Goal: Answer question/provide support: Share knowledge or assist other users

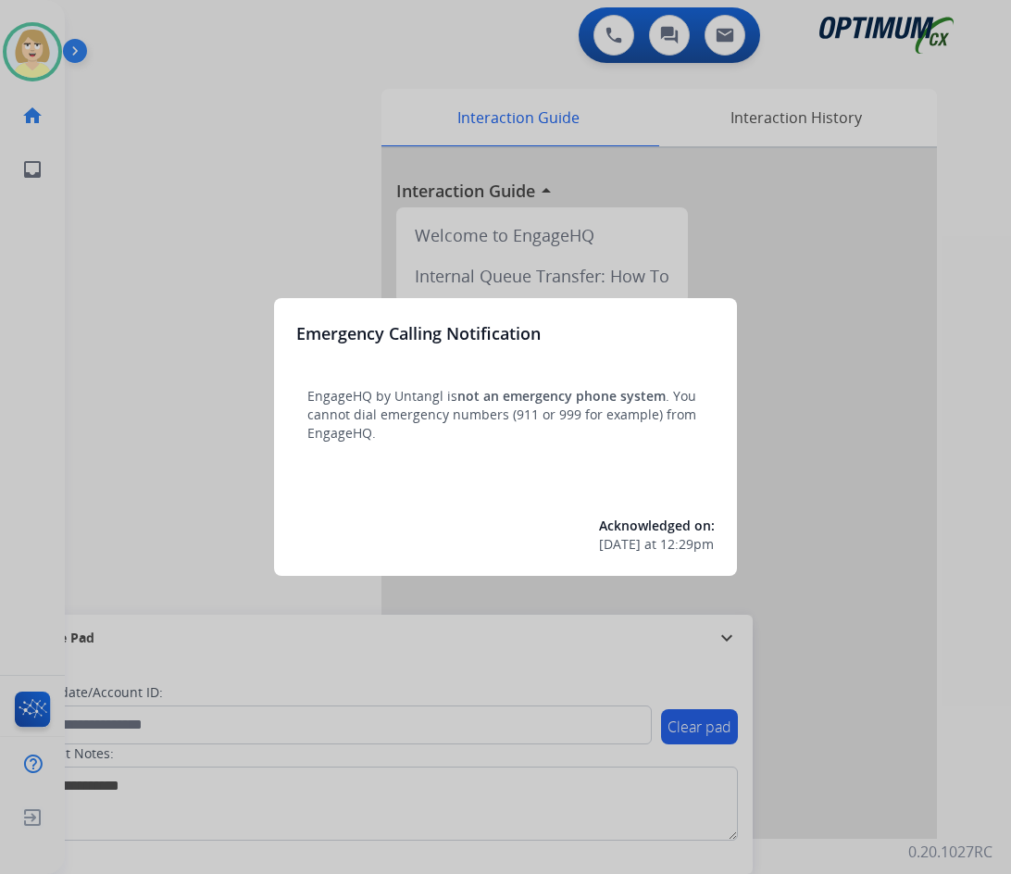
click at [156, 230] on div at bounding box center [505, 437] width 1011 height 874
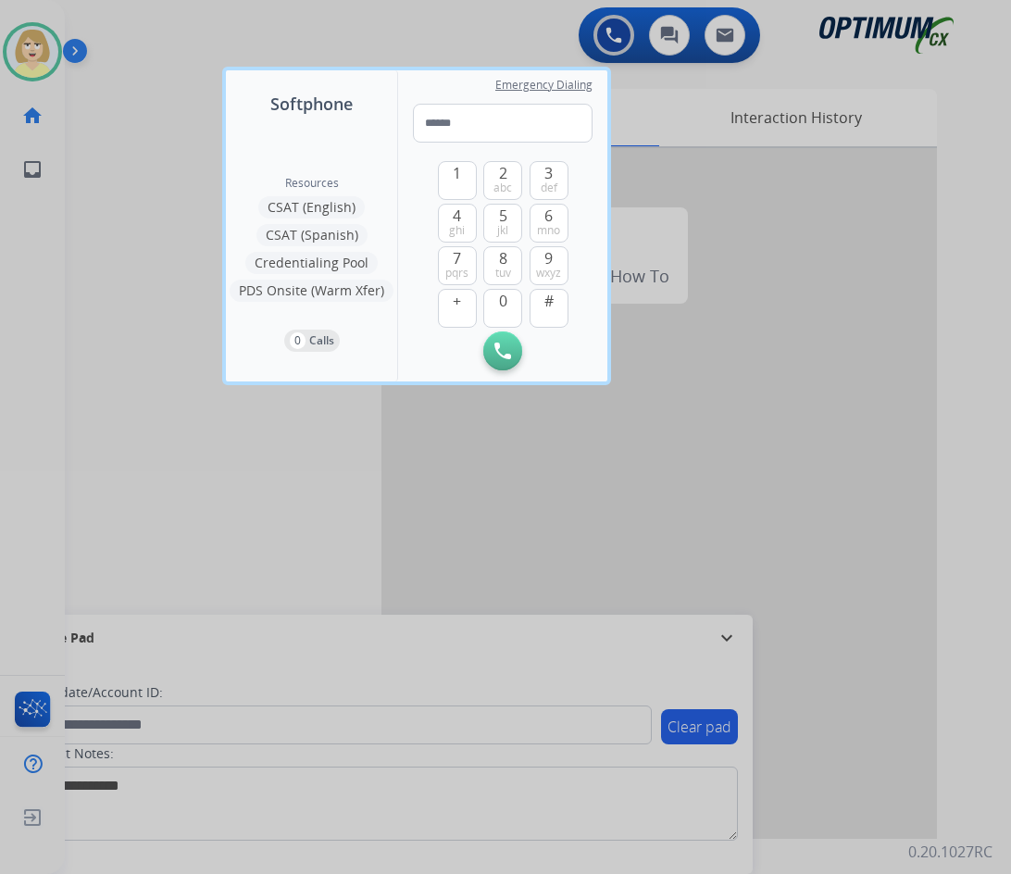
click at [154, 230] on div at bounding box center [505, 437] width 1011 height 874
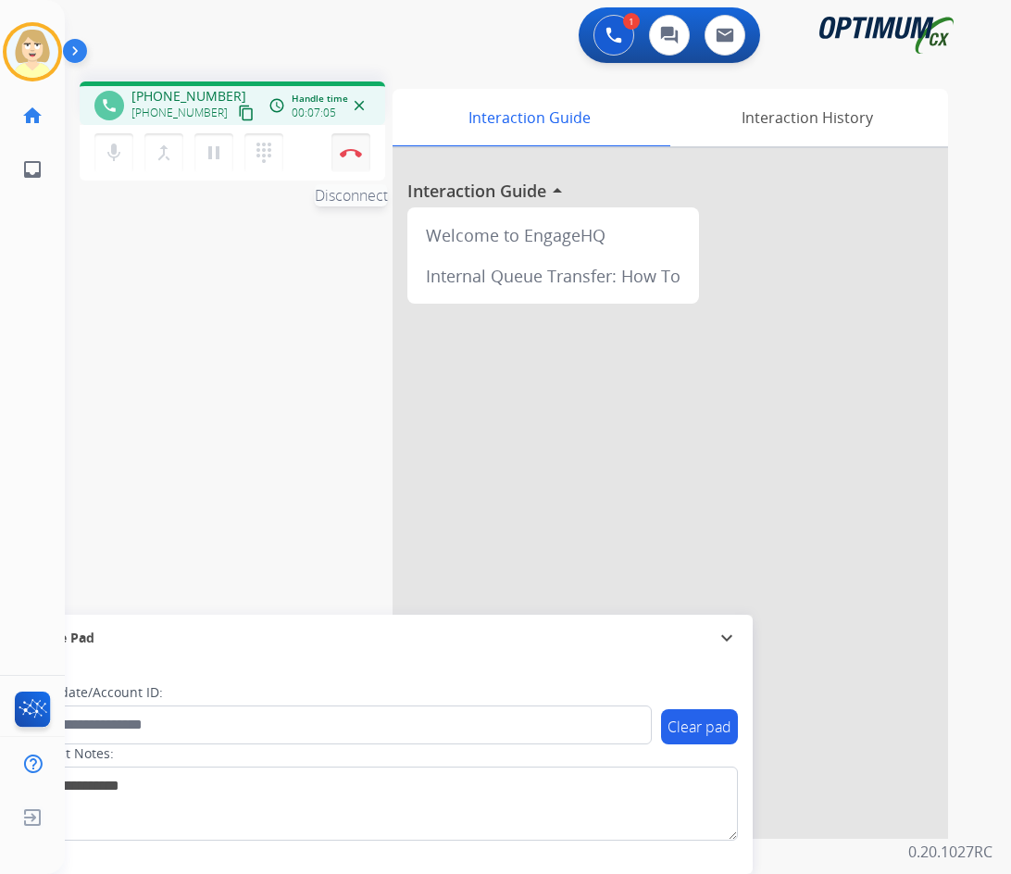
click at [351, 145] on button "Disconnect" at bounding box center [350, 152] width 39 height 39
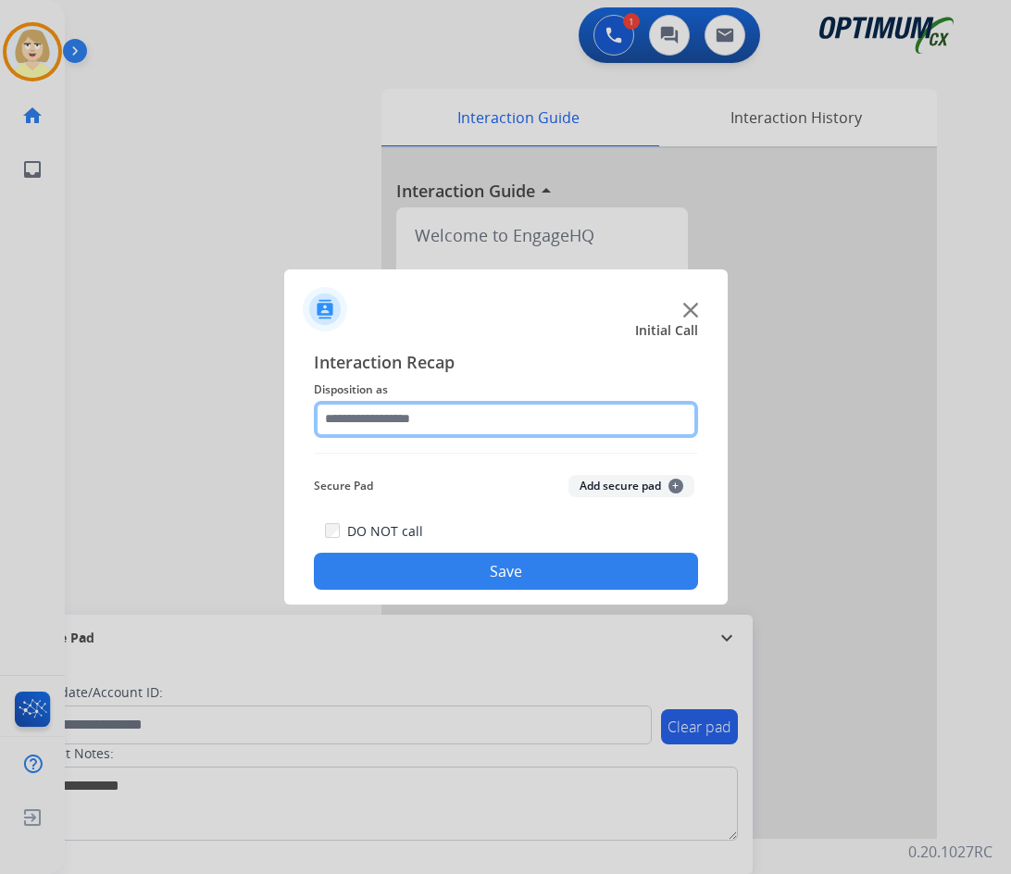
click at [389, 426] on input "text" at bounding box center [506, 419] width 384 height 37
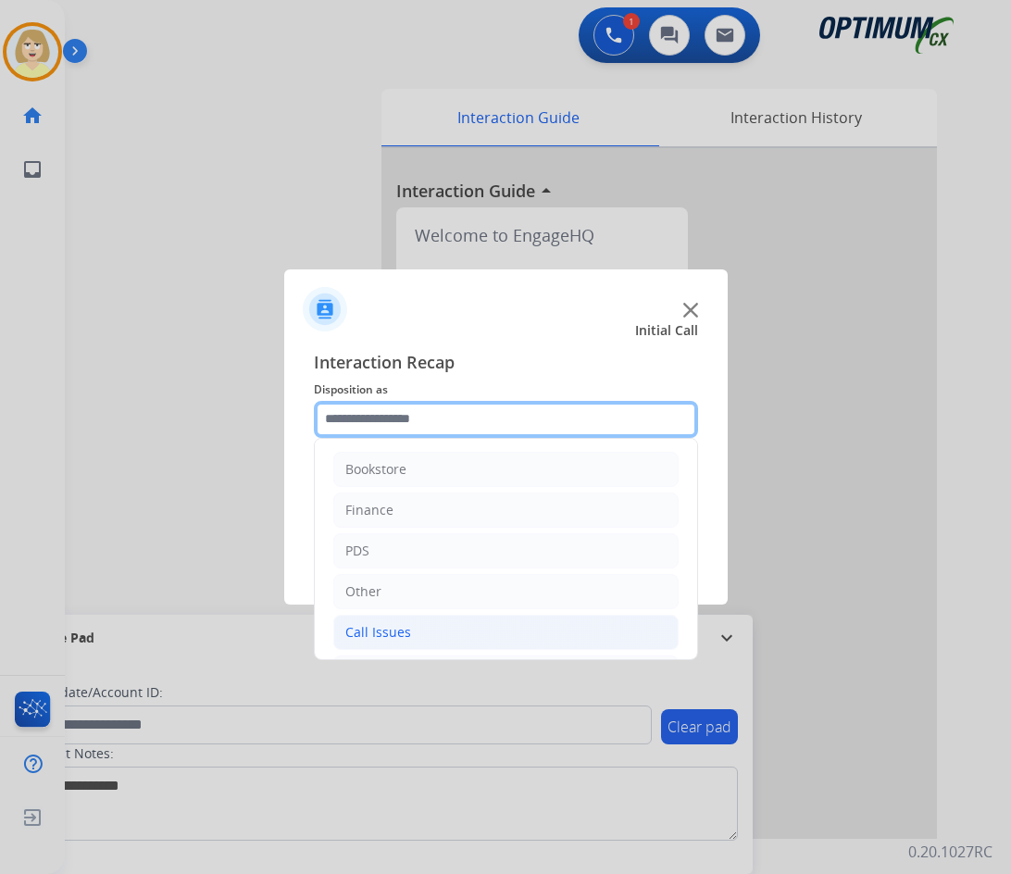
scroll to position [126, 0]
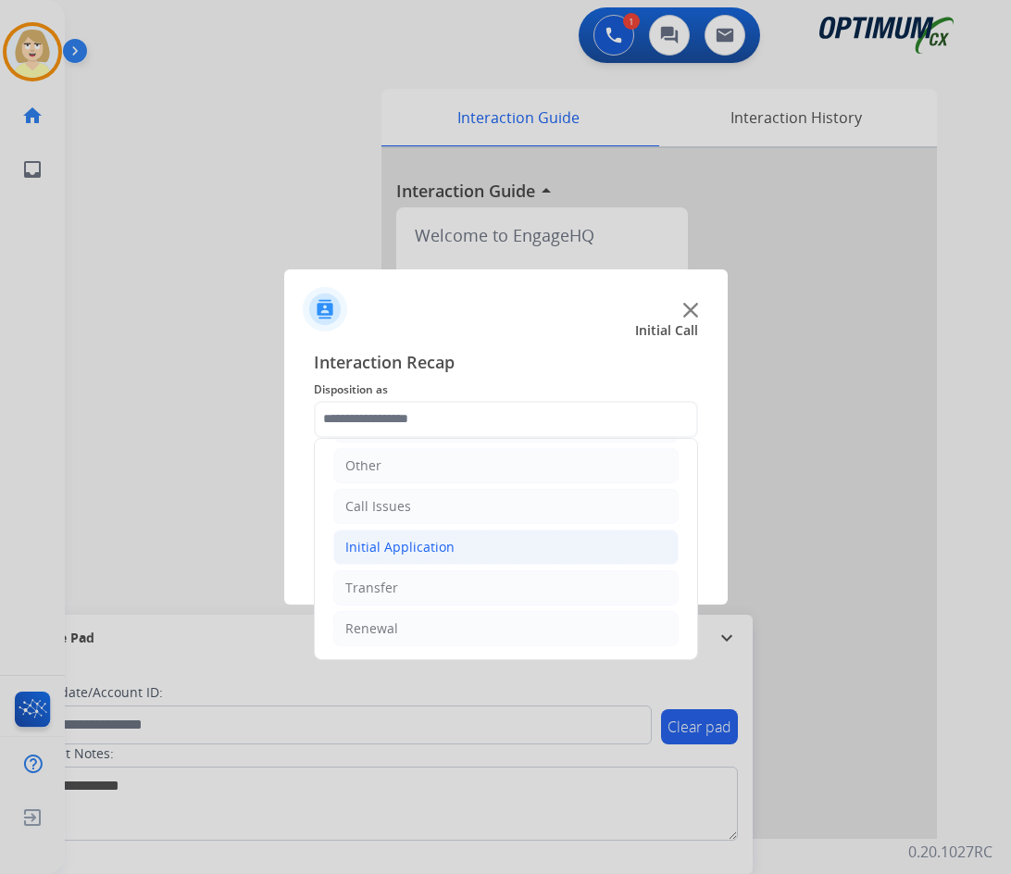
click at [403, 548] on div "Initial Application" at bounding box center [399, 547] width 109 height 19
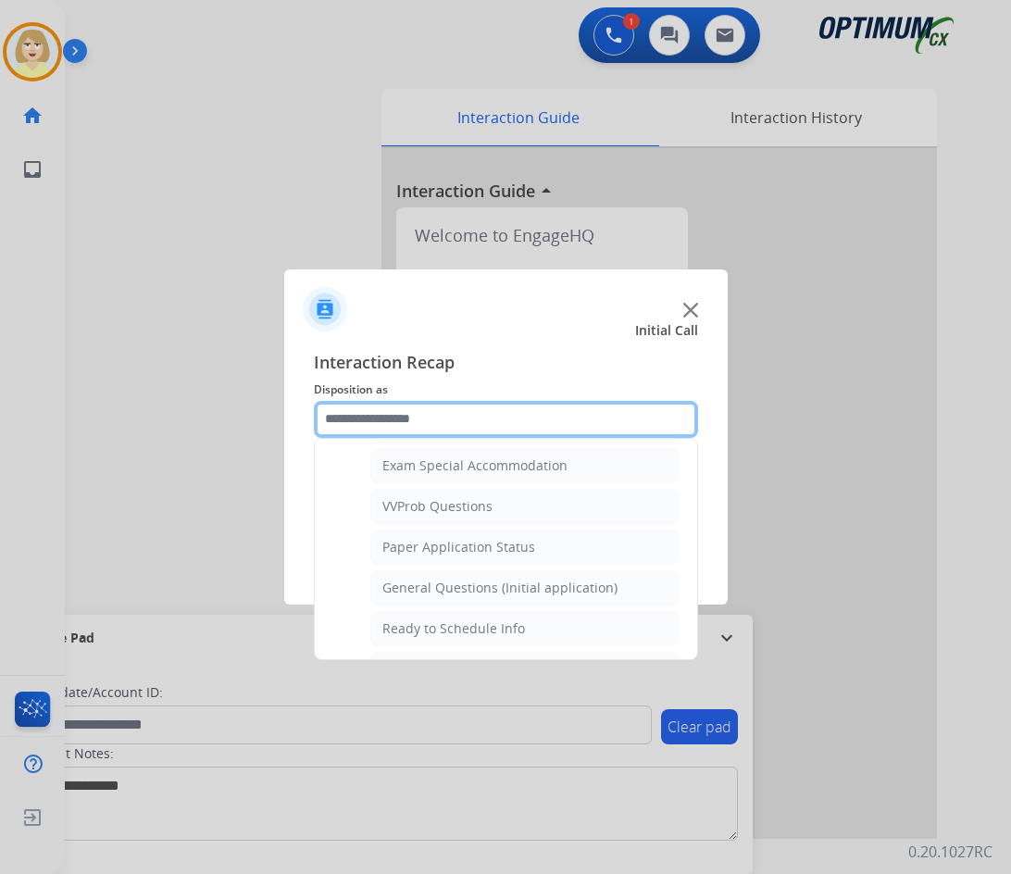
scroll to position [1051, 0]
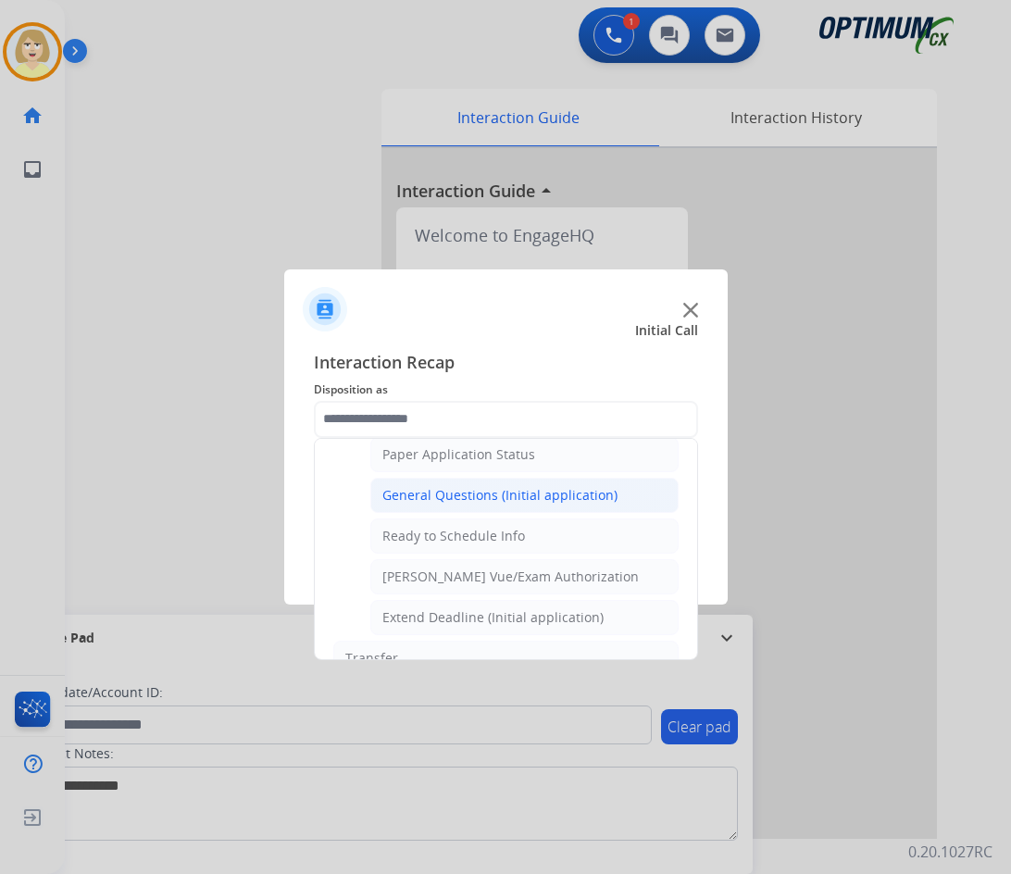
click at [477, 487] on div "General Questions (Initial application)" at bounding box center [499, 495] width 235 height 19
type input "**********"
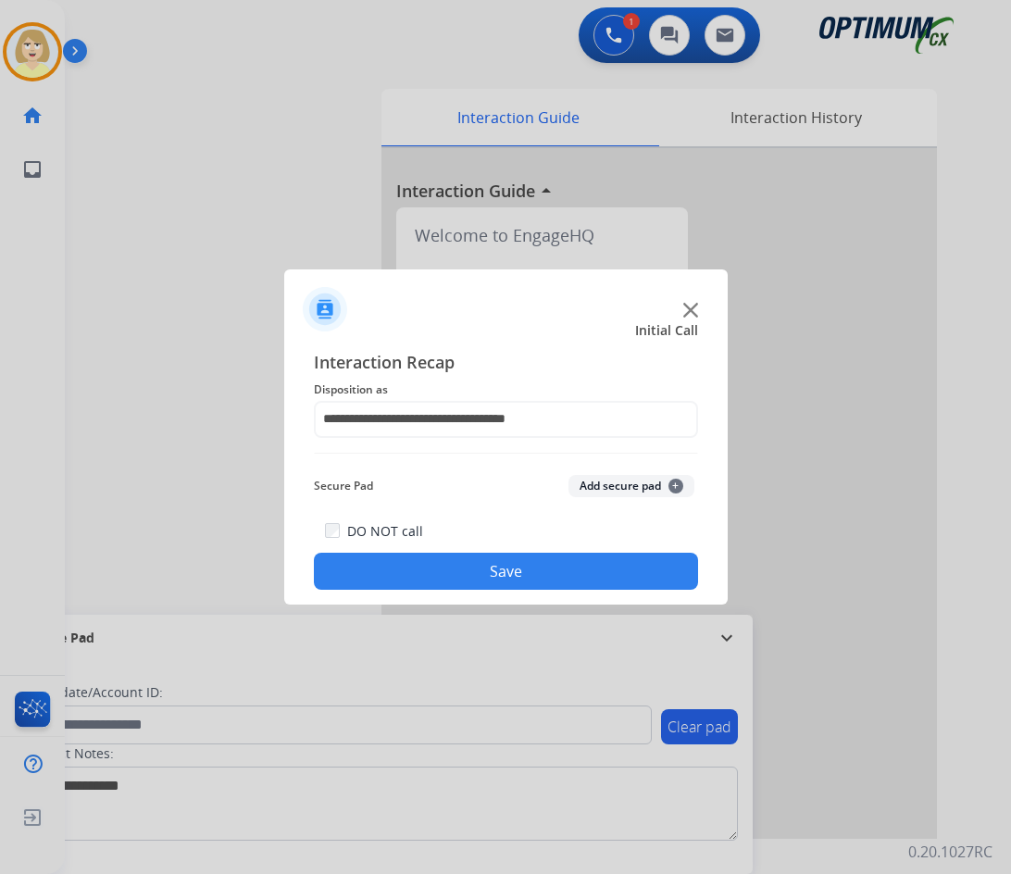
drag, startPoint x: 602, startPoint y: 484, endPoint x: 491, endPoint y: 564, distance: 136.6
click at [499, 563] on div "**********" at bounding box center [506, 470] width 384 height 242
click at [482, 569] on button "Save" at bounding box center [506, 570] width 384 height 37
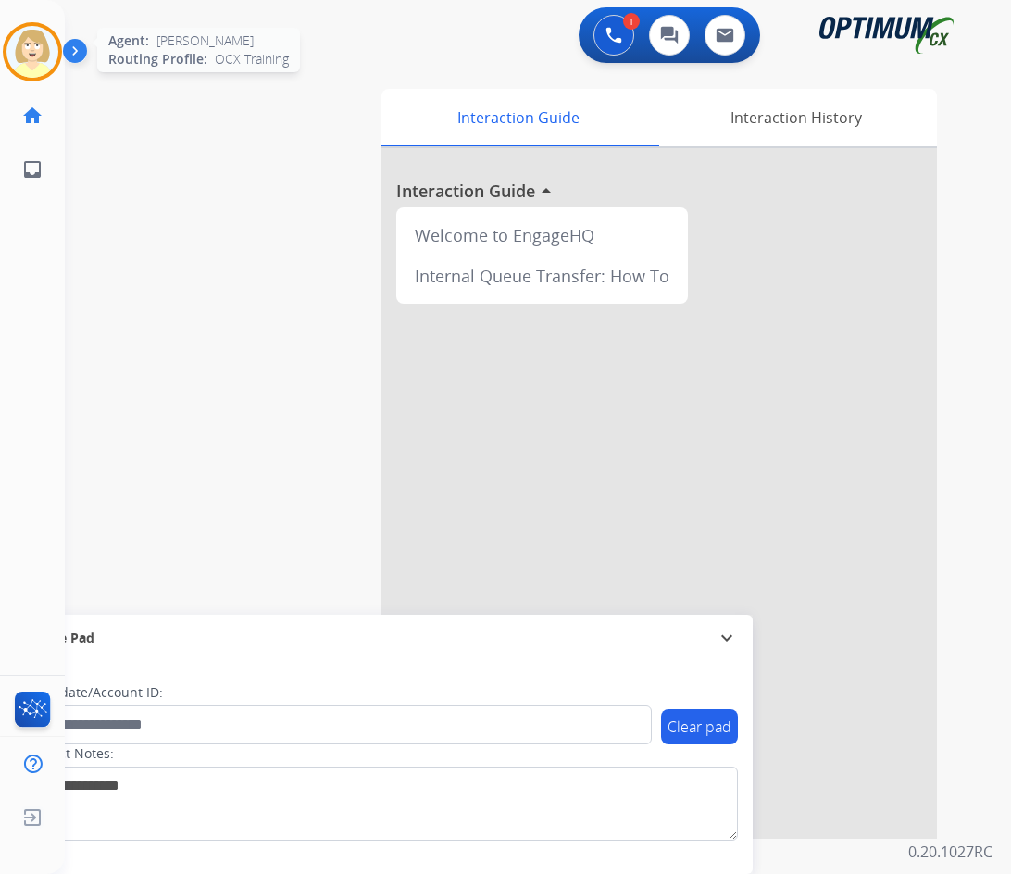
click at [29, 40] on img at bounding box center [32, 52] width 52 height 52
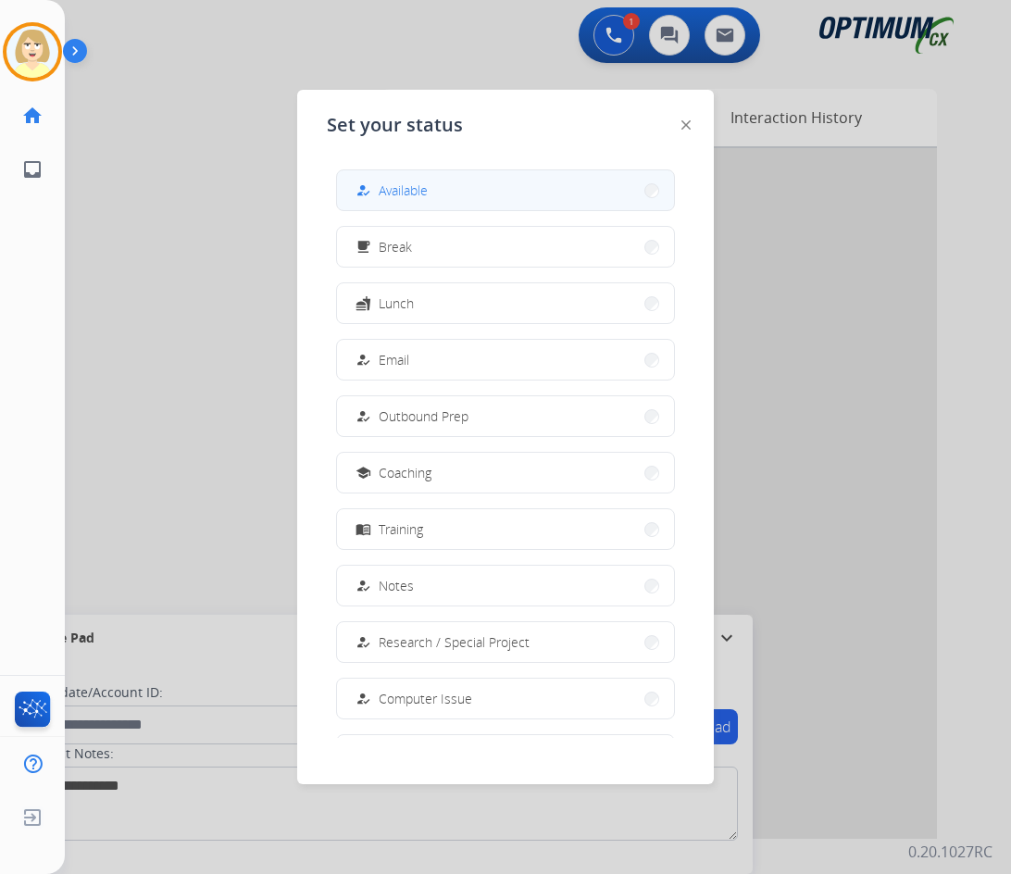
click at [424, 190] on span "Available" at bounding box center [402, 189] width 49 height 19
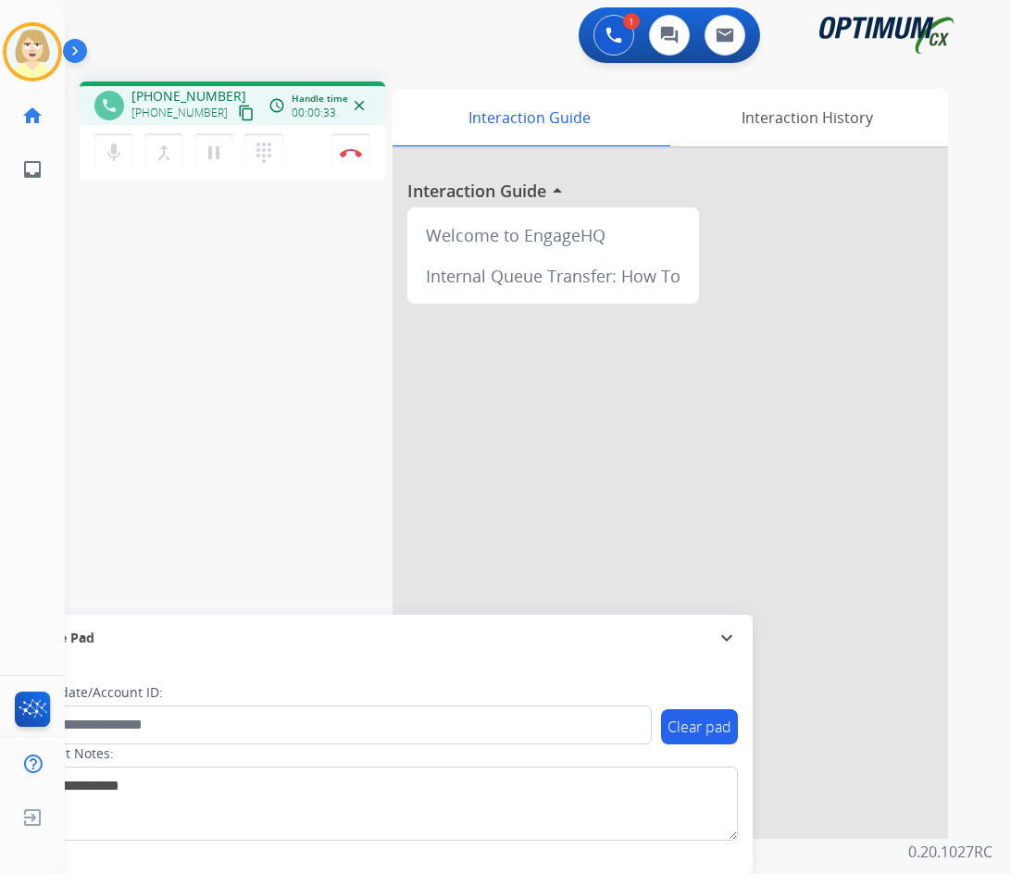
click at [295, 391] on div "phone [PHONE_NUMBER] [PHONE_NUMBER] content_copy access_time Call metrics Queue…" at bounding box center [515, 453] width 901 height 772
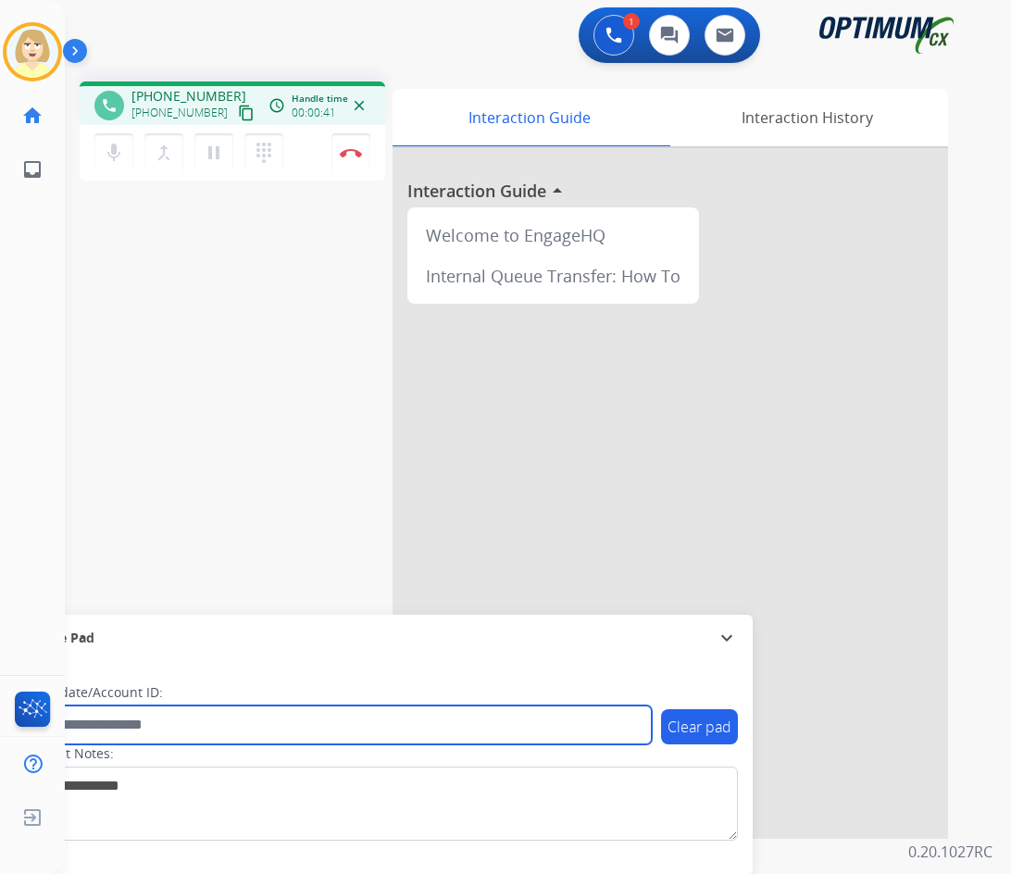
click at [114, 725] on input "text" at bounding box center [337, 724] width 627 height 39
paste input "*********"
type input "*********"
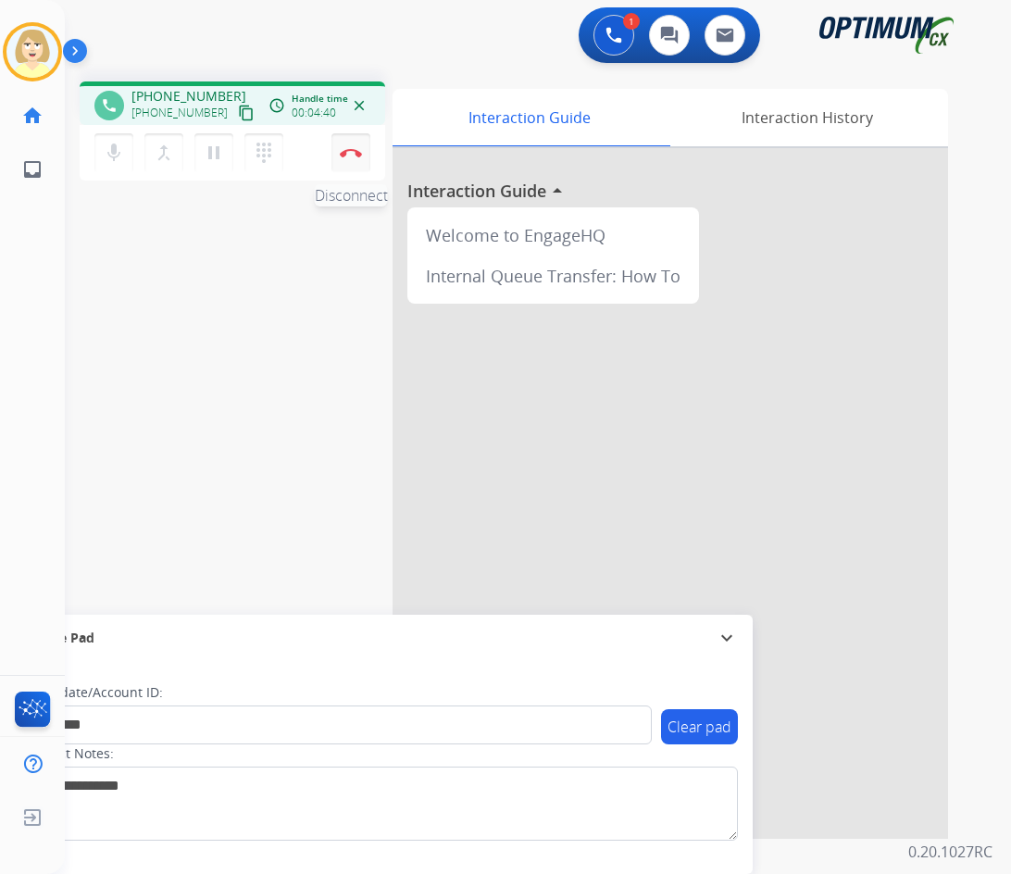
click at [352, 154] on img at bounding box center [351, 152] width 22 height 9
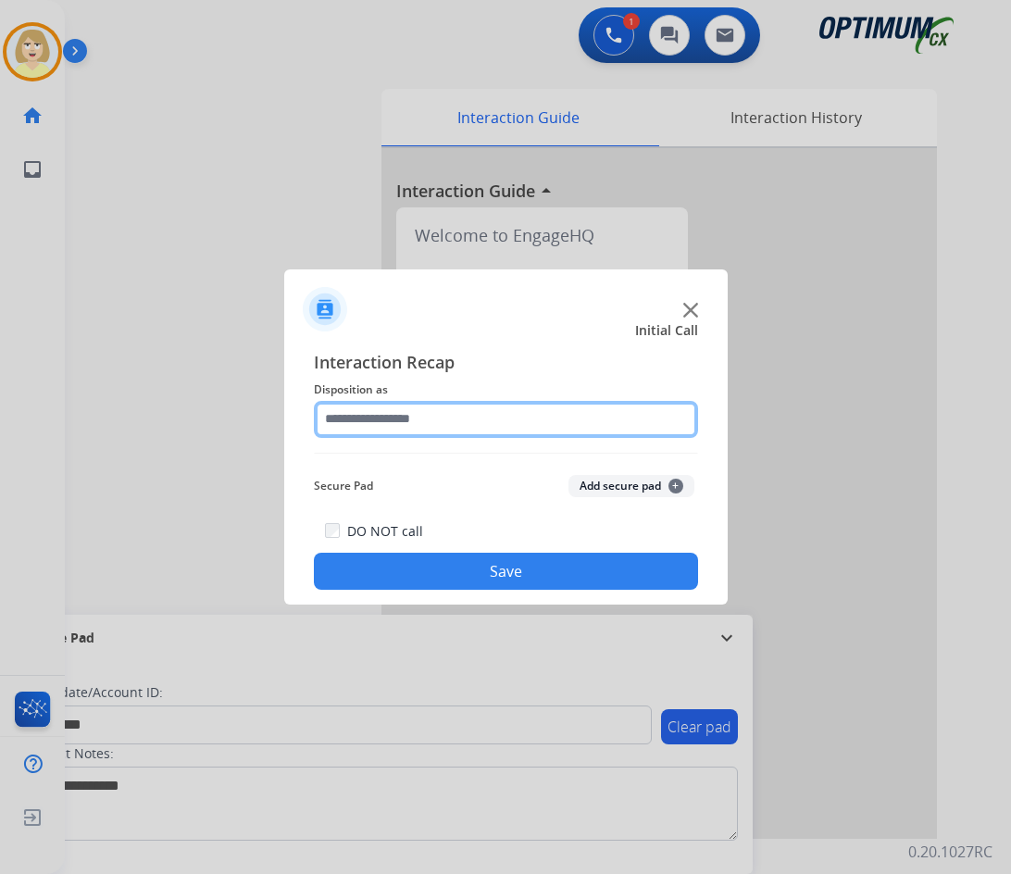
click at [343, 421] on input "text" at bounding box center [506, 419] width 384 height 37
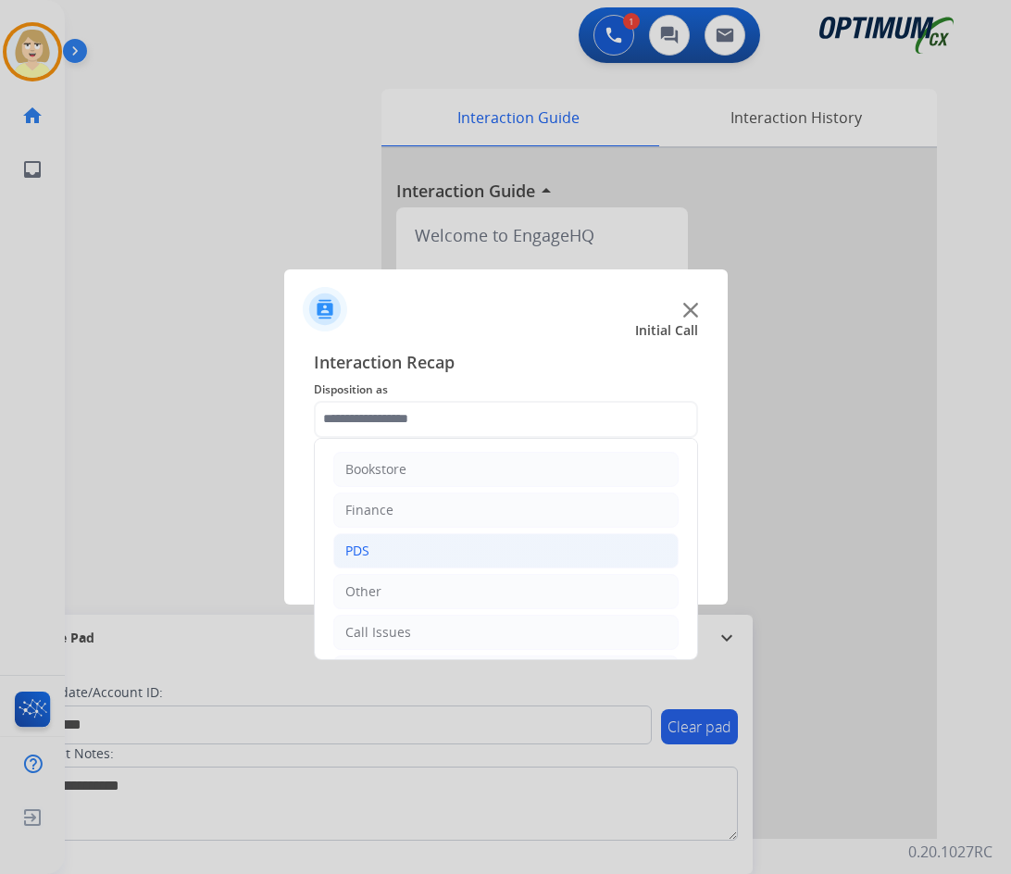
click at [361, 553] on div "PDS" at bounding box center [357, 550] width 24 height 19
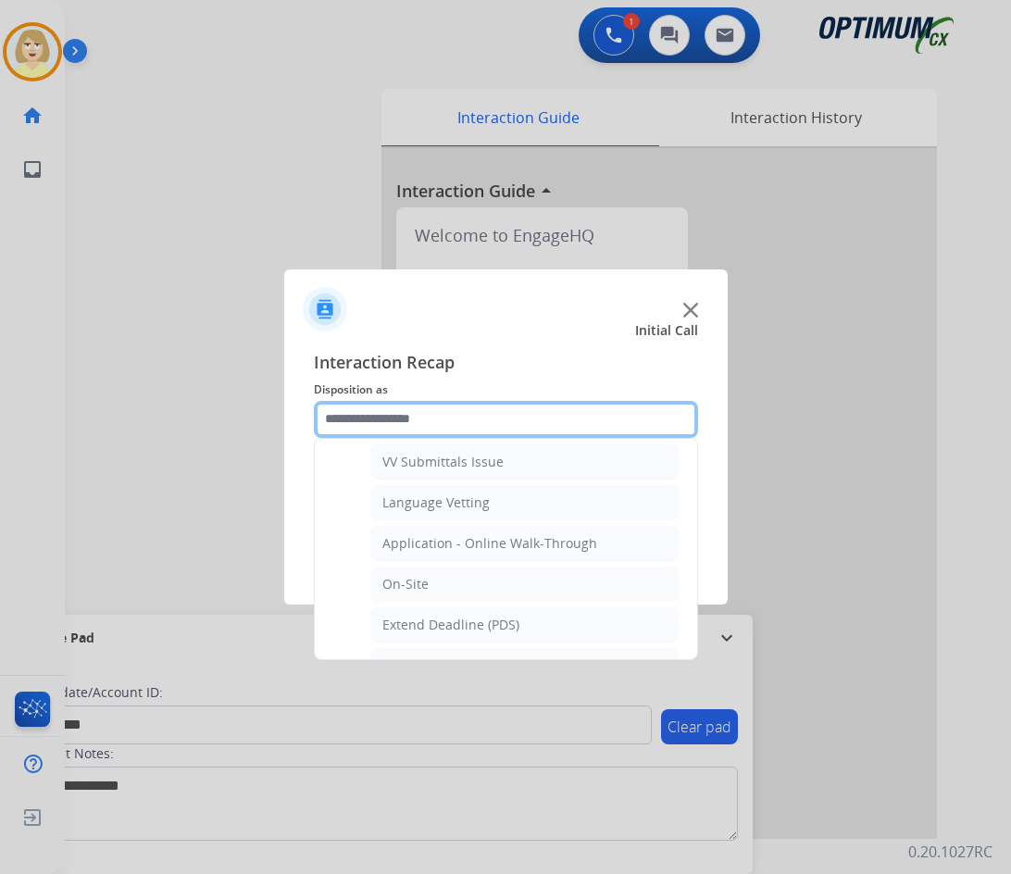
scroll to position [555, 0]
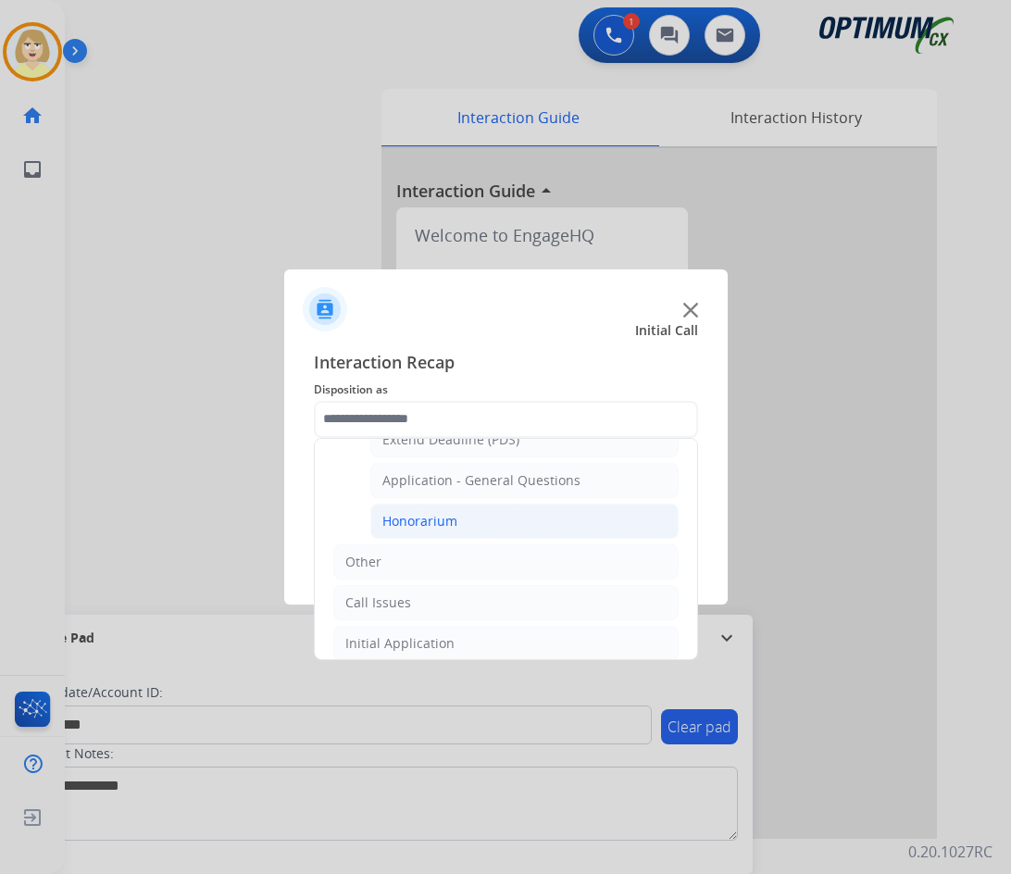
click at [428, 524] on div "Honorarium" at bounding box center [419, 521] width 75 height 19
type input "**********"
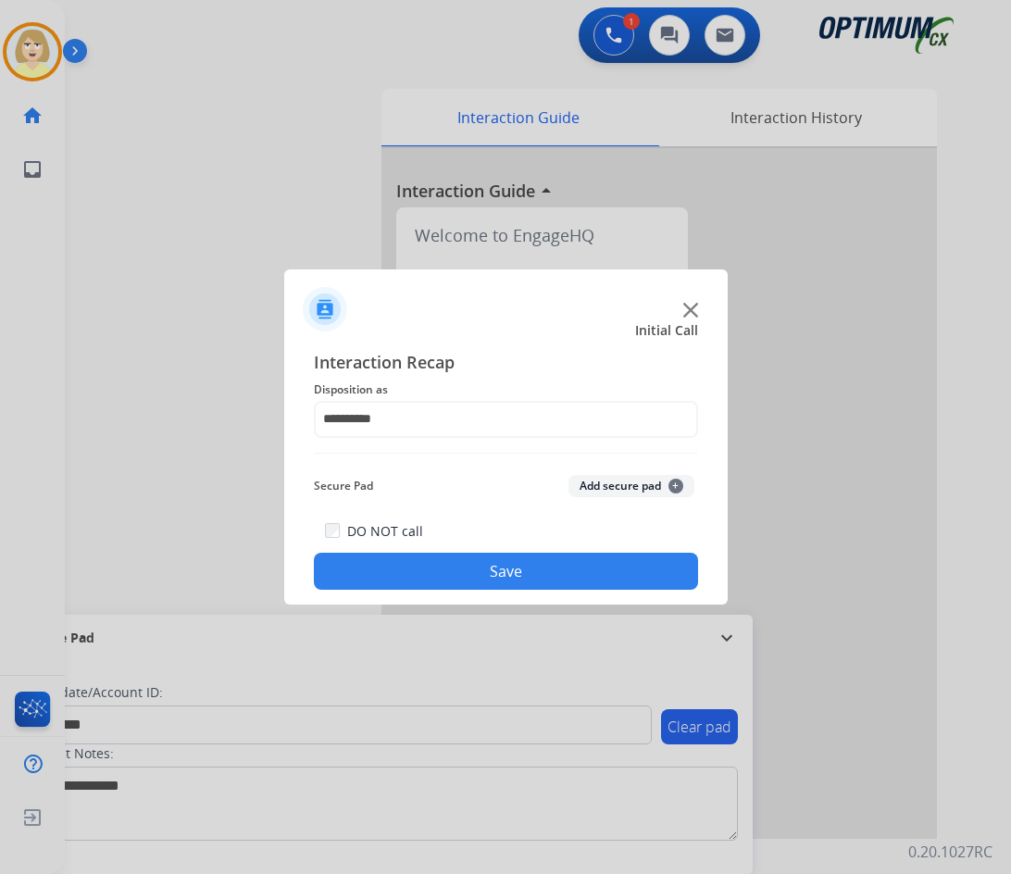
click at [484, 576] on button "Save" at bounding box center [506, 570] width 384 height 37
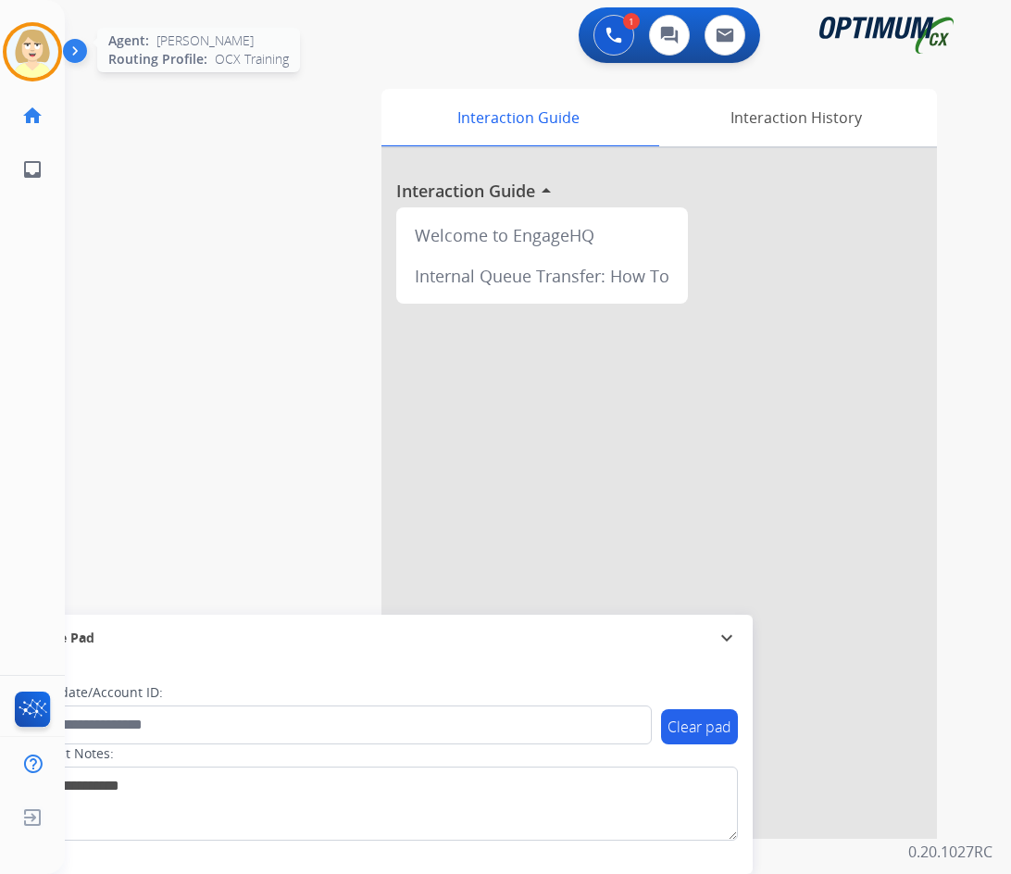
click at [25, 45] on img at bounding box center [32, 52] width 52 height 52
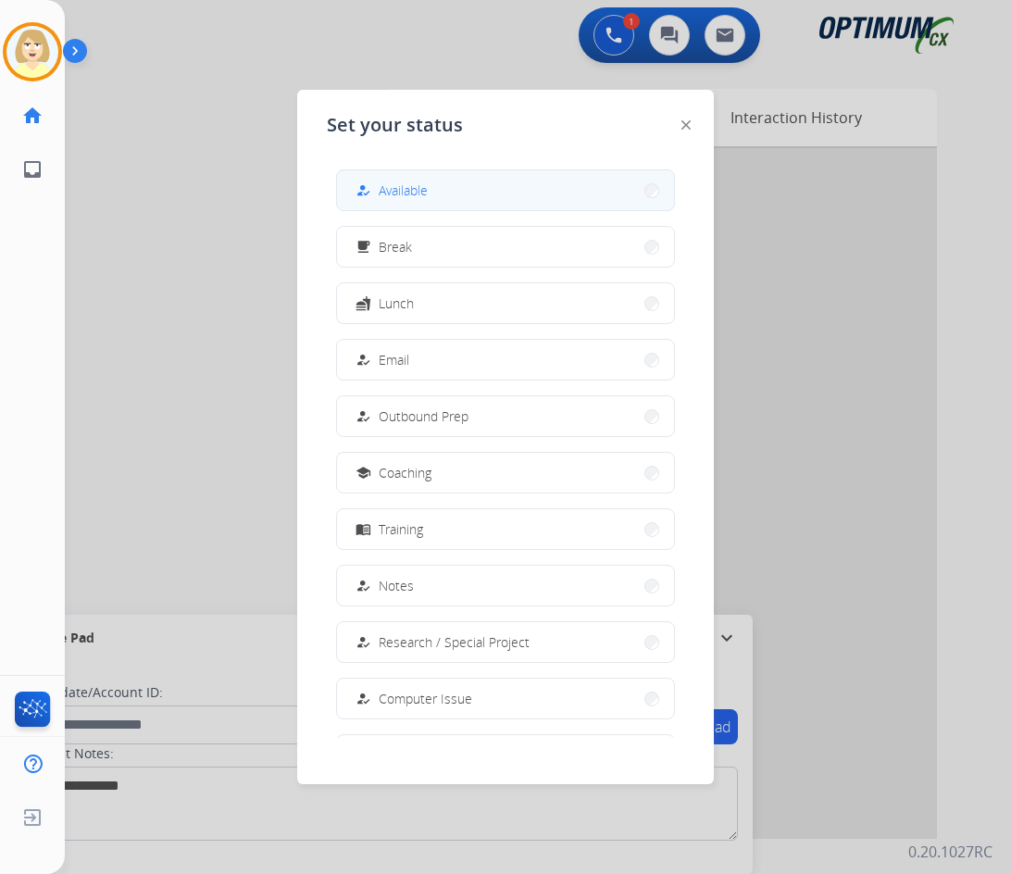
click at [412, 187] on span "Available" at bounding box center [402, 189] width 49 height 19
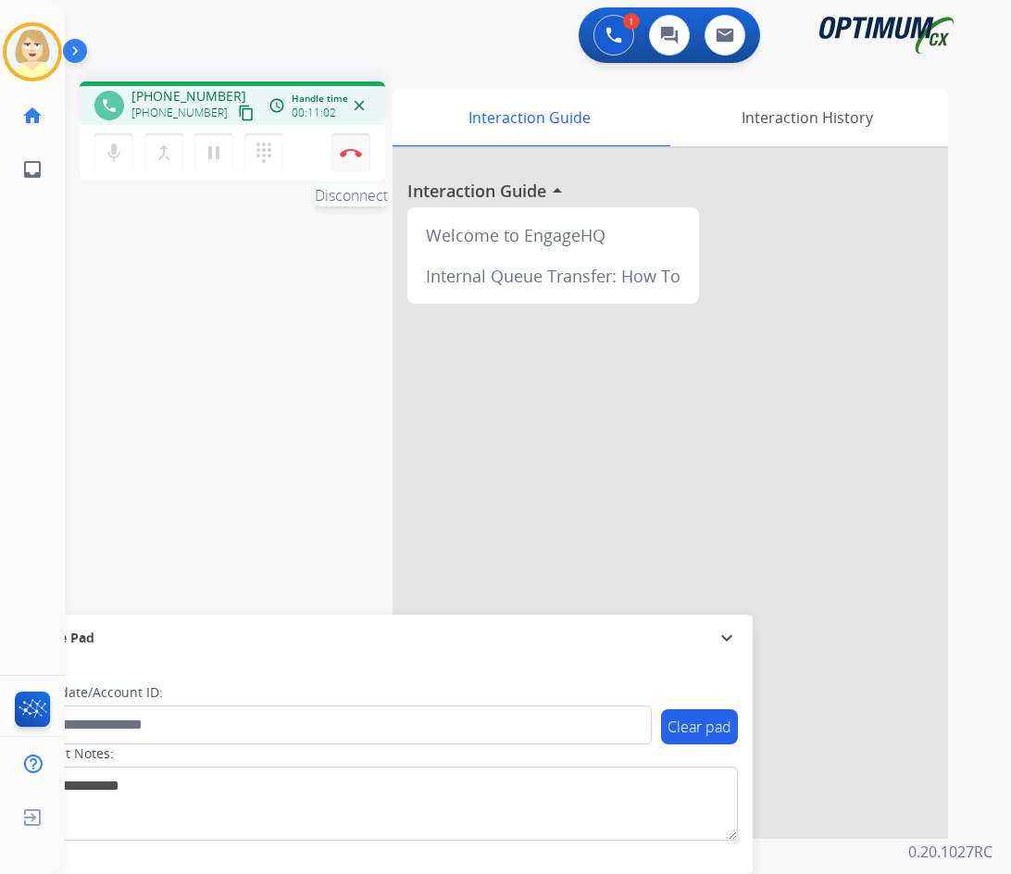
click at [352, 149] on img at bounding box center [351, 152] width 22 height 9
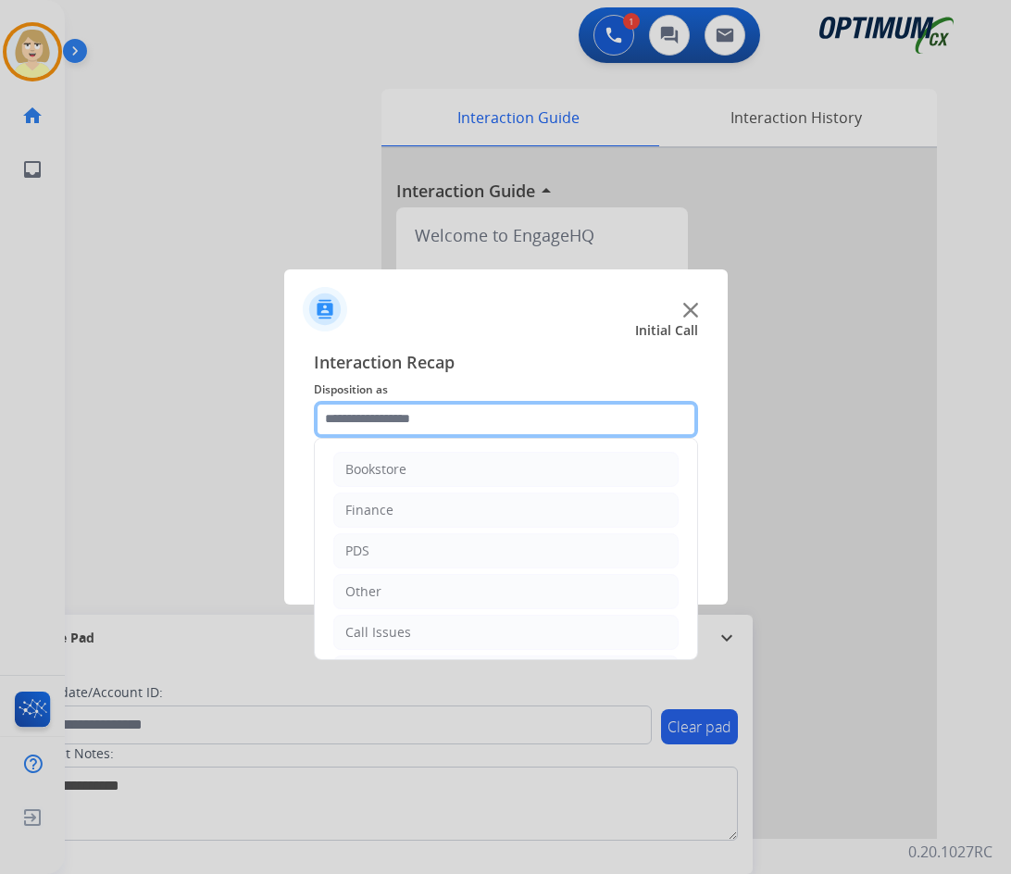
click at [400, 421] on input "text" at bounding box center [506, 419] width 384 height 37
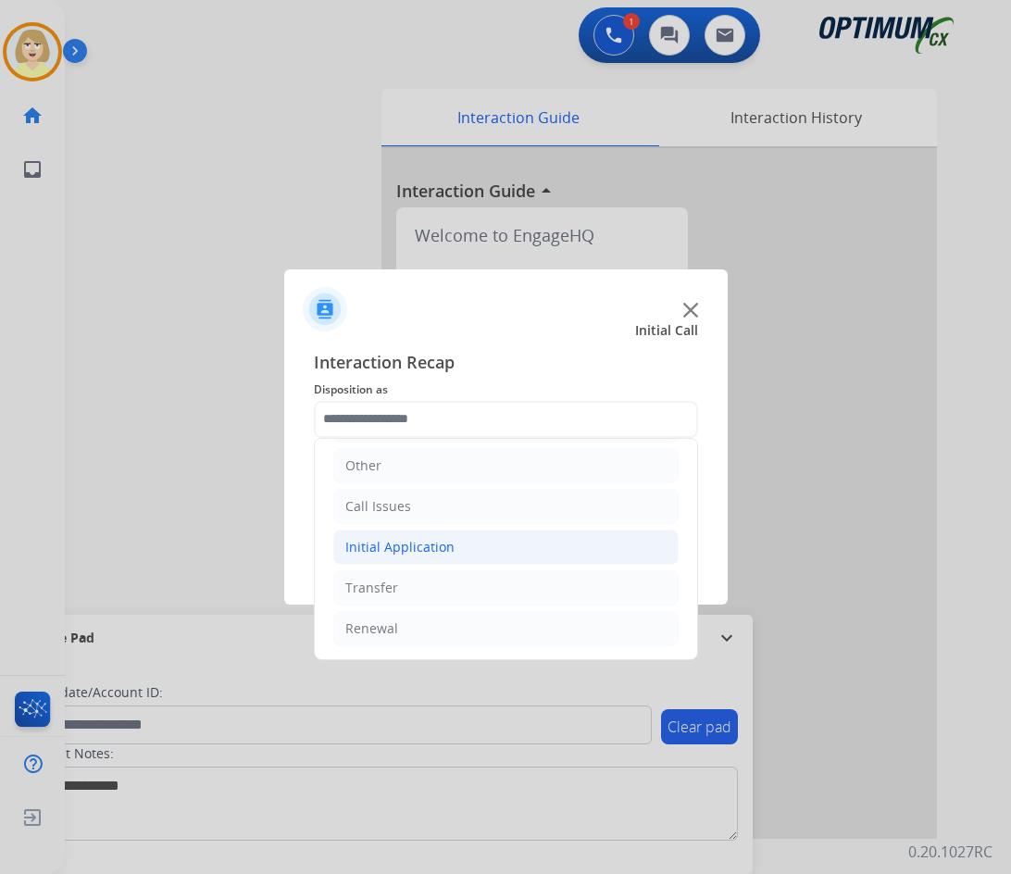
click at [407, 542] on div "Initial Application" at bounding box center [399, 547] width 109 height 19
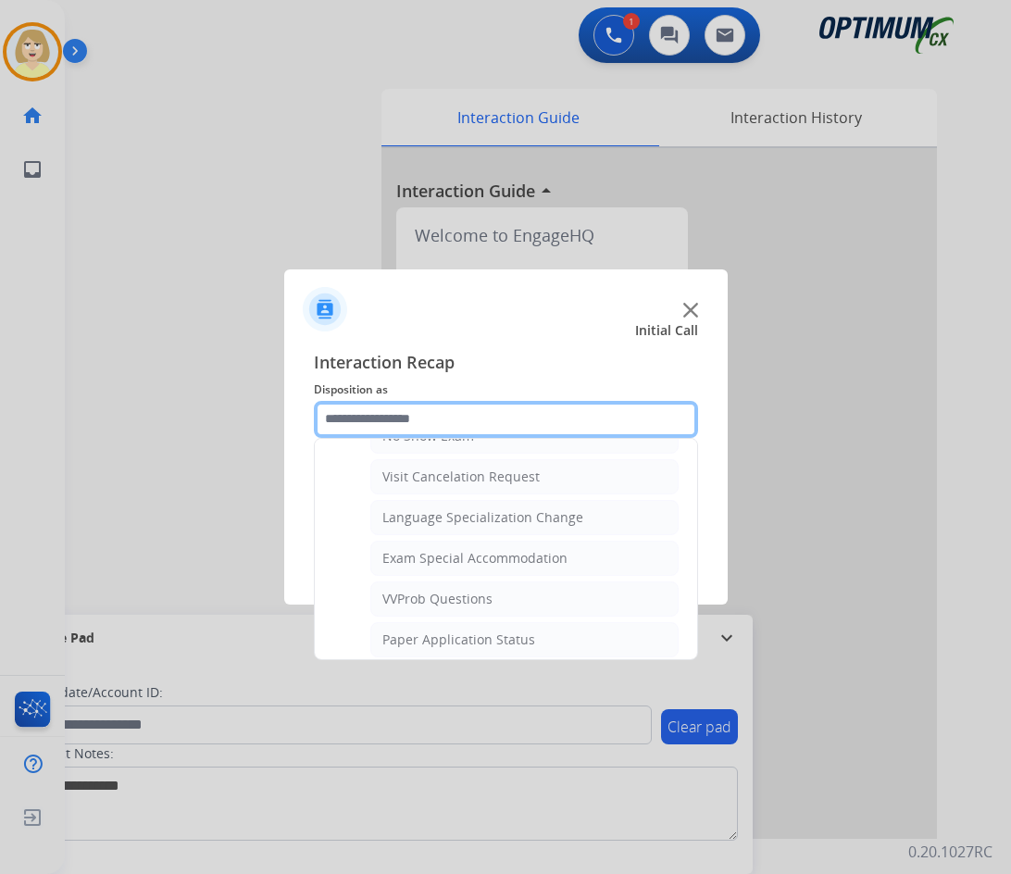
scroll to position [1051, 0]
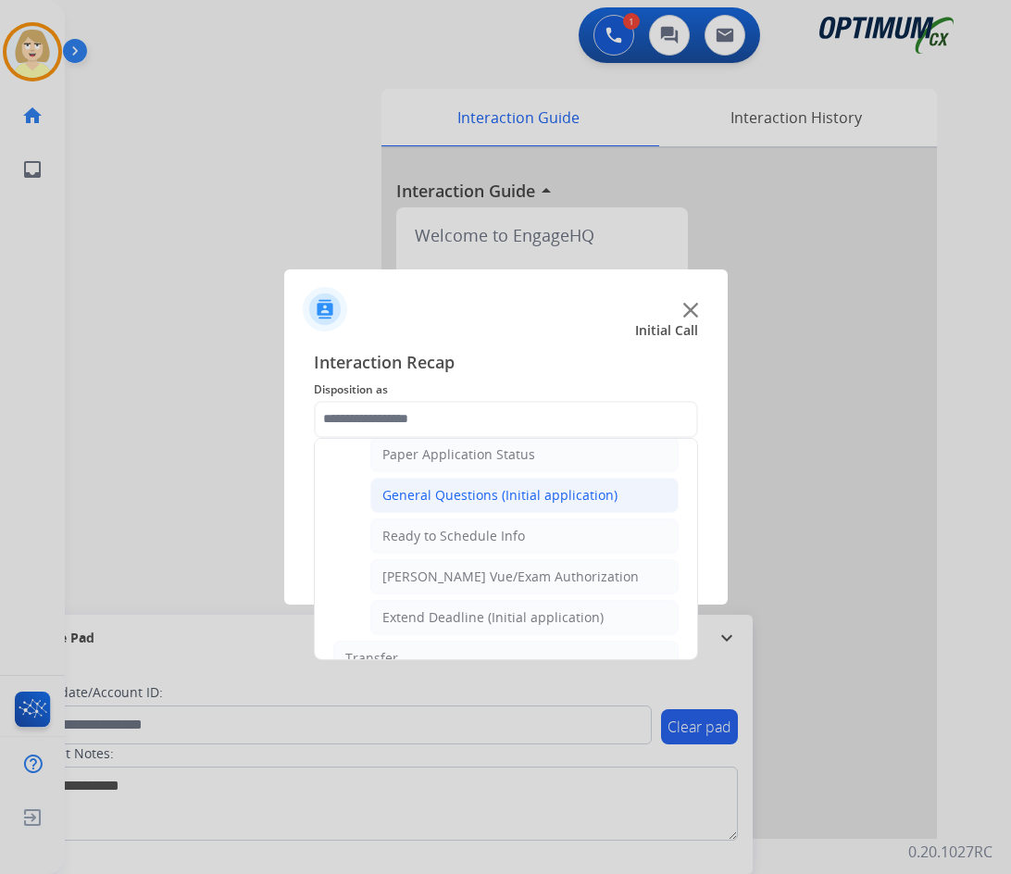
click at [464, 498] on div "General Questions (Initial application)" at bounding box center [499, 495] width 235 height 19
type input "**********"
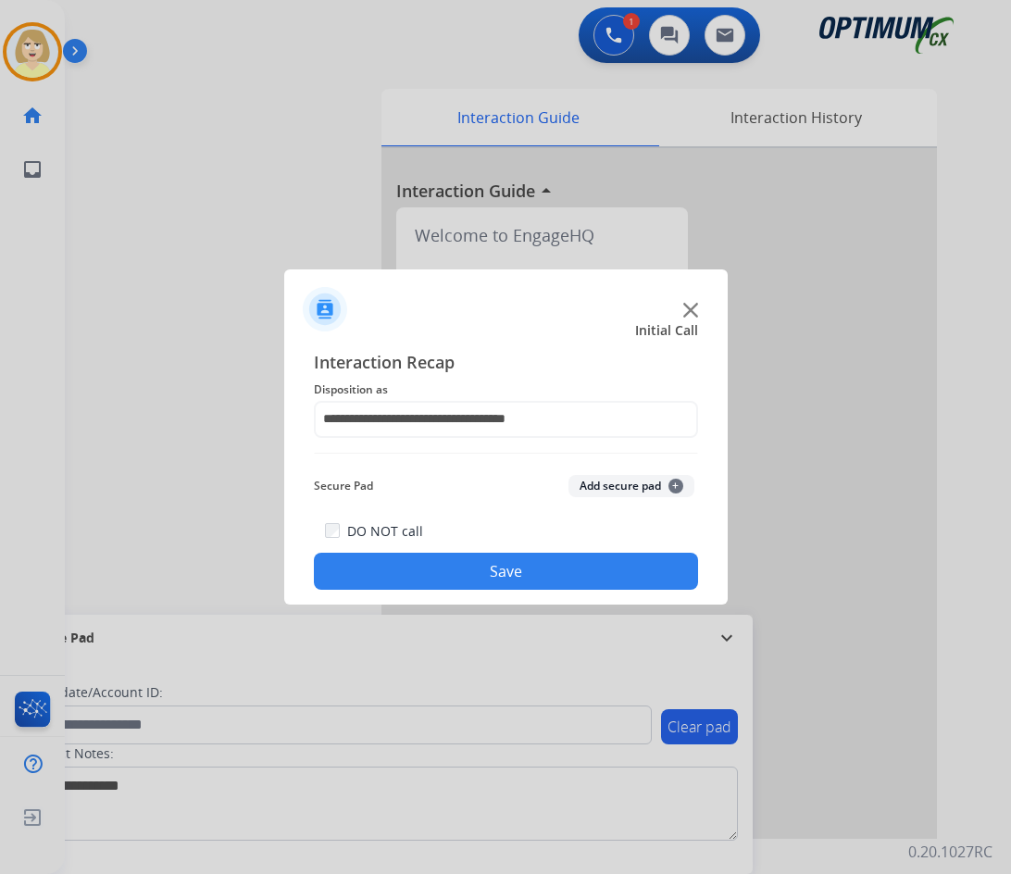
click at [592, 490] on button "Add secure pad +" at bounding box center [631, 486] width 126 height 22
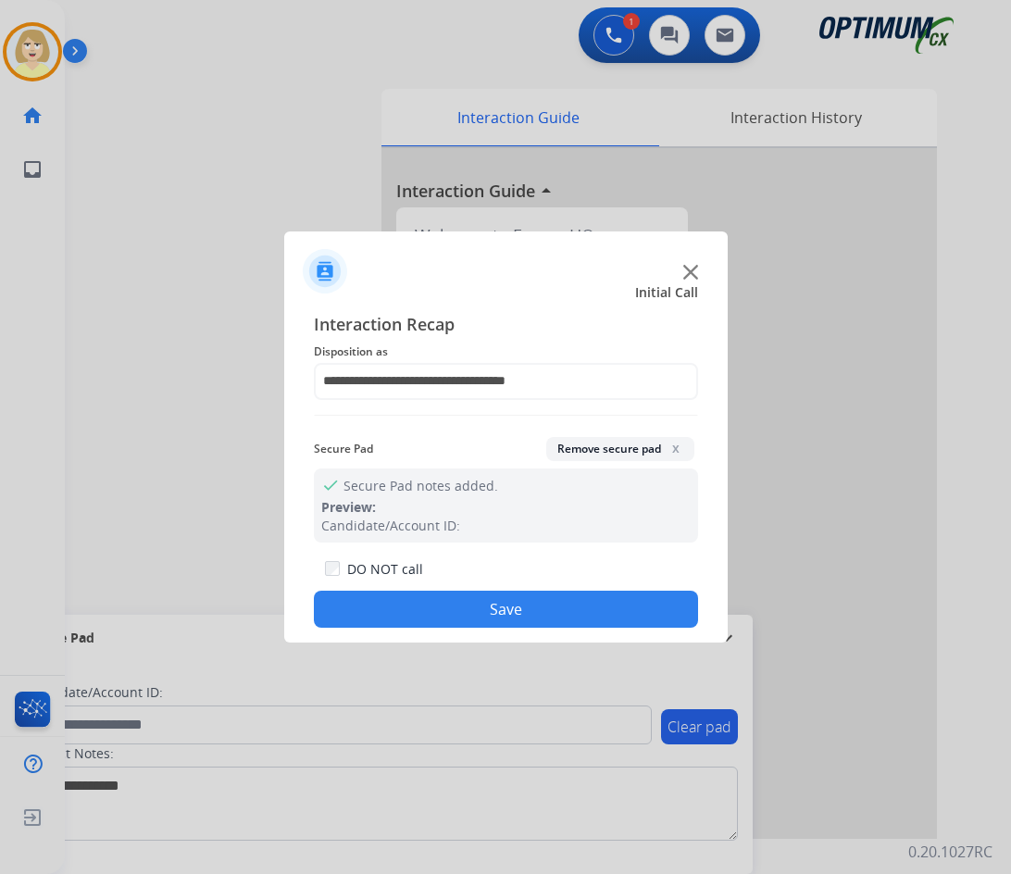
click at [472, 602] on button "Save" at bounding box center [506, 608] width 384 height 37
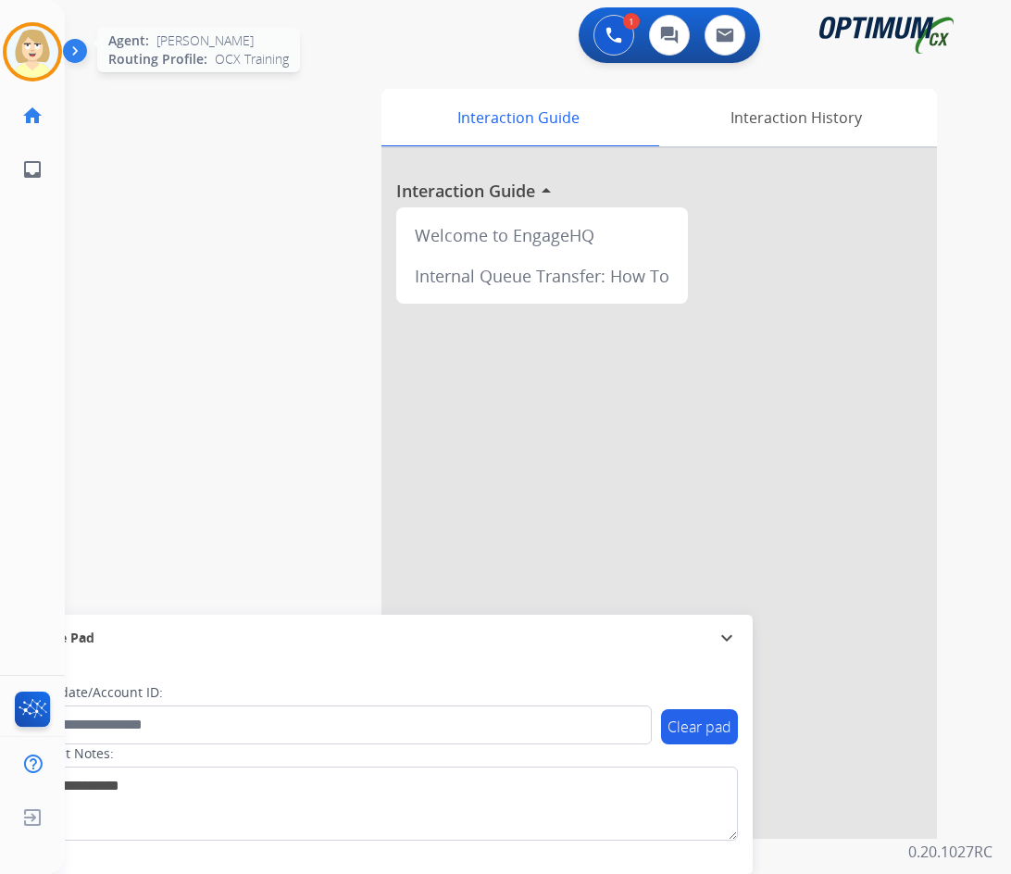
click at [32, 56] on img at bounding box center [32, 52] width 52 height 52
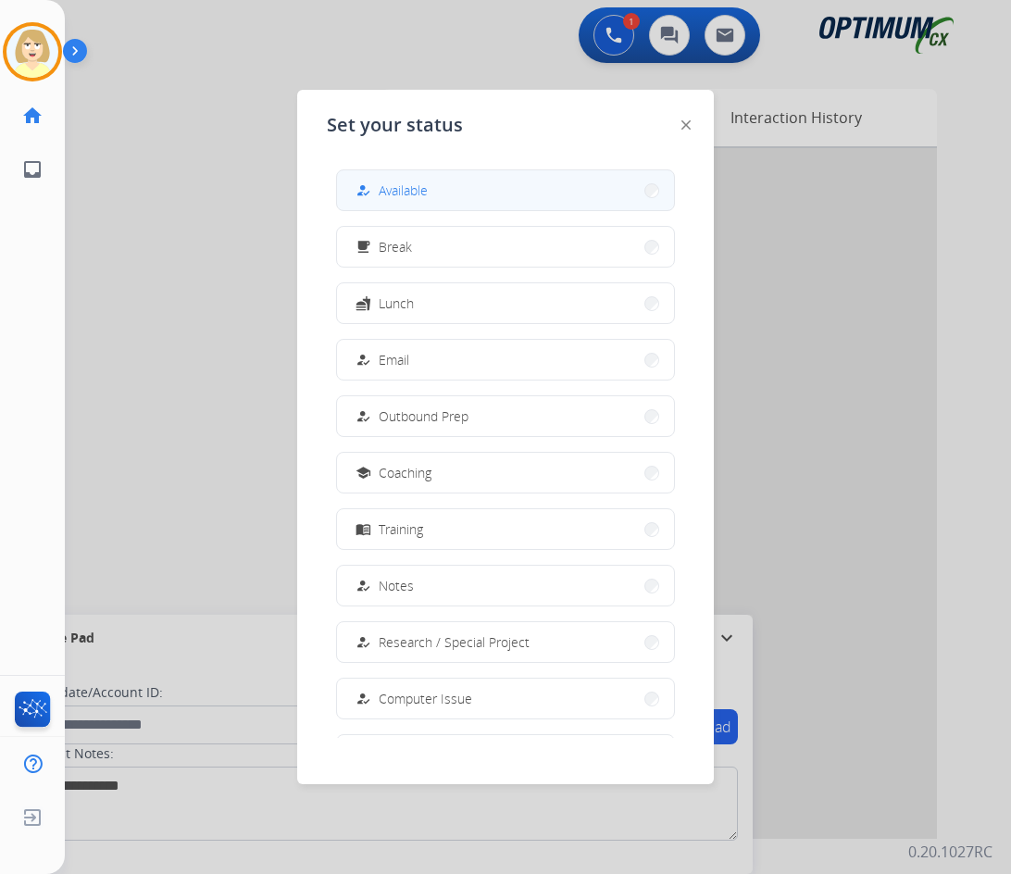
click at [392, 191] on span "Available" at bounding box center [402, 189] width 49 height 19
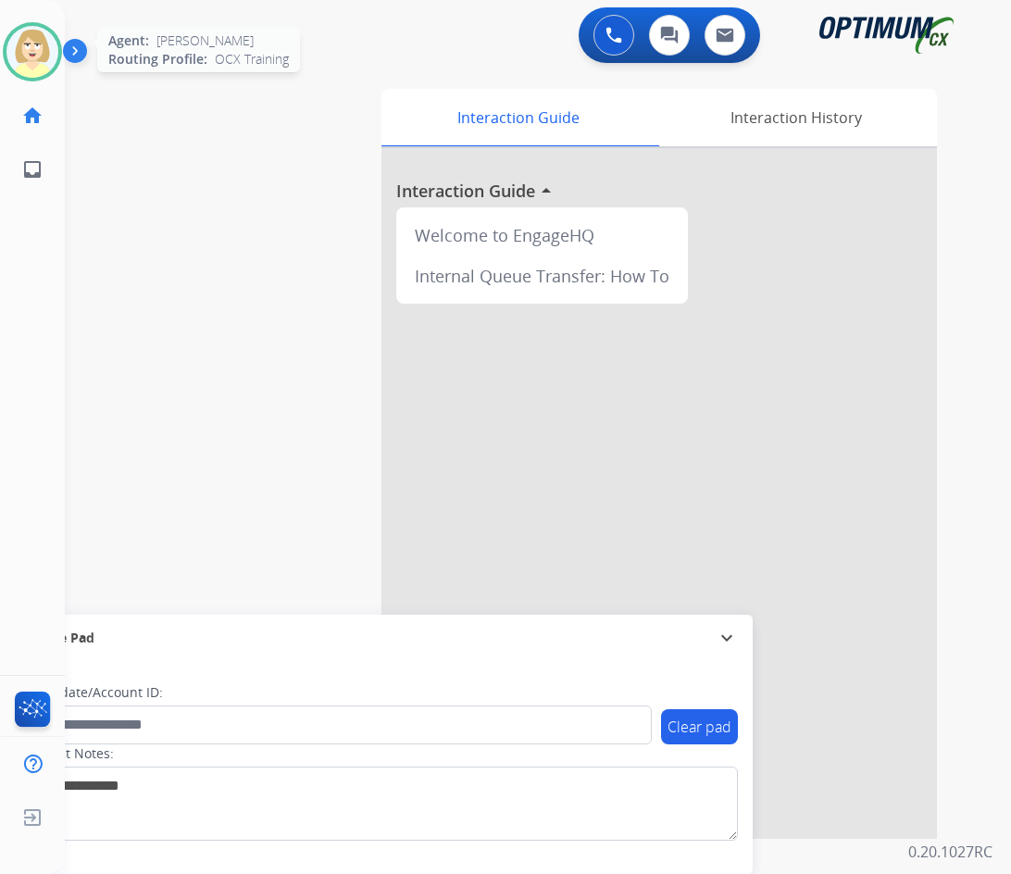
click at [32, 44] on img at bounding box center [32, 52] width 52 height 52
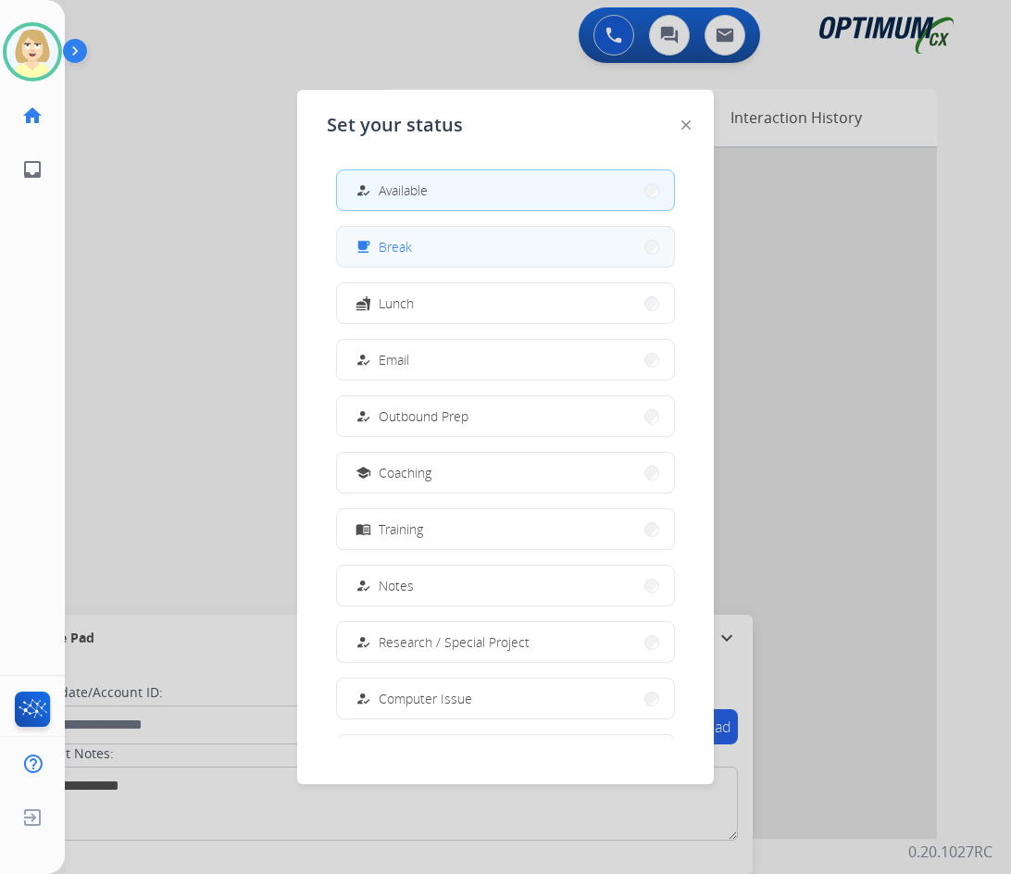
click at [398, 252] on span "Break" at bounding box center [394, 246] width 33 height 19
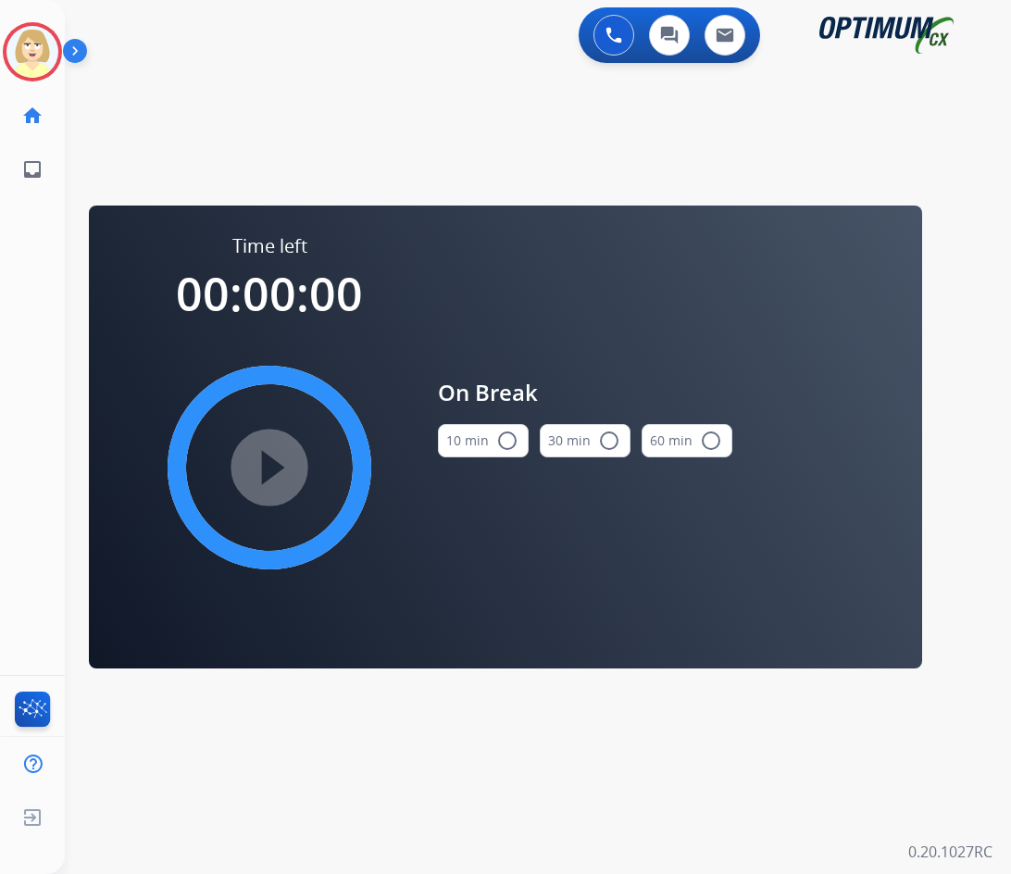
drag, startPoint x: 491, startPoint y: 445, endPoint x: 403, endPoint y: 465, distance: 91.1
click at [484, 446] on button "10 min radio_button_unchecked" at bounding box center [483, 440] width 91 height 33
click at [258, 478] on mat-icon "play_circle_filled" at bounding box center [269, 467] width 22 height 22
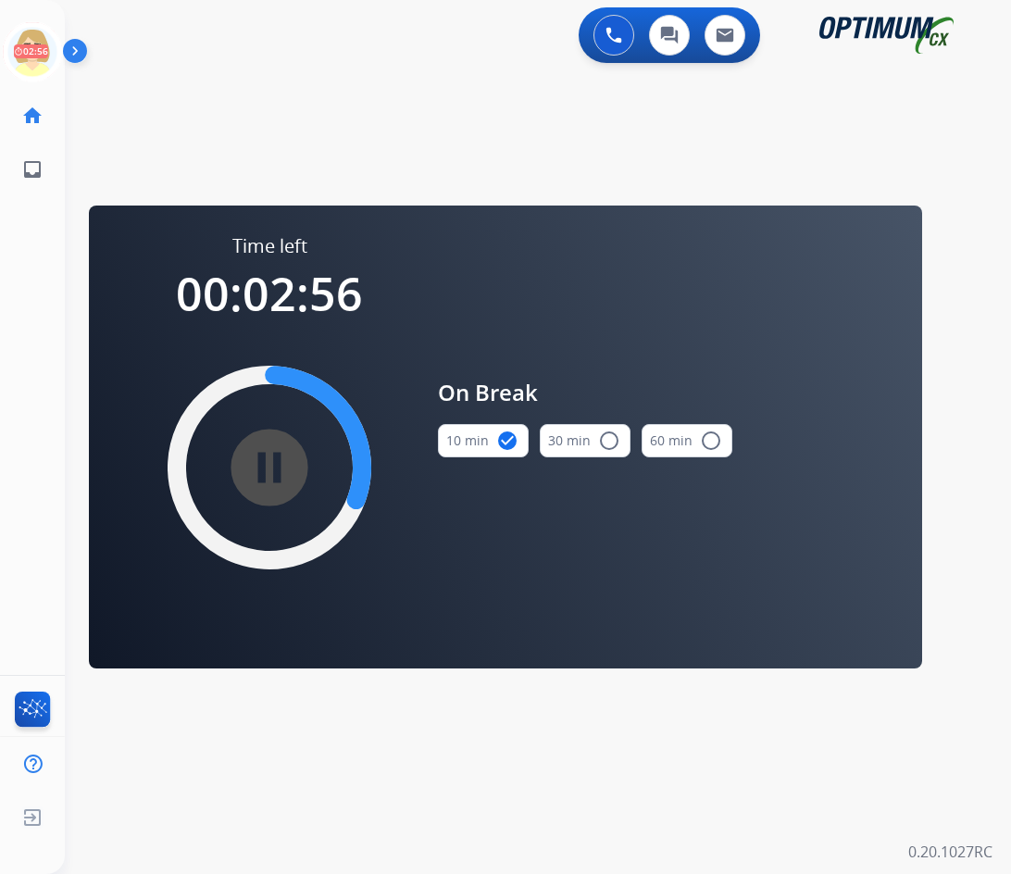
drag, startPoint x: 42, startPoint y: 45, endPoint x: 76, endPoint y: 74, distance: 44.7
click at [42, 45] on icon at bounding box center [33, 52] width 60 height 60
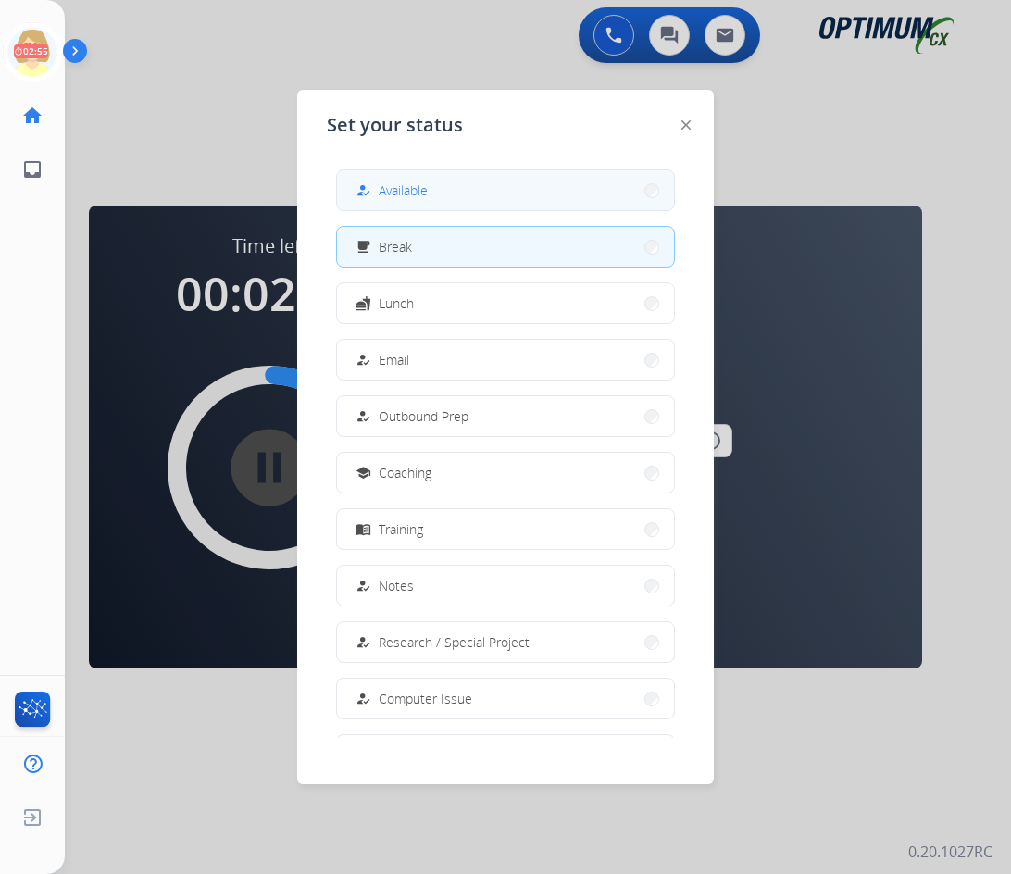
click at [388, 185] on span "Available" at bounding box center [402, 189] width 49 height 19
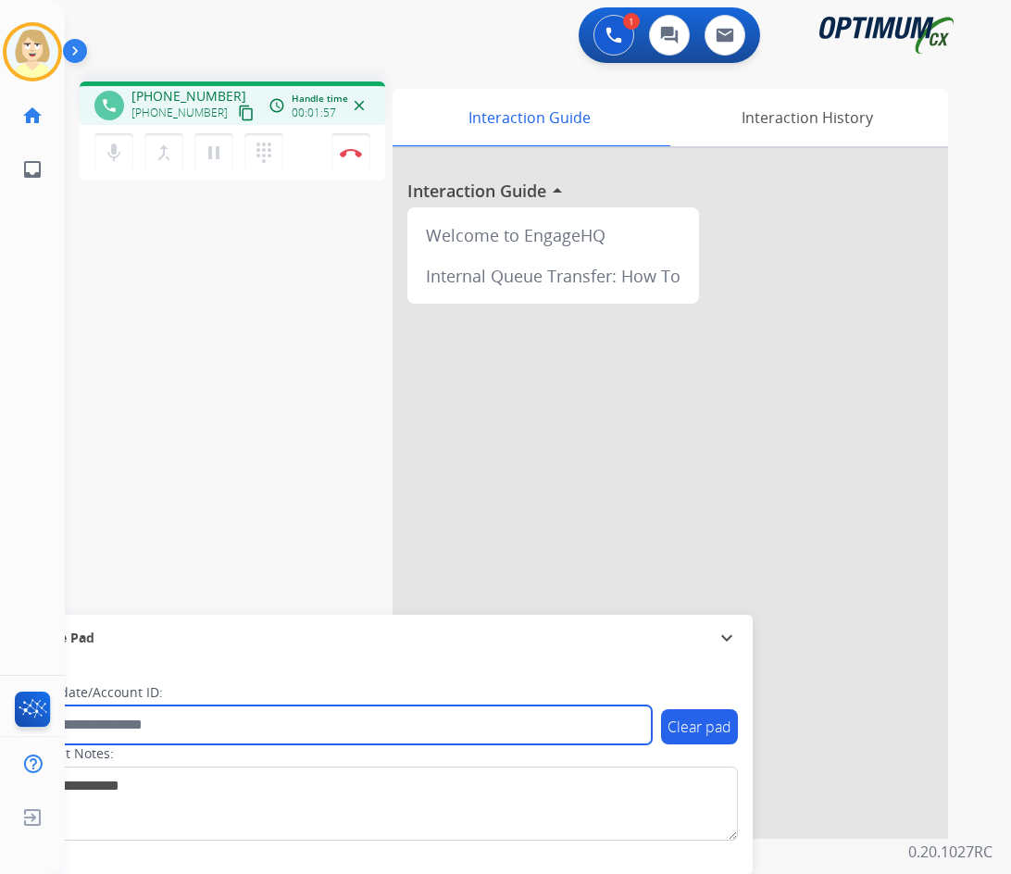
click at [158, 724] on input "text" at bounding box center [337, 724] width 627 height 39
paste input "*******"
type input "*******"
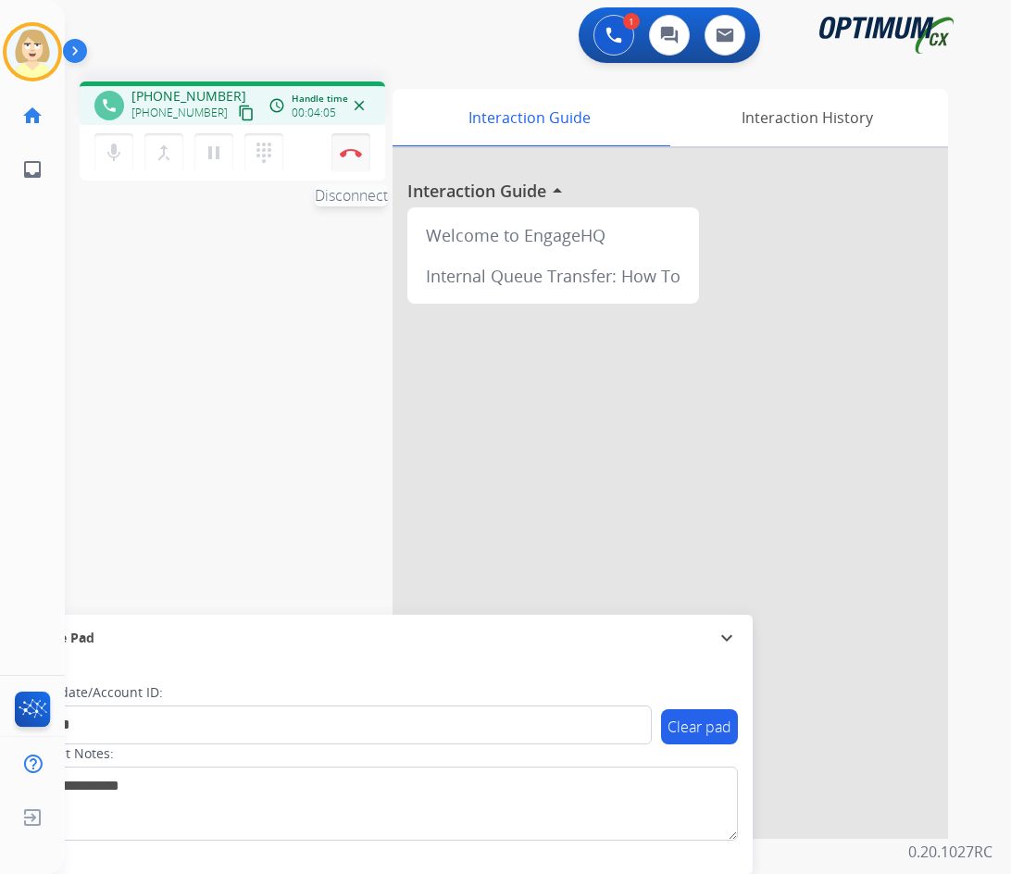
click at [344, 146] on button "Disconnect" at bounding box center [350, 152] width 39 height 39
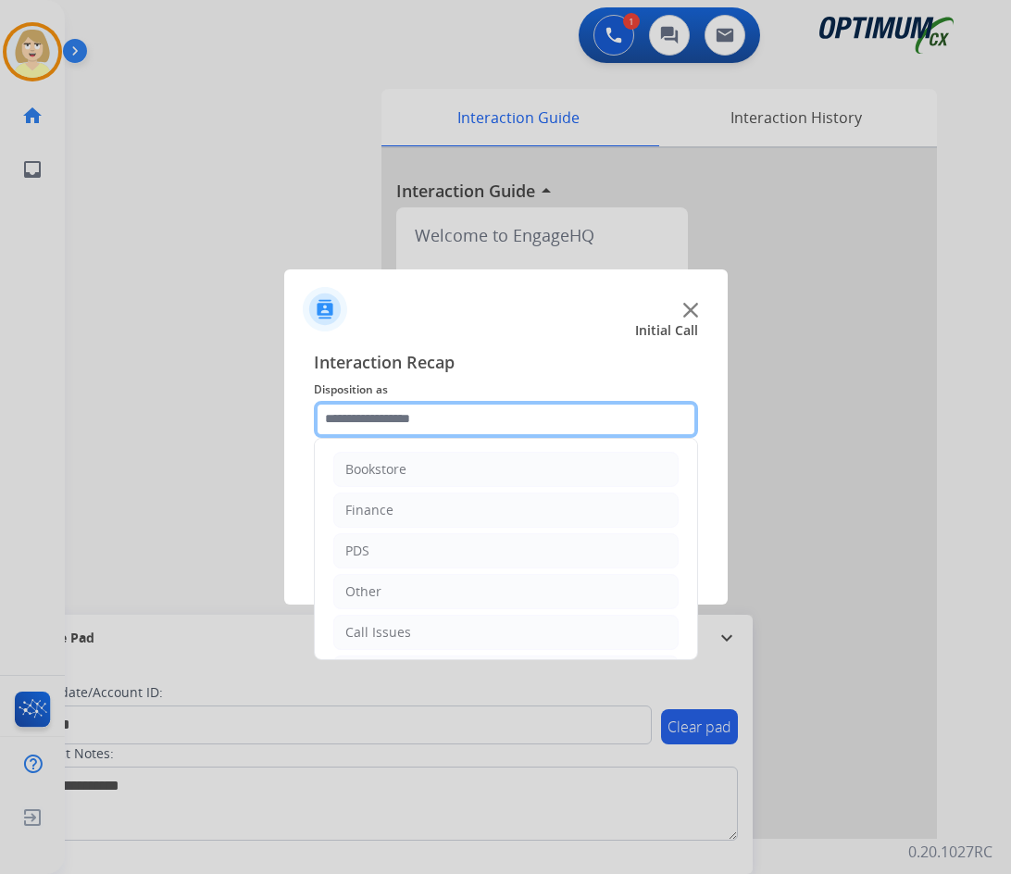
click at [401, 426] on input "text" at bounding box center [506, 419] width 384 height 37
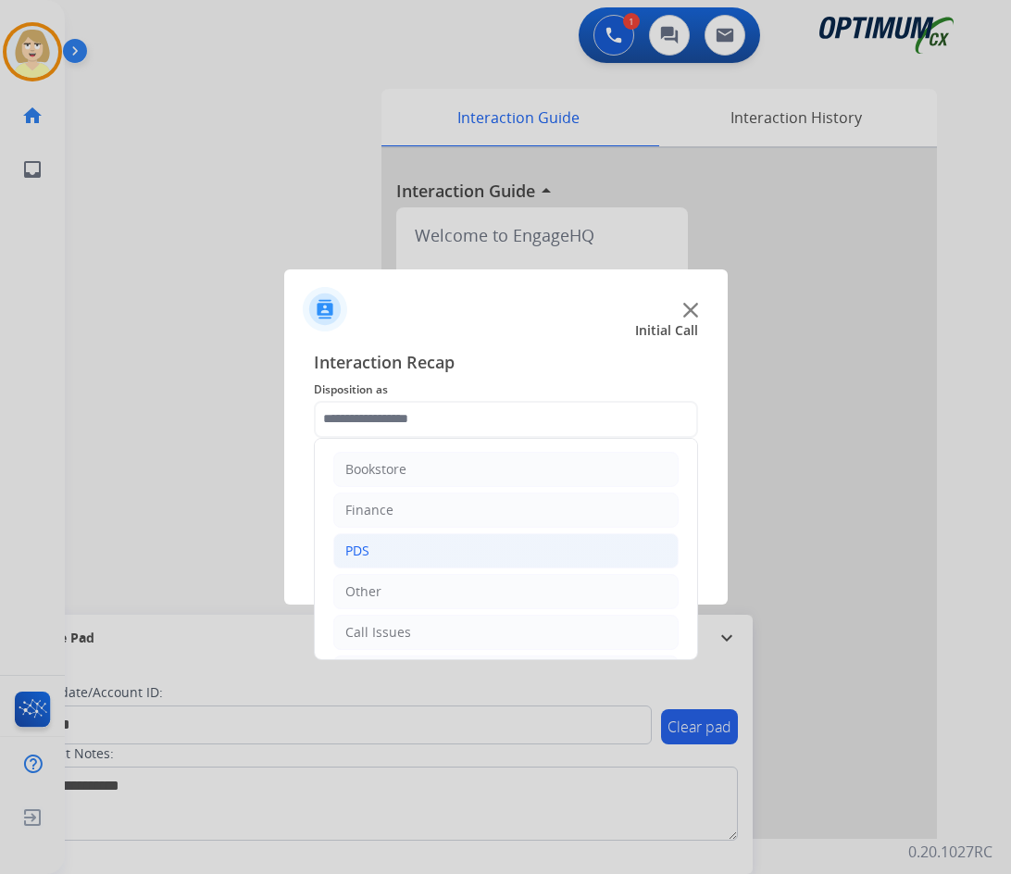
click at [368, 544] on div "PDS" at bounding box center [357, 550] width 24 height 19
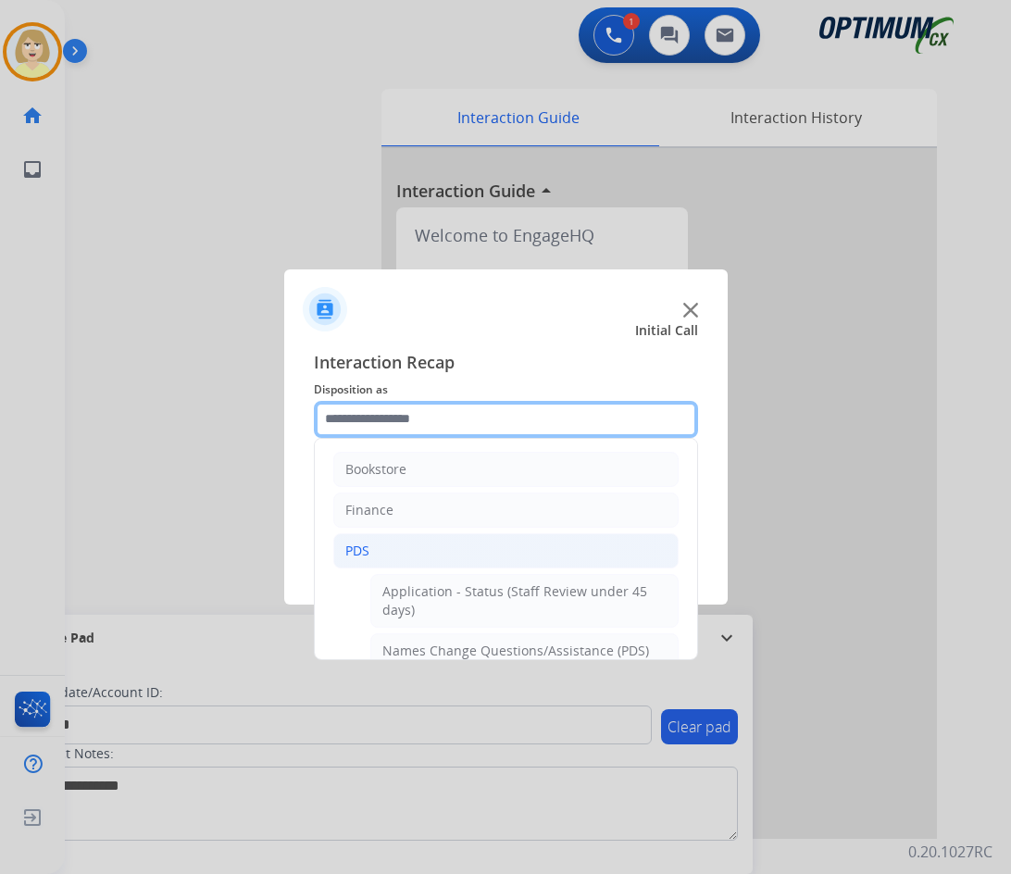
scroll to position [93, 0]
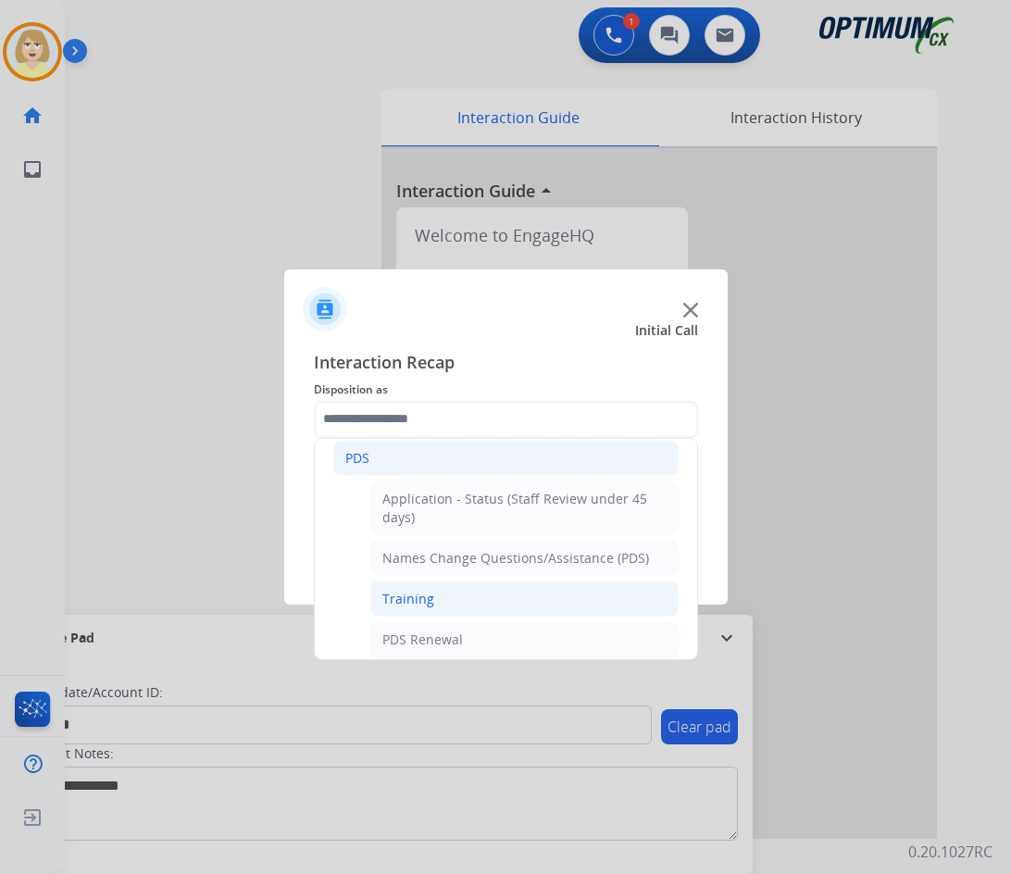
click at [418, 599] on div "Training" at bounding box center [408, 598] width 52 height 19
type input "********"
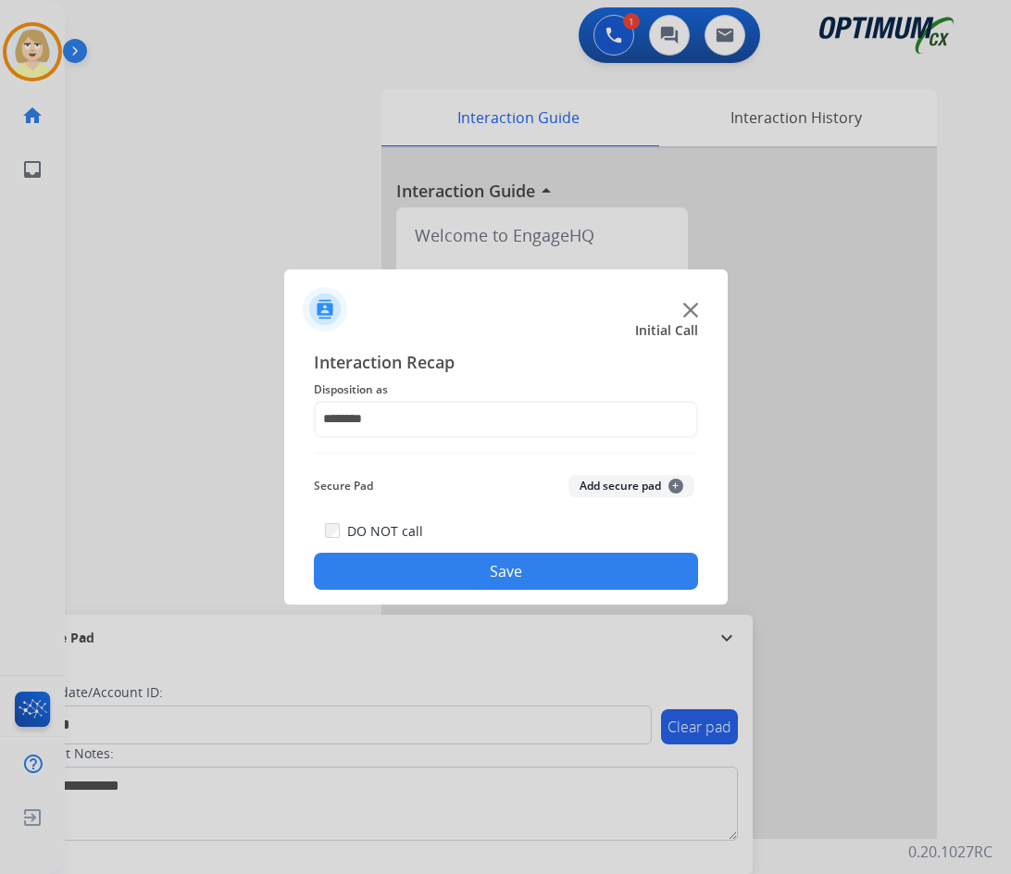
click at [614, 493] on button "Add secure pad +" at bounding box center [631, 486] width 126 height 22
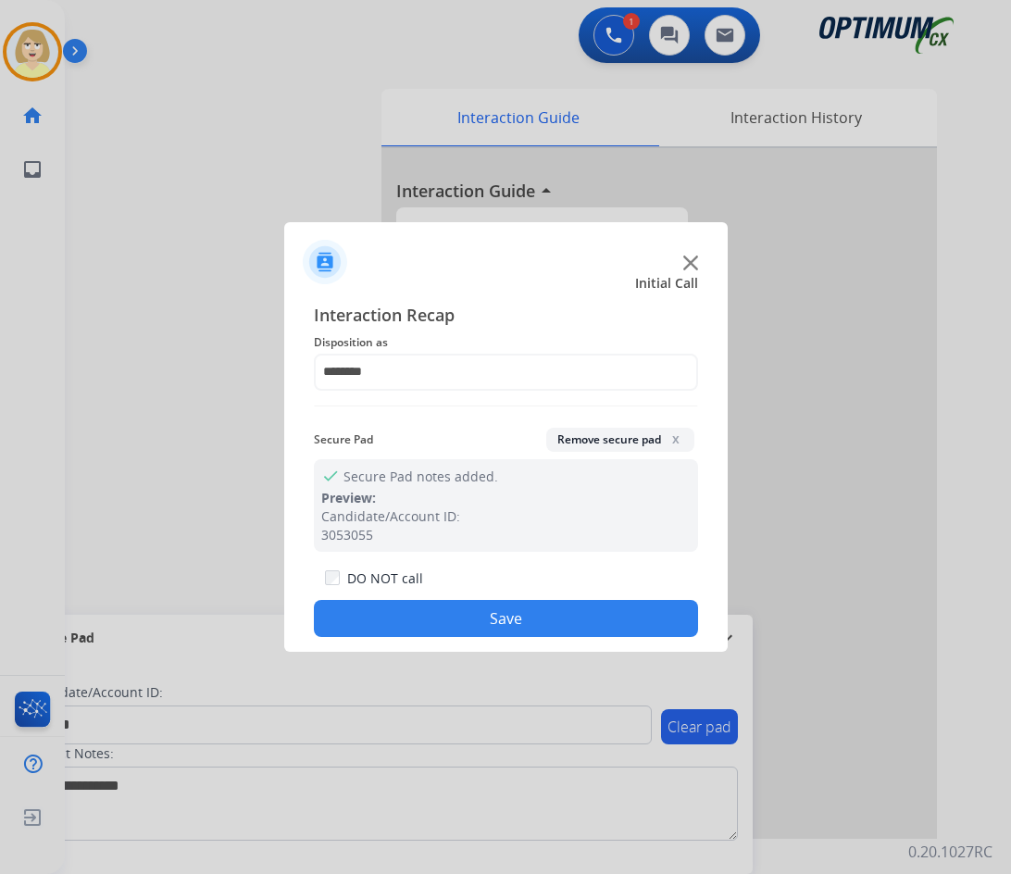
click at [466, 618] on button "Save" at bounding box center [506, 618] width 384 height 37
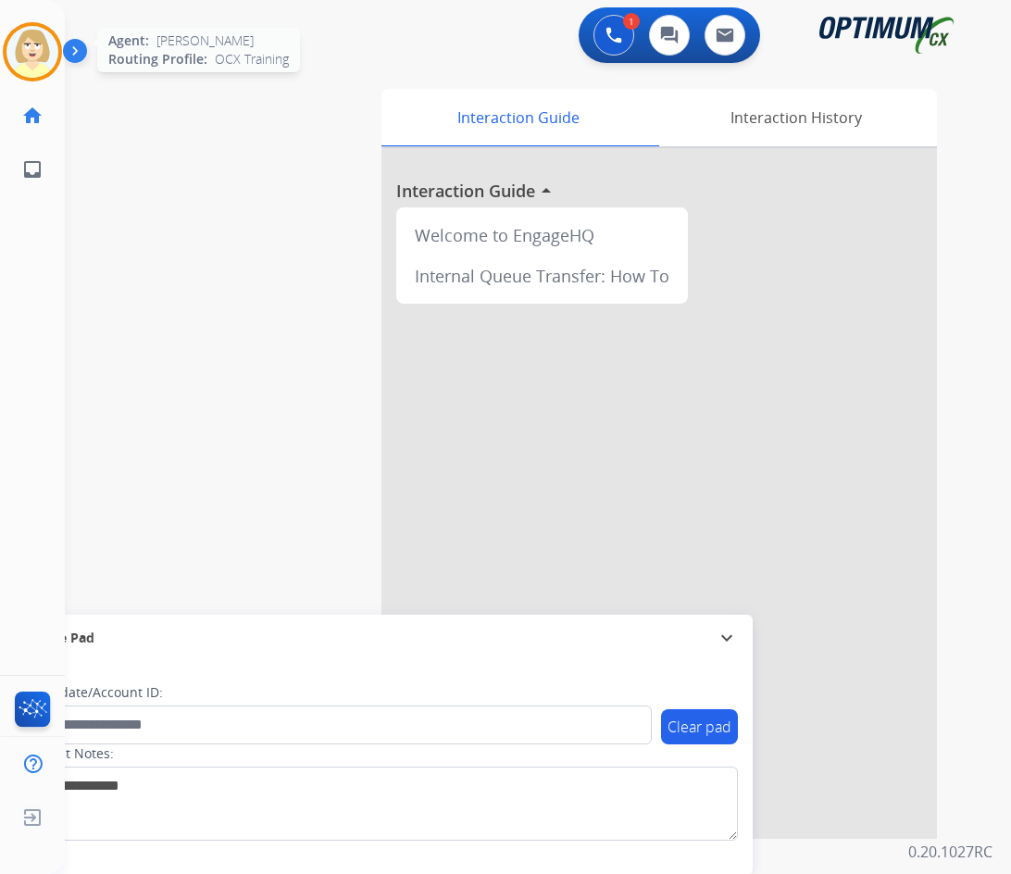
click at [37, 52] on img at bounding box center [32, 52] width 52 height 52
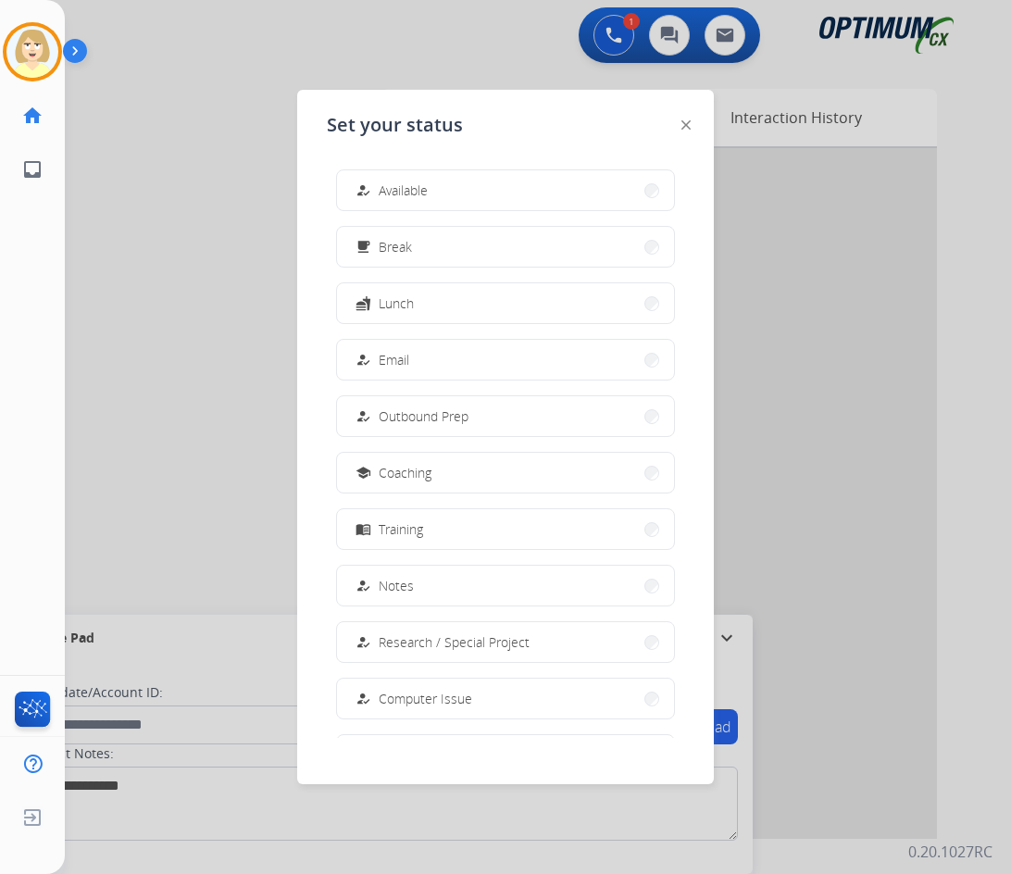
drag, startPoint x: 422, startPoint y: 183, endPoint x: 372, endPoint y: 216, distance: 59.6
click at [422, 186] on span "Available" at bounding box center [402, 189] width 49 height 19
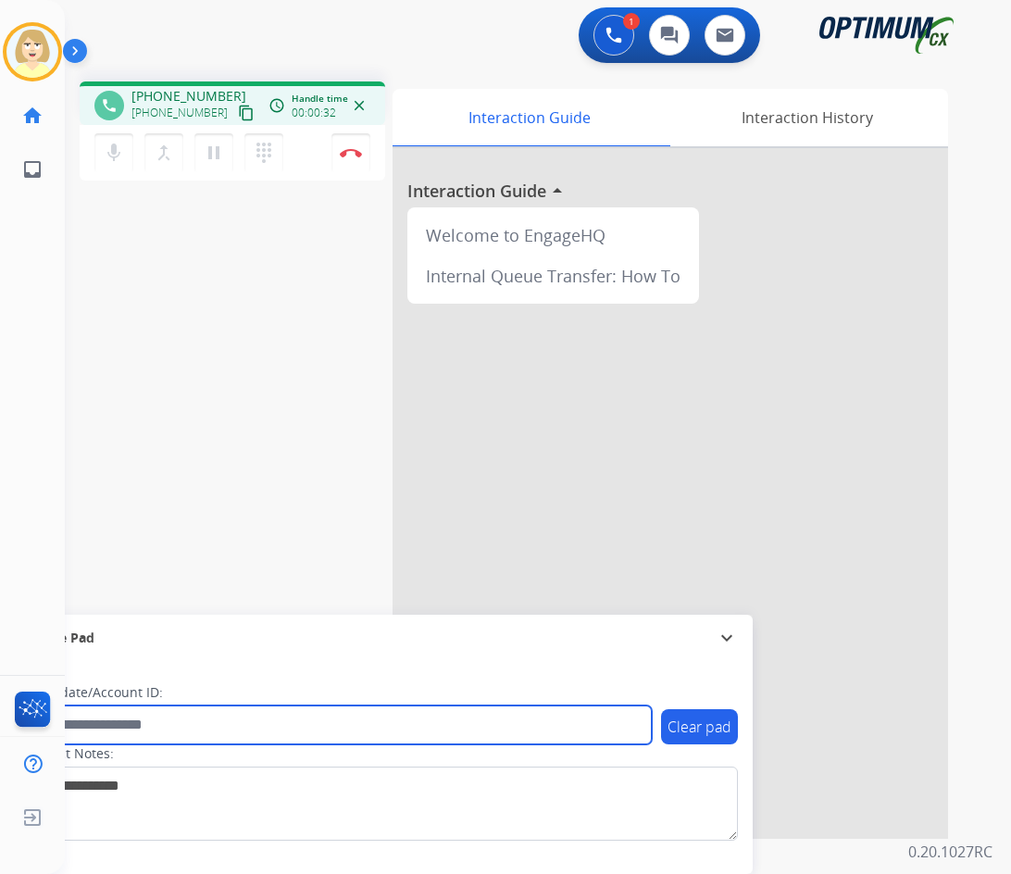
click at [123, 734] on input "text" at bounding box center [337, 724] width 627 height 39
paste input "*******"
type input "*******"
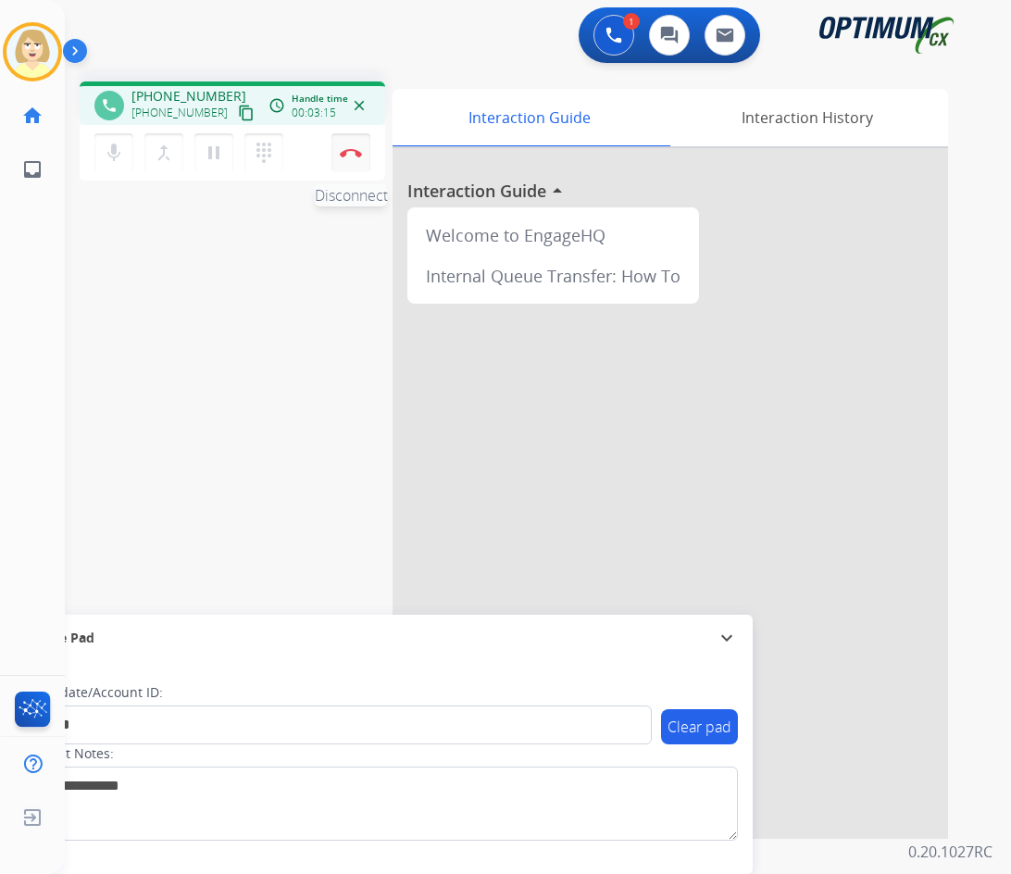
click at [350, 152] on img at bounding box center [351, 152] width 22 height 9
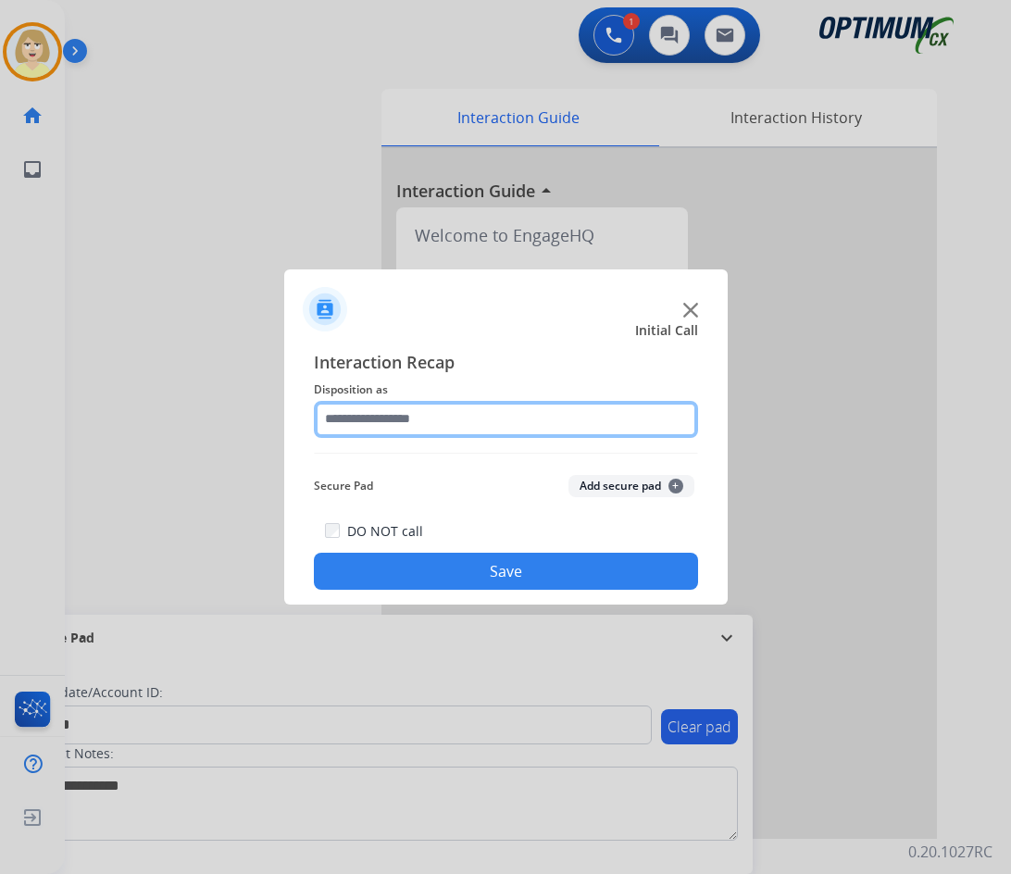
click at [372, 422] on input "text" at bounding box center [506, 419] width 384 height 37
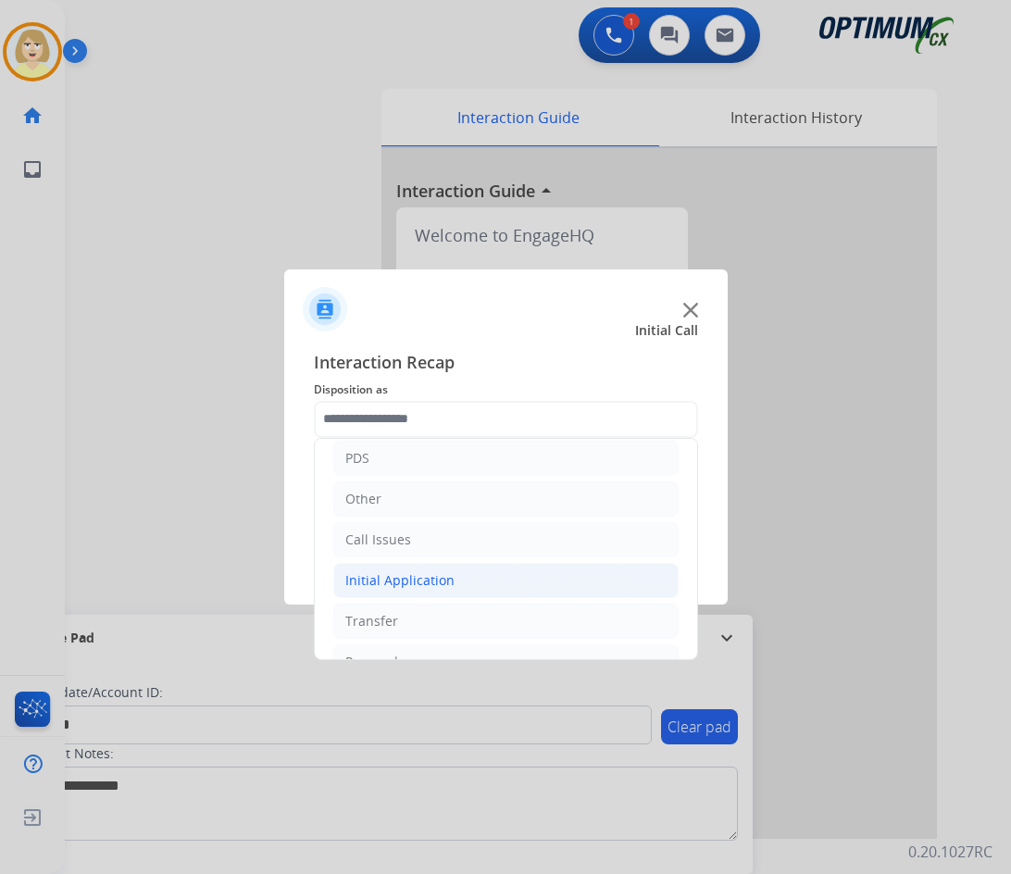
click at [408, 571] on div "Initial Application" at bounding box center [399, 580] width 109 height 19
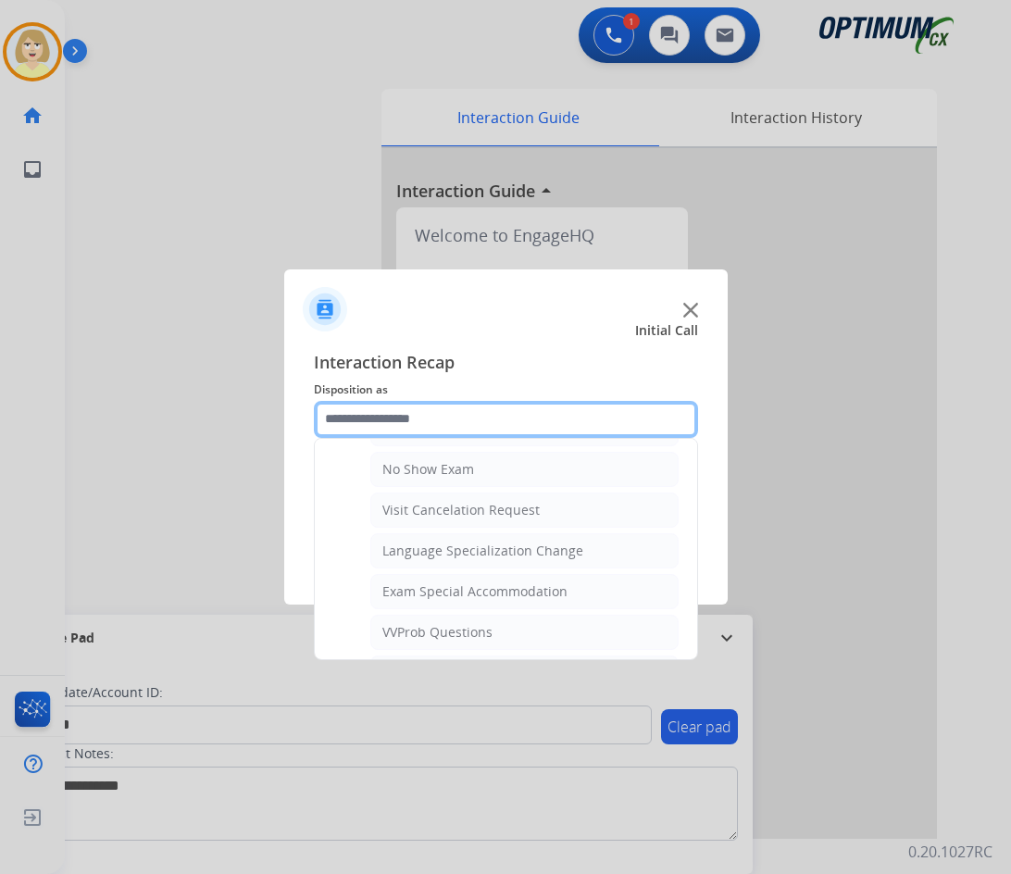
scroll to position [925, 0]
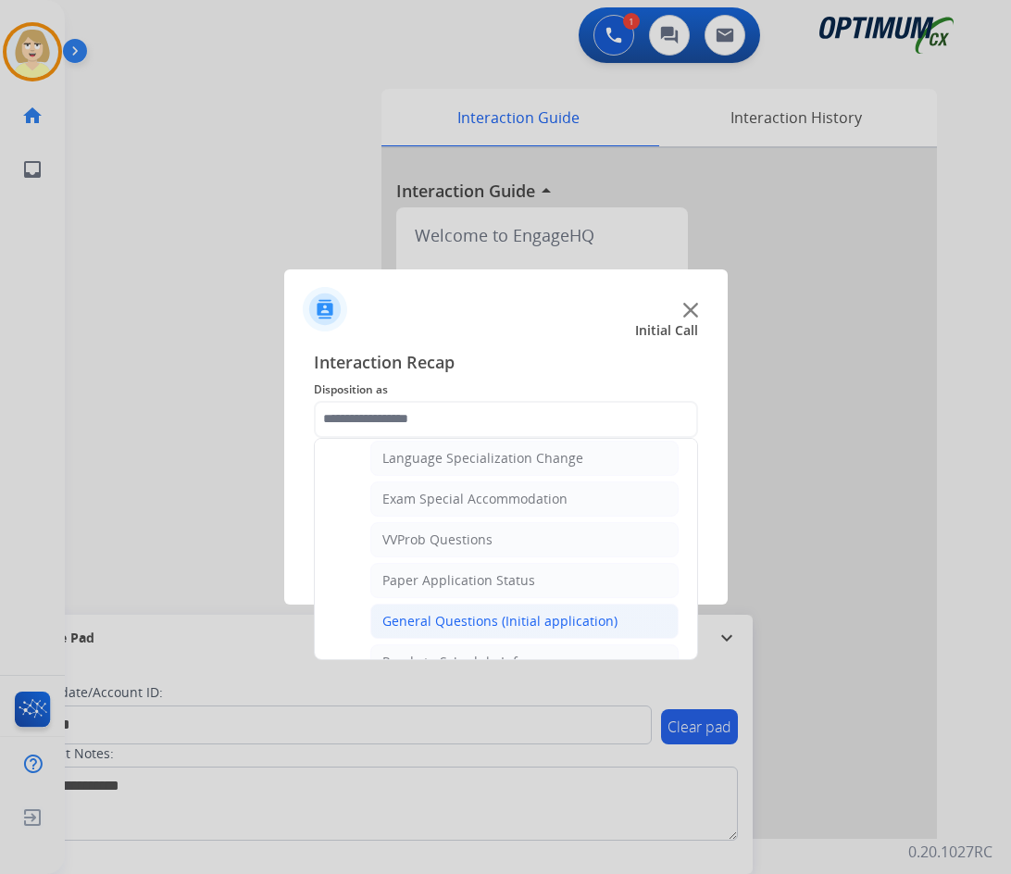
click at [437, 617] on div "General Questions (Initial application)" at bounding box center [499, 621] width 235 height 19
type input "**********"
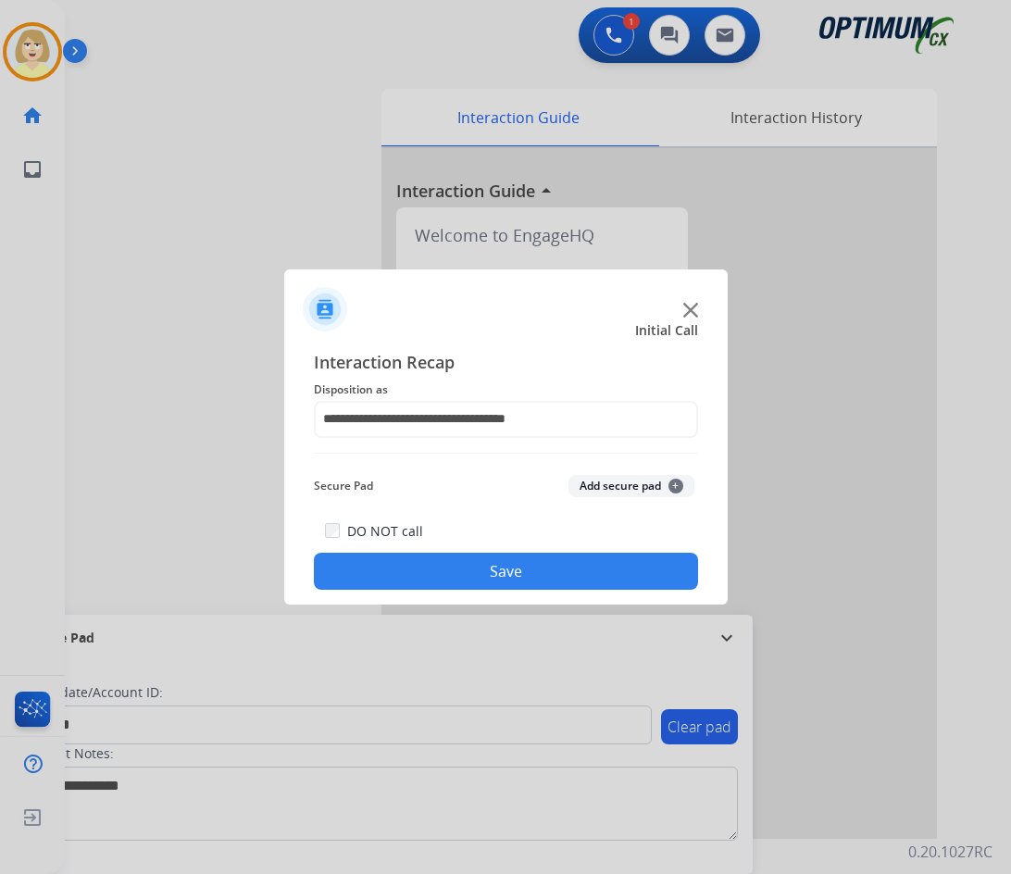
click at [616, 485] on button "Add secure pad +" at bounding box center [631, 486] width 126 height 22
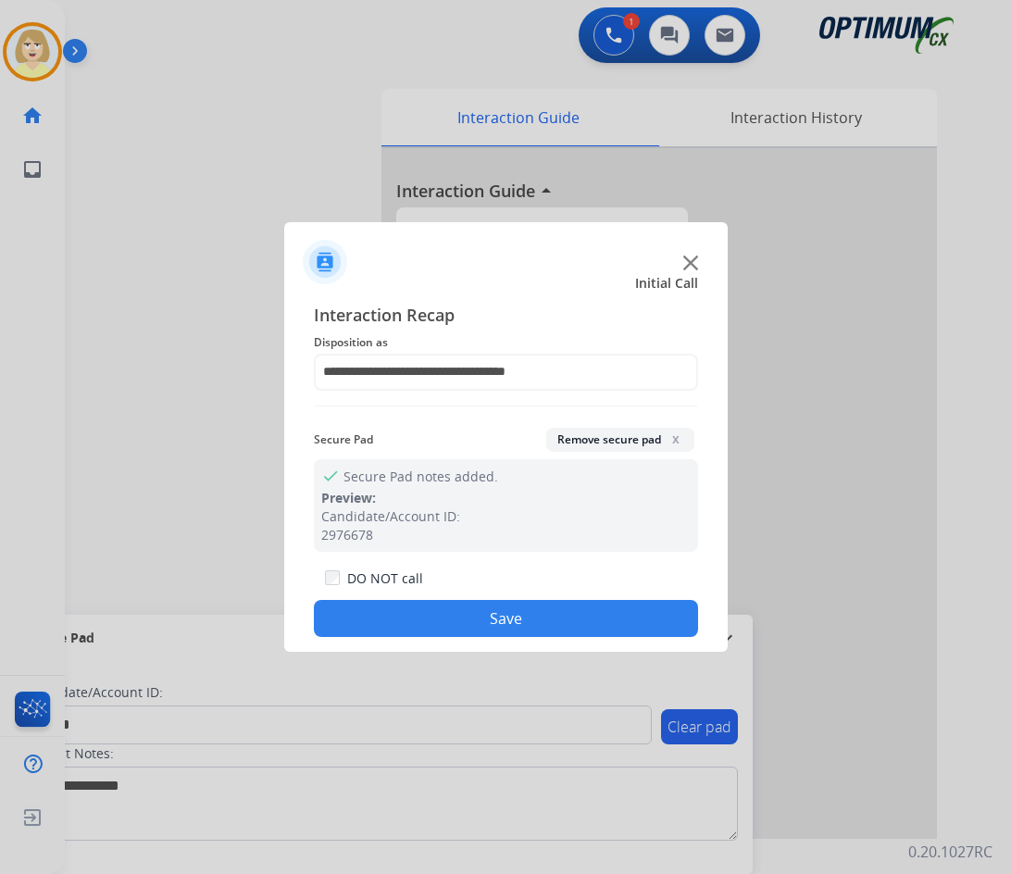
drag, startPoint x: 447, startPoint y: 610, endPoint x: 337, endPoint y: 465, distance: 182.3
click at [443, 607] on button "Save" at bounding box center [506, 618] width 384 height 37
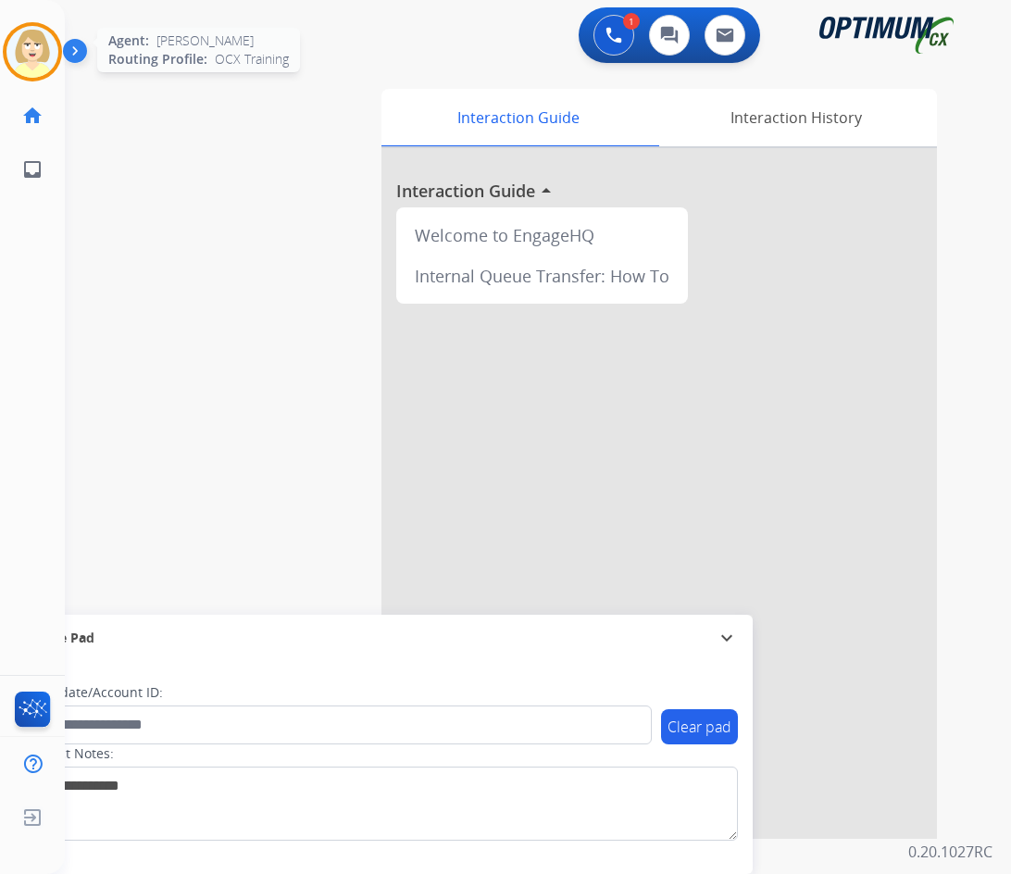
click at [38, 60] on img at bounding box center [32, 52] width 52 height 52
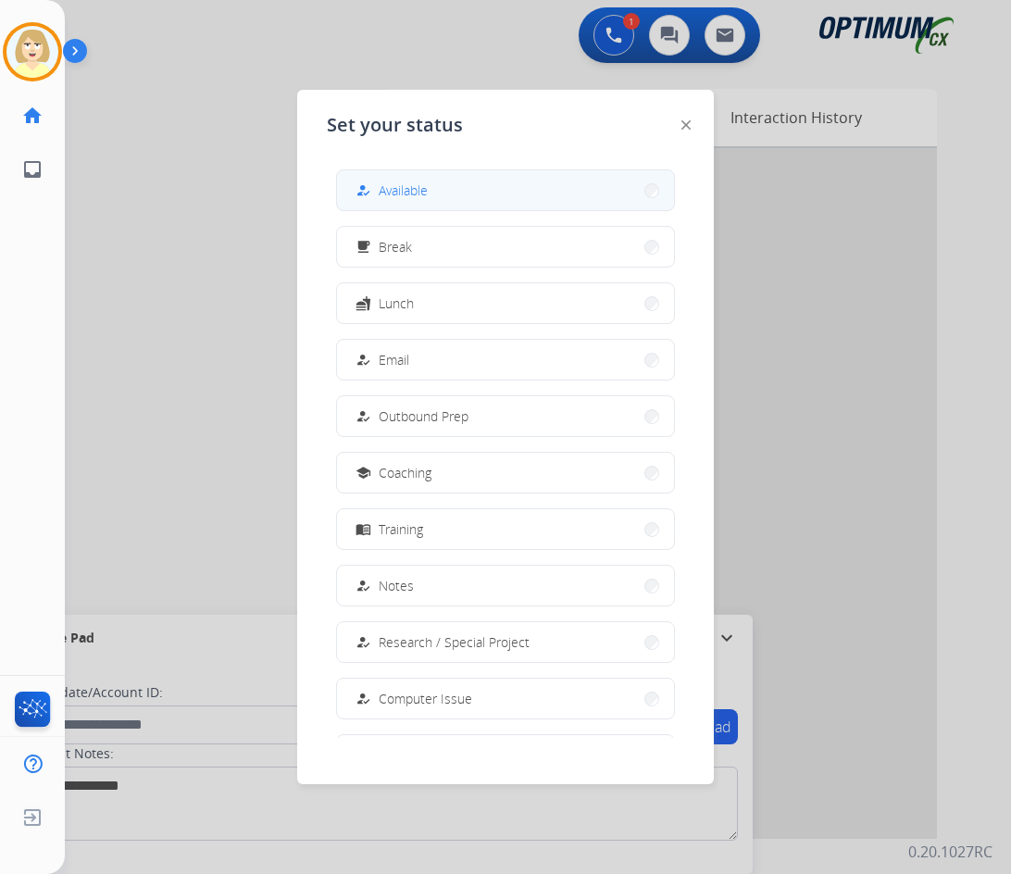
click at [395, 185] on span "Available" at bounding box center [402, 189] width 49 height 19
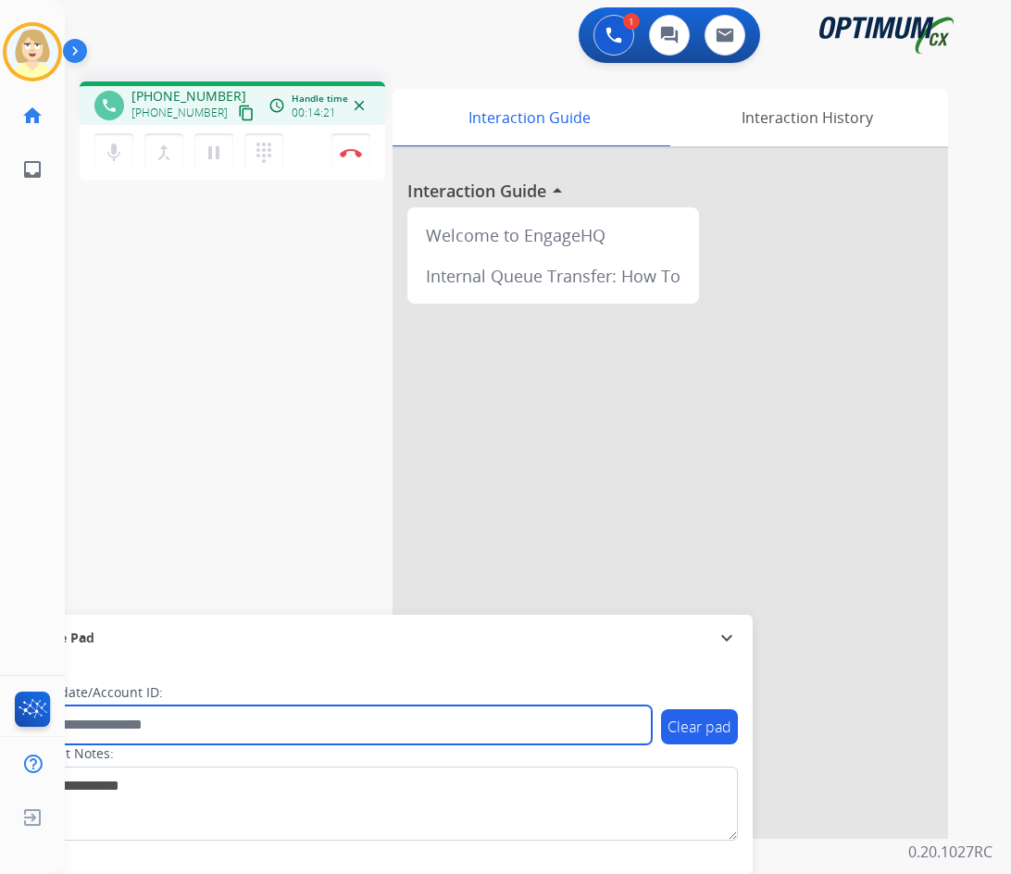
click at [132, 725] on input "text" at bounding box center [337, 724] width 627 height 39
paste input "*******"
type input "*******"
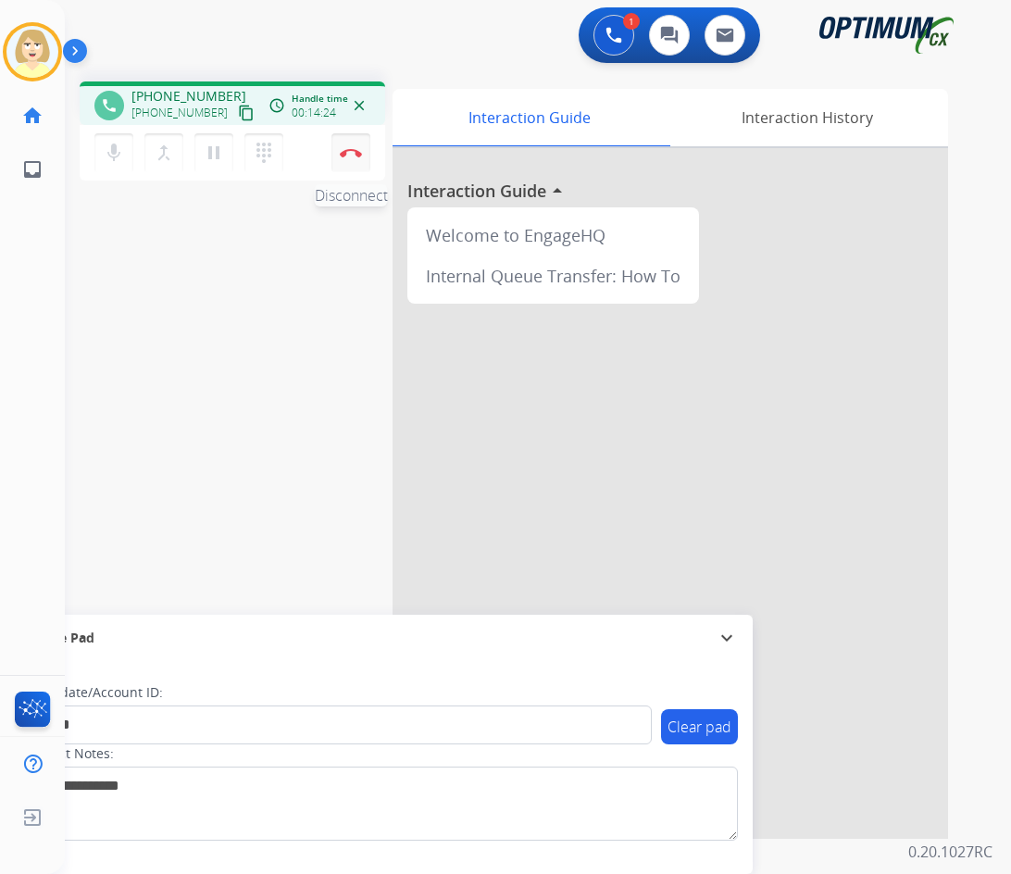
click at [363, 146] on button "Disconnect" at bounding box center [350, 152] width 39 height 39
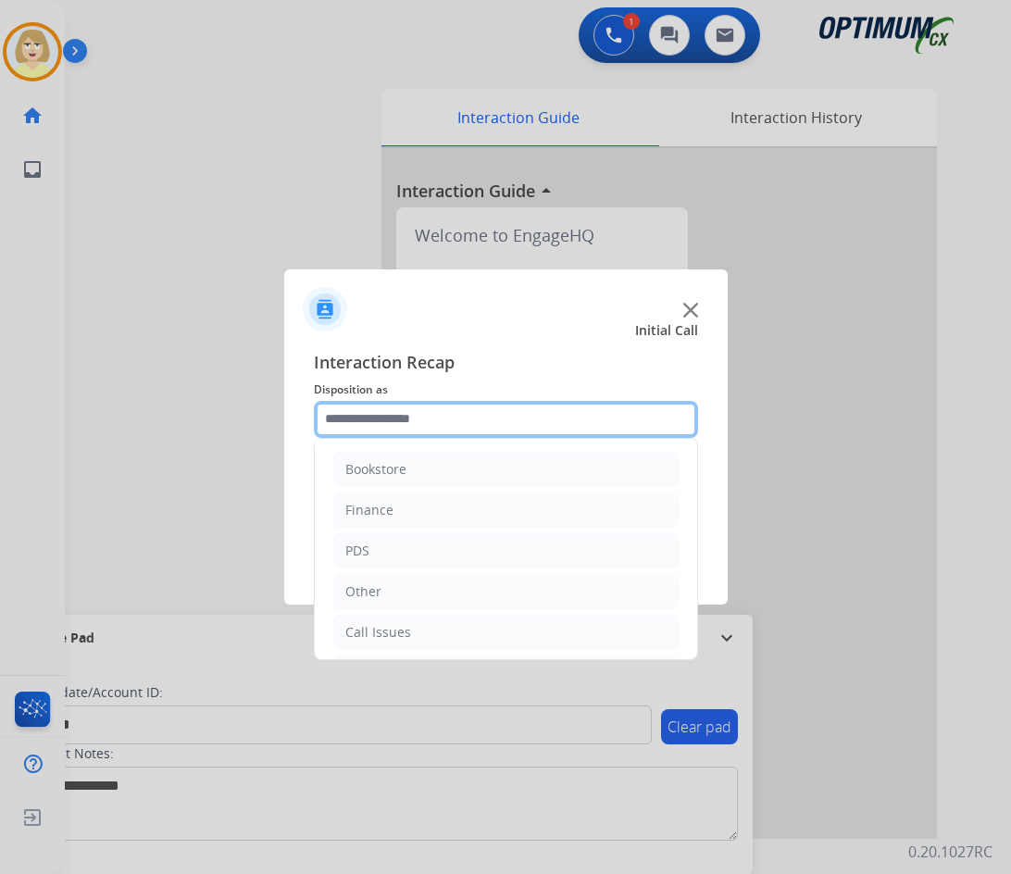
click at [416, 418] on input "text" at bounding box center [506, 419] width 384 height 37
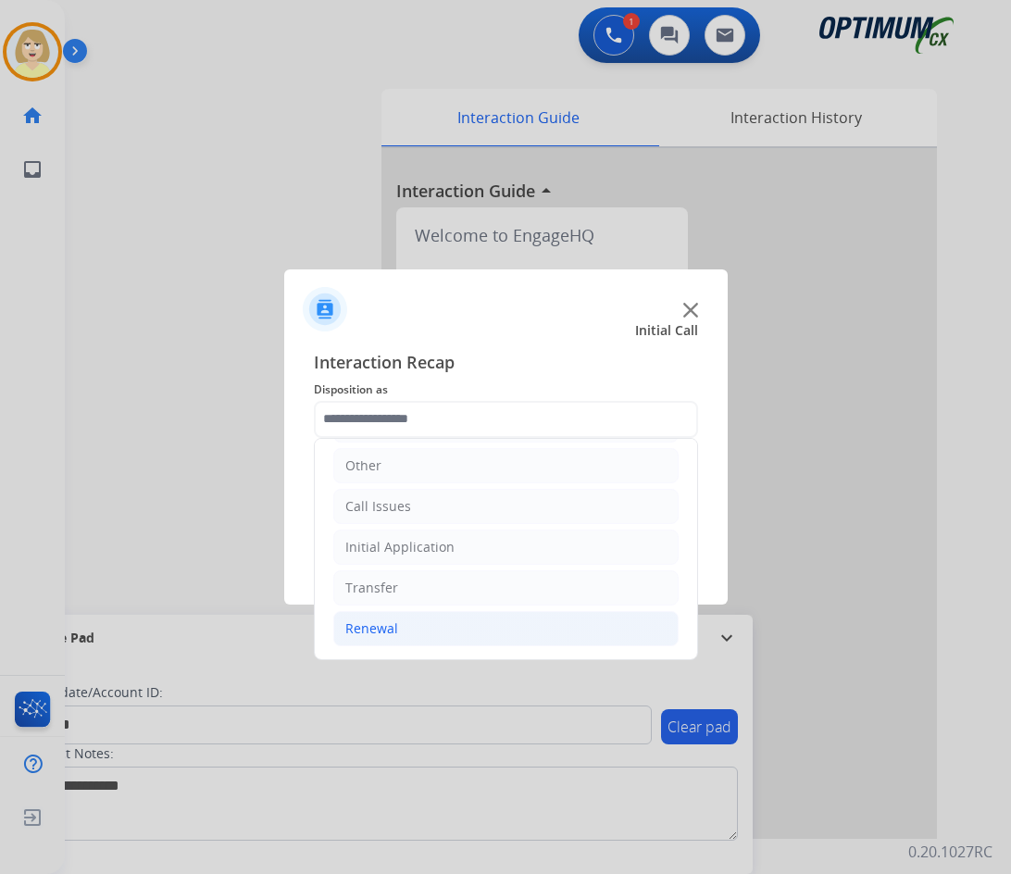
click at [375, 632] on div "Renewal" at bounding box center [371, 628] width 53 height 19
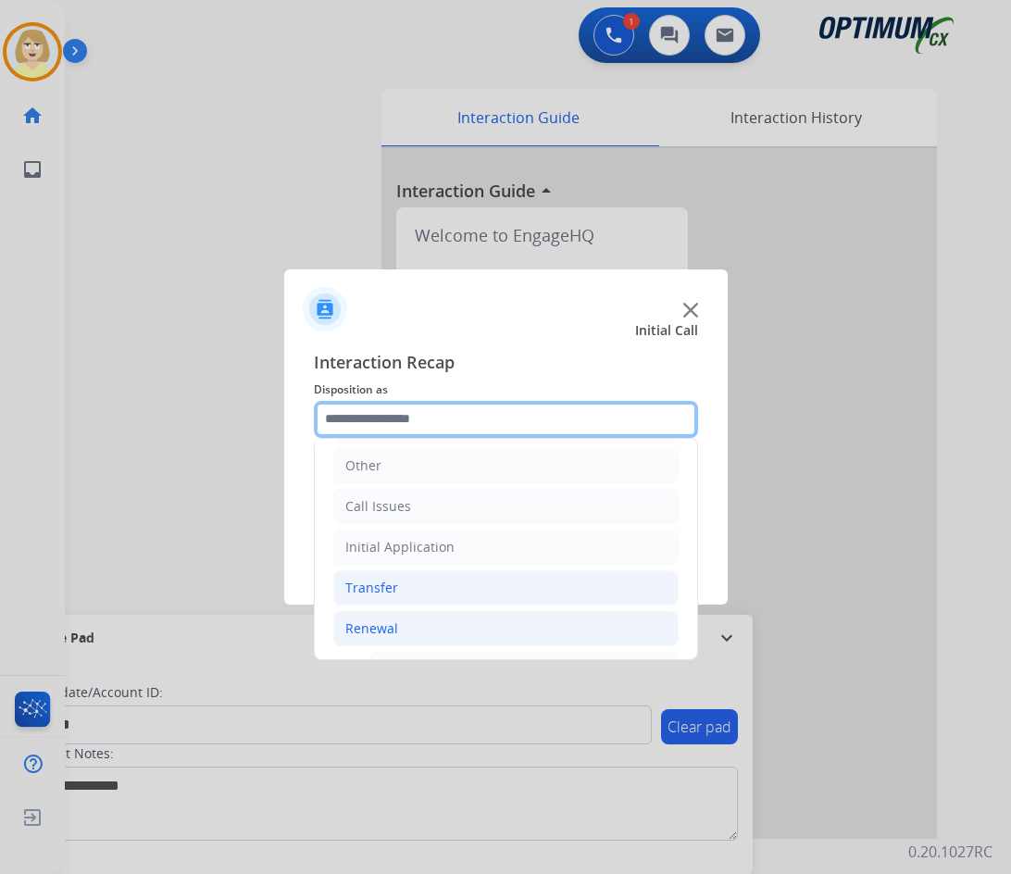
scroll to position [403, 0]
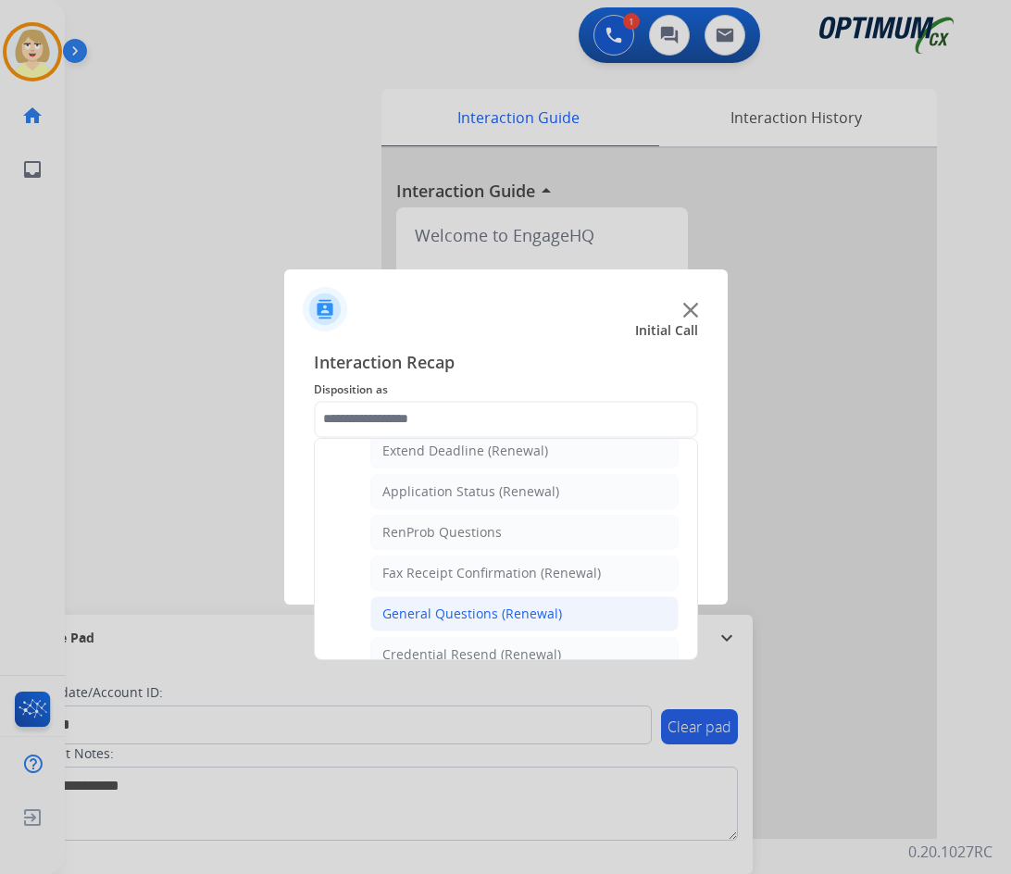
click at [439, 614] on div "General Questions (Renewal)" at bounding box center [472, 613] width 180 height 19
type input "**********"
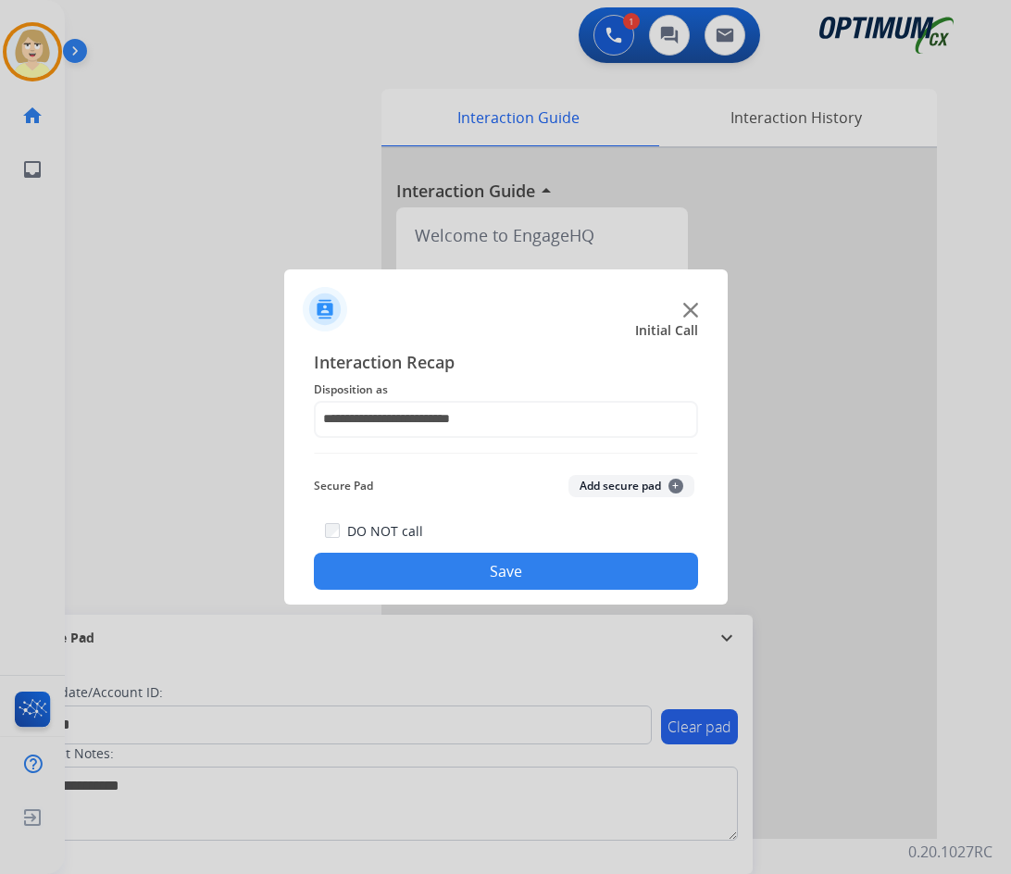
click at [589, 480] on button "Add secure pad +" at bounding box center [631, 486] width 126 height 22
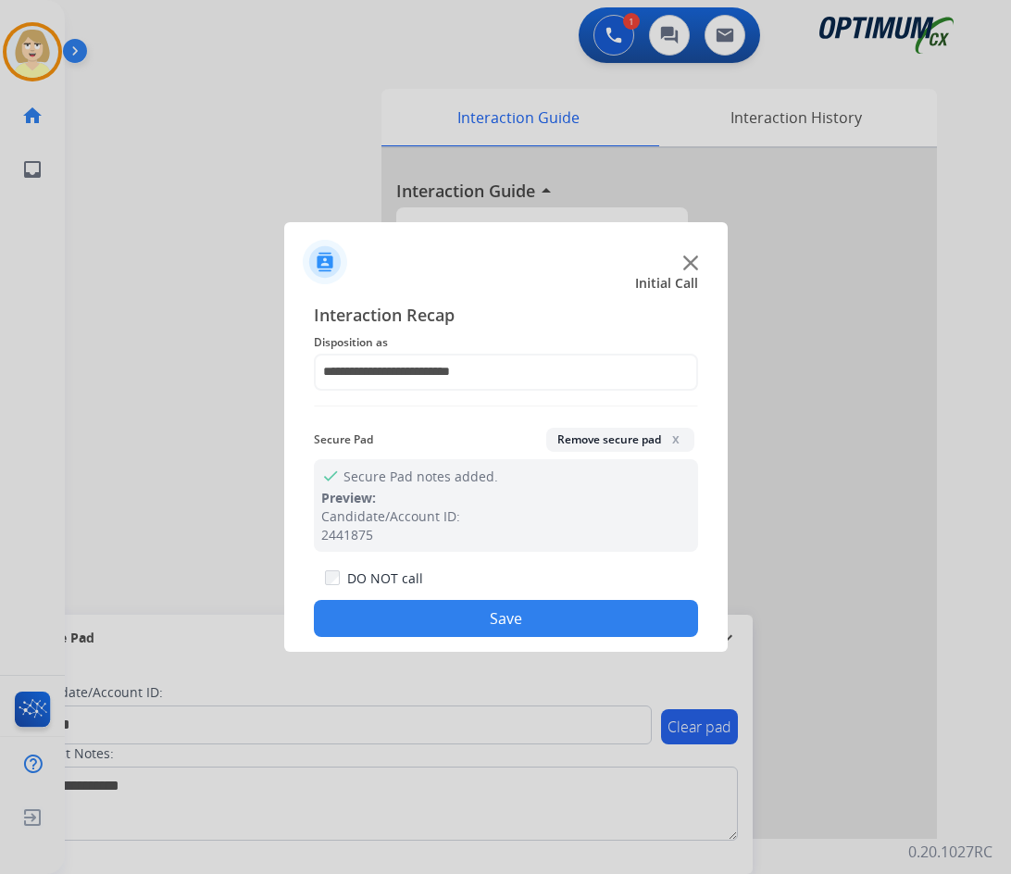
drag, startPoint x: 448, startPoint y: 617, endPoint x: 411, endPoint y: 586, distance: 48.6
click at [445, 615] on button "Save" at bounding box center [506, 618] width 384 height 37
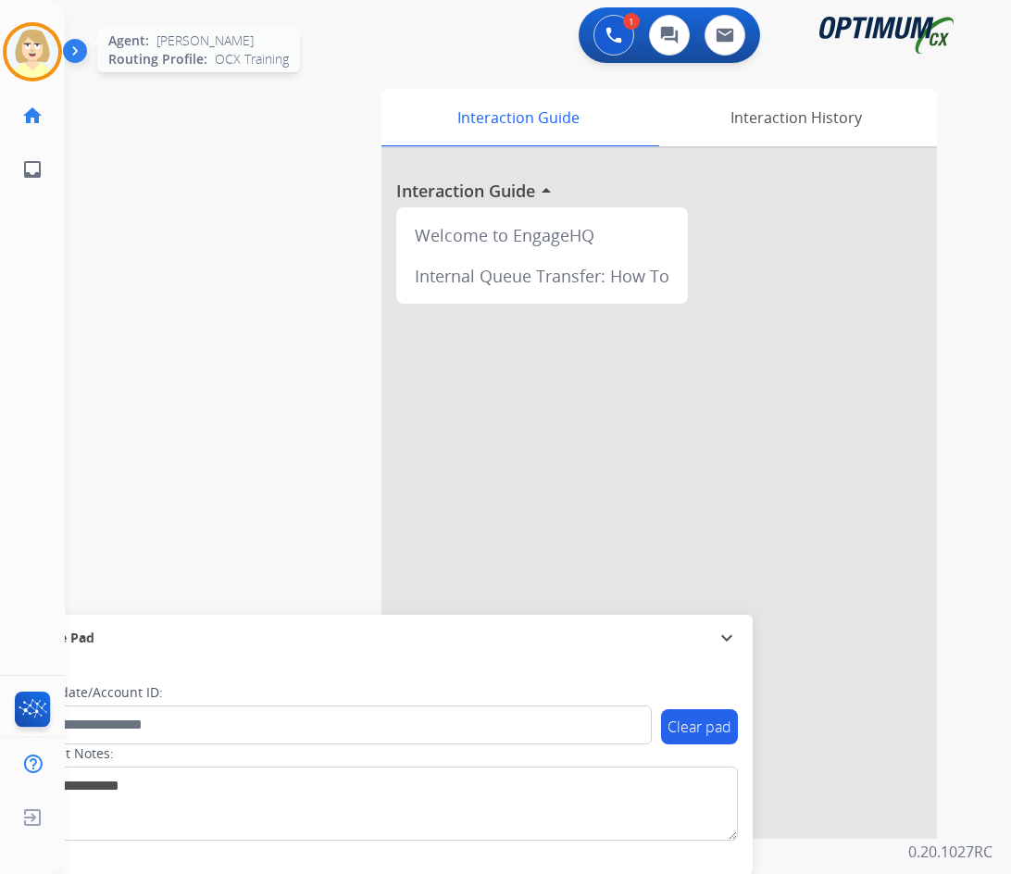
click at [21, 34] on img at bounding box center [32, 52] width 52 height 52
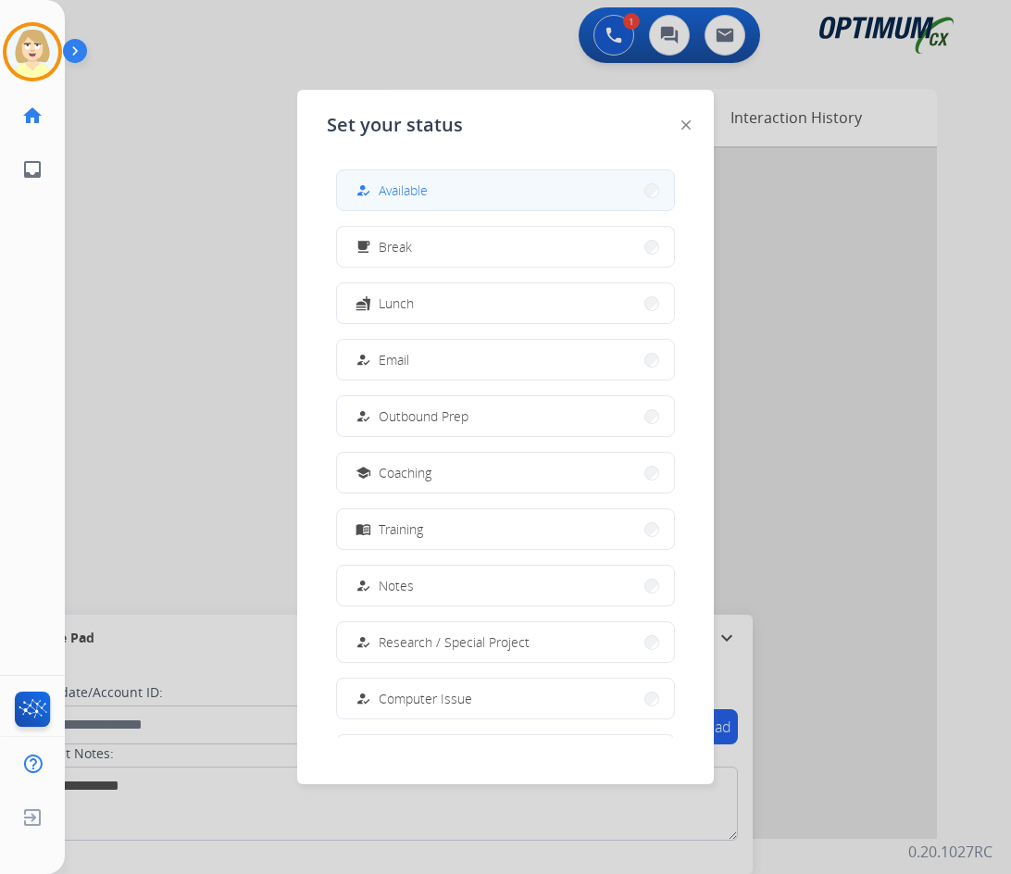
click at [405, 190] on span "Available" at bounding box center [402, 189] width 49 height 19
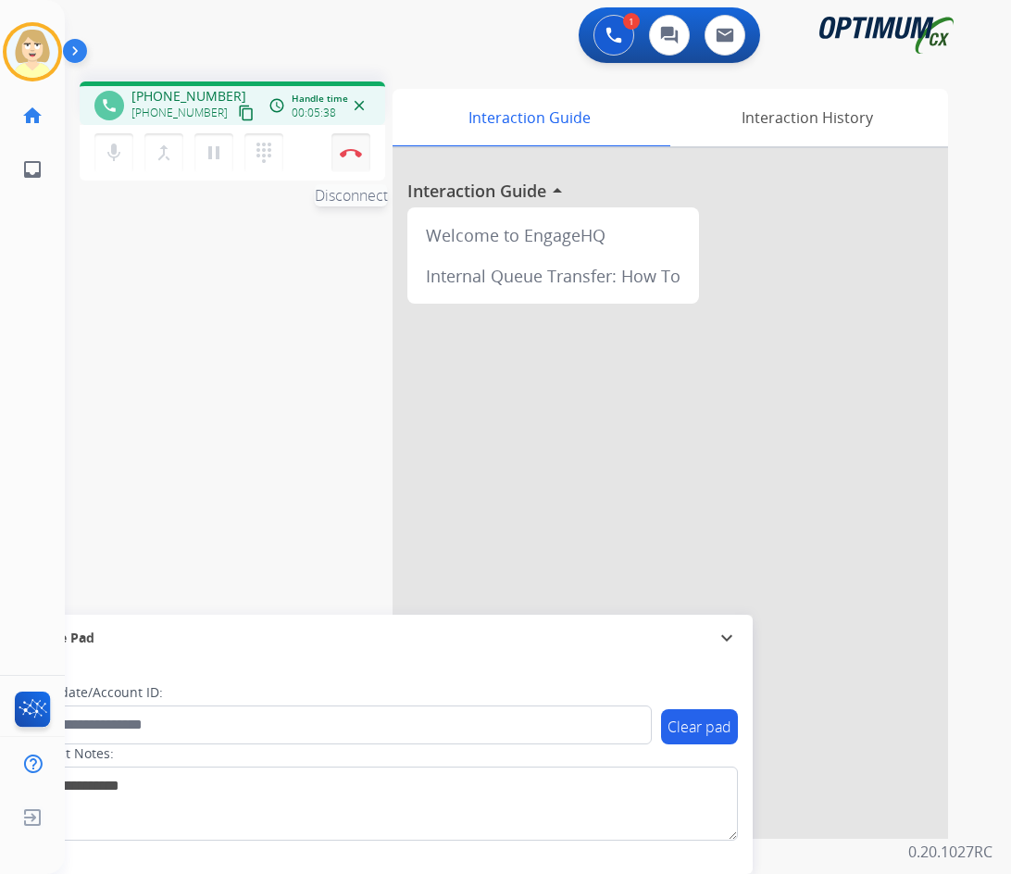
click at [351, 149] on img at bounding box center [351, 152] width 22 height 9
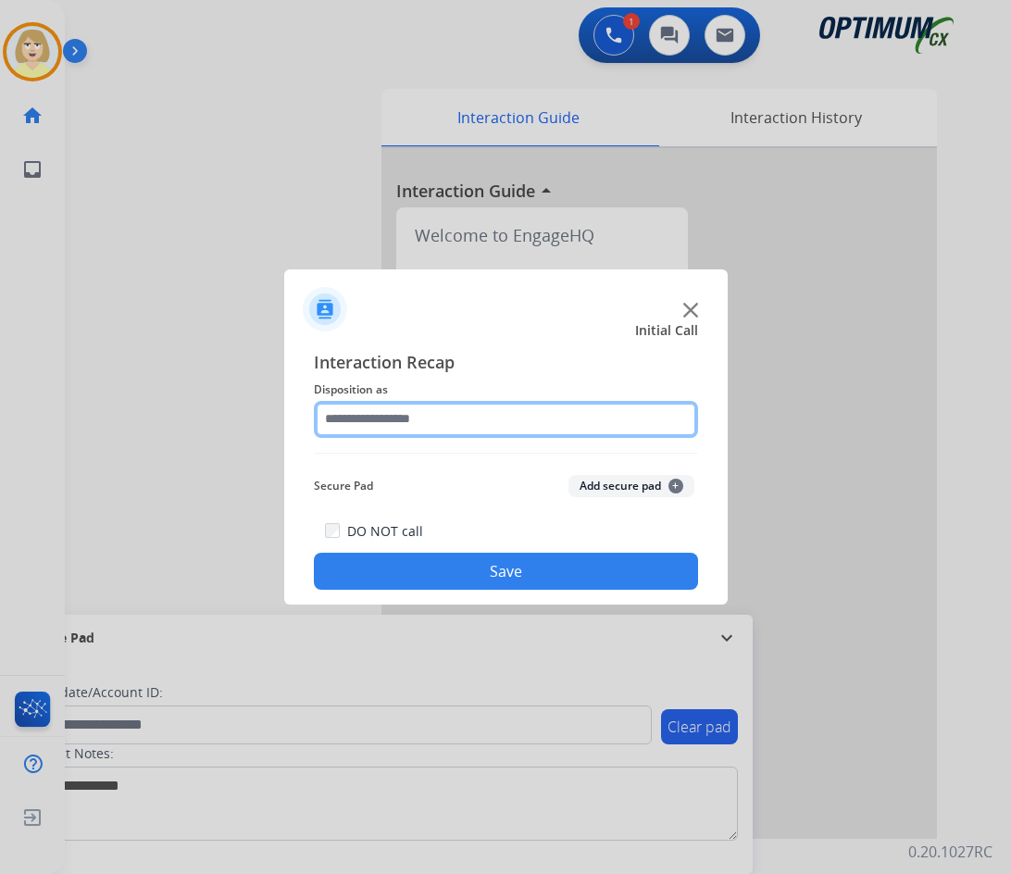
click at [358, 426] on input "text" at bounding box center [506, 419] width 384 height 37
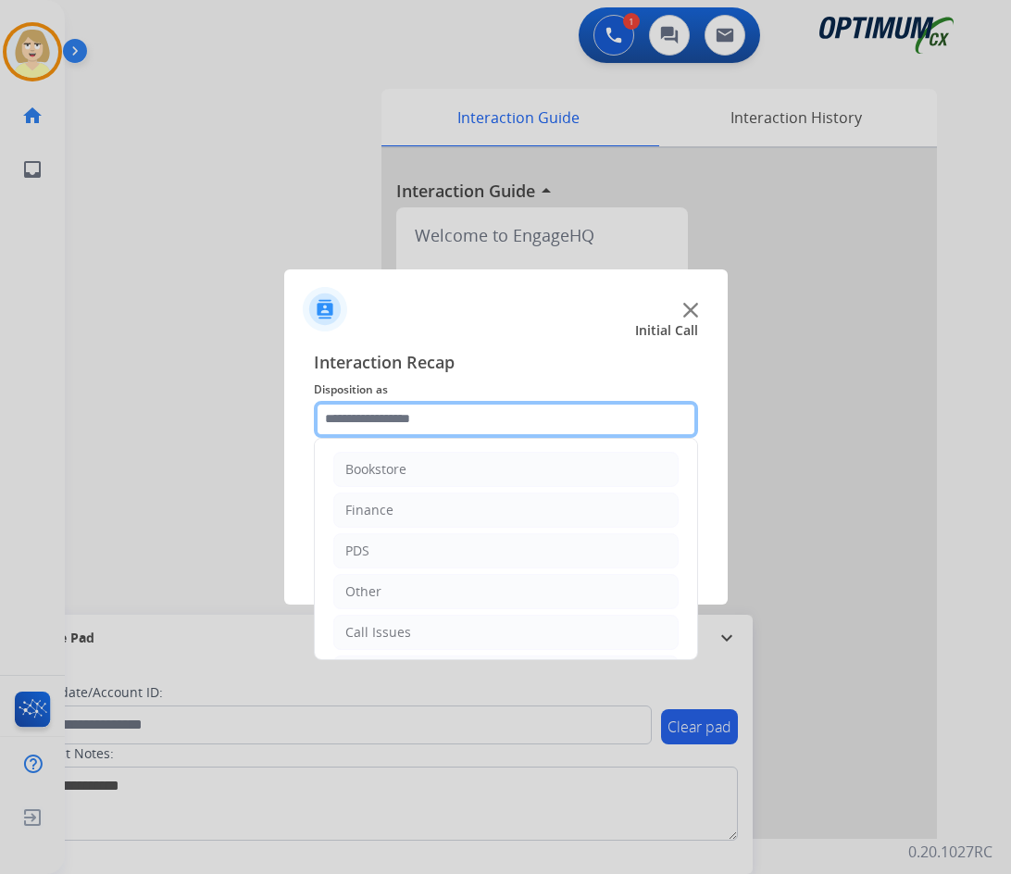
scroll to position [126, 0]
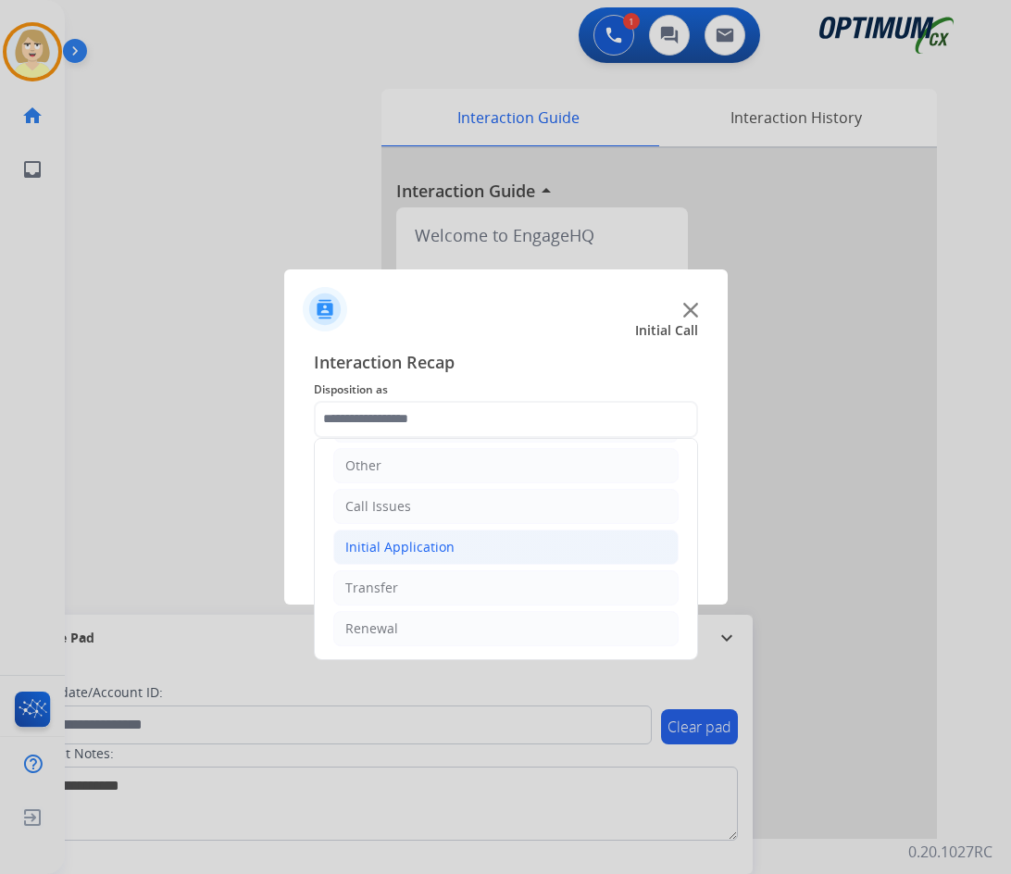
click at [400, 544] on div "Initial Application" at bounding box center [399, 547] width 109 height 19
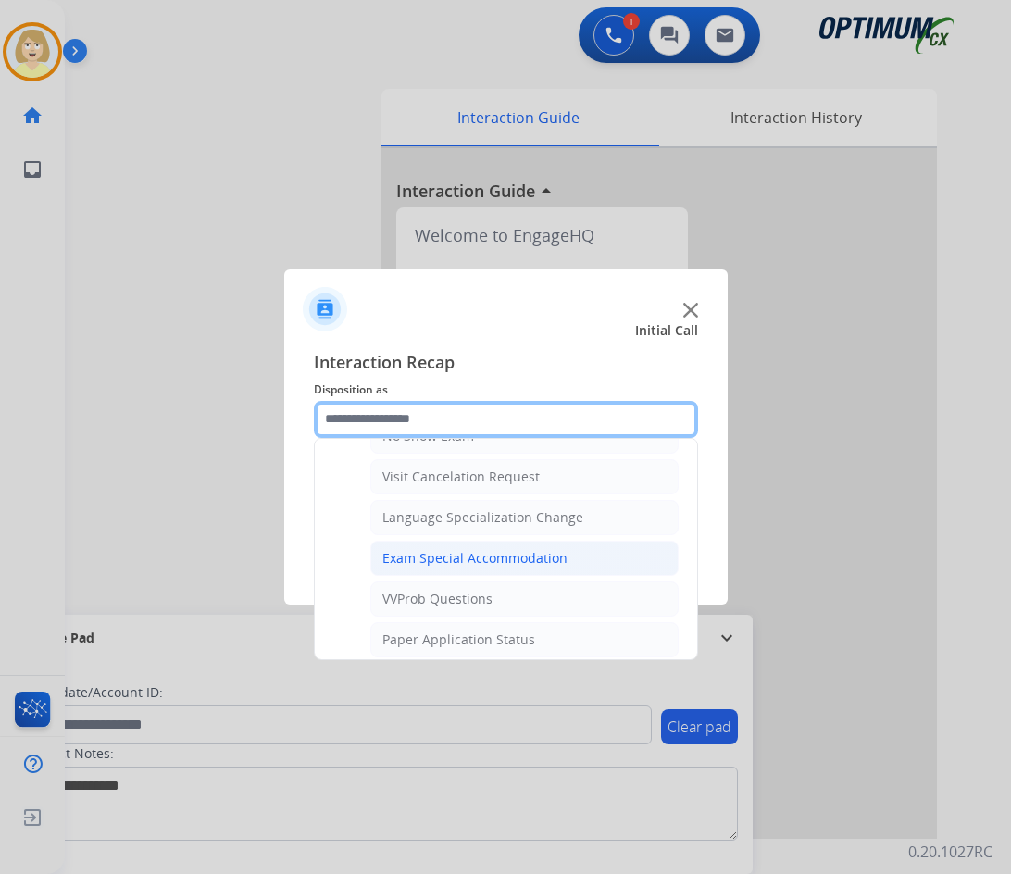
scroll to position [1051, 0]
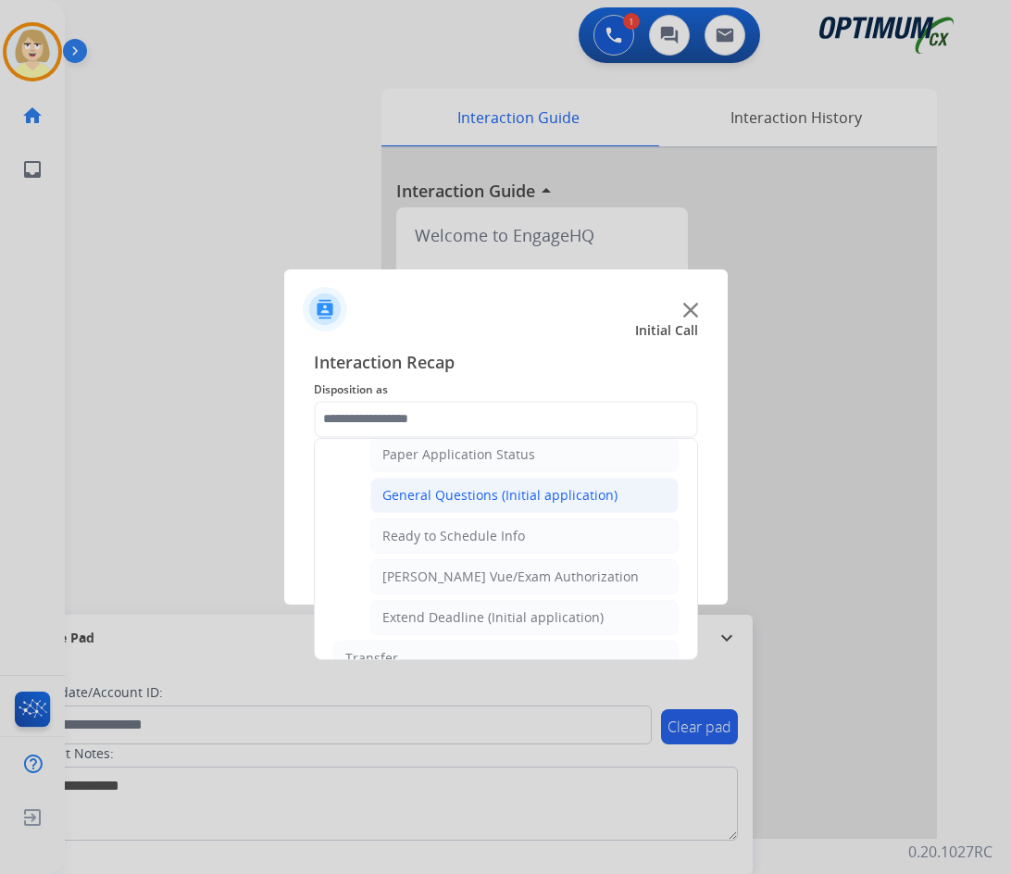
click at [449, 504] on li "General Questions (Initial application)" at bounding box center [524, 495] width 308 height 35
type input "**********"
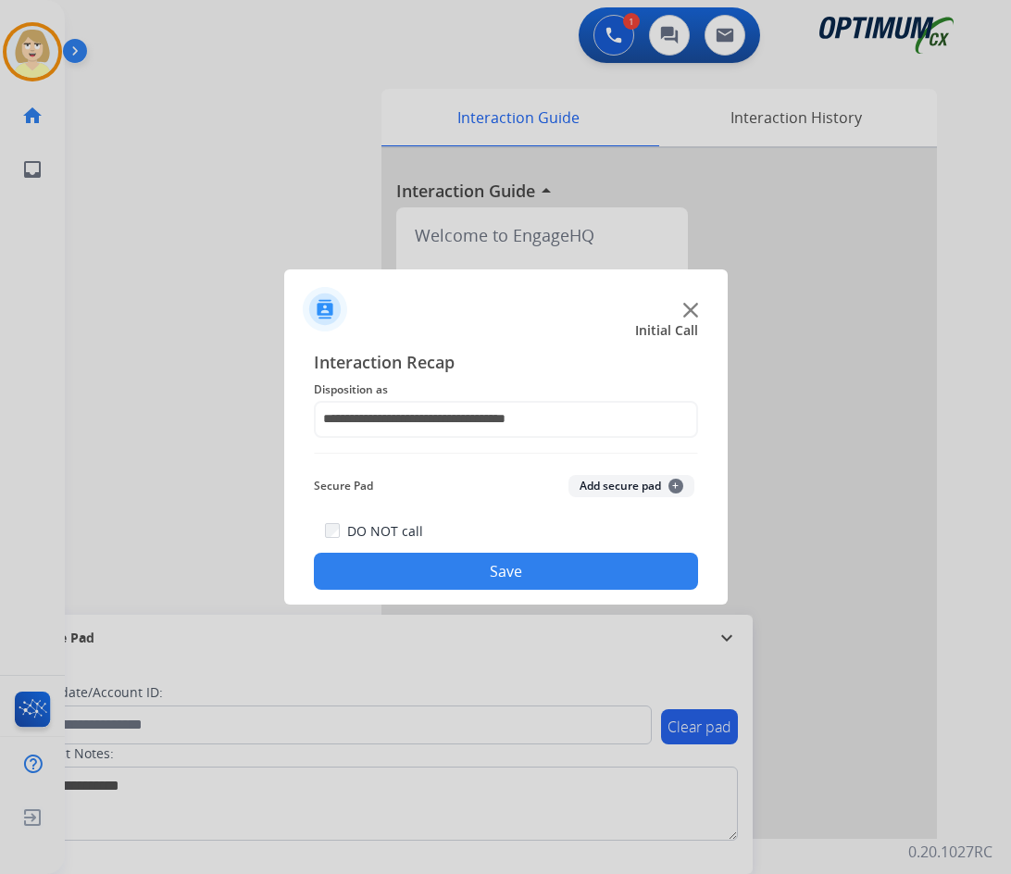
click at [602, 497] on div "Secure Pad Add secure pad +" at bounding box center [506, 485] width 384 height 37
click at [488, 593] on div "**********" at bounding box center [505, 469] width 443 height 271
click at [480, 574] on button "Save" at bounding box center [506, 570] width 384 height 37
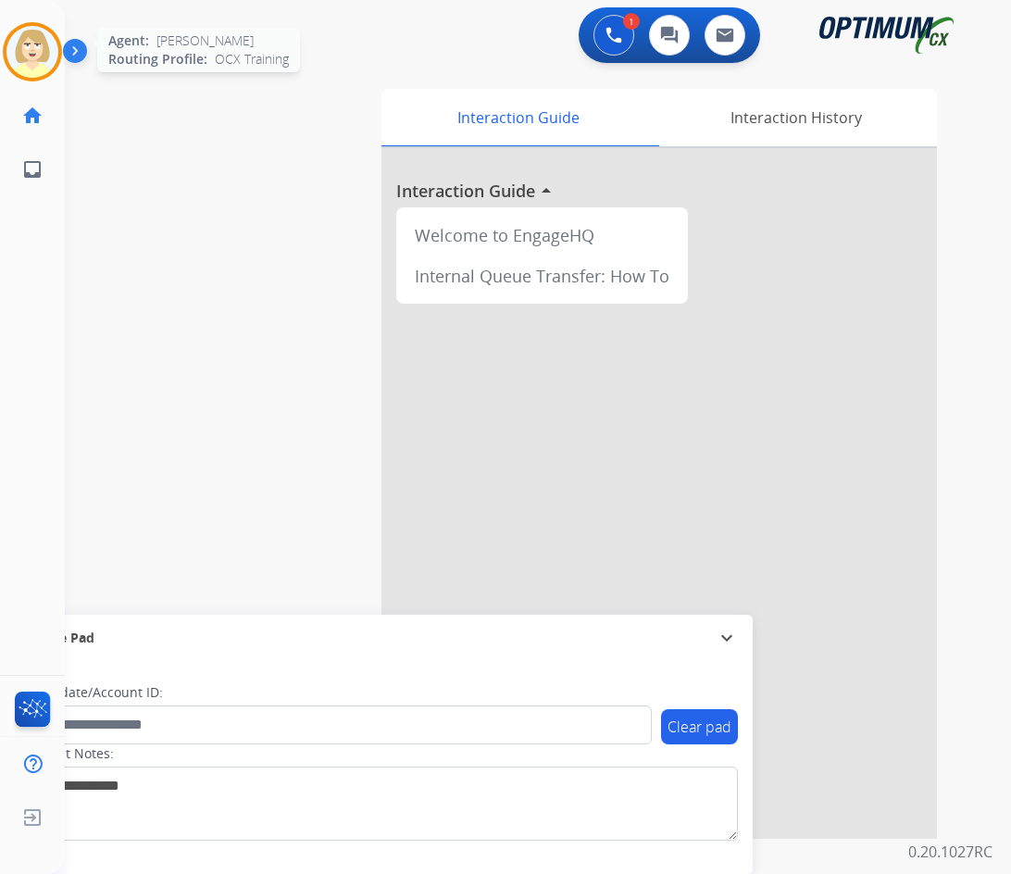
click at [26, 52] on img at bounding box center [32, 52] width 52 height 52
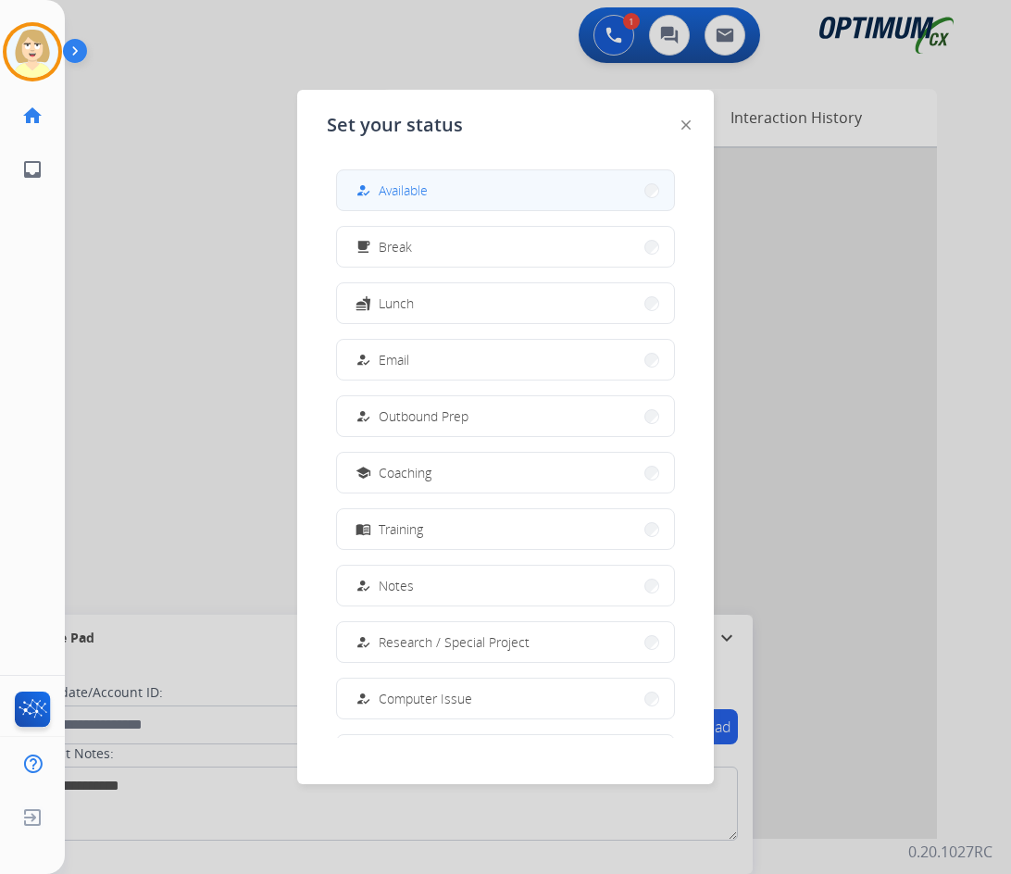
click at [389, 189] on span "Available" at bounding box center [402, 189] width 49 height 19
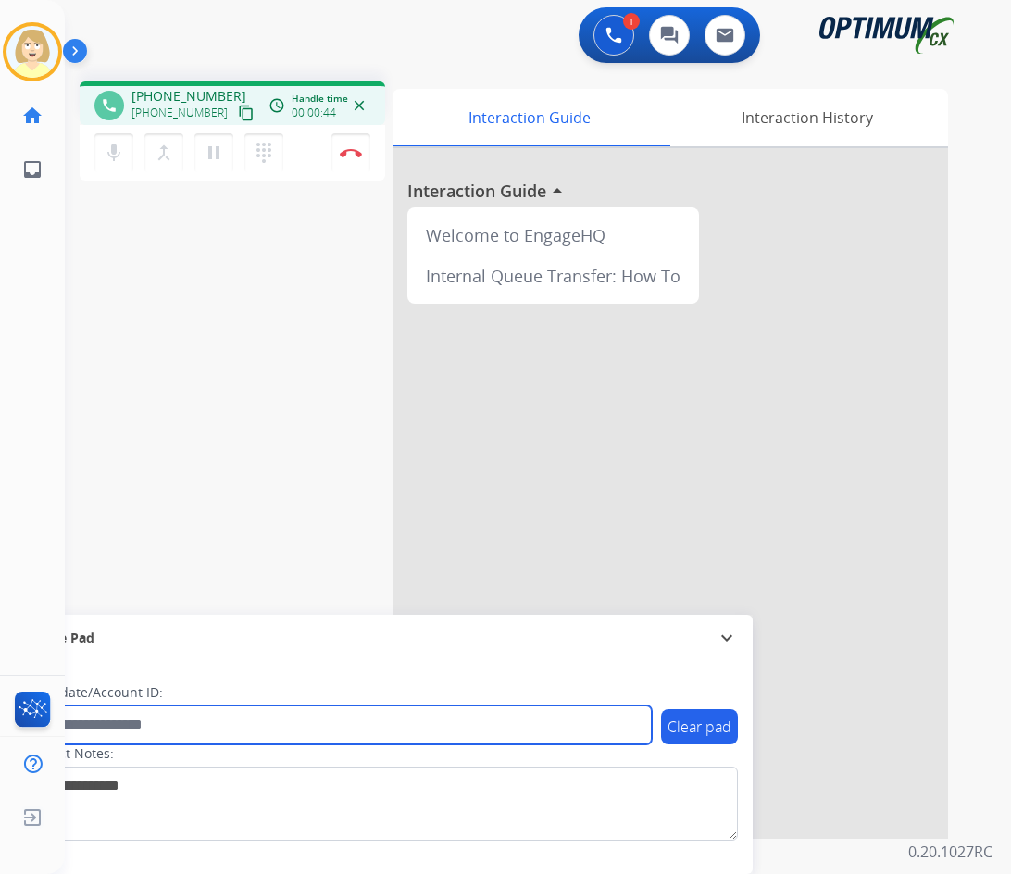
click at [130, 715] on input "text" at bounding box center [337, 724] width 627 height 39
paste input "*******"
type input "*******"
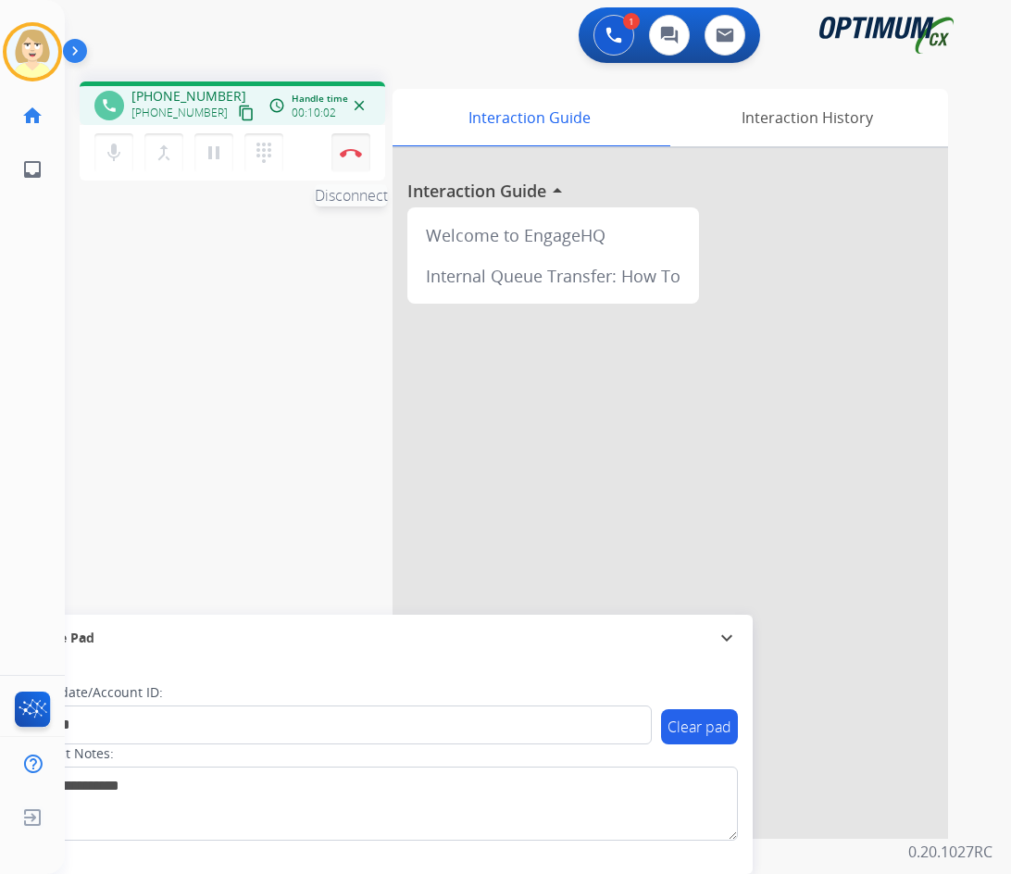
click at [354, 154] on img at bounding box center [351, 152] width 22 height 9
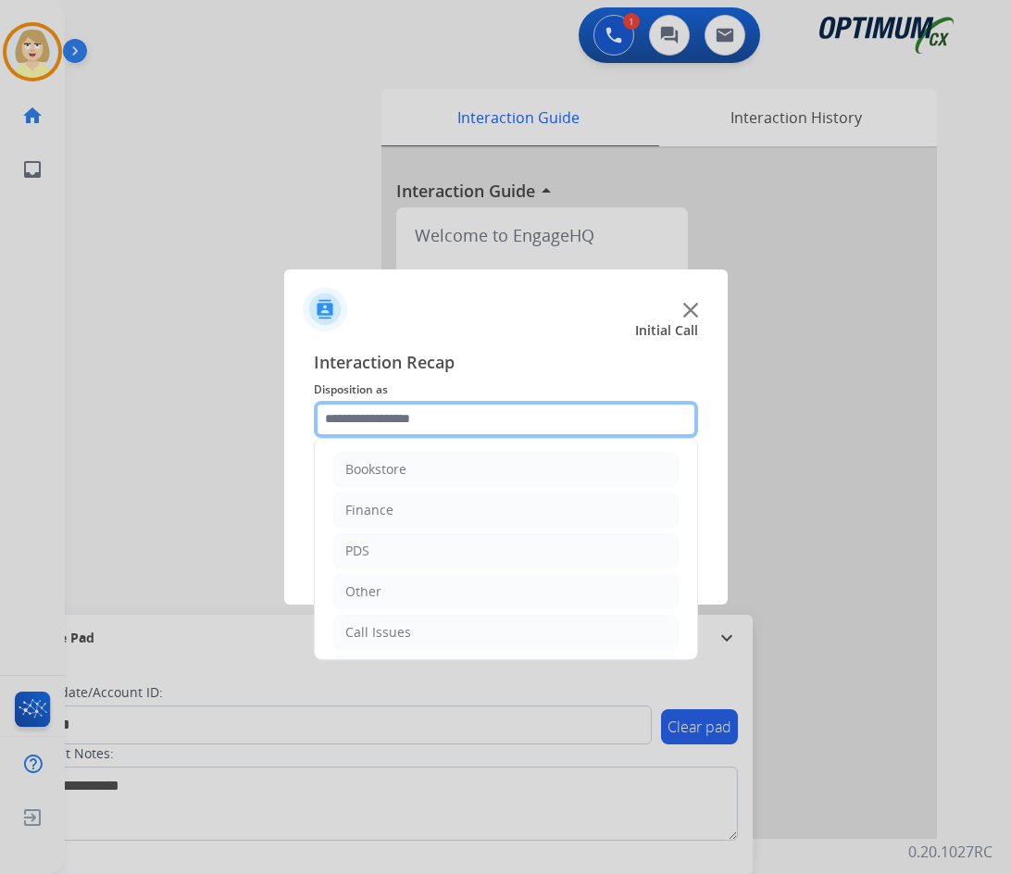
click at [378, 417] on input "text" at bounding box center [506, 419] width 384 height 37
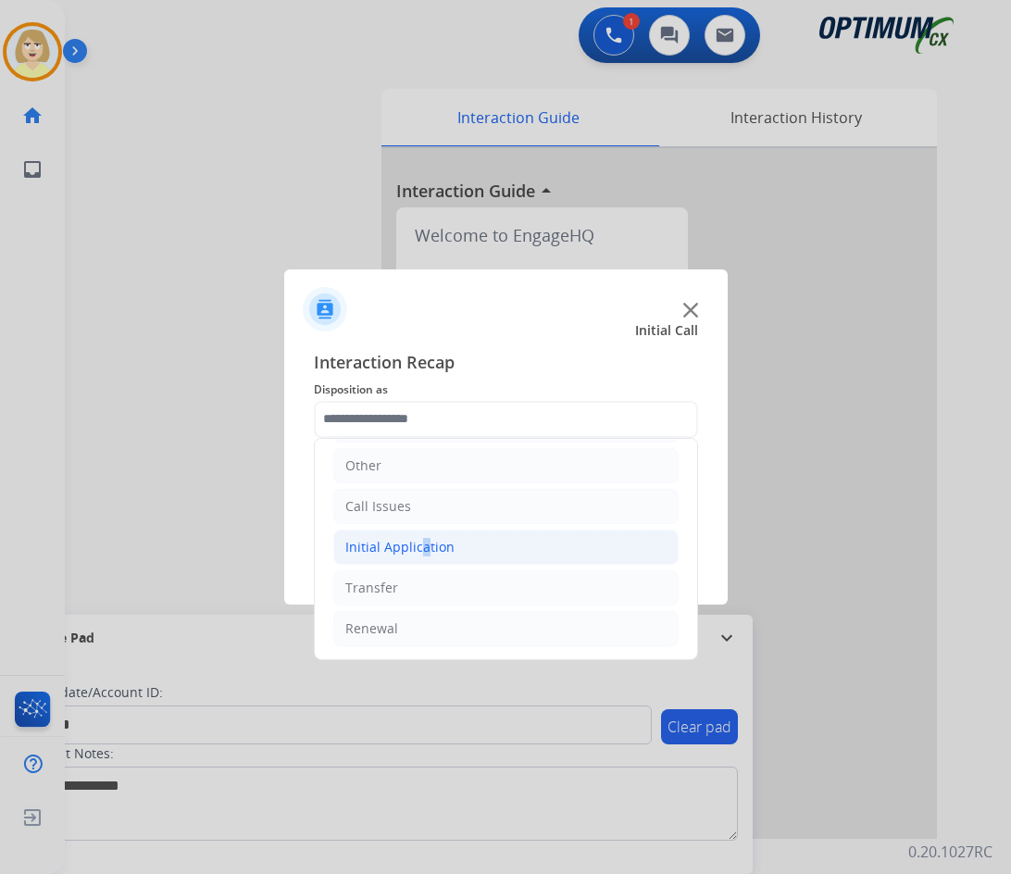
click at [416, 546] on div "Initial Application" at bounding box center [399, 547] width 109 height 19
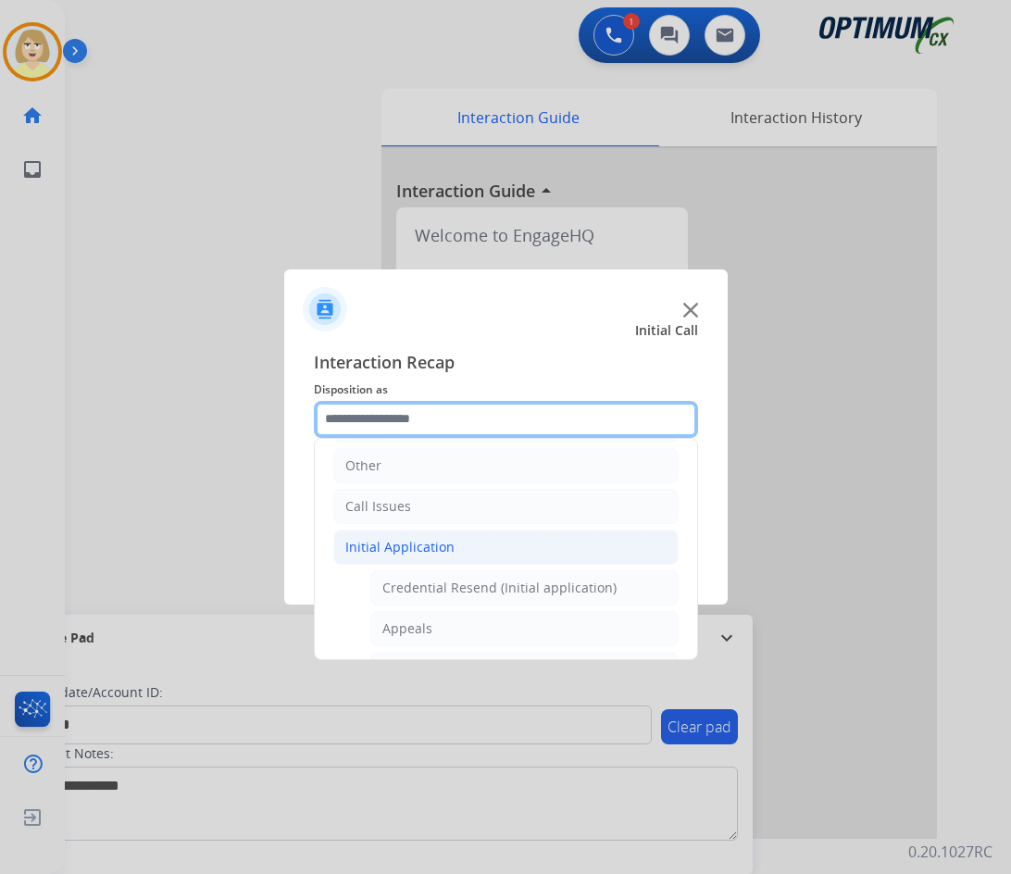
scroll to position [311, 0]
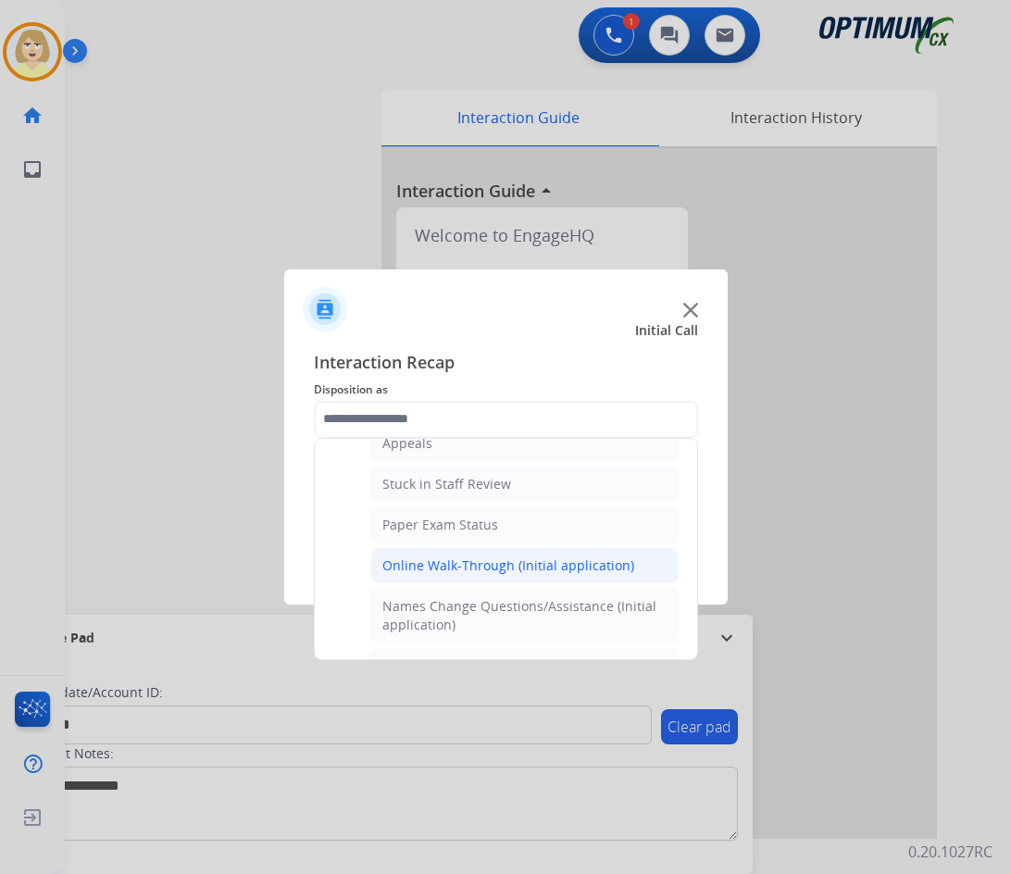
click at [503, 567] on div "Online Walk-Through (Initial application)" at bounding box center [508, 565] width 252 height 19
type input "**********"
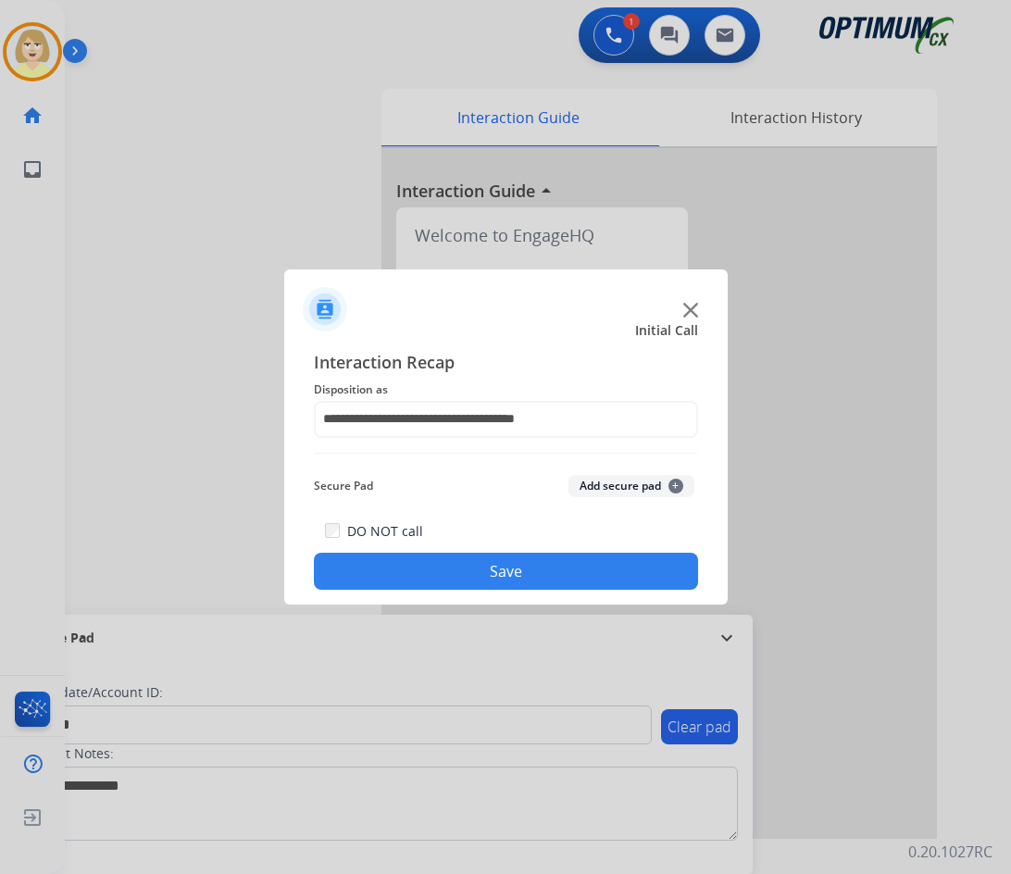
click at [621, 483] on button "Add secure pad +" at bounding box center [631, 486] width 126 height 22
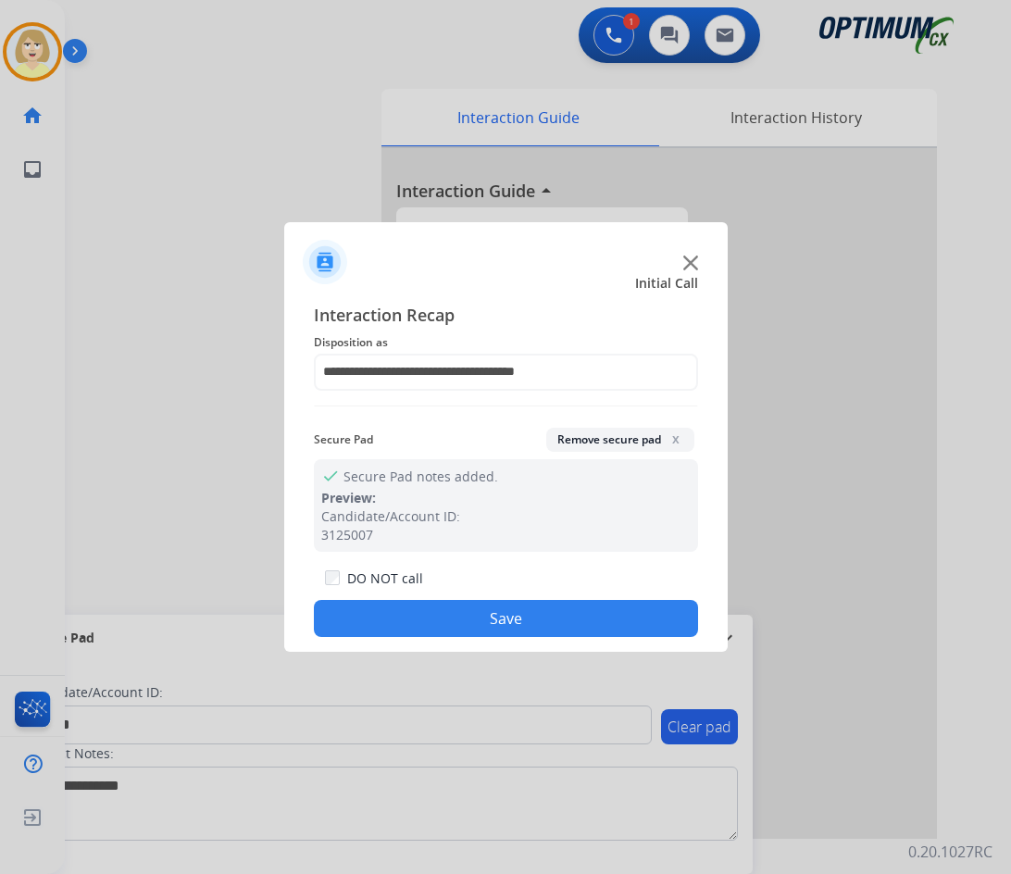
drag, startPoint x: 437, startPoint y: 621, endPoint x: 246, endPoint y: 340, distance: 339.8
click at [436, 616] on button "Save" at bounding box center [506, 618] width 384 height 37
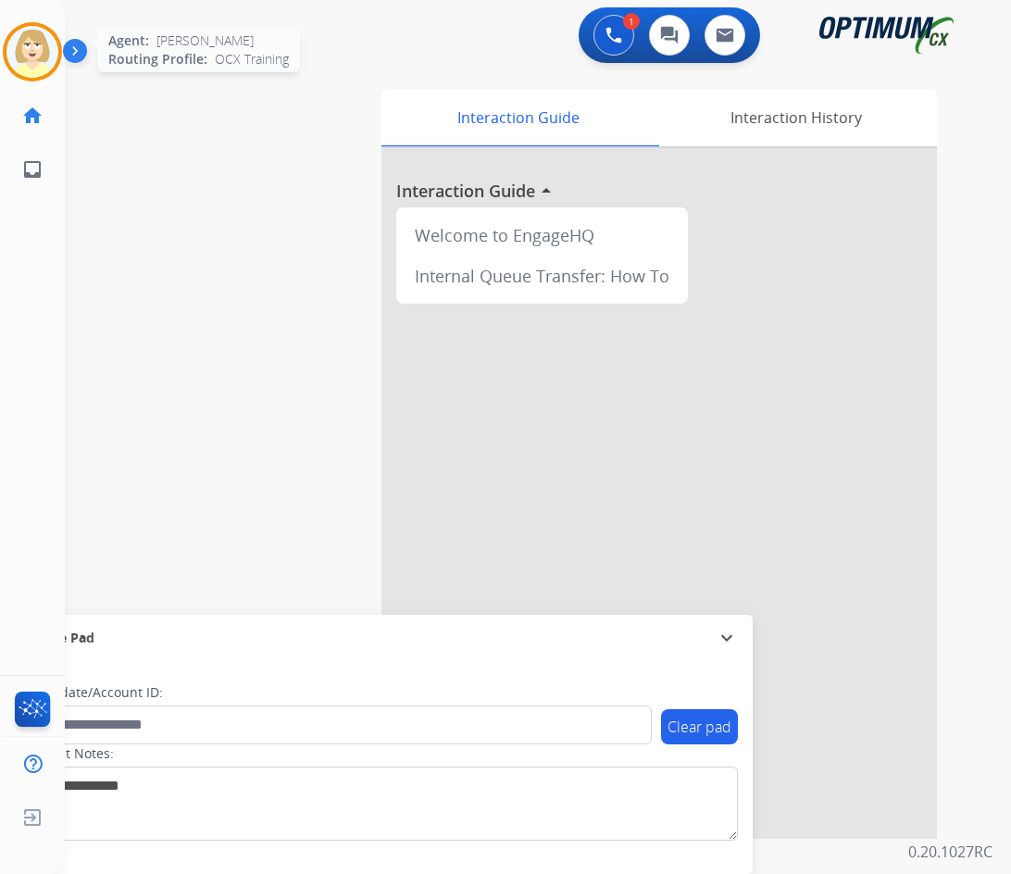
click at [23, 47] on img at bounding box center [32, 52] width 52 height 52
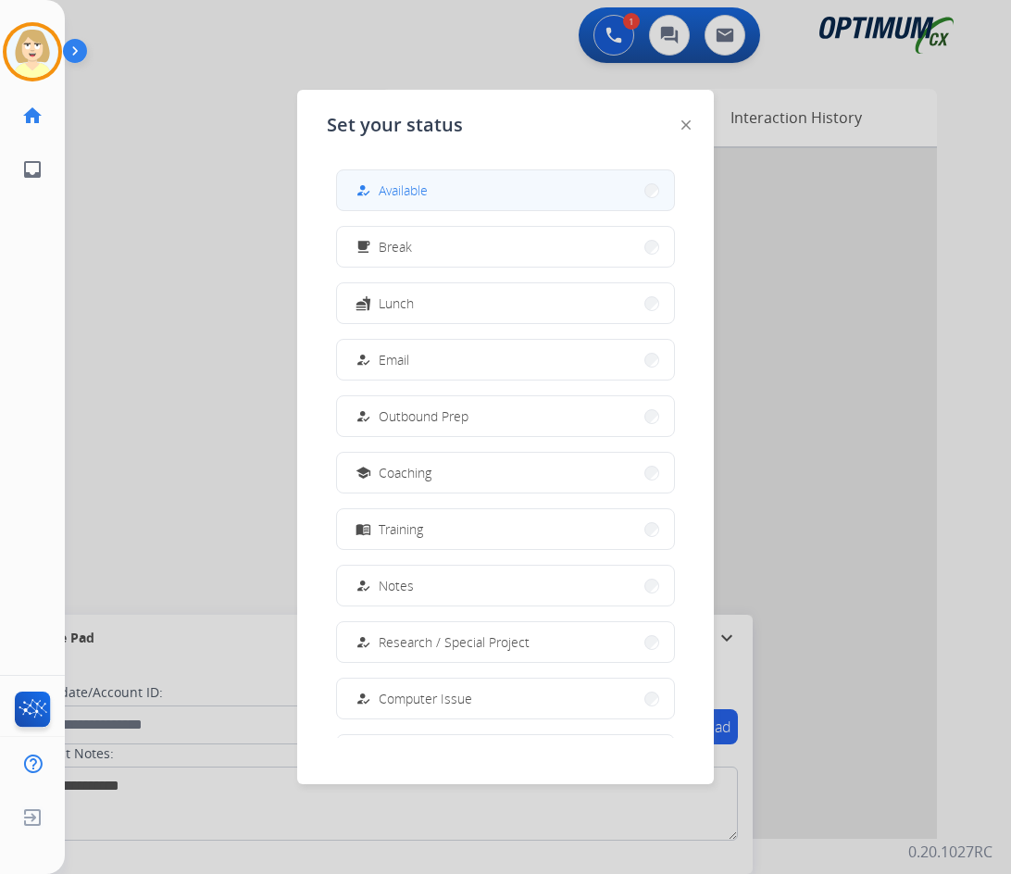
click at [425, 195] on span "Available" at bounding box center [402, 189] width 49 height 19
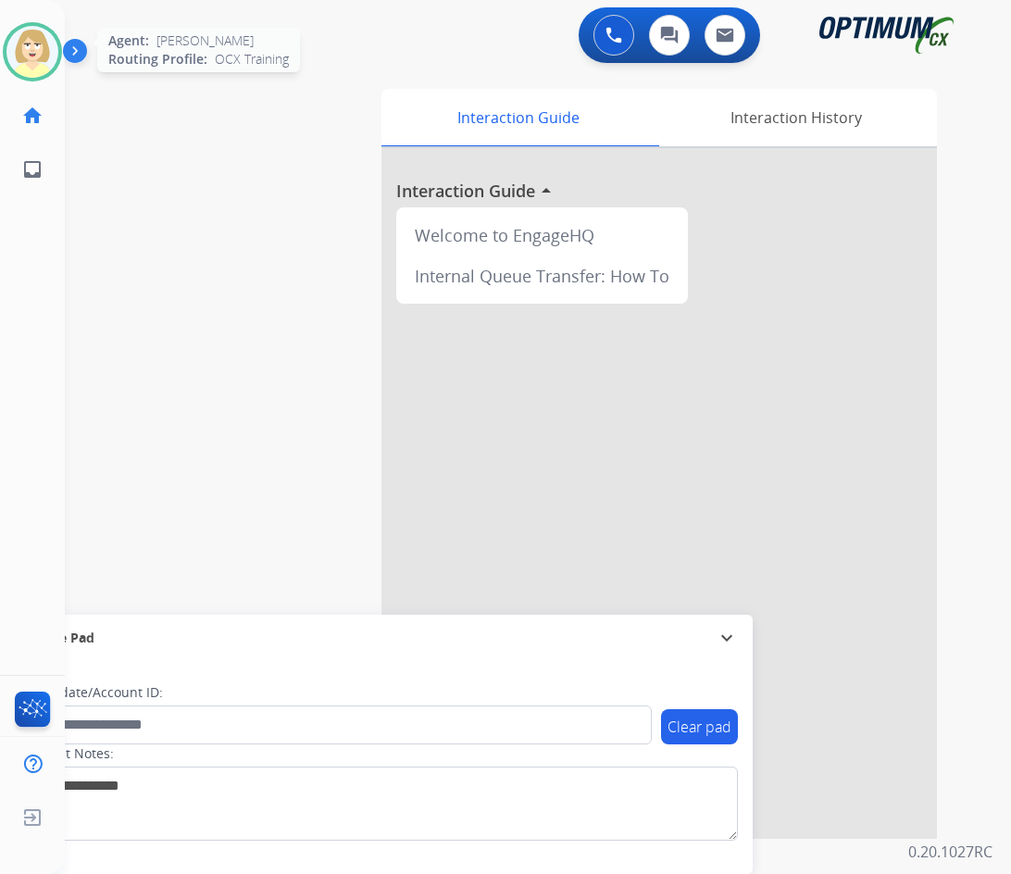
click at [39, 43] on img at bounding box center [32, 52] width 52 height 52
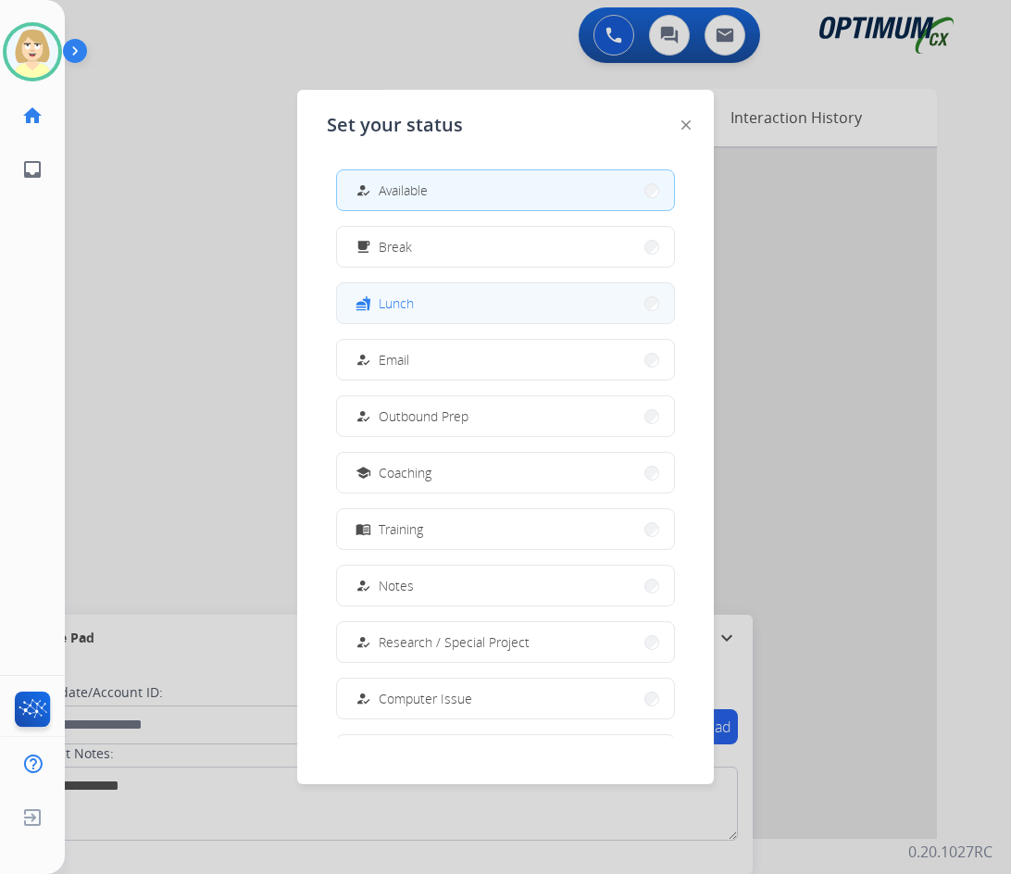
click at [394, 309] on span "Lunch" at bounding box center [395, 302] width 35 height 19
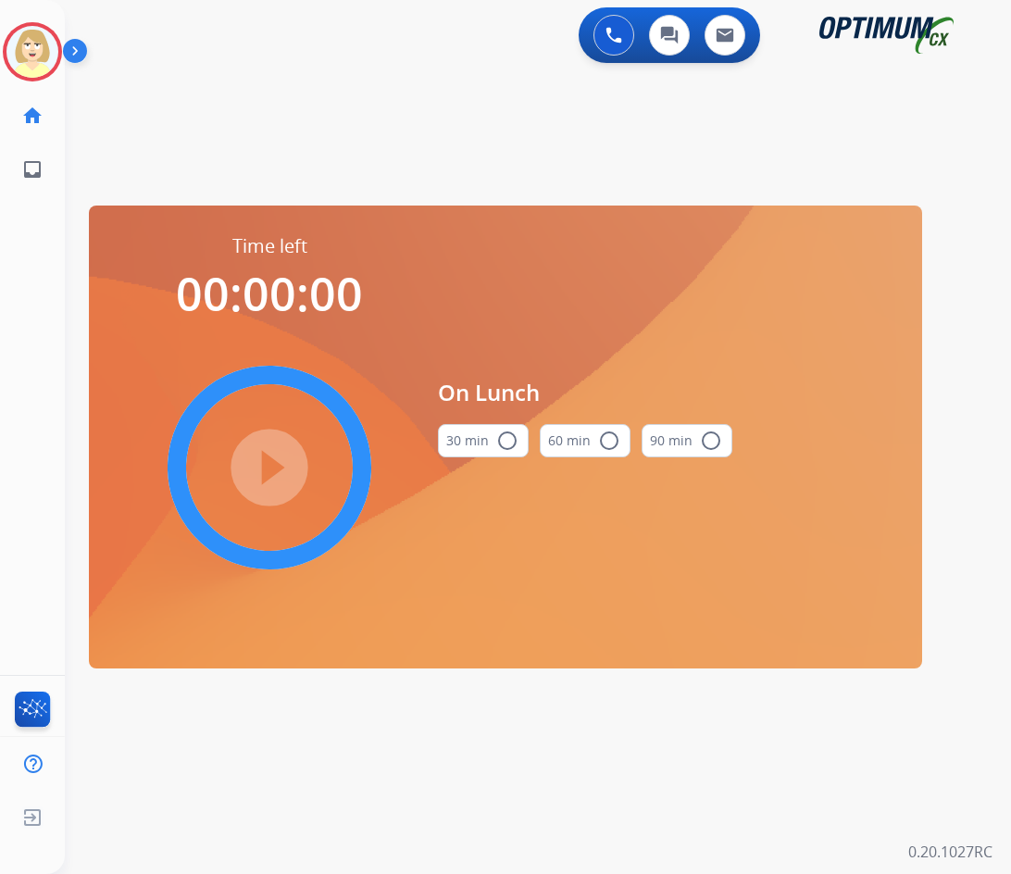
drag, startPoint x: 508, startPoint y: 435, endPoint x: 465, endPoint y: 434, distance: 43.5
click at [508, 434] on mat-icon "radio_button_unchecked" at bounding box center [507, 440] width 22 height 22
drag, startPoint x: 268, startPoint y: 465, endPoint x: 143, endPoint y: 430, distance: 129.5
click at [263, 462] on mat-icon "play_circle_filled" at bounding box center [269, 467] width 22 height 22
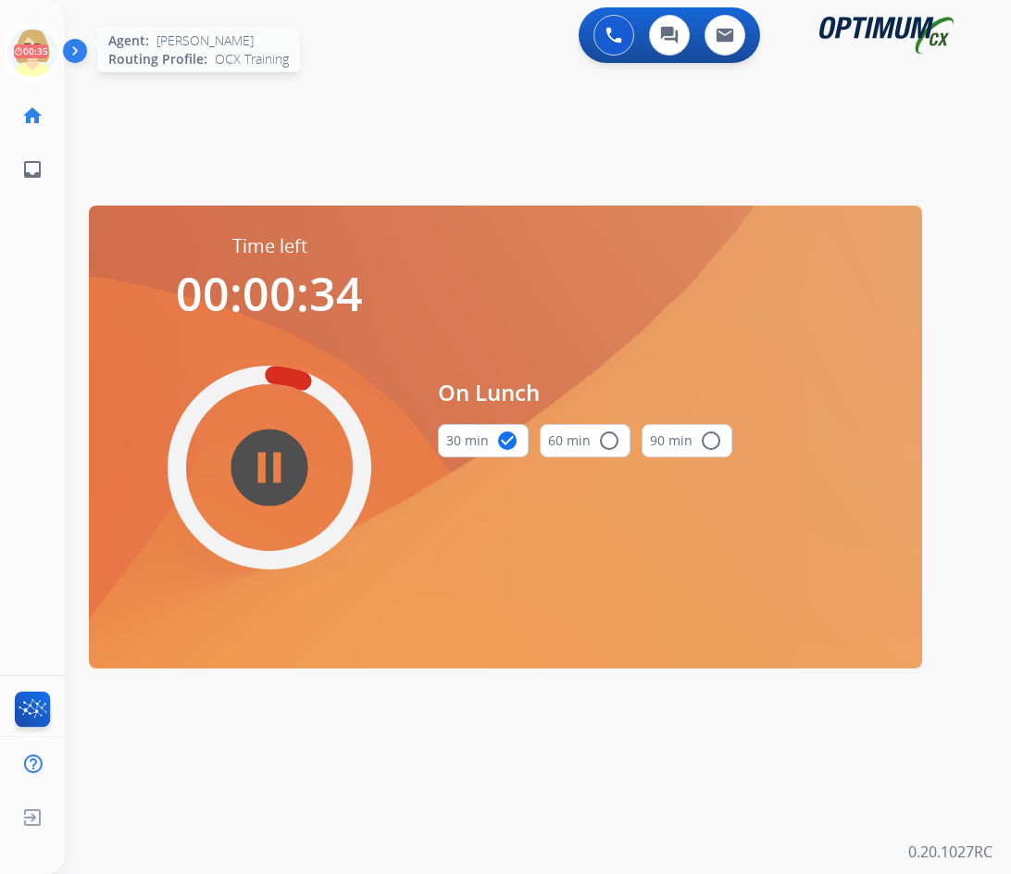
click at [37, 43] on icon at bounding box center [33, 52] width 60 height 60
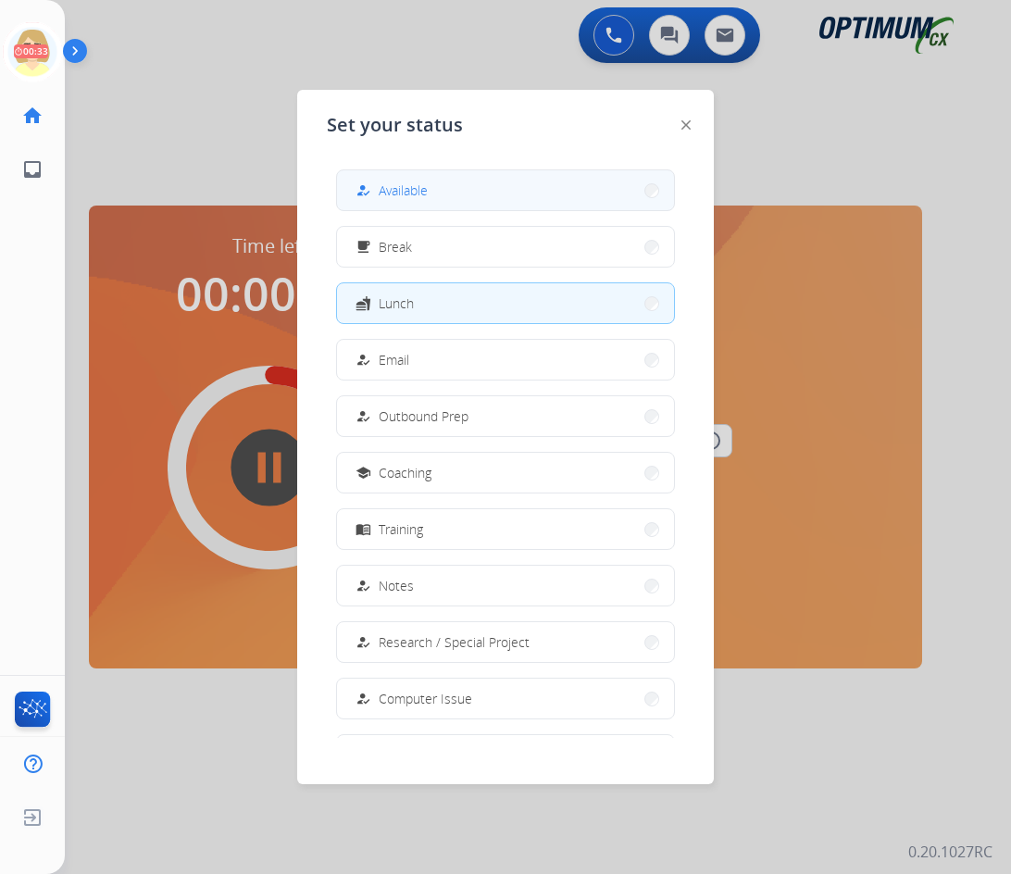
click at [391, 186] on span "Available" at bounding box center [402, 189] width 49 height 19
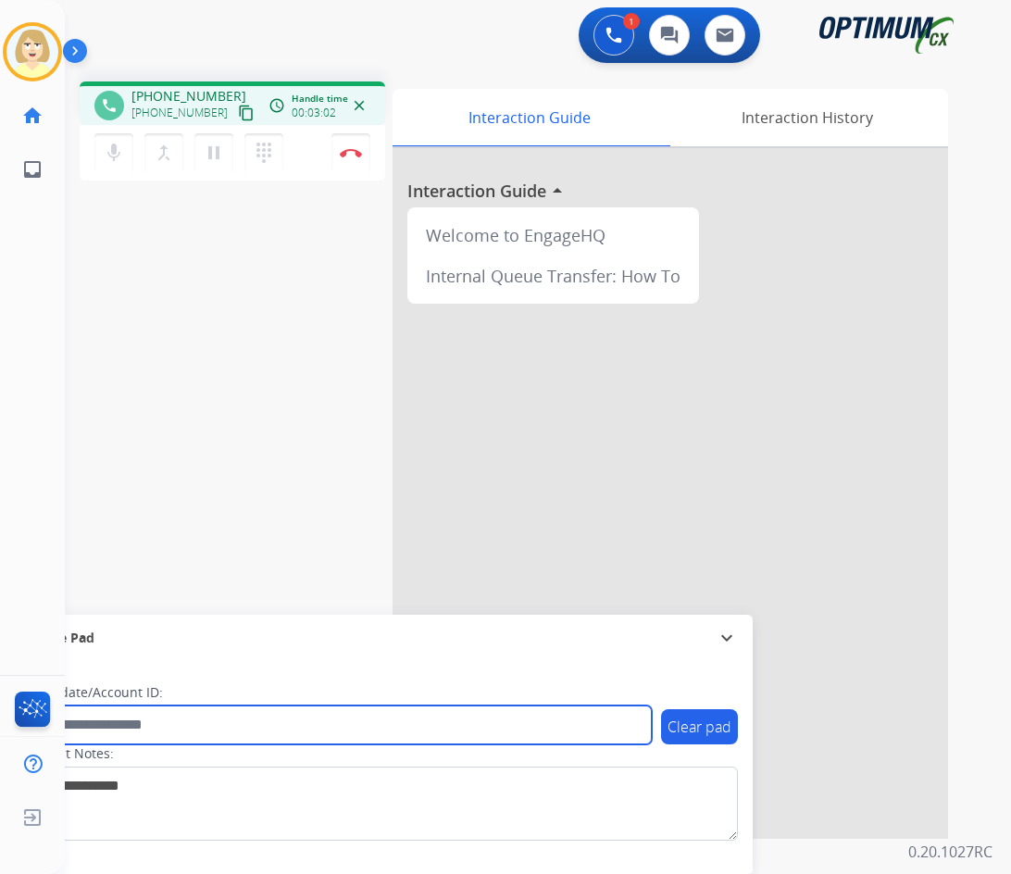
click at [125, 719] on input "text" at bounding box center [337, 724] width 627 height 39
paste input "*******"
type input "*******"
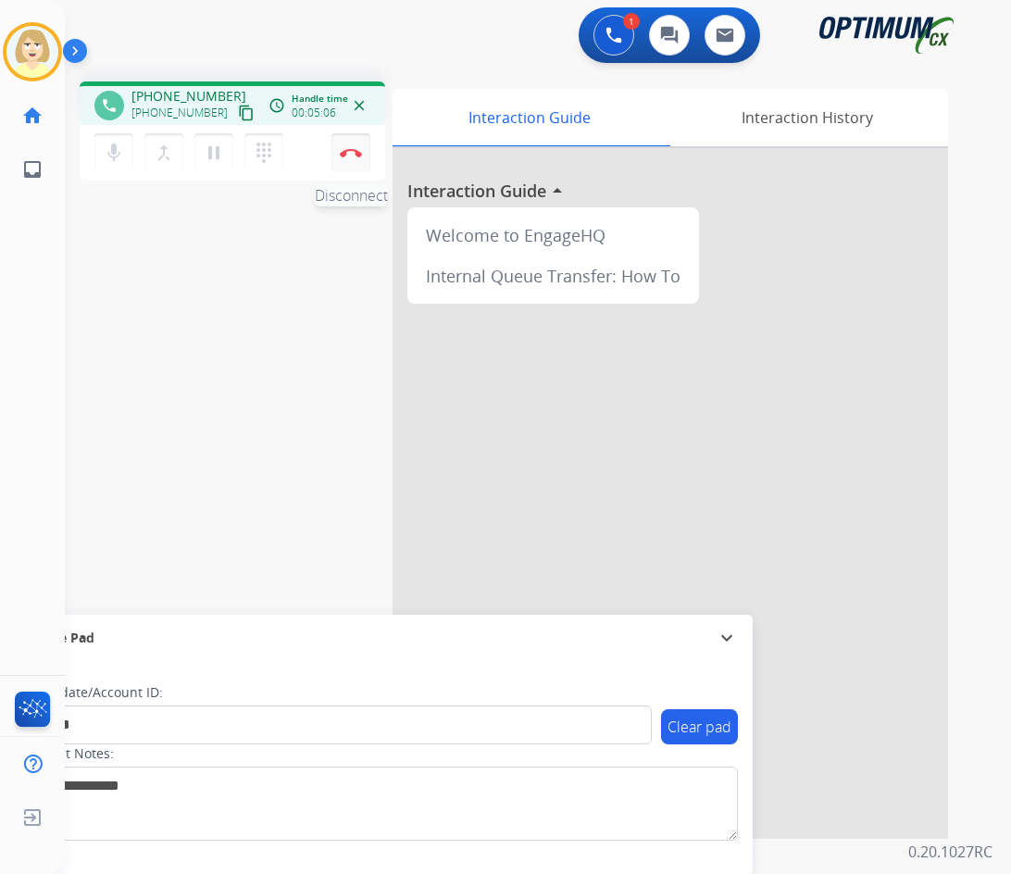
click at [351, 148] on img at bounding box center [351, 152] width 22 height 9
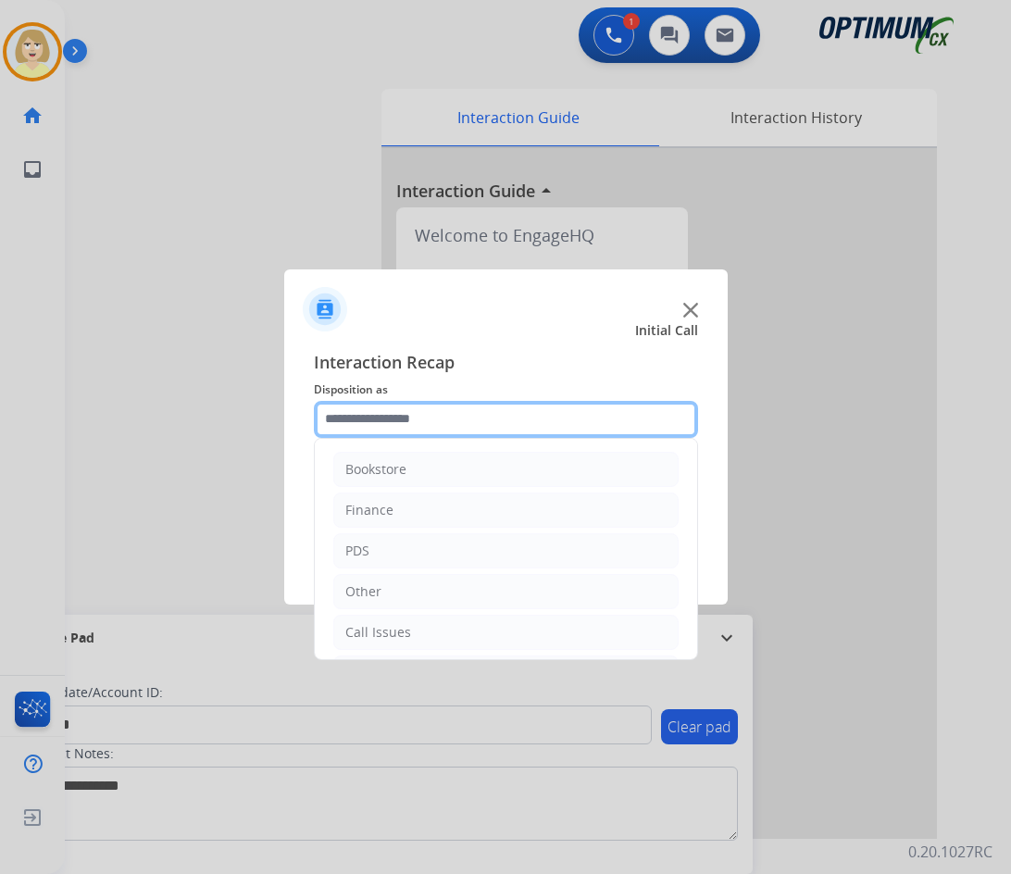
click at [378, 417] on input "text" at bounding box center [506, 419] width 384 height 37
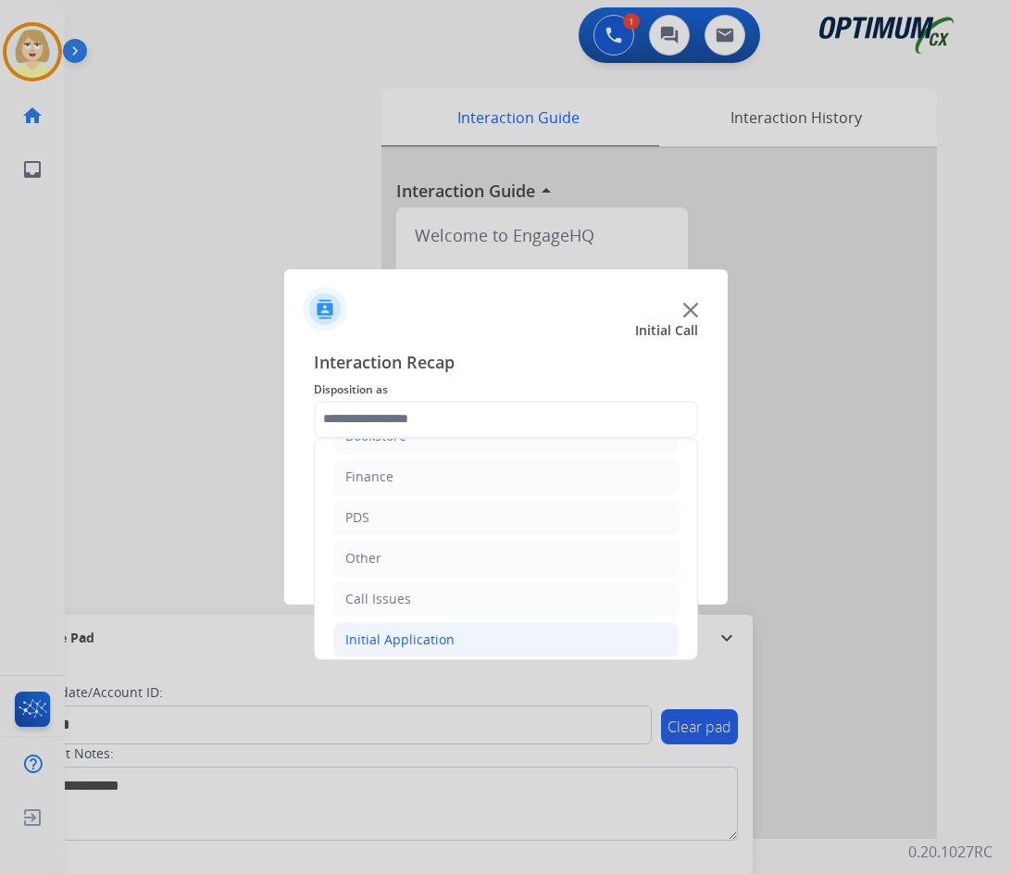
click at [363, 631] on div "Initial Application" at bounding box center [399, 639] width 109 height 19
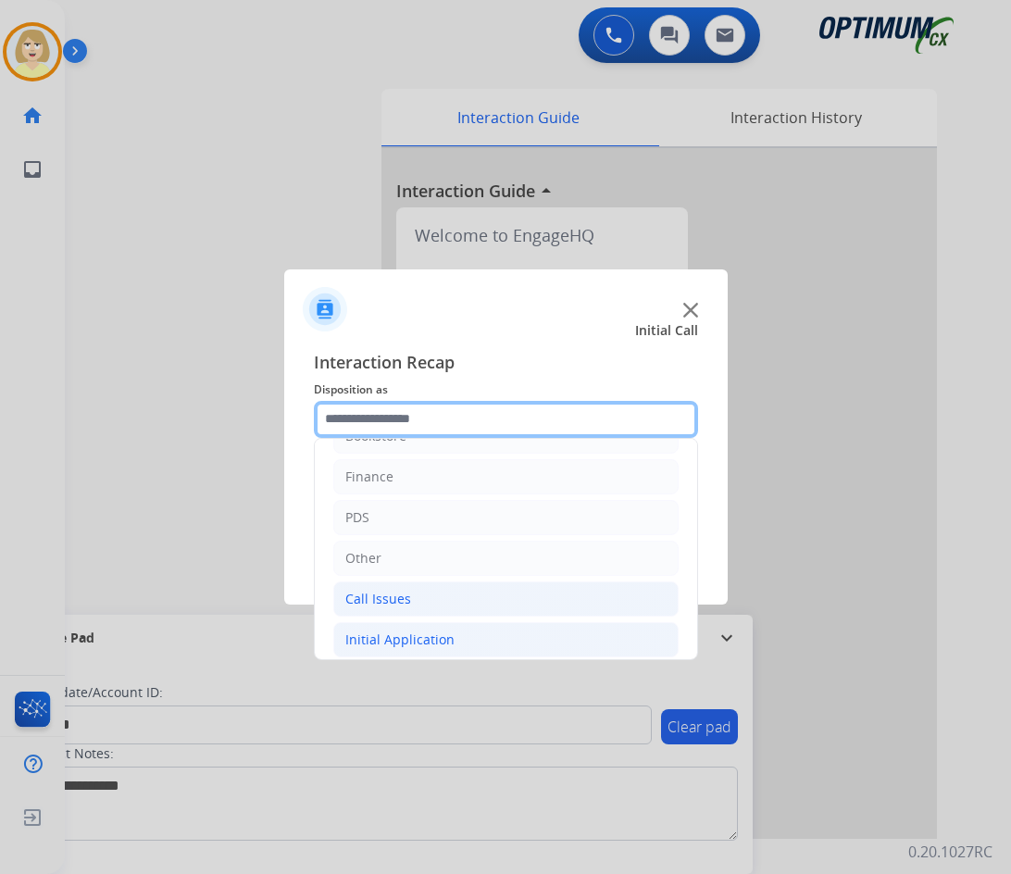
scroll to position [218, 0]
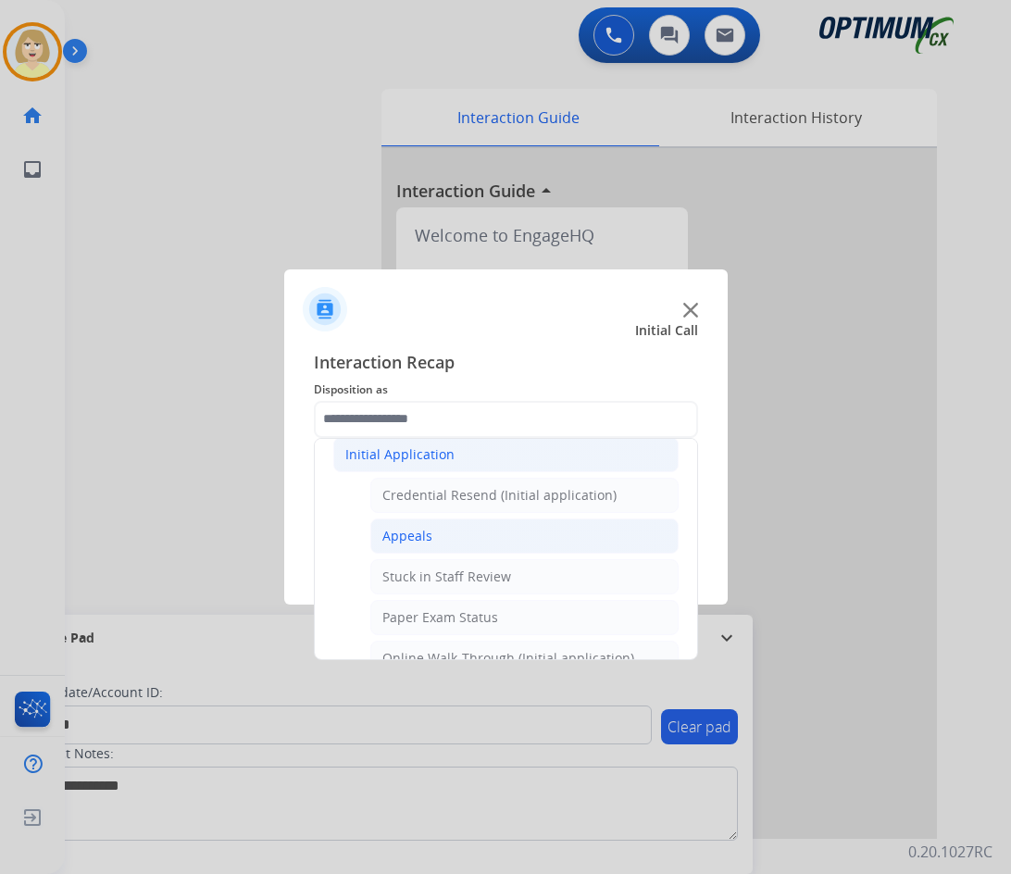
click at [416, 537] on div "Appeals" at bounding box center [407, 536] width 50 height 19
type input "*******"
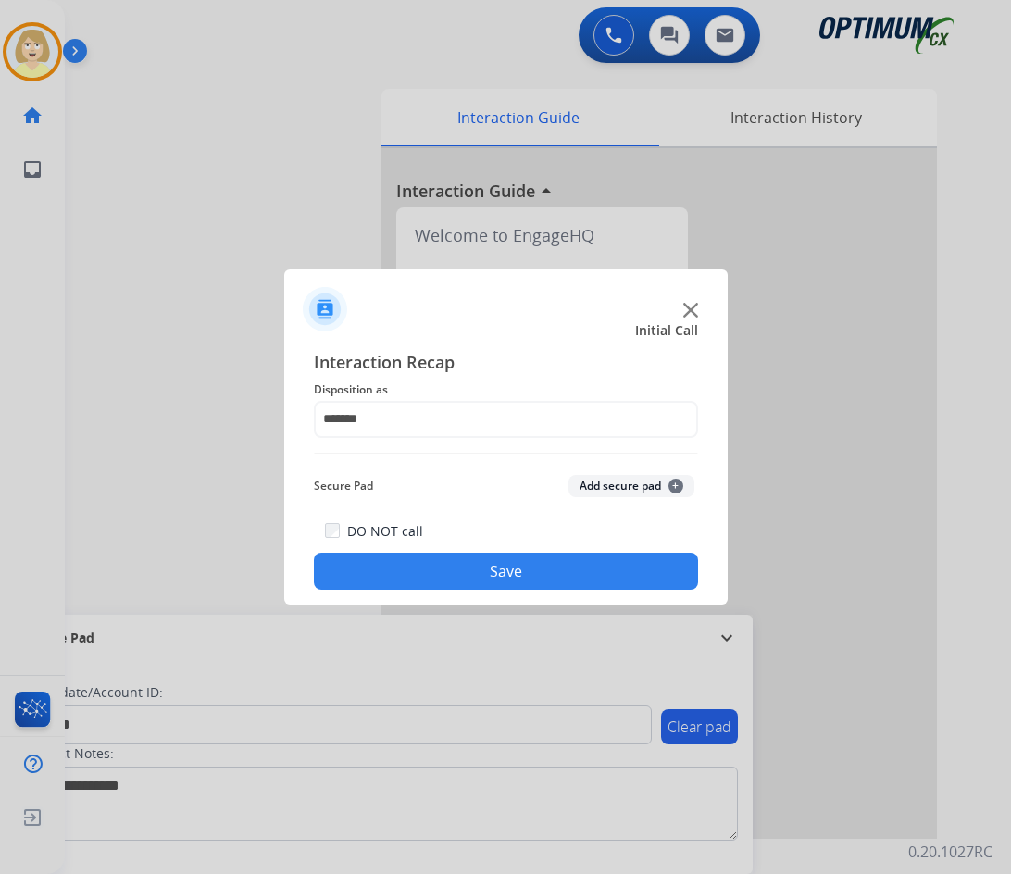
click at [598, 477] on button "Add secure pad +" at bounding box center [631, 486] width 126 height 22
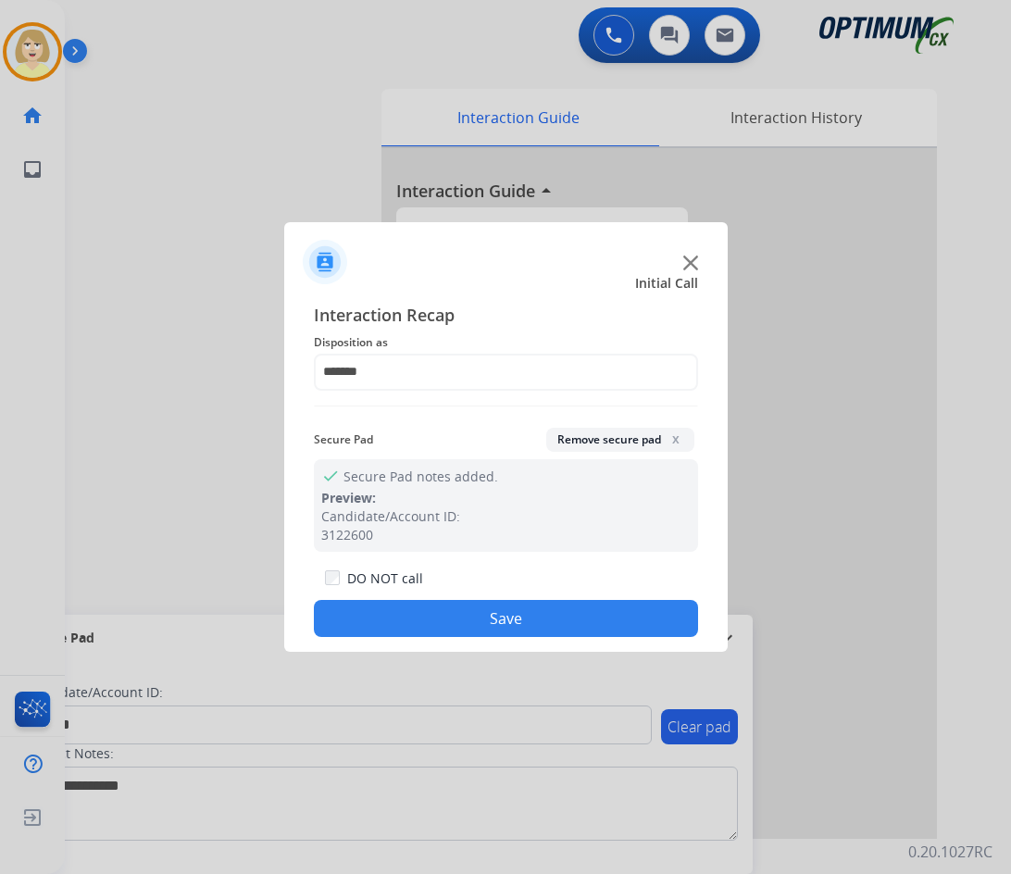
click at [408, 623] on button "Save" at bounding box center [506, 618] width 384 height 37
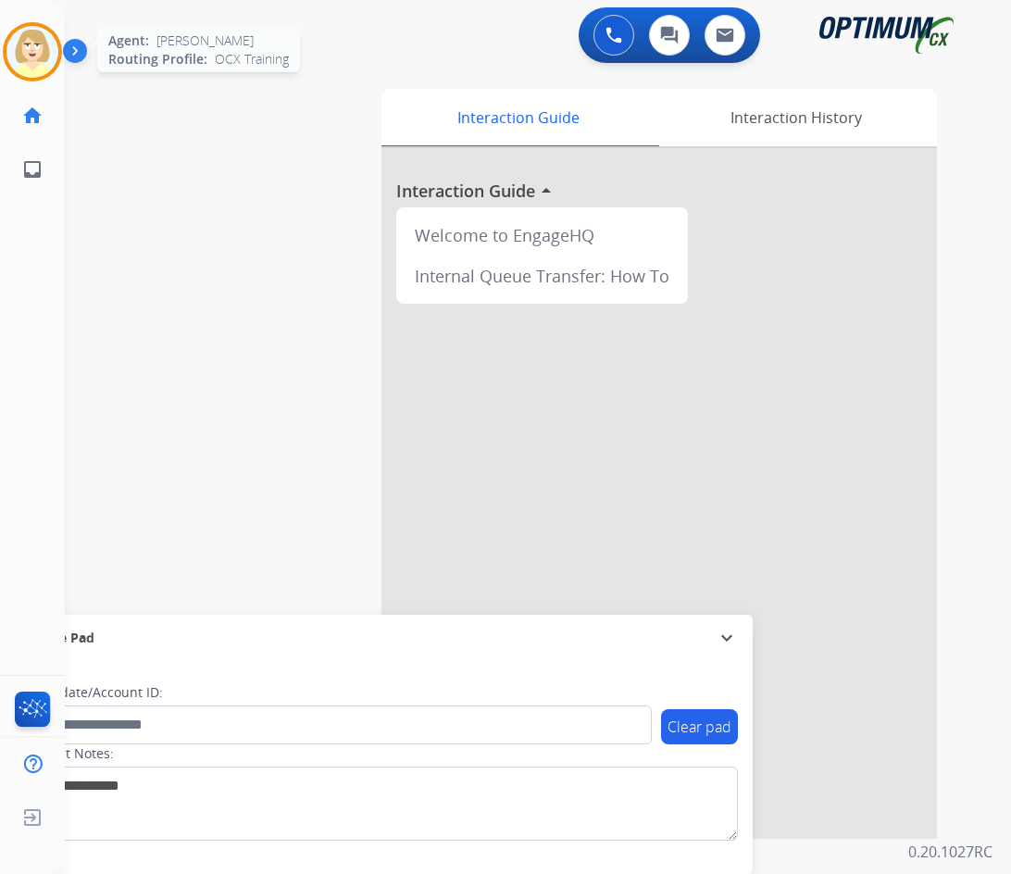
click at [29, 30] on img at bounding box center [32, 52] width 52 height 52
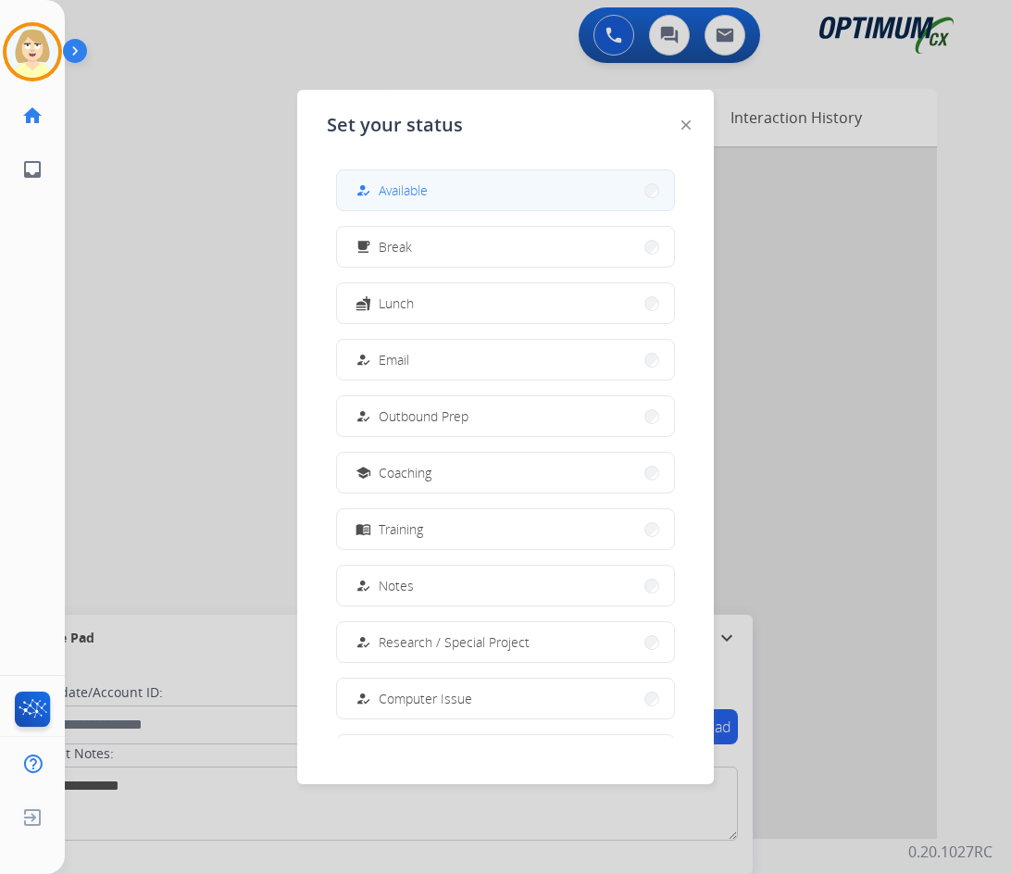
click at [387, 185] on span "Available" at bounding box center [402, 189] width 49 height 19
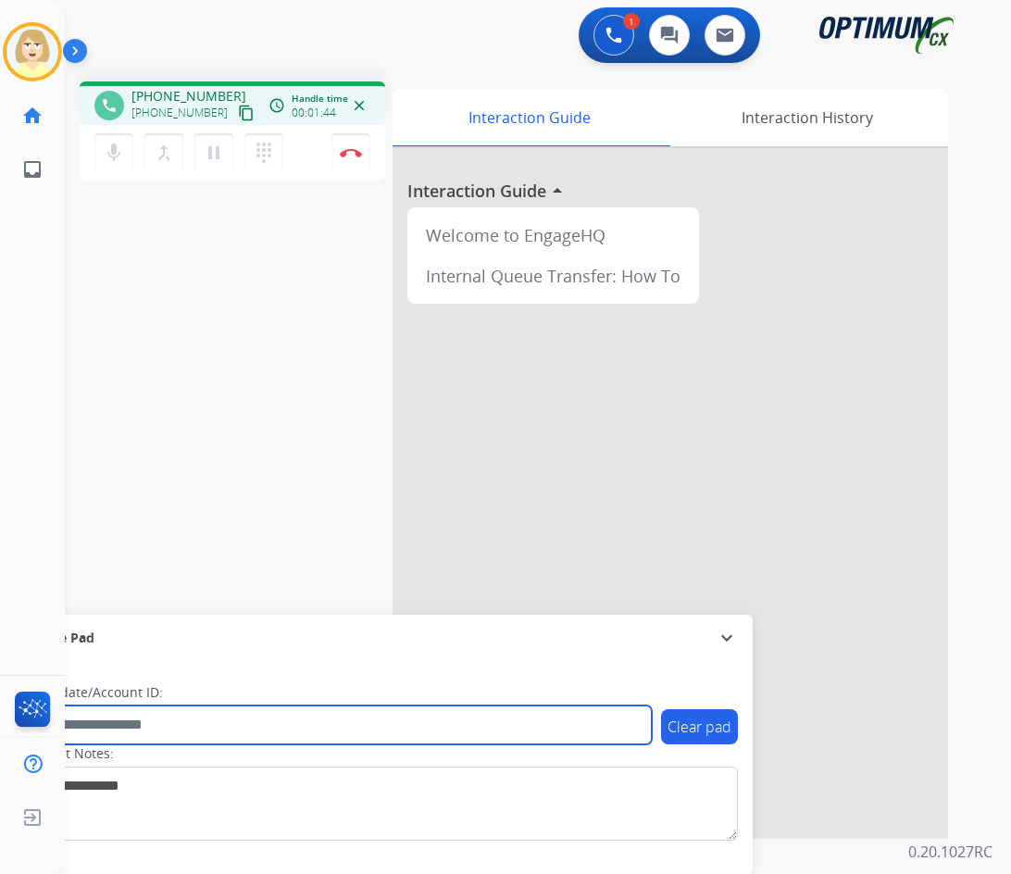
click at [178, 726] on input "text" at bounding box center [337, 724] width 627 height 39
paste input "*******"
type input "*******"
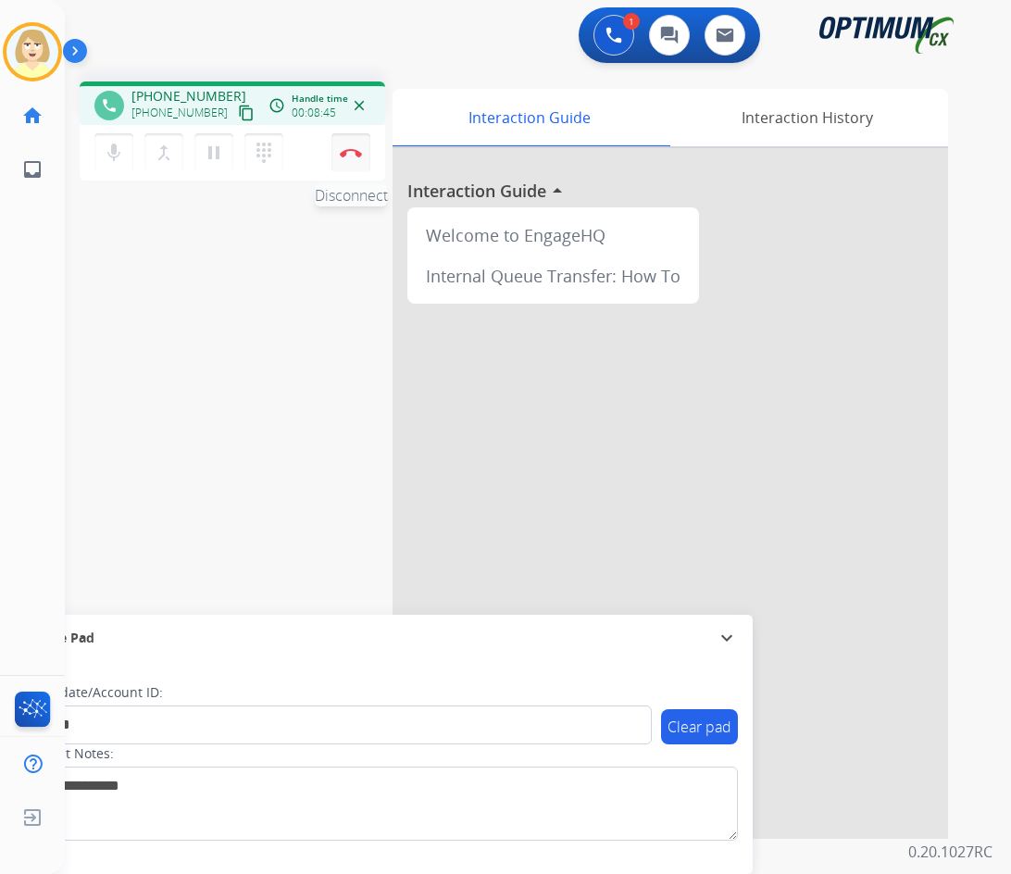
click at [353, 146] on button "Disconnect" at bounding box center [350, 152] width 39 height 39
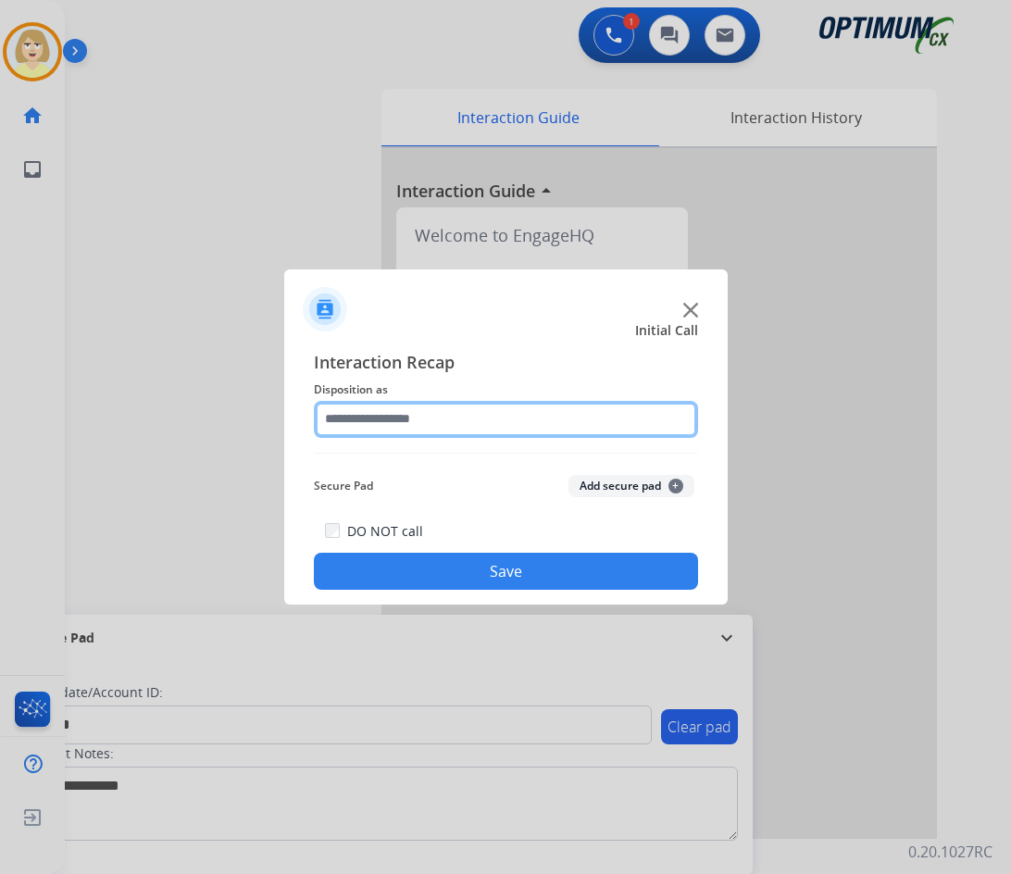
click at [377, 424] on input "text" at bounding box center [506, 419] width 384 height 37
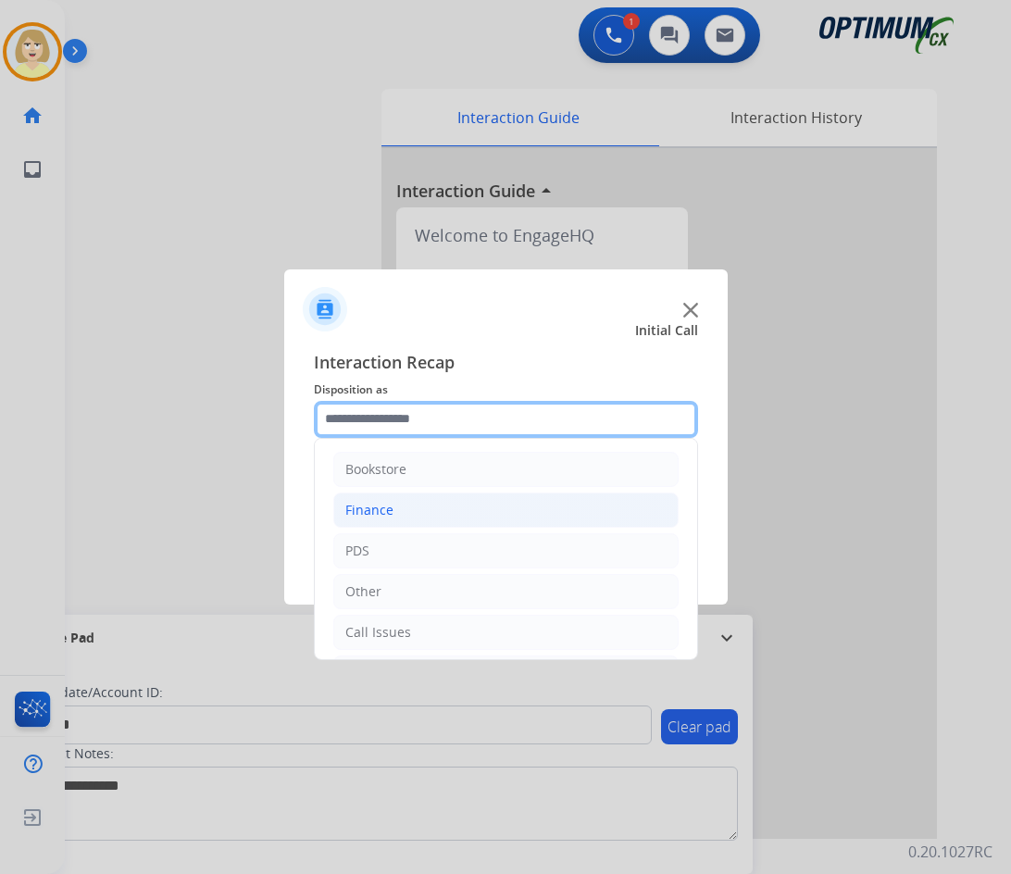
scroll to position [126, 0]
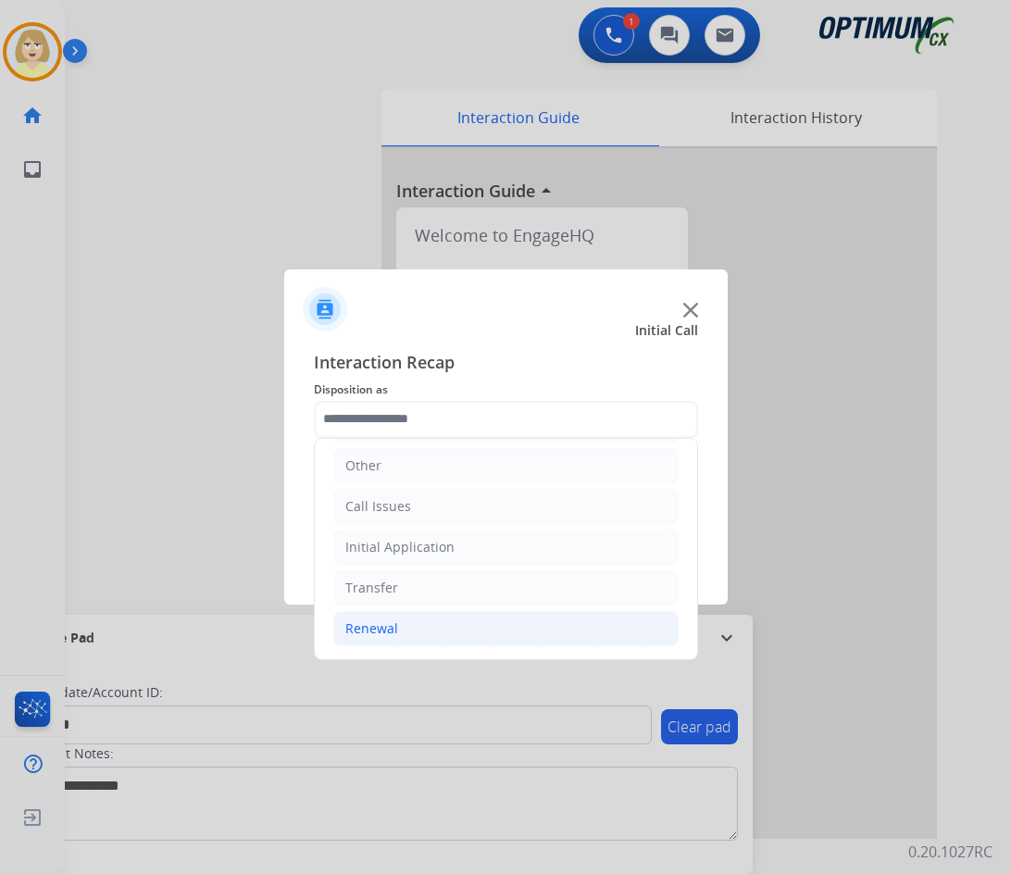
click at [355, 628] on div "Renewal" at bounding box center [371, 628] width 53 height 19
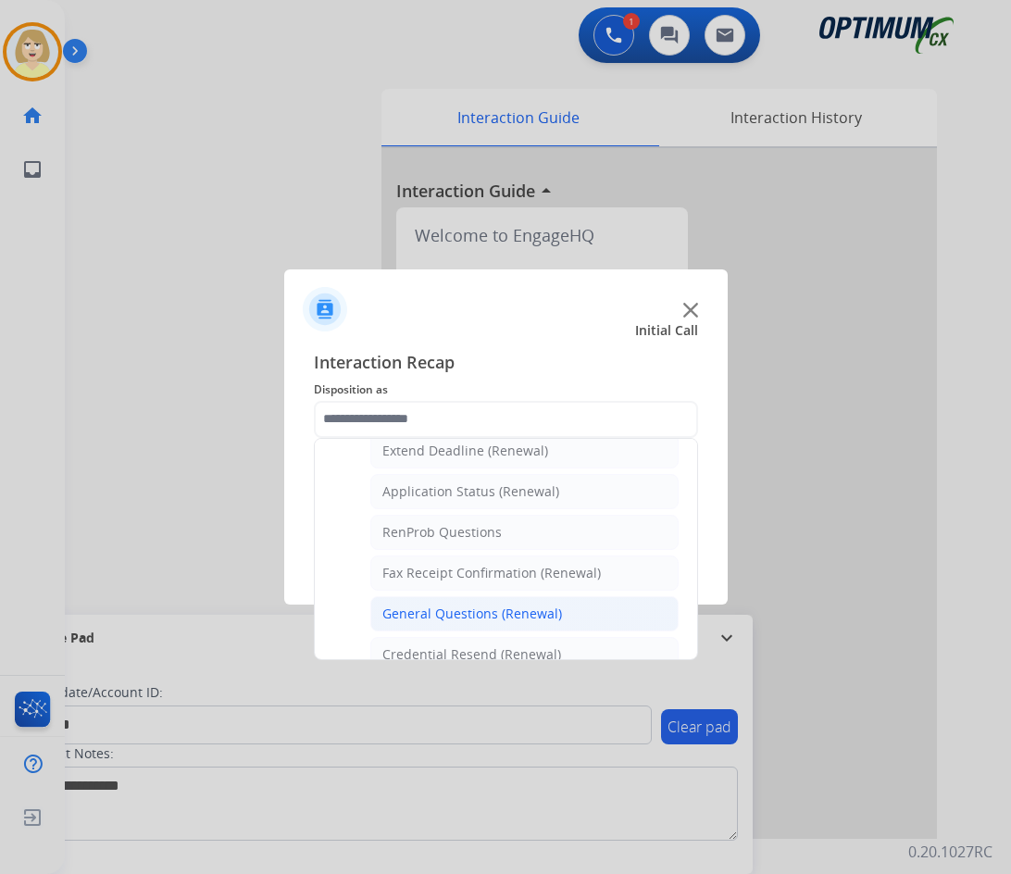
click at [439, 618] on div "General Questions (Renewal)" at bounding box center [472, 613] width 180 height 19
type input "**********"
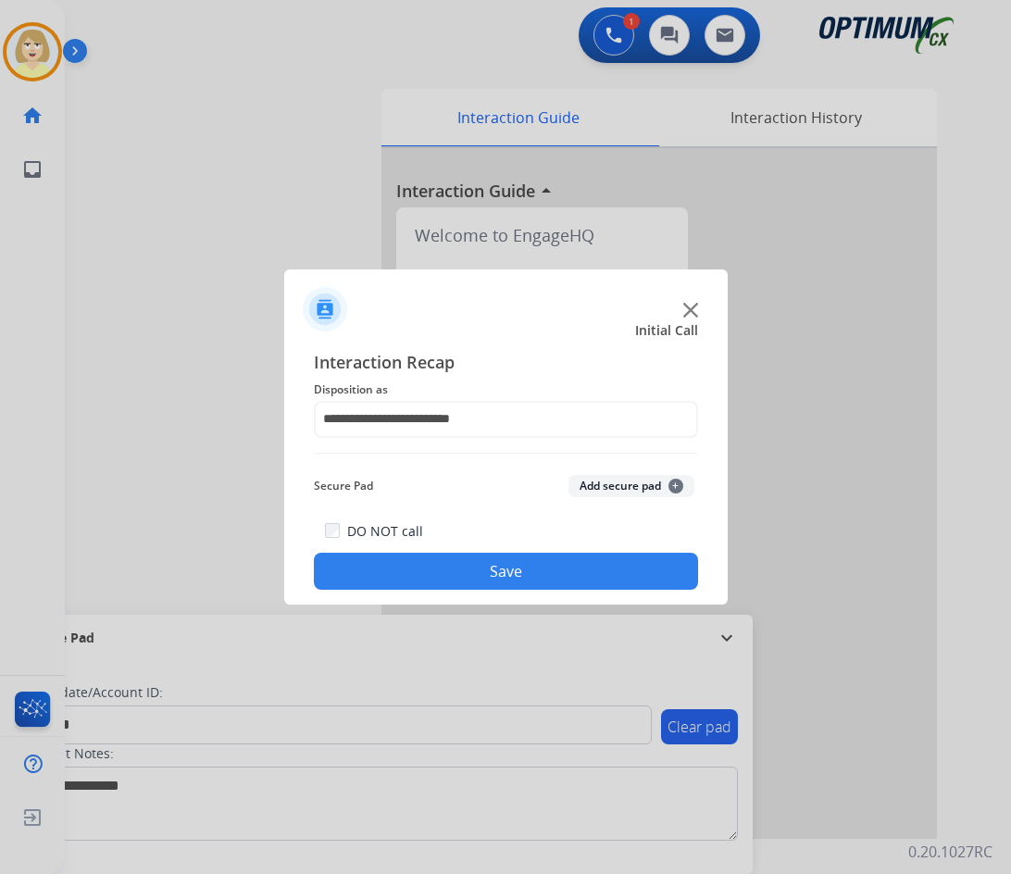
click at [635, 485] on button "Add secure pad +" at bounding box center [631, 486] width 126 height 22
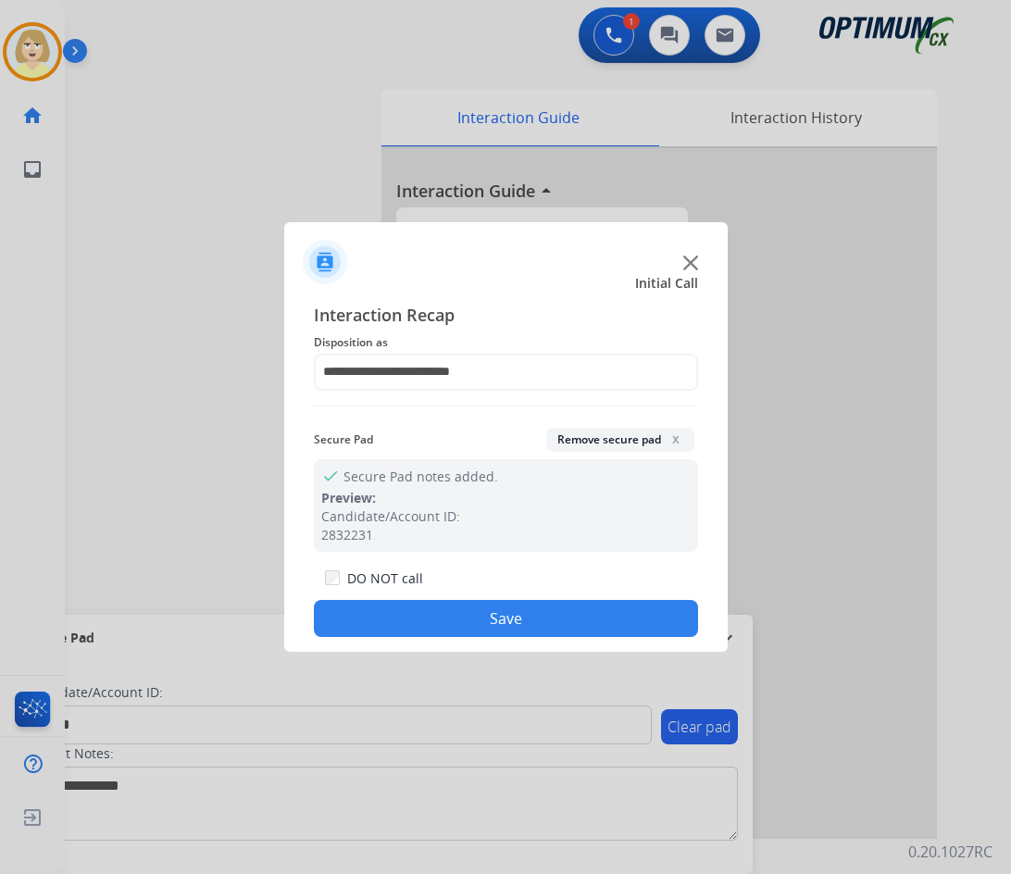
click at [443, 624] on button "Save" at bounding box center [506, 618] width 384 height 37
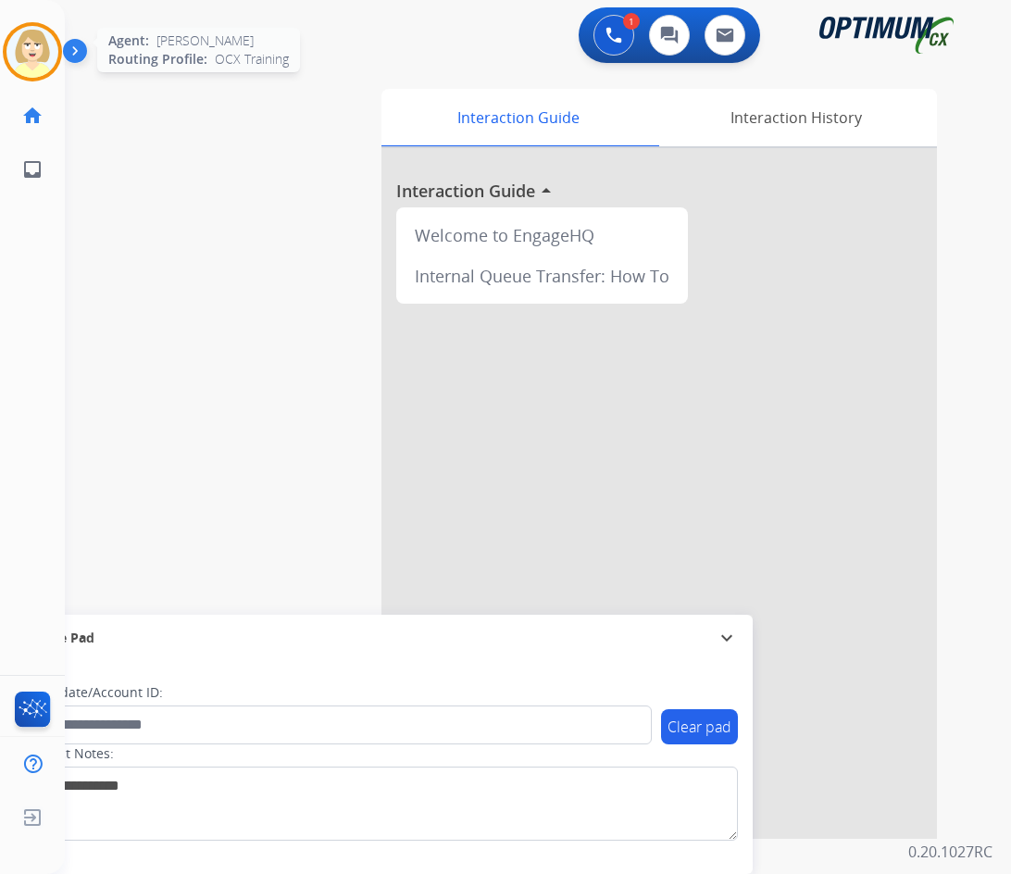
click at [26, 43] on img at bounding box center [32, 52] width 52 height 52
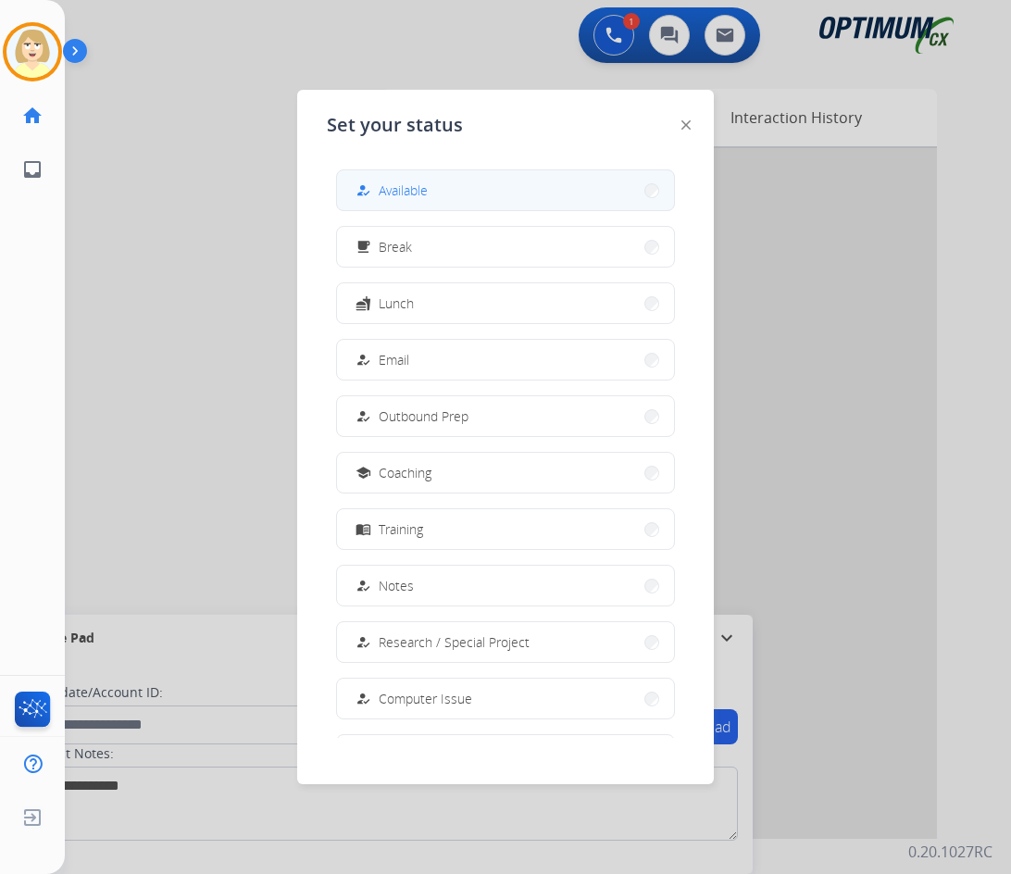
click at [418, 184] on span "Available" at bounding box center [402, 189] width 49 height 19
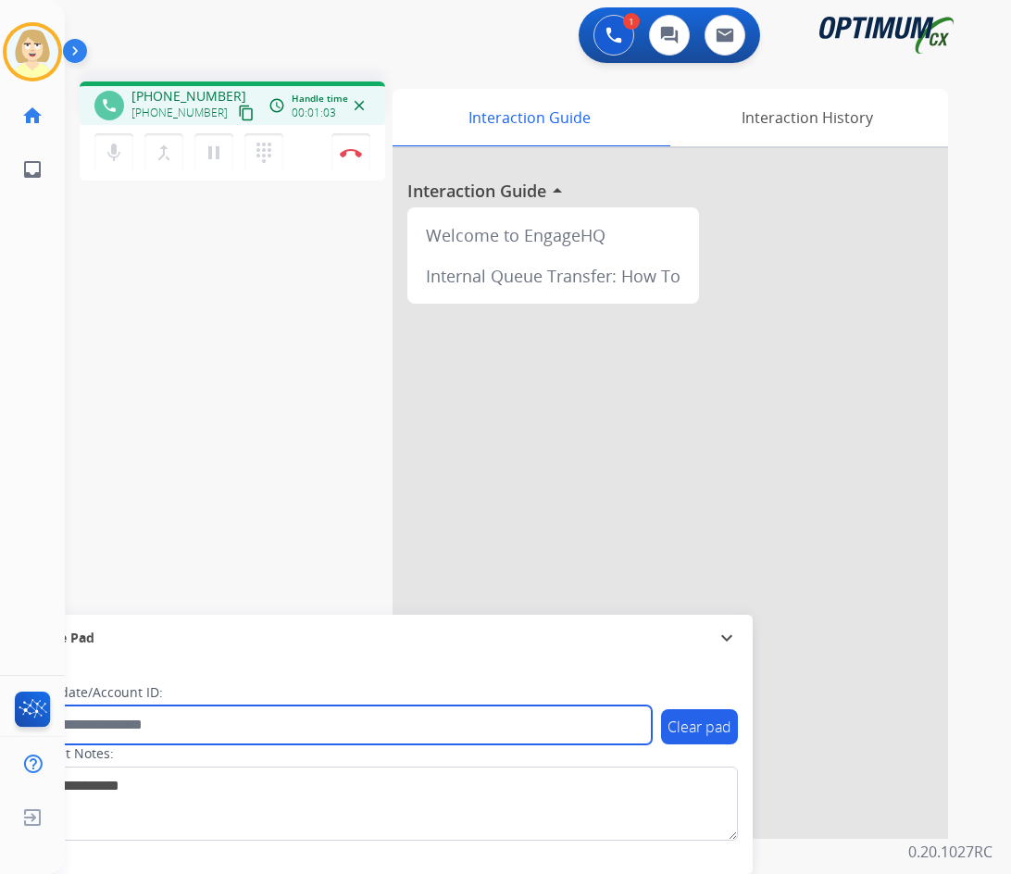
click at [161, 713] on input "text" at bounding box center [337, 724] width 627 height 39
paste input "*******"
type input "*******"
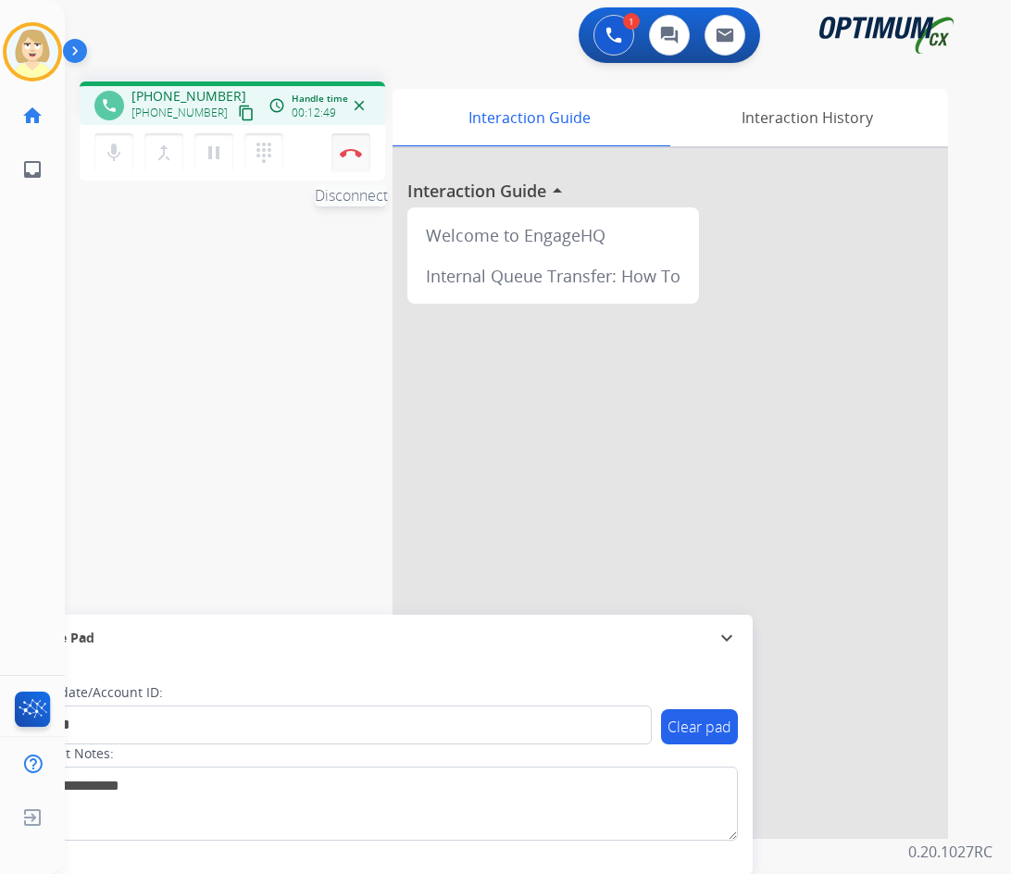
click at [343, 146] on button "Disconnect" at bounding box center [350, 152] width 39 height 39
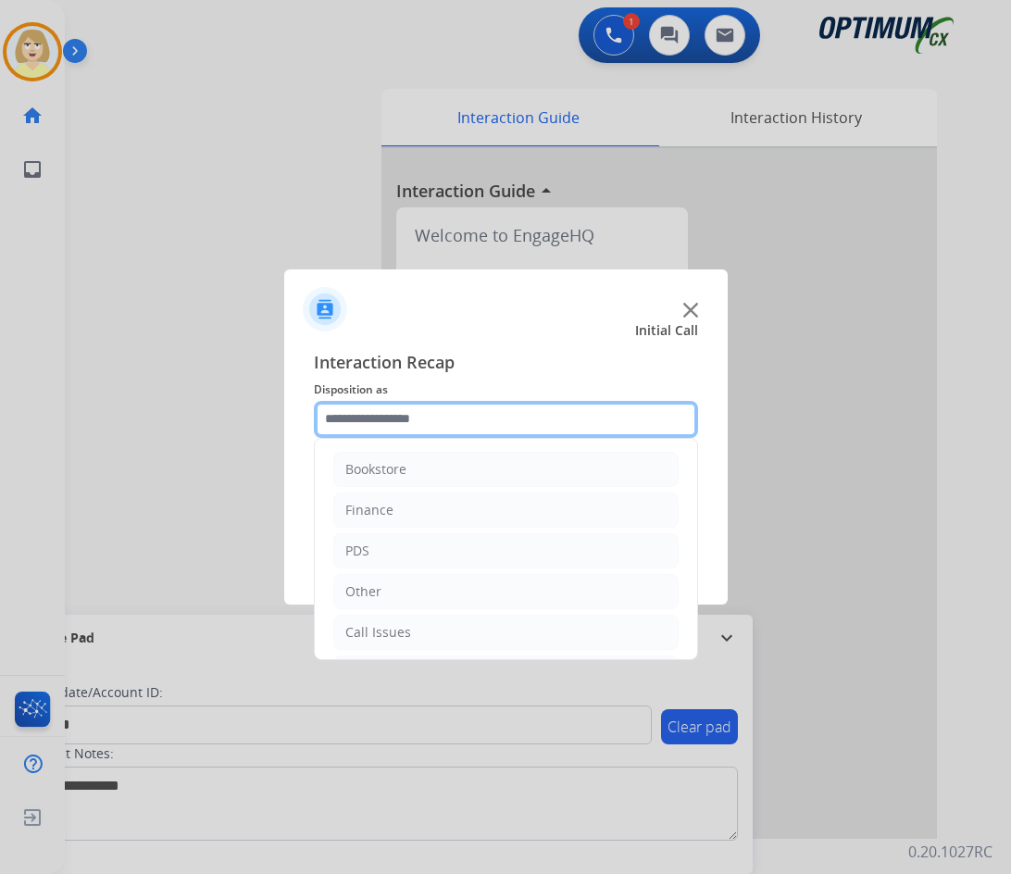
click at [388, 425] on input "text" at bounding box center [506, 419] width 384 height 37
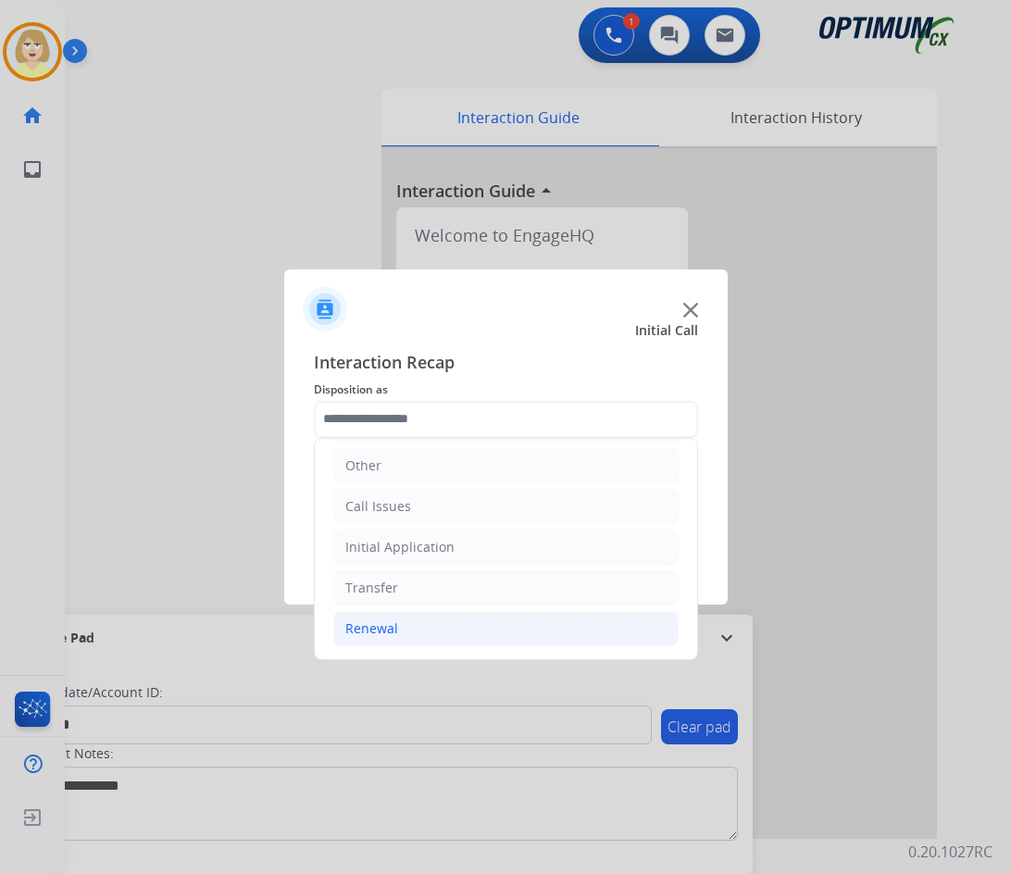
click at [380, 631] on div "Renewal" at bounding box center [371, 628] width 53 height 19
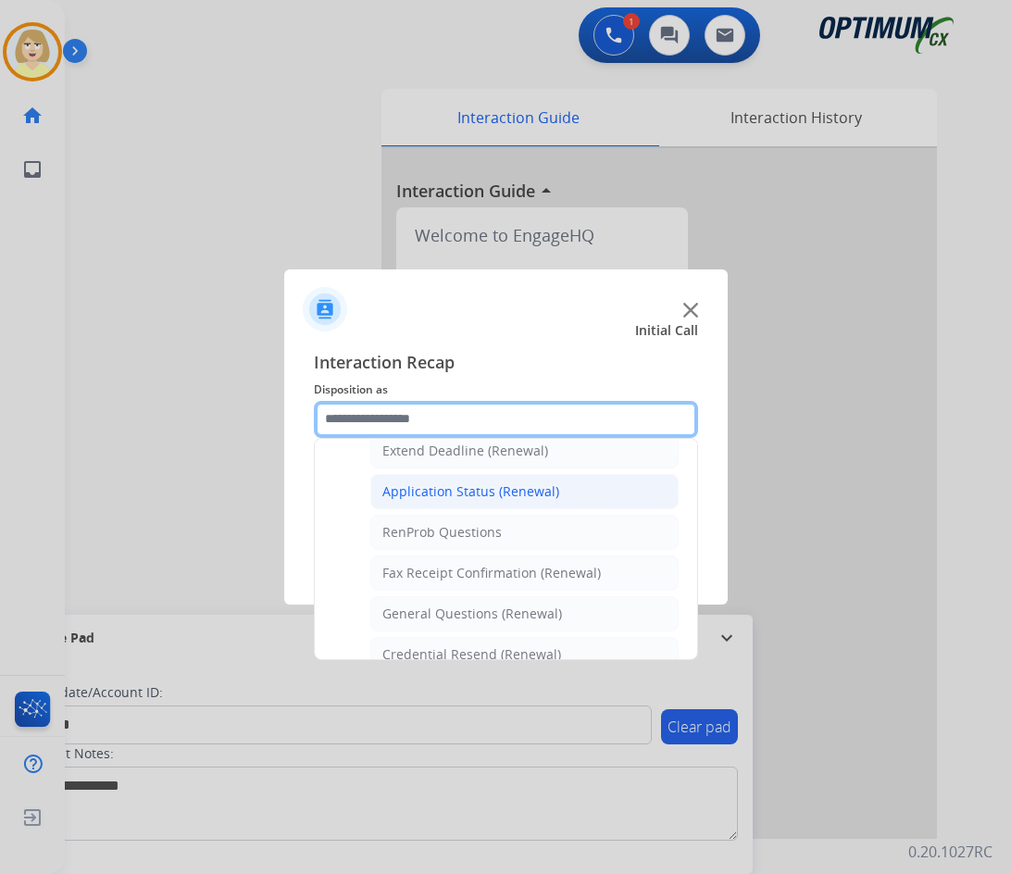
scroll to position [496, 0]
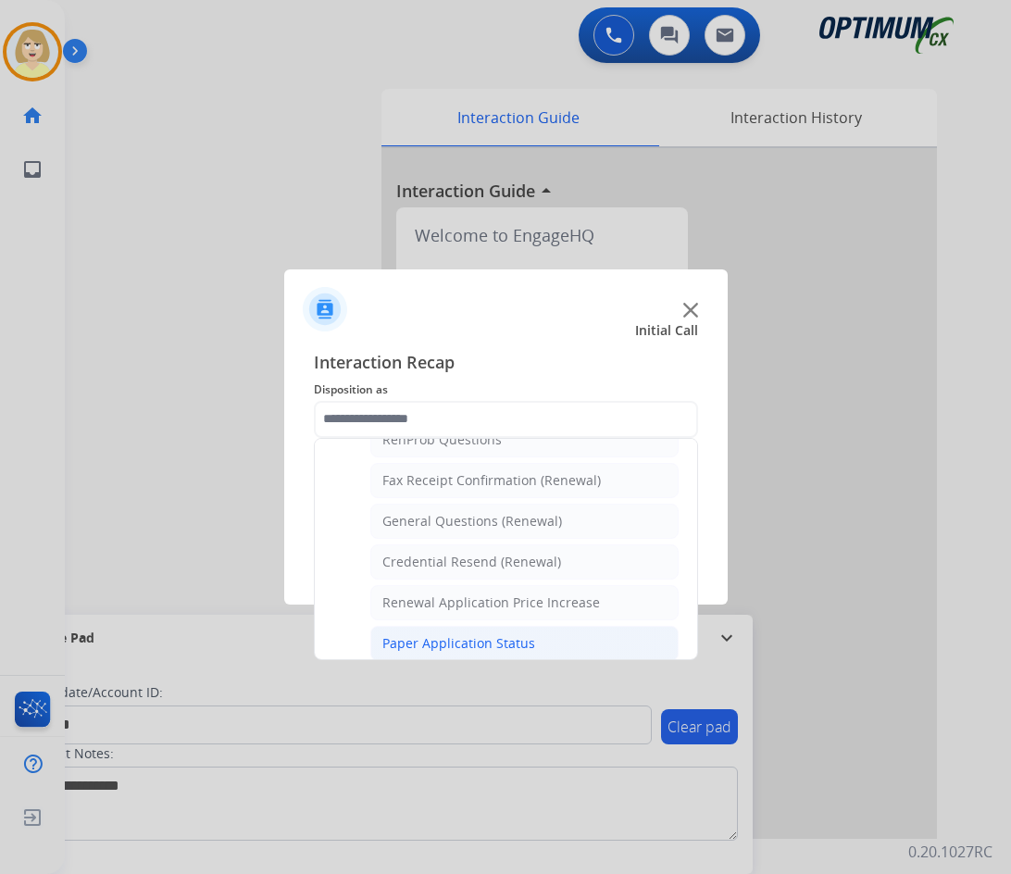
click at [464, 639] on div "Paper Application Status" at bounding box center [458, 643] width 153 height 19
type input "**********"
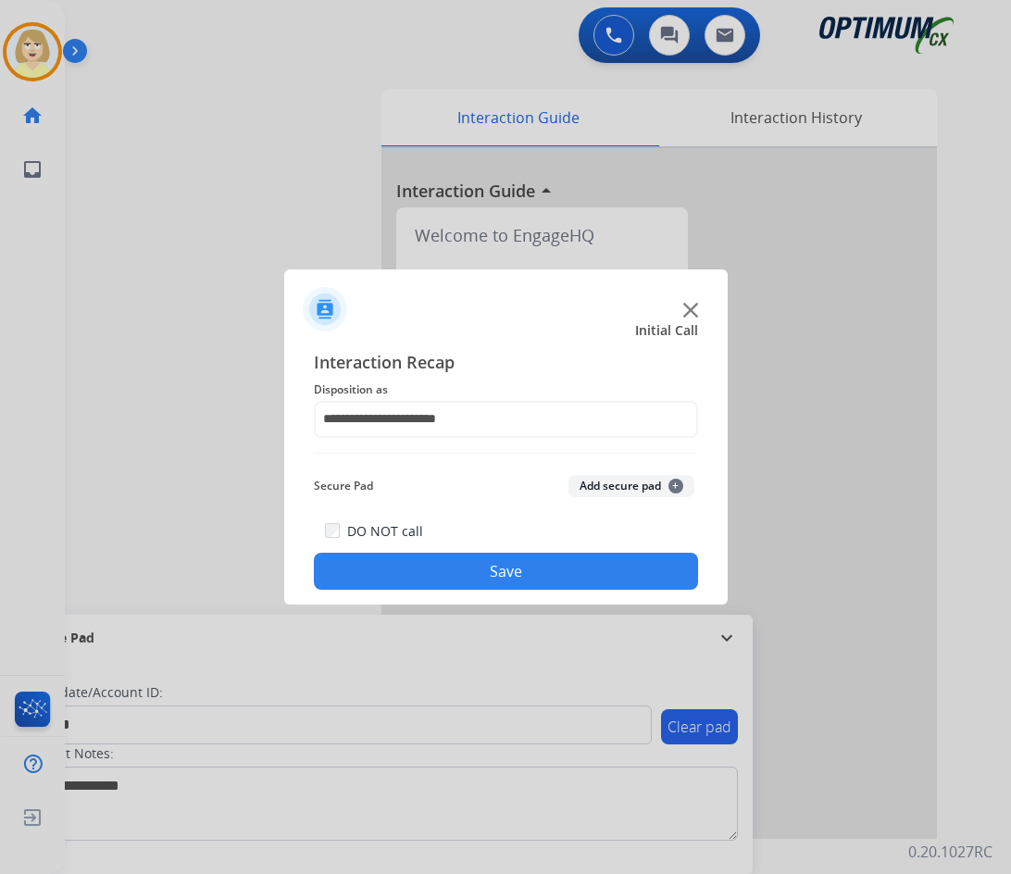
click at [614, 481] on button "Add secure pad +" at bounding box center [631, 486] width 126 height 22
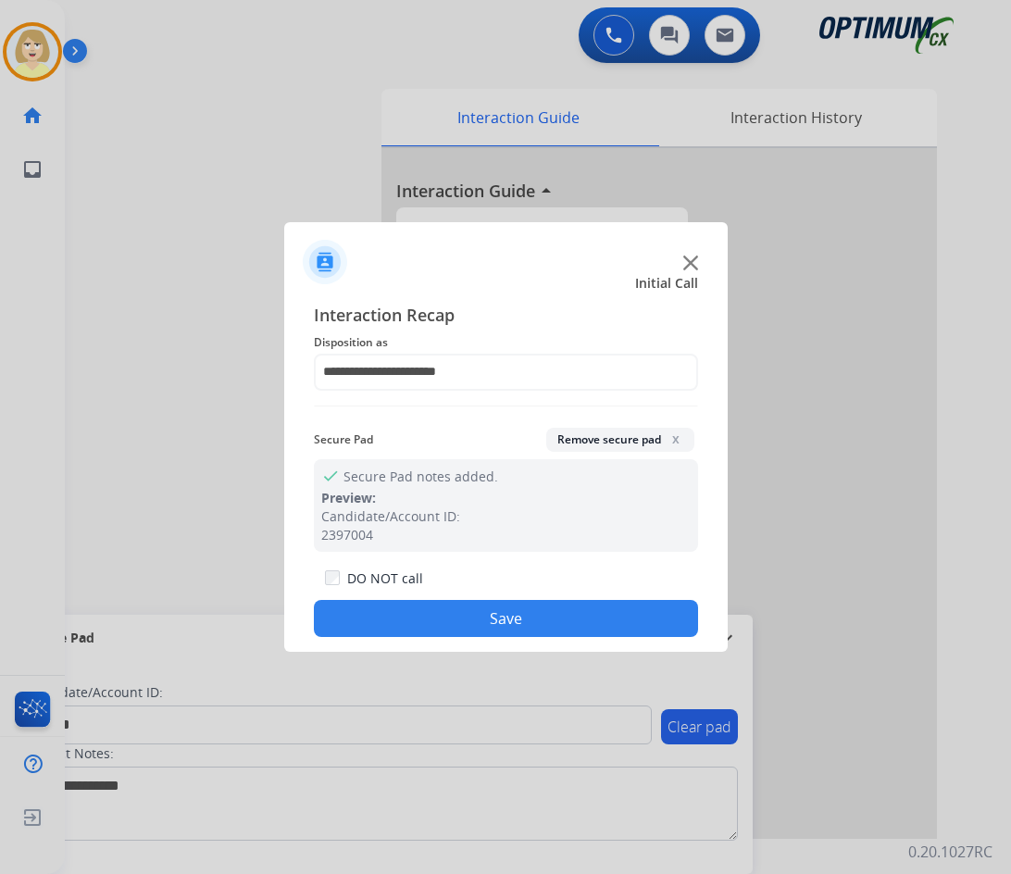
click at [431, 611] on button "Save" at bounding box center [506, 618] width 384 height 37
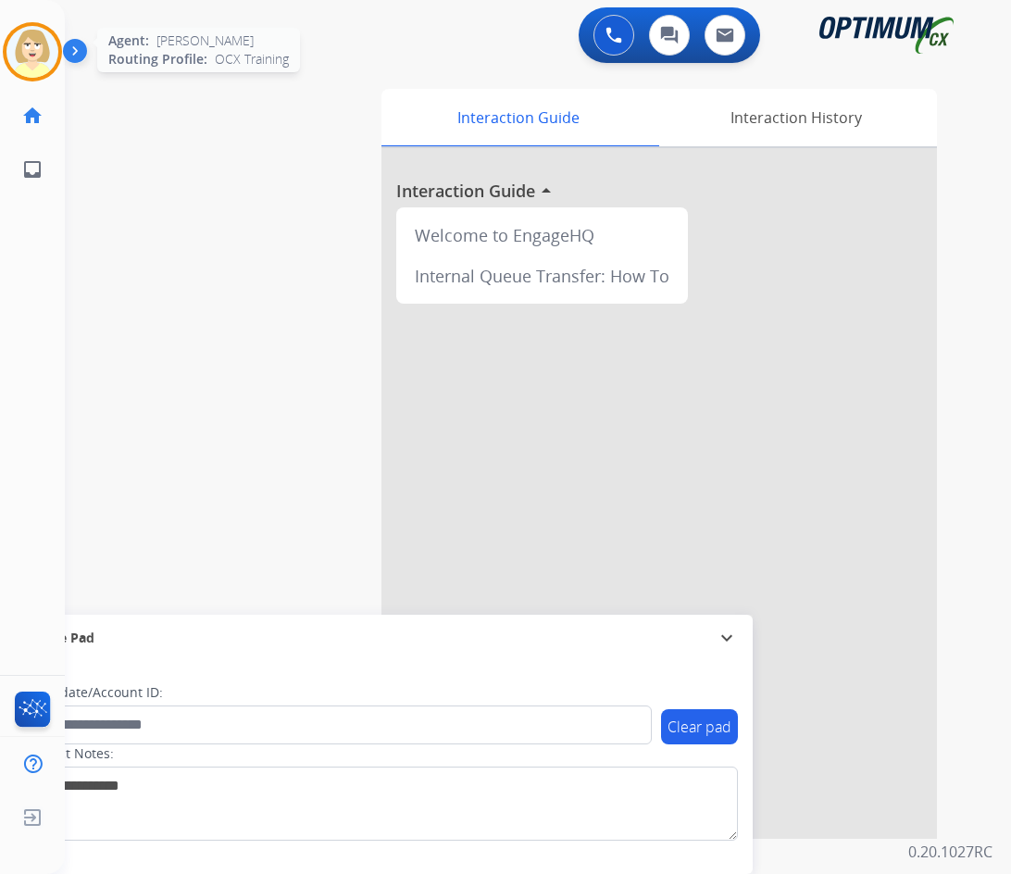
click at [35, 43] on img at bounding box center [32, 52] width 52 height 52
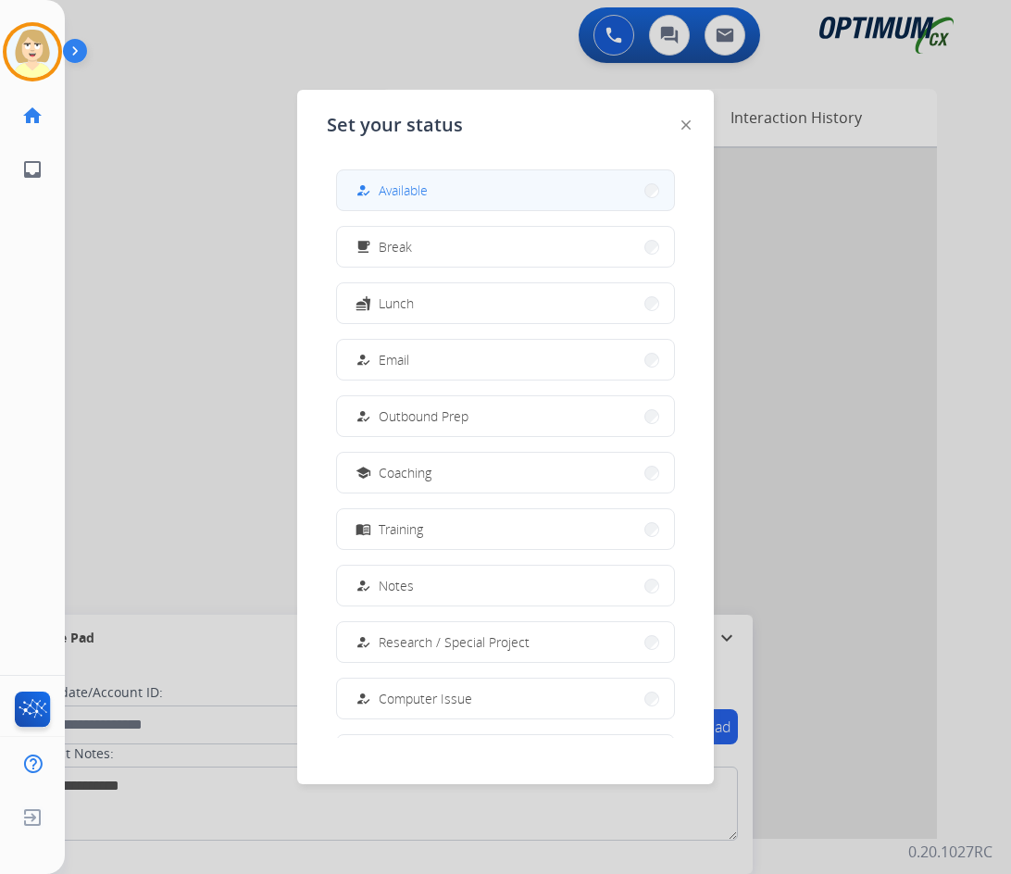
click at [392, 188] on span "Available" at bounding box center [402, 189] width 49 height 19
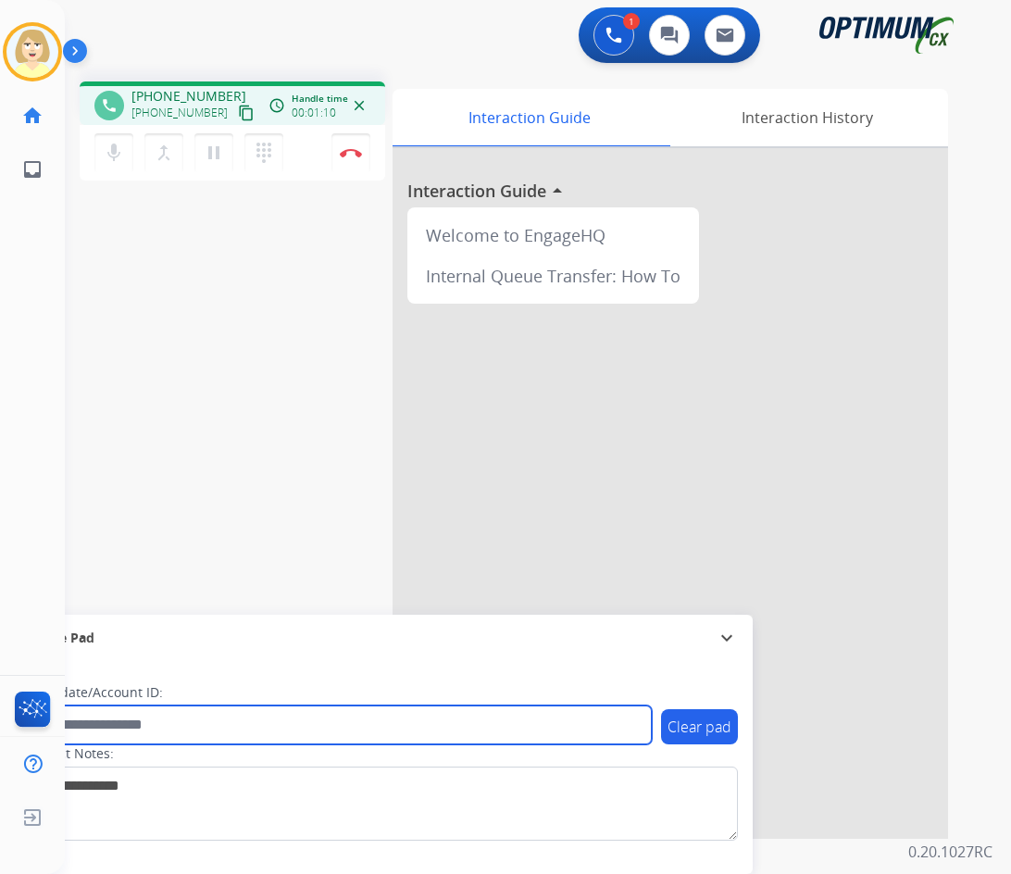
click at [124, 720] on input "text" at bounding box center [337, 724] width 627 height 39
paste input "*******"
type input "*******"
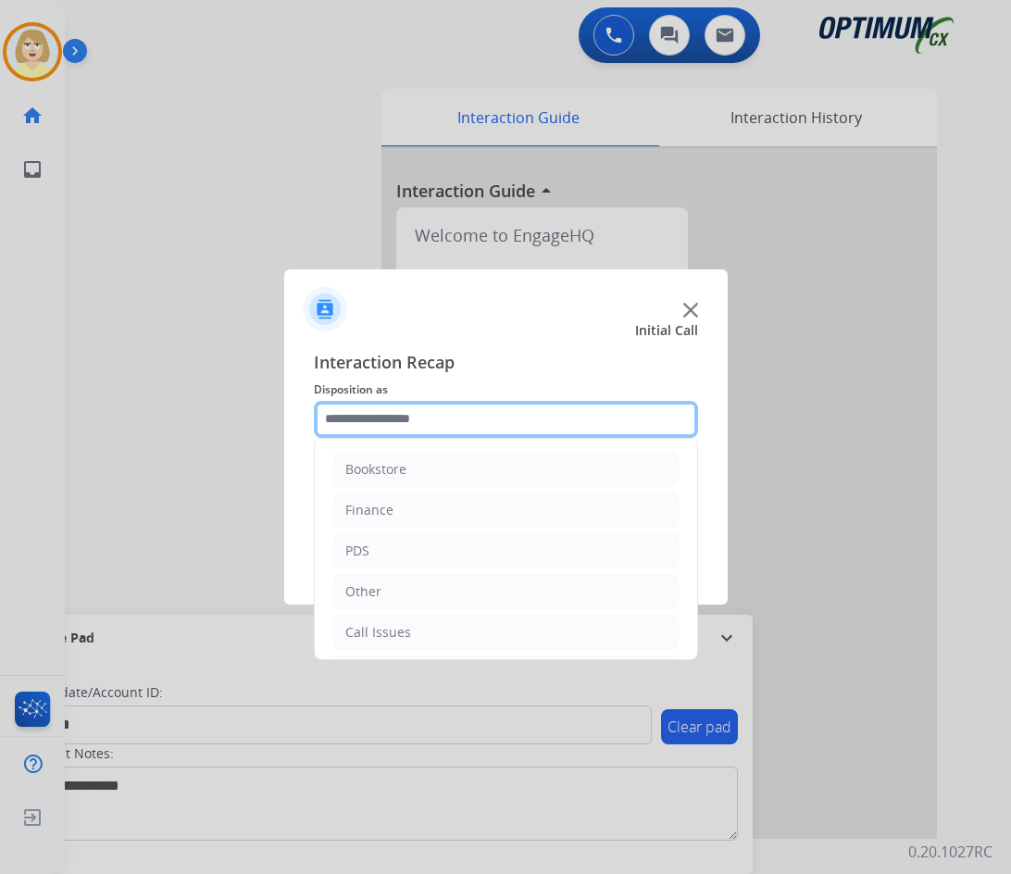
click at [388, 420] on input "text" at bounding box center [506, 419] width 384 height 37
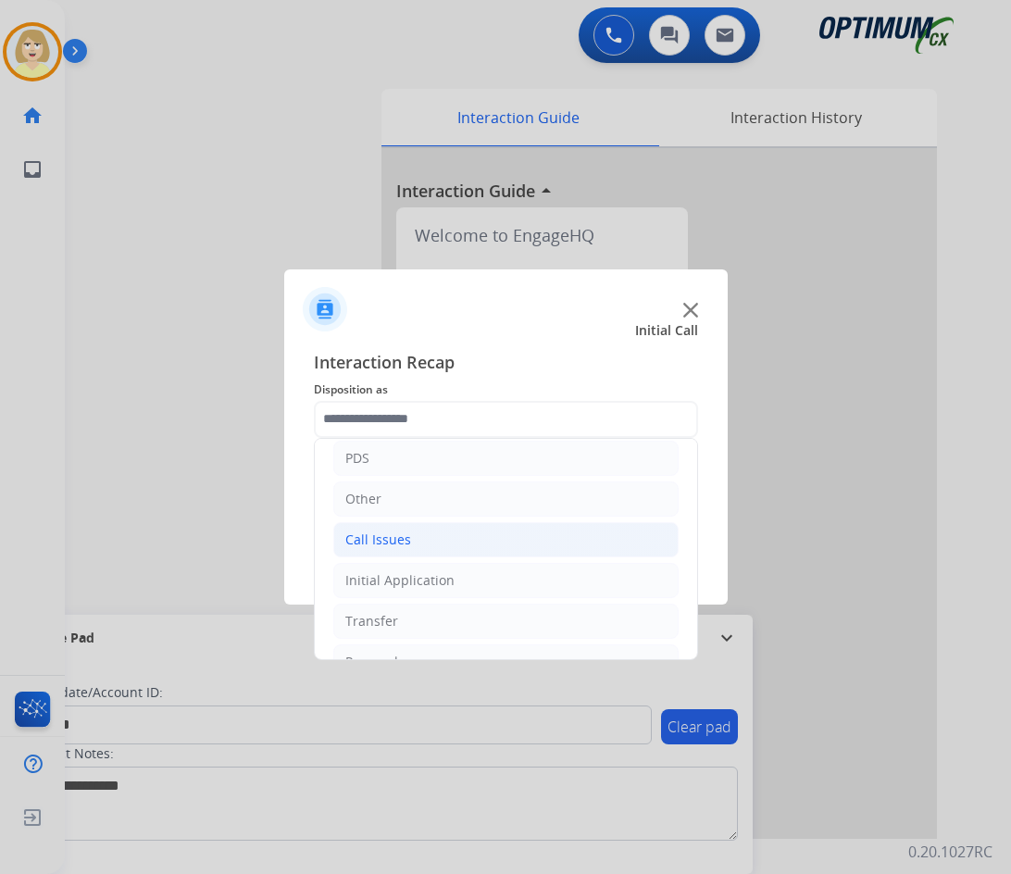
click at [378, 539] on div "Call Issues" at bounding box center [378, 539] width 66 height 19
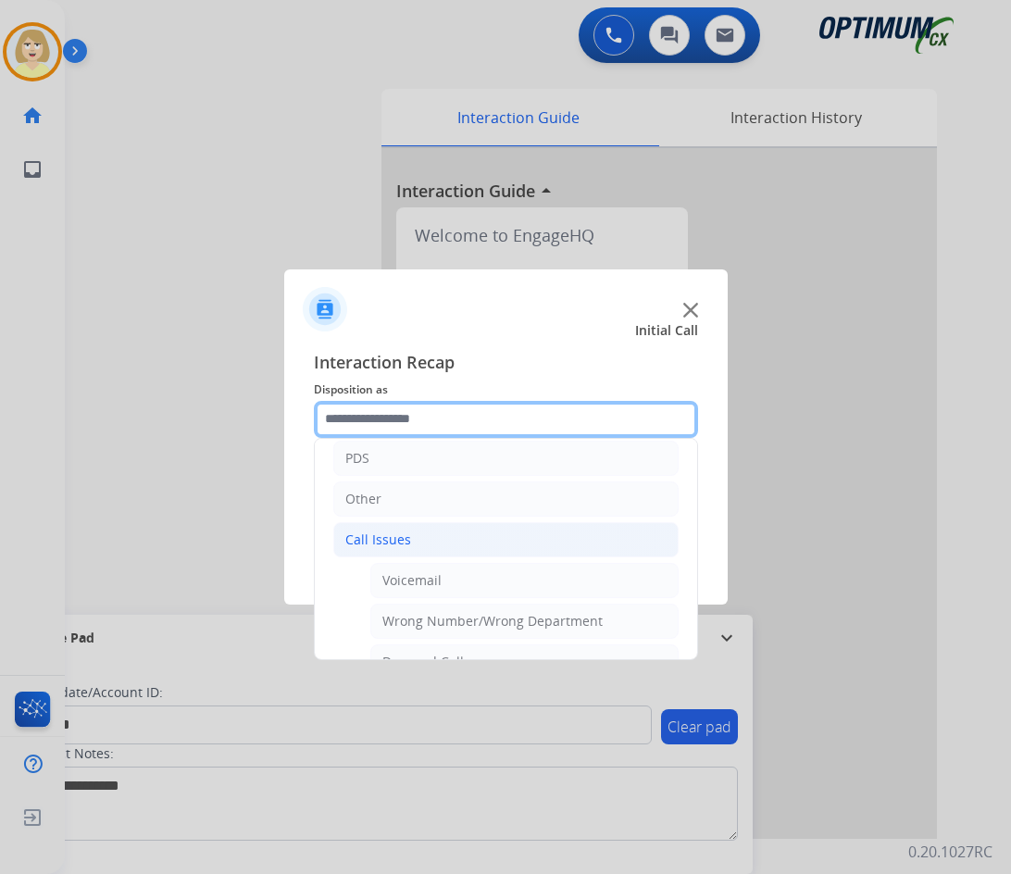
scroll to position [185, 0]
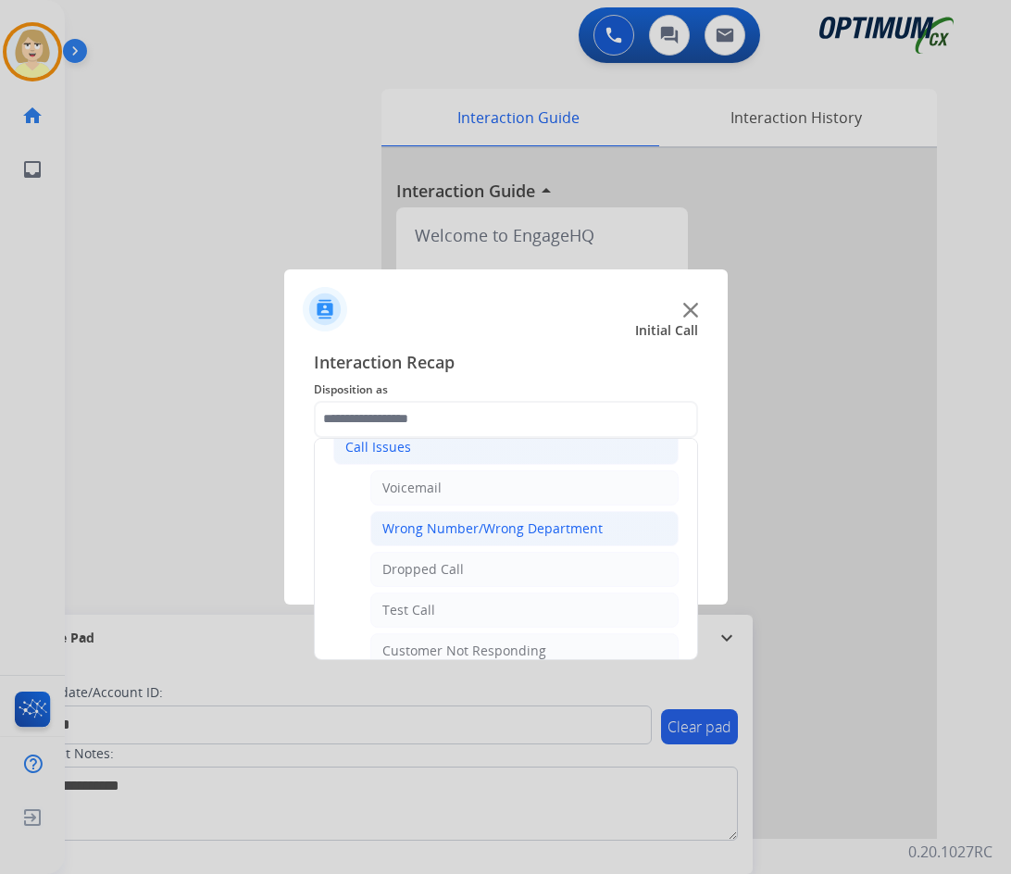
click at [441, 522] on div "Wrong Number/Wrong Department" at bounding box center [492, 528] width 220 height 19
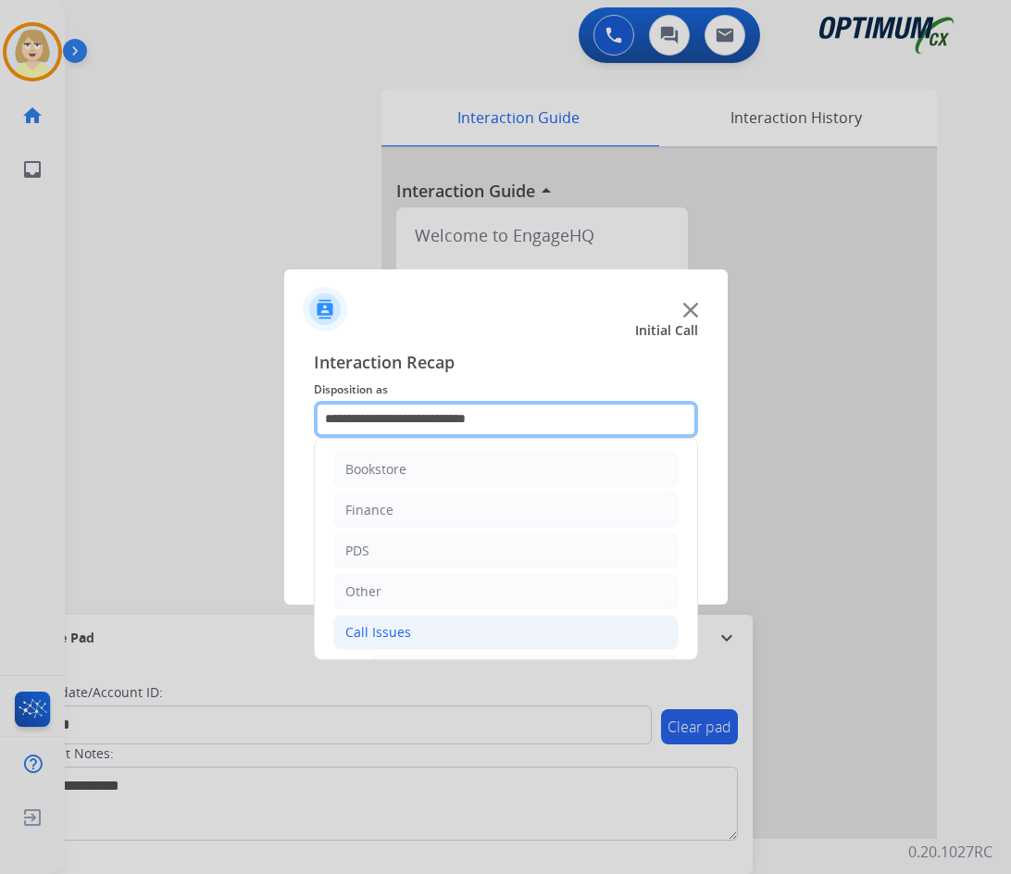
click at [539, 413] on input "**********" at bounding box center [506, 419] width 384 height 37
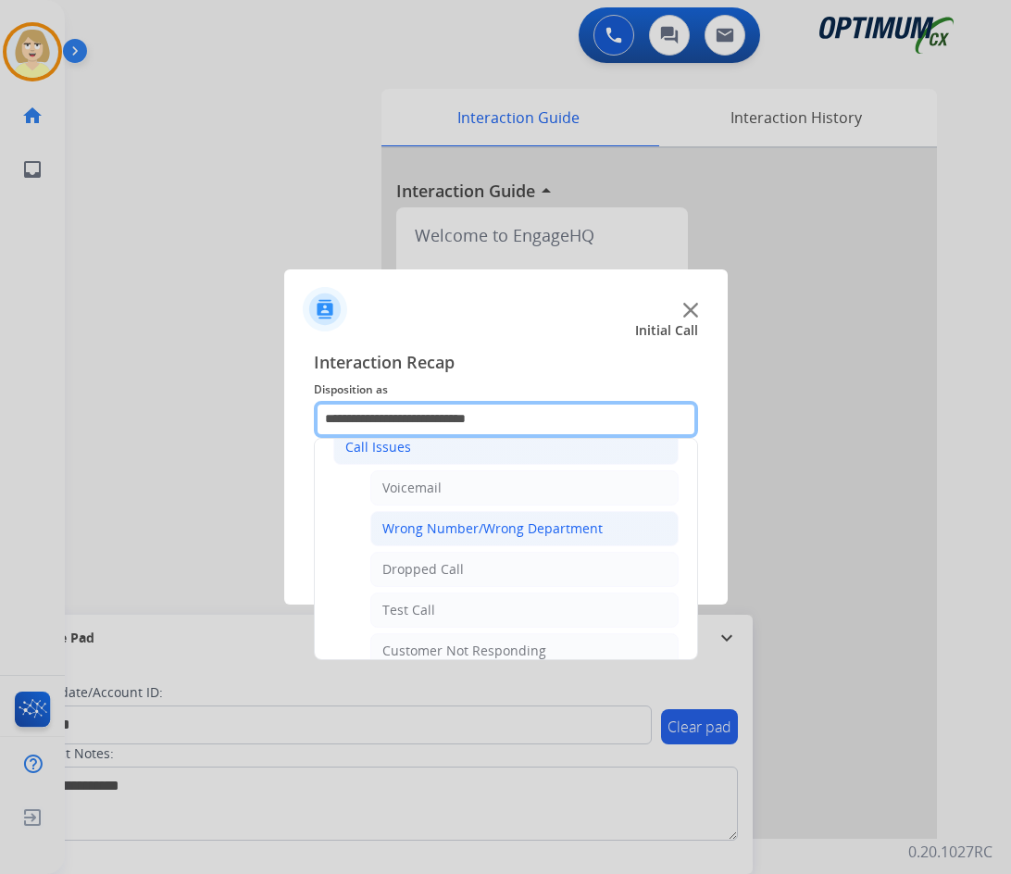
scroll to position [278, 0]
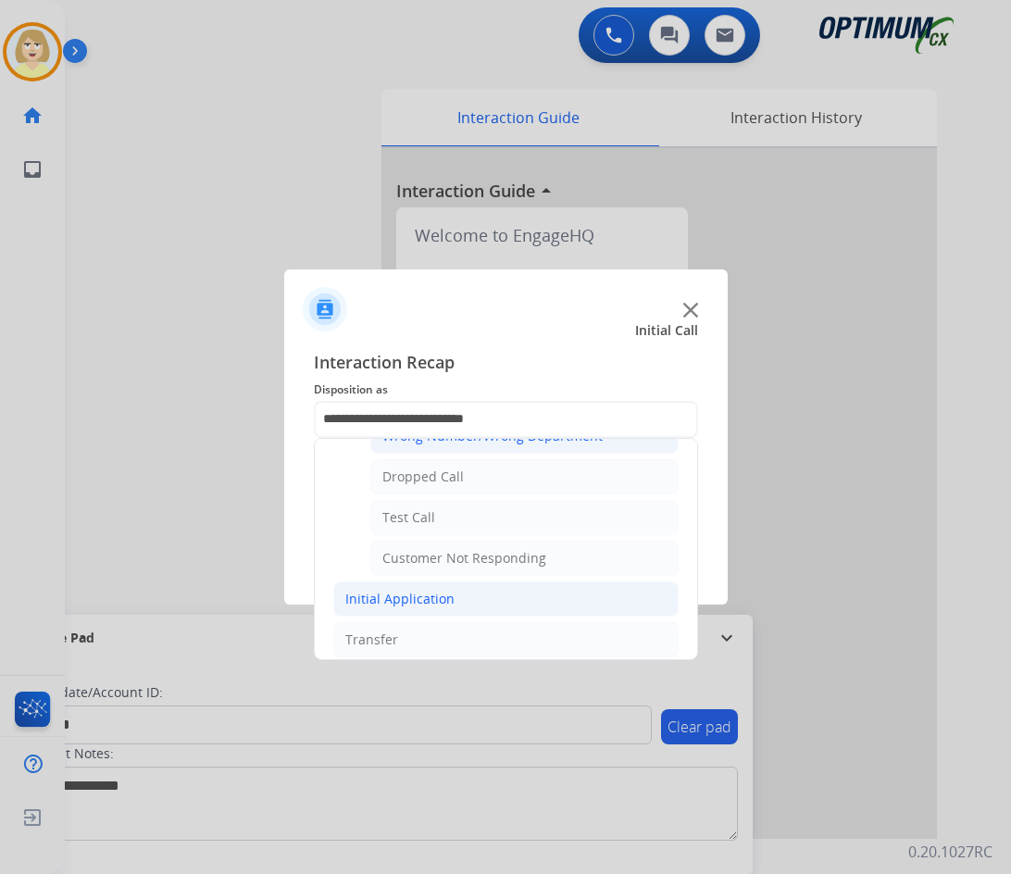
click at [405, 598] on div "Initial Application" at bounding box center [399, 598] width 109 height 19
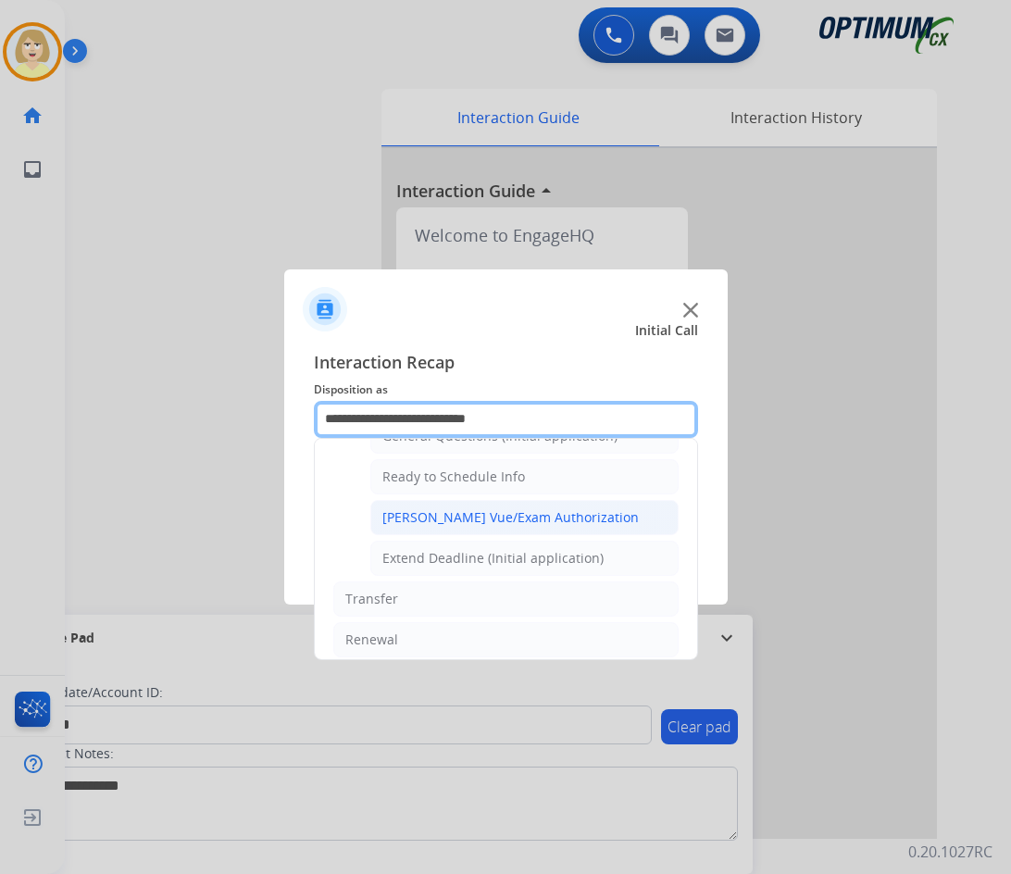
scroll to position [1018, 0]
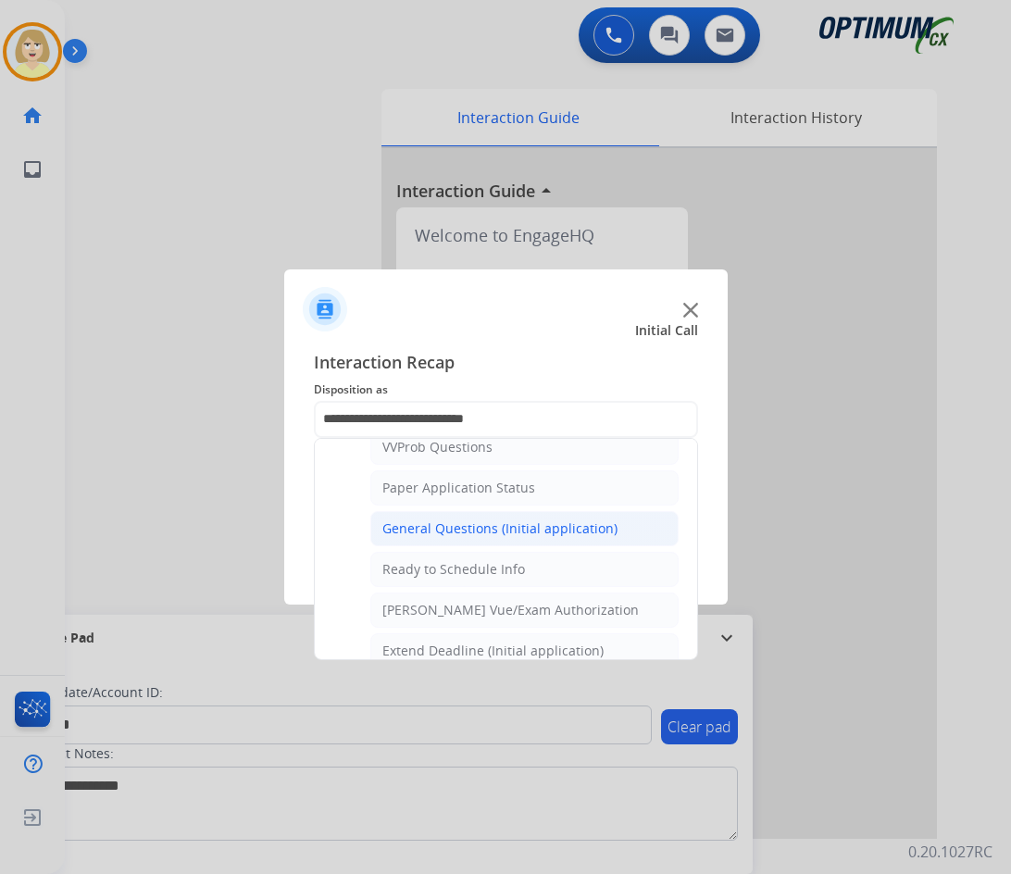
click at [424, 527] on div "General Questions (Initial application)" at bounding box center [499, 528] width 235 height 19
type input "**********"
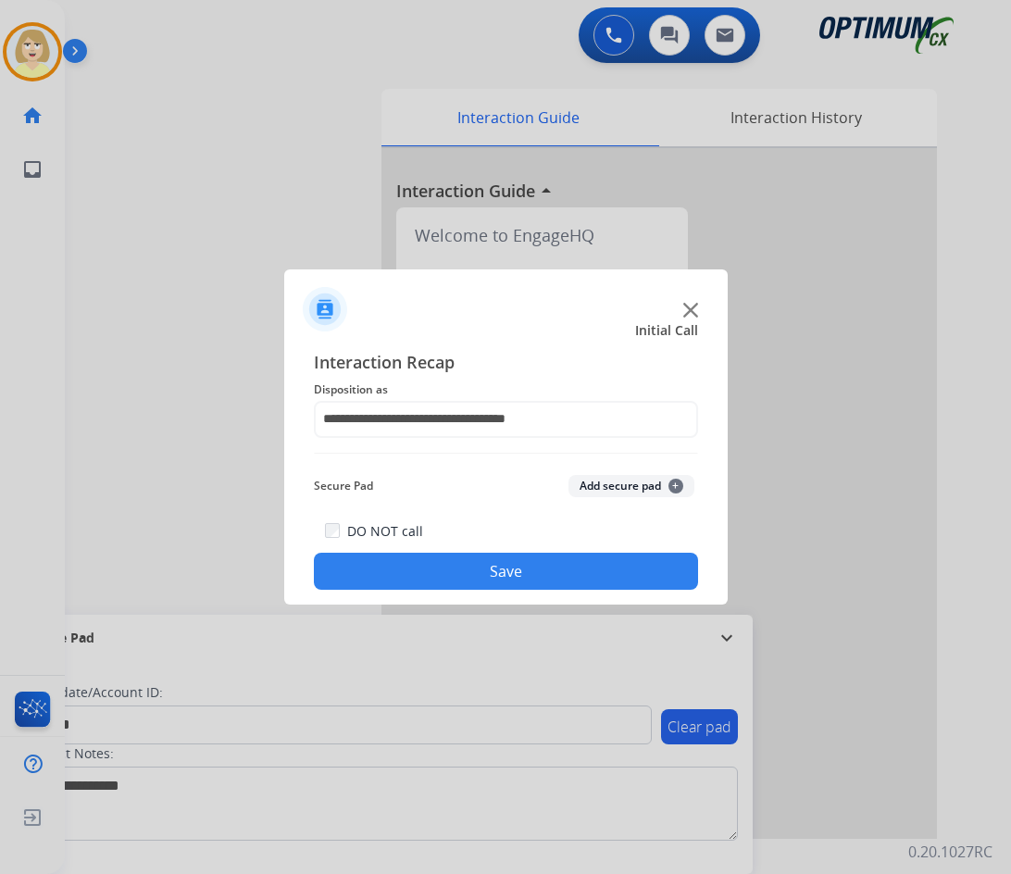
click at [596, 482] on button "Add secure pad +" at bounding box center [631, 486] width 126 height 22
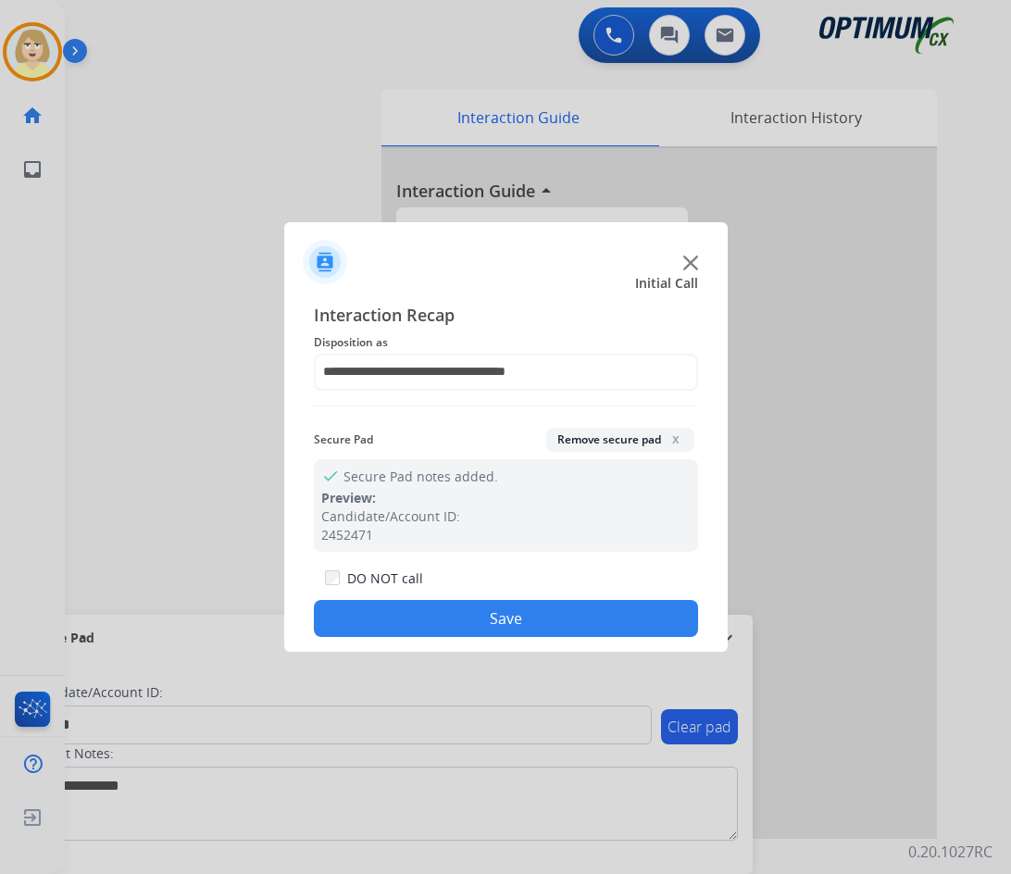
drag, startPoint x: 434, startPoint y: 611, endPoint x: 416, endPoint y: 592, distance: 26.2
click at [433, 609] on button "Save" at bounding box center [506, 618] width 384 height 37
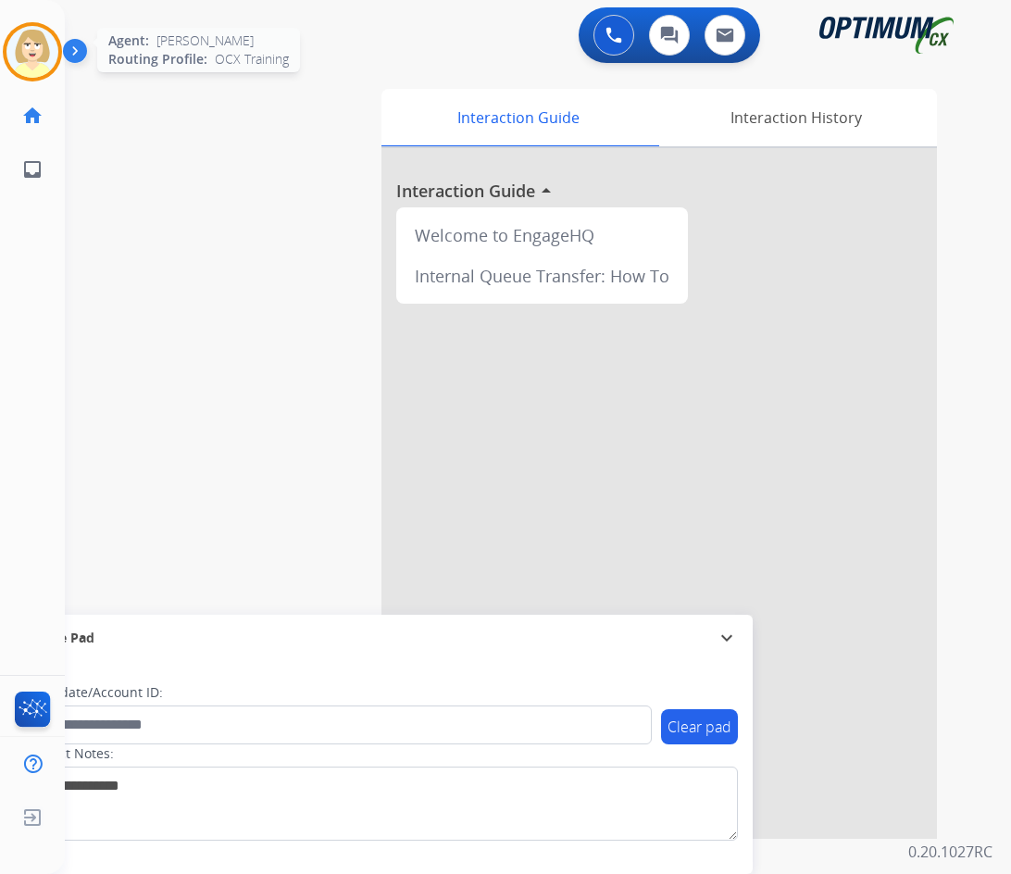
click at [31, 40] on img at bounding box center [32, 52] width 52 height 52
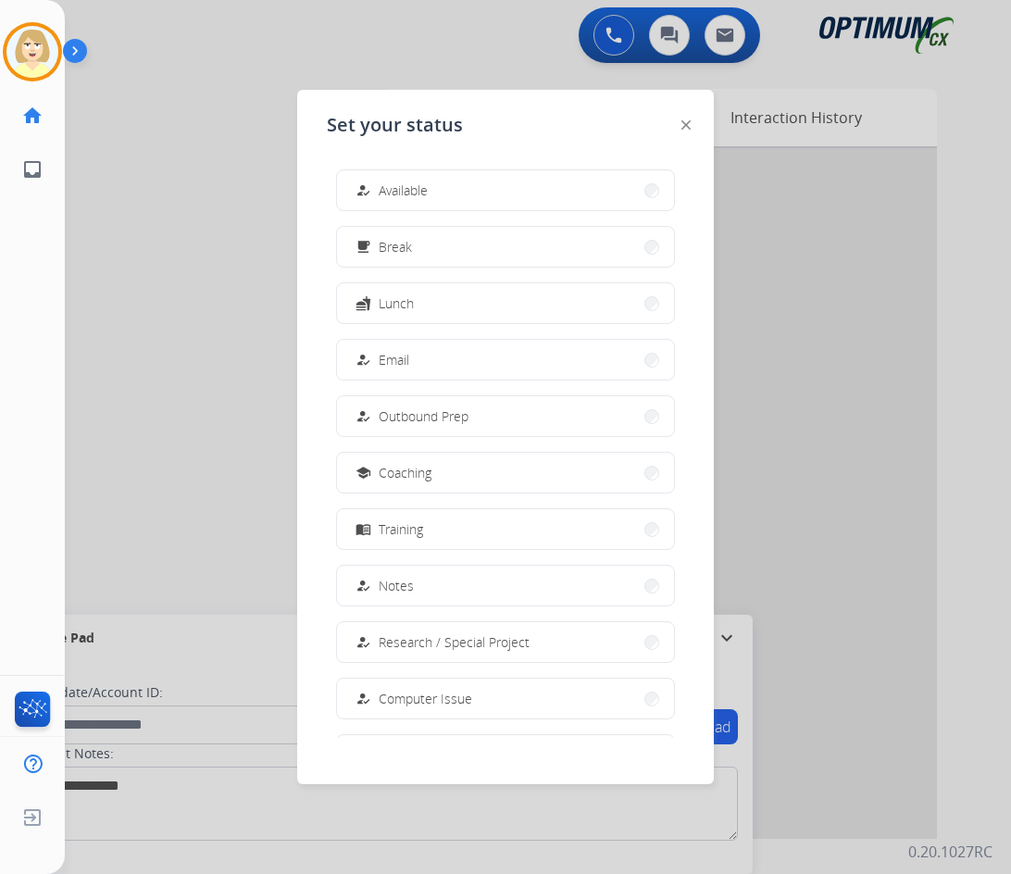
drag, startPoint x: 376, startPoint y: 188, endPoint x: 199, endPoint y: 254, distance: 188.6
click at [376, 187] on div "how_to_reg" at bounding box center [365, 191] width 27 height 22
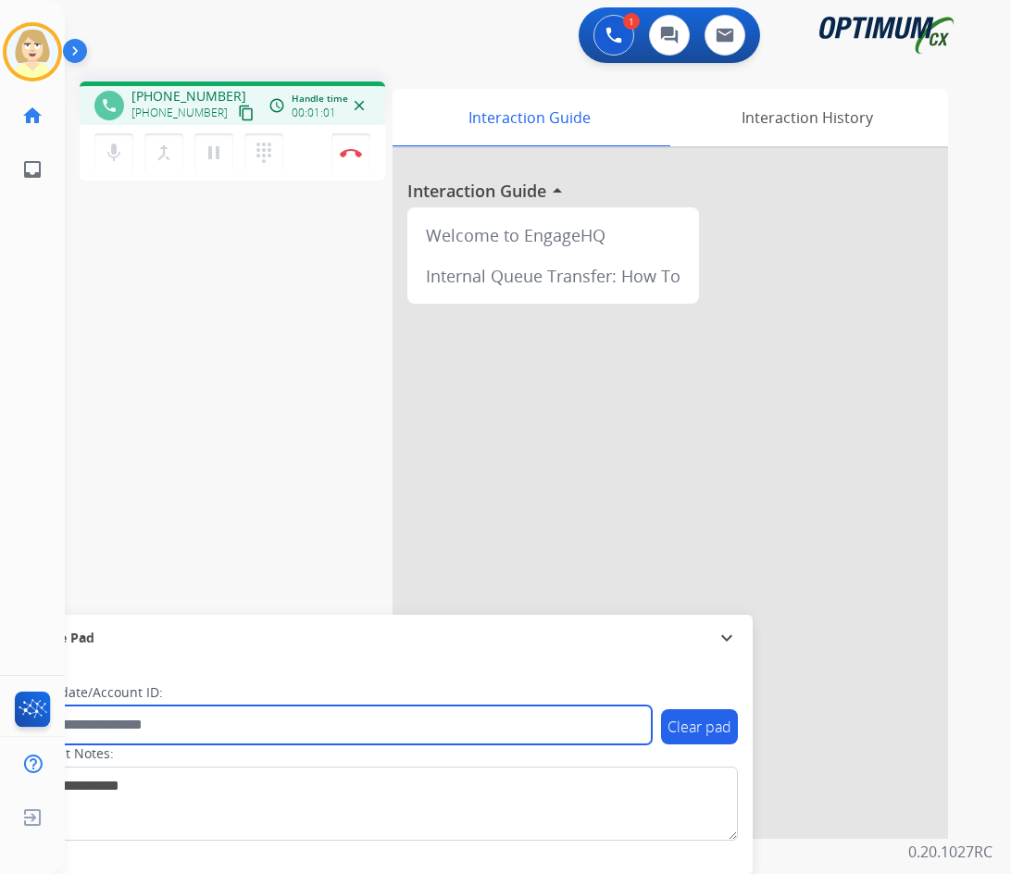
click at [105, 727] on input "text" at bounding box center [337, 724] width 627 height 39
paste input "*******"
type input "*******"
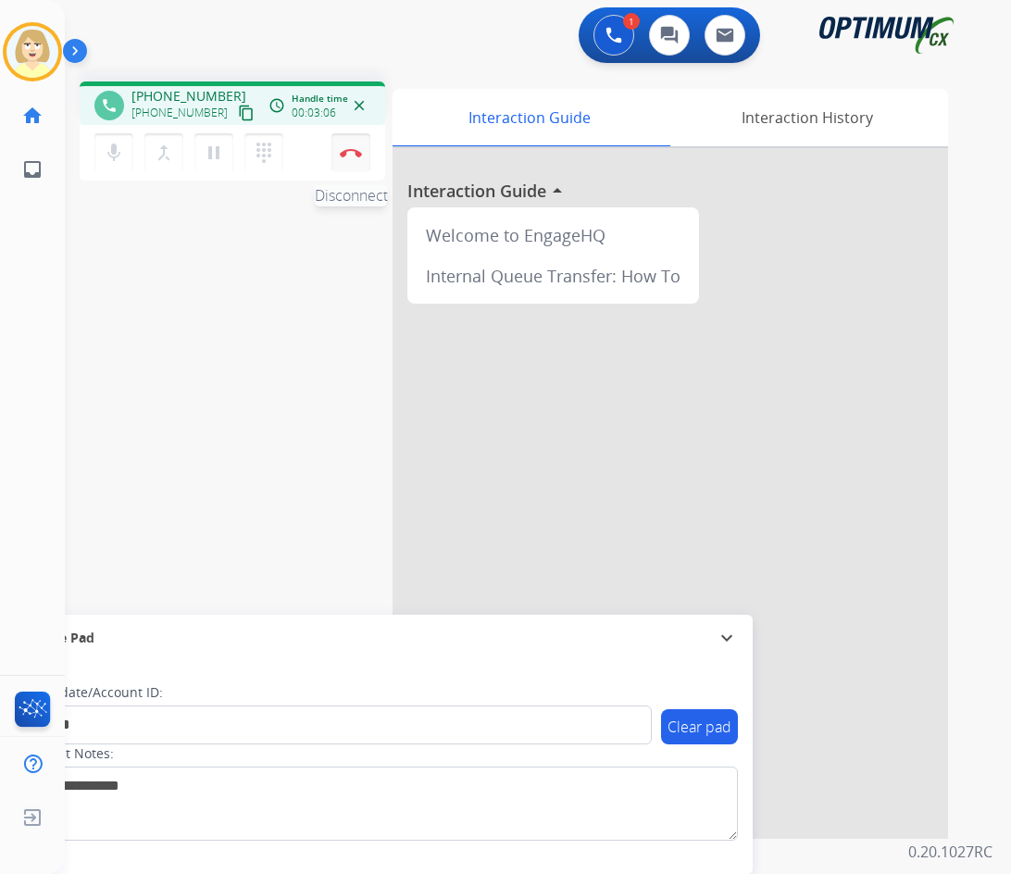
click at [348, 146] on button "Disconnect" at bounding box center [350, 152] width 39 height 39
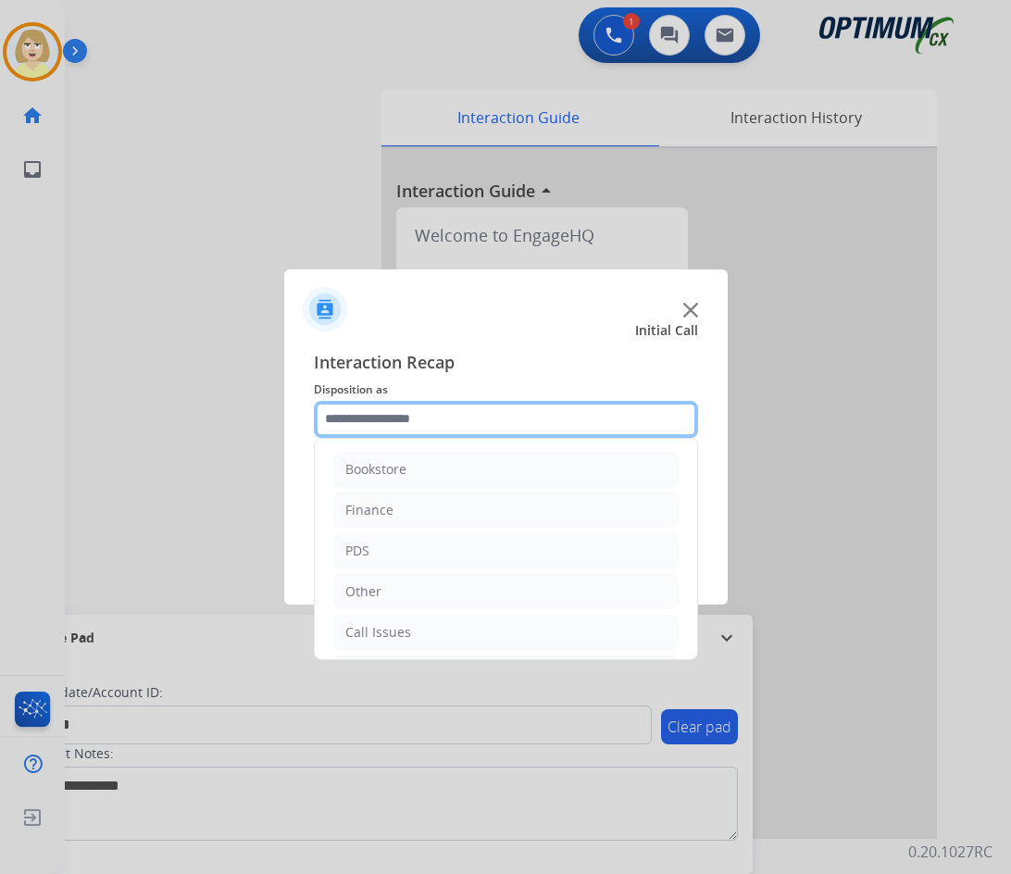
click at [362, 425] on input "text" at bounding box center [506, 419] width 384 height 37
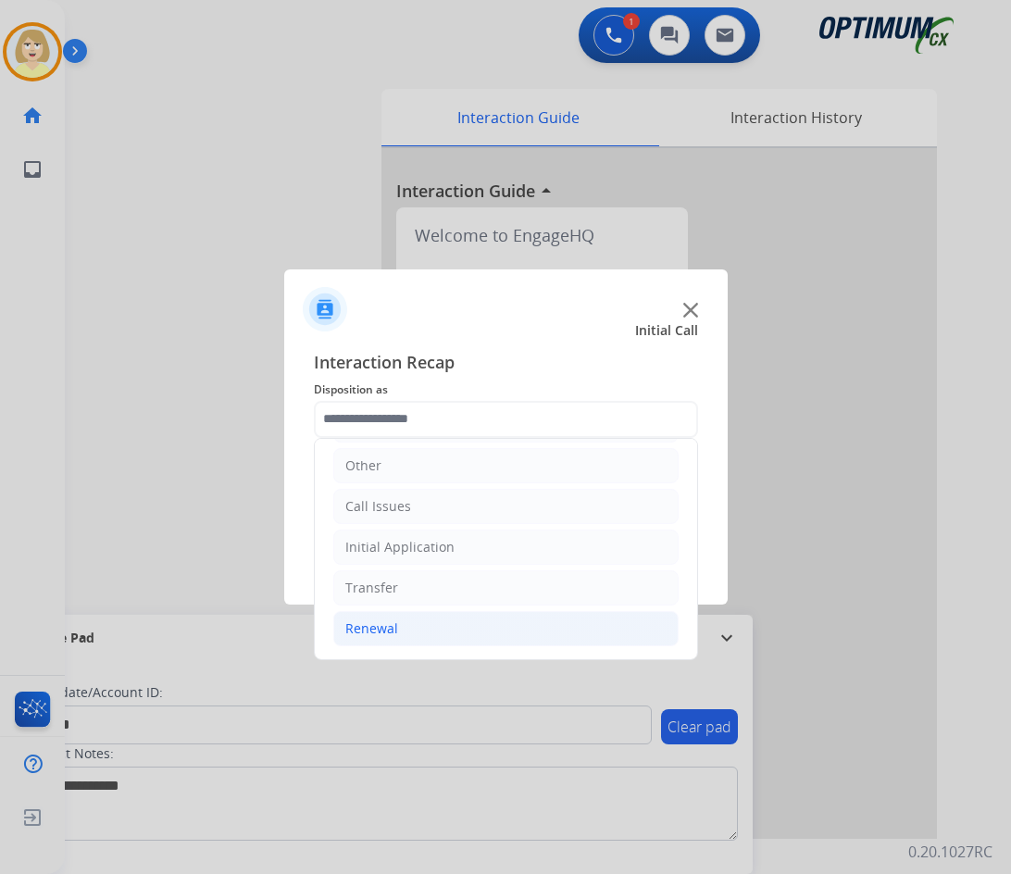
click at [370, 631] on div "Renewal" at bounding box center [371, 628] width 53 height 19
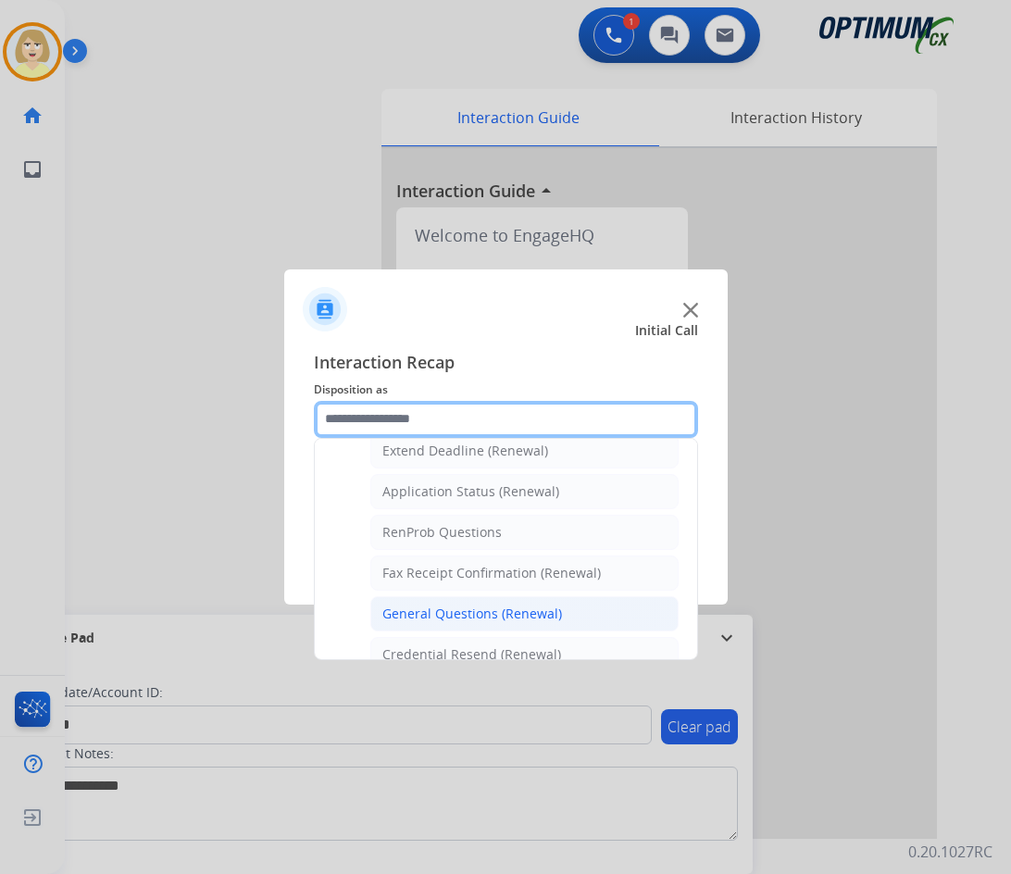
scroll to position [311, 0]
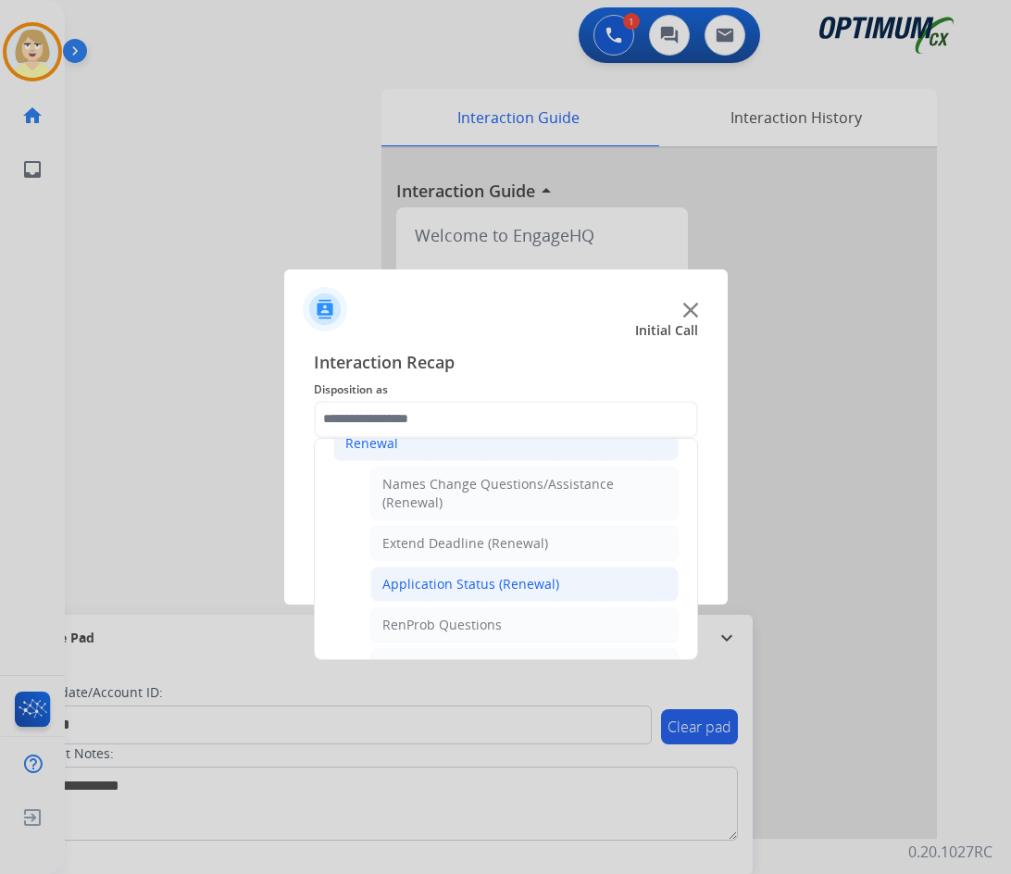
click at [441, 580] on div "Application Status (Renewal)" at bounding box center [470, 584] width 177 height 19
type input "**********"
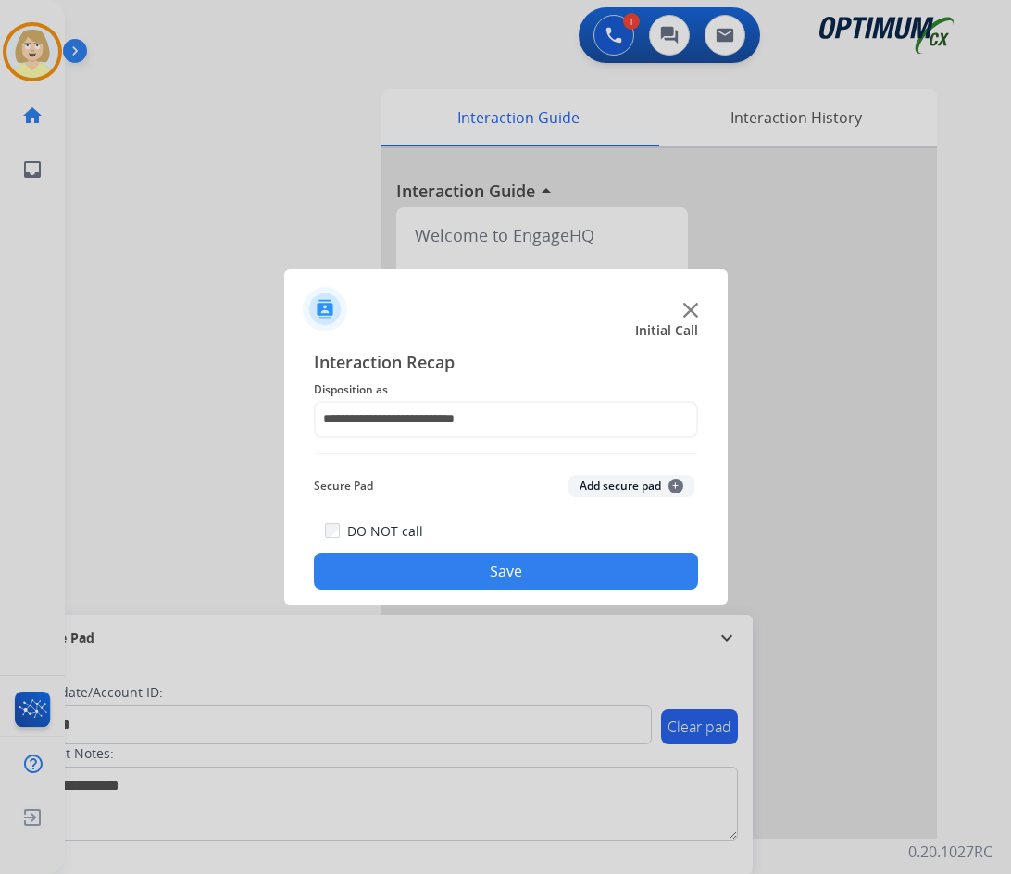
drag, startPoint x: 589, startPoint y: 487, endPoint x: 471, endPoint y: 577, distance: 147.9
click at [587, 490] on button "Add secure pad +" at bounding box center [631, 486] width 126 height 22
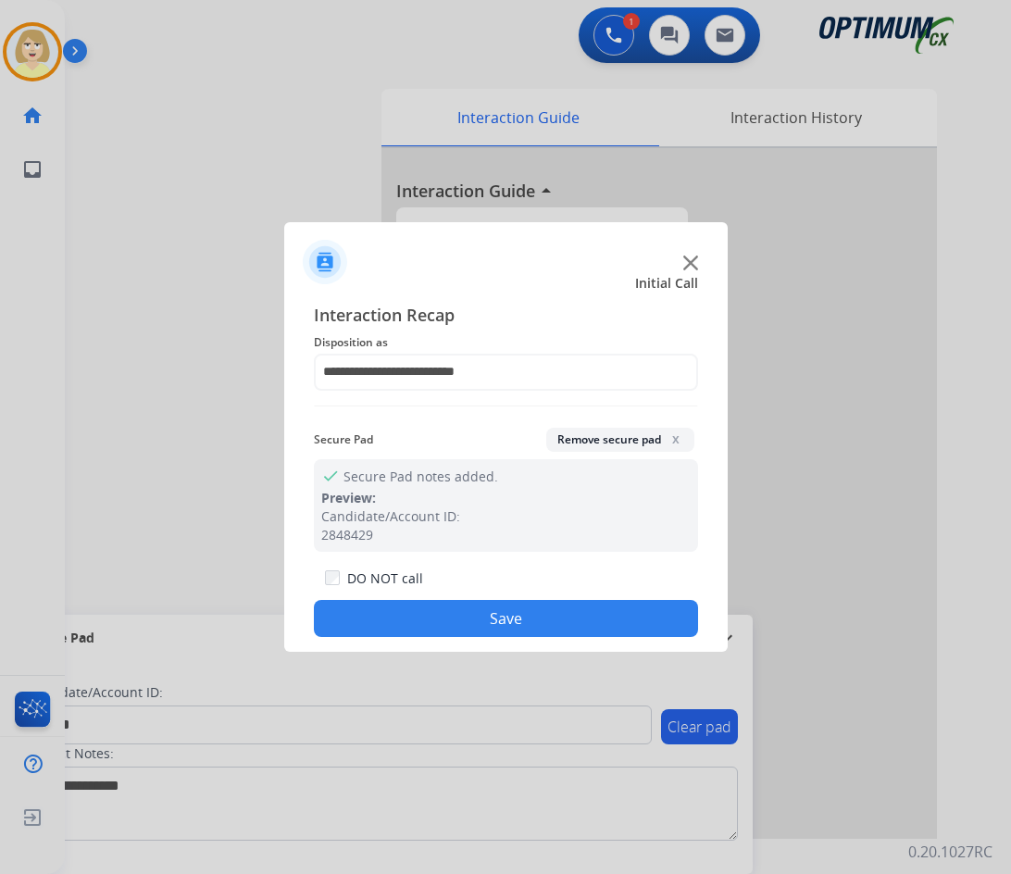
click at [418, 617] on button "Save" at bounding box center [506, 618] width 384 height 37
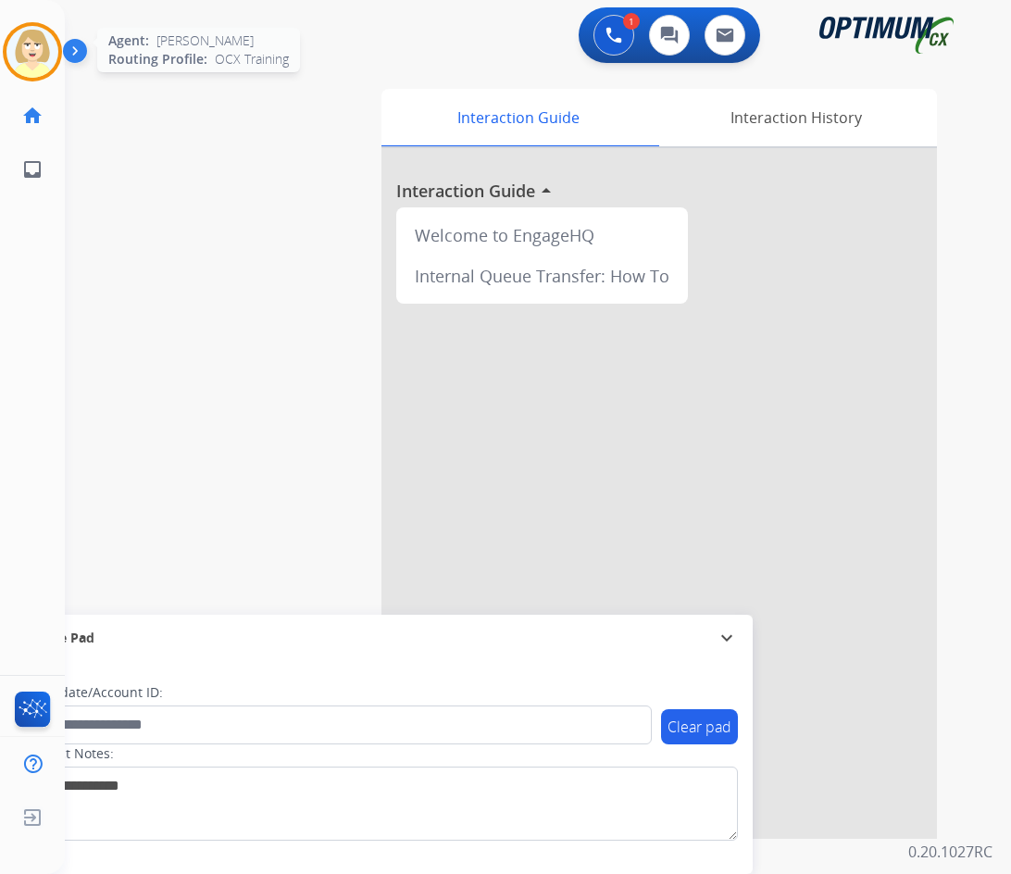
click at [48, 40] on img at bounding box center [32, 52] width 52 height 52
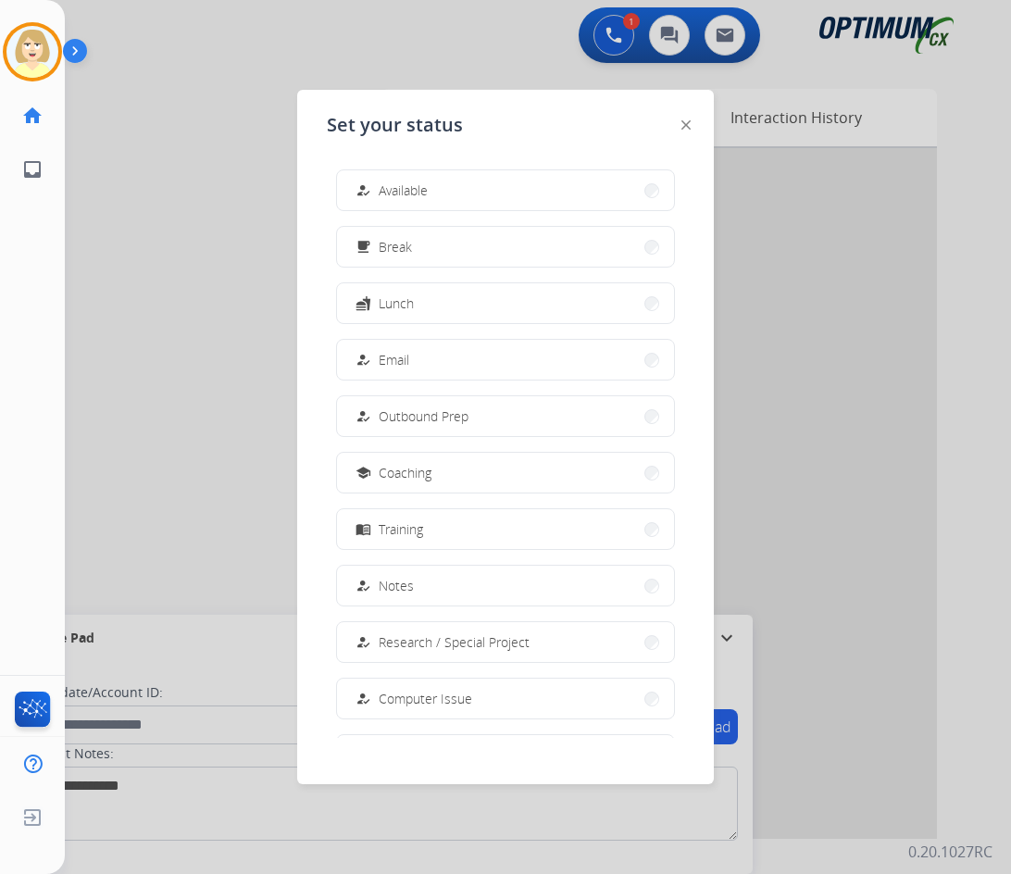
drag, startPoint x: 416, startPoint y: 186, endPoint x: 75, endPoint y: 272, distance: 352.2
click at [416, 185] on span "Available" at bounding box center [402, 189] width 49 height 19
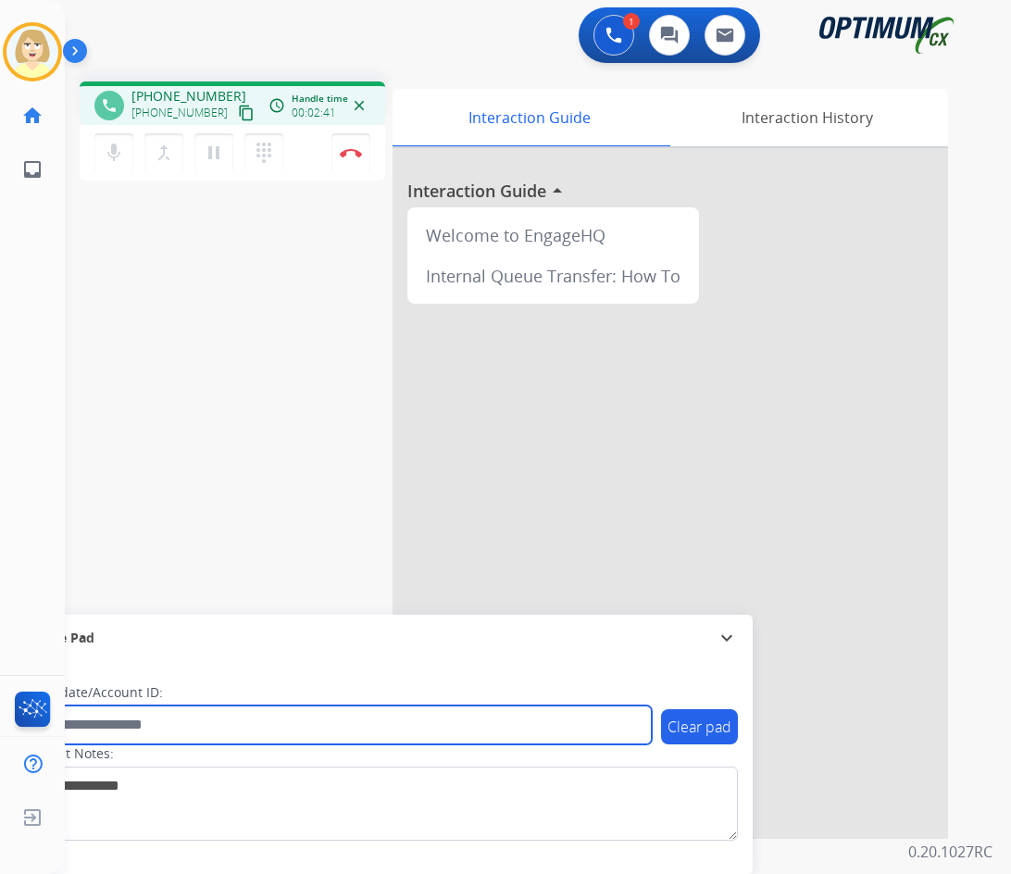
click at [176, 722] on input "text" at bounding box center [337, 724] width 627 height 39
paste input "*******"
type input "*******"
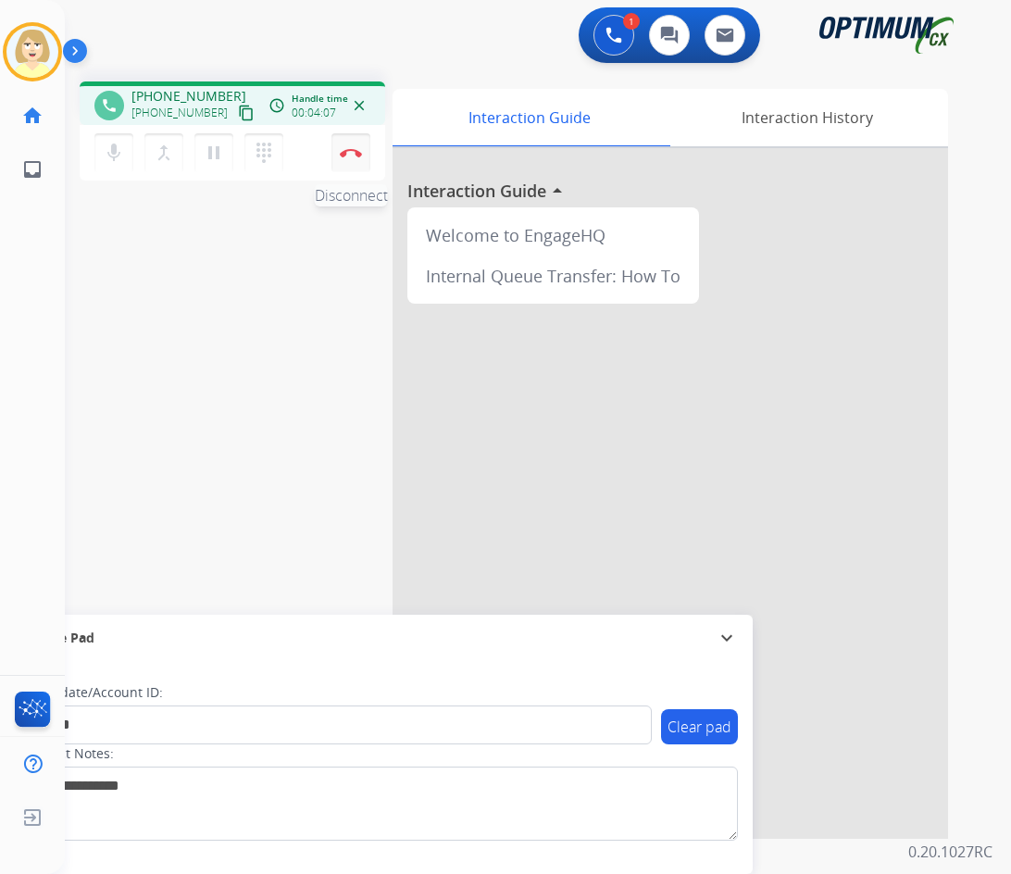
click at [349, 151] on img at bounding box center [351, 152] width 22 height 9
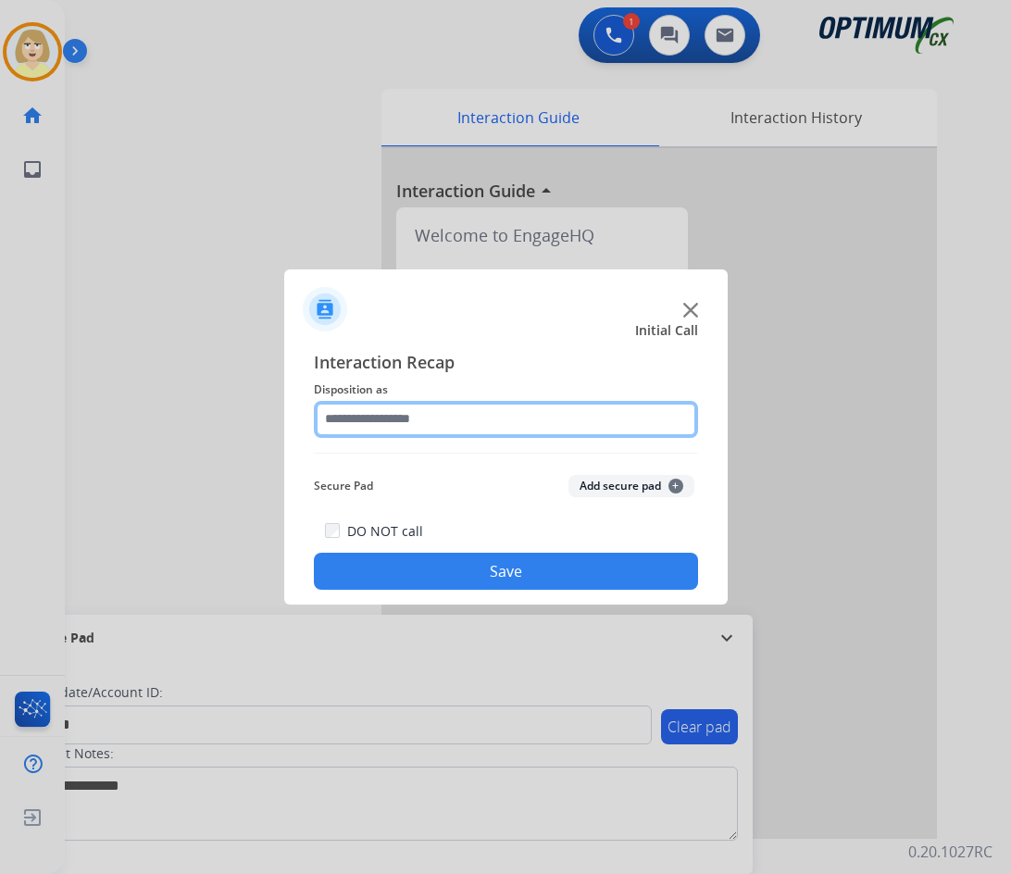
click at [364, 424] on input "text" at bounding box center [506, 419] width 384 height 37
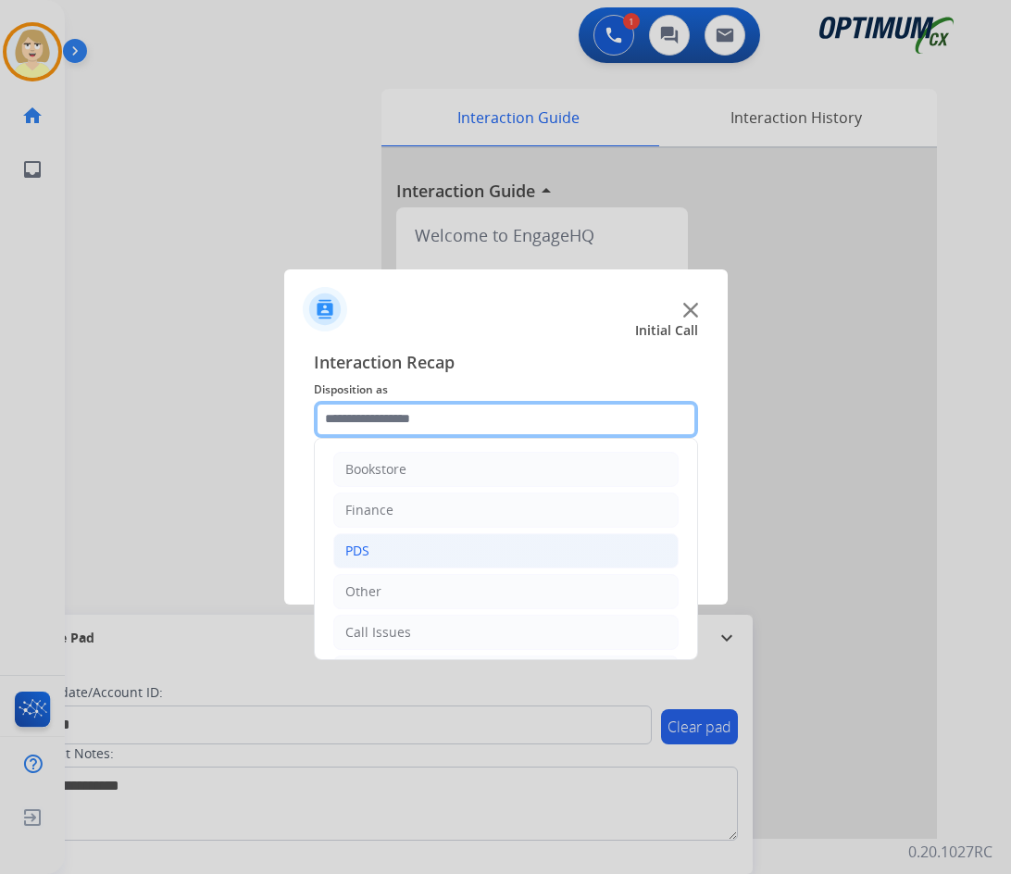
scroll to position [126, 0]
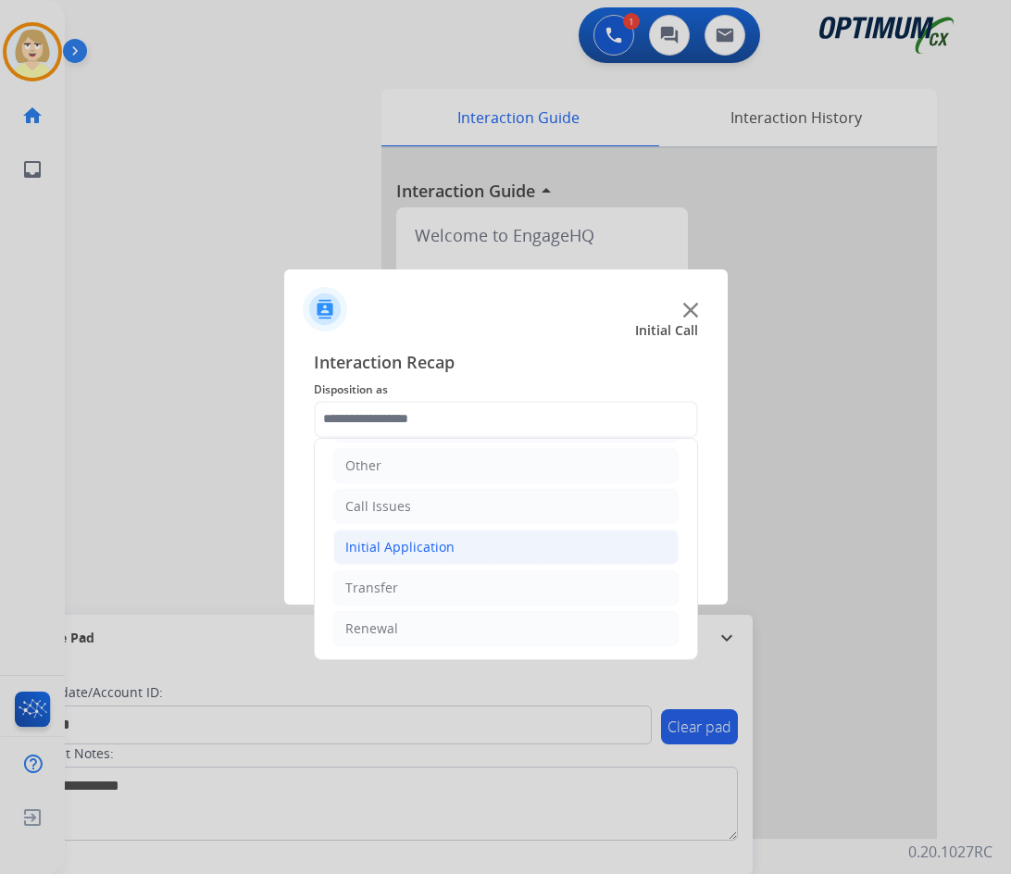
click at [413, 549] on div "Initial Application" at bounding box center [399, 547] width 109 height 19
click at [473, 589] on div "Credential Resend (Initial application)" at bounding box center [499, 587] width 234 height 19
type input "**********"
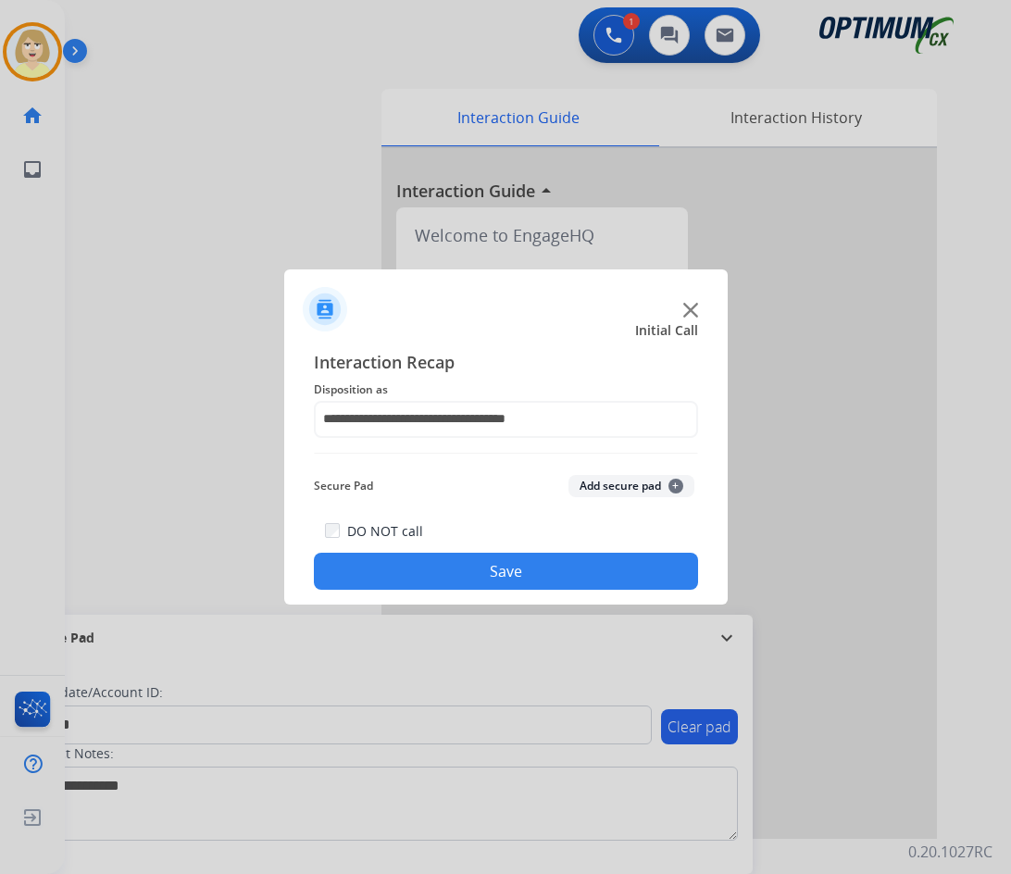
click at [630, 471] on div "Secure Pad Add secure pad +" at bounding box center [506, 485] width 384 height 37
click at [614, 489] on button "Add secure pad +" at bounding box center [631, 486] width 126 height 22
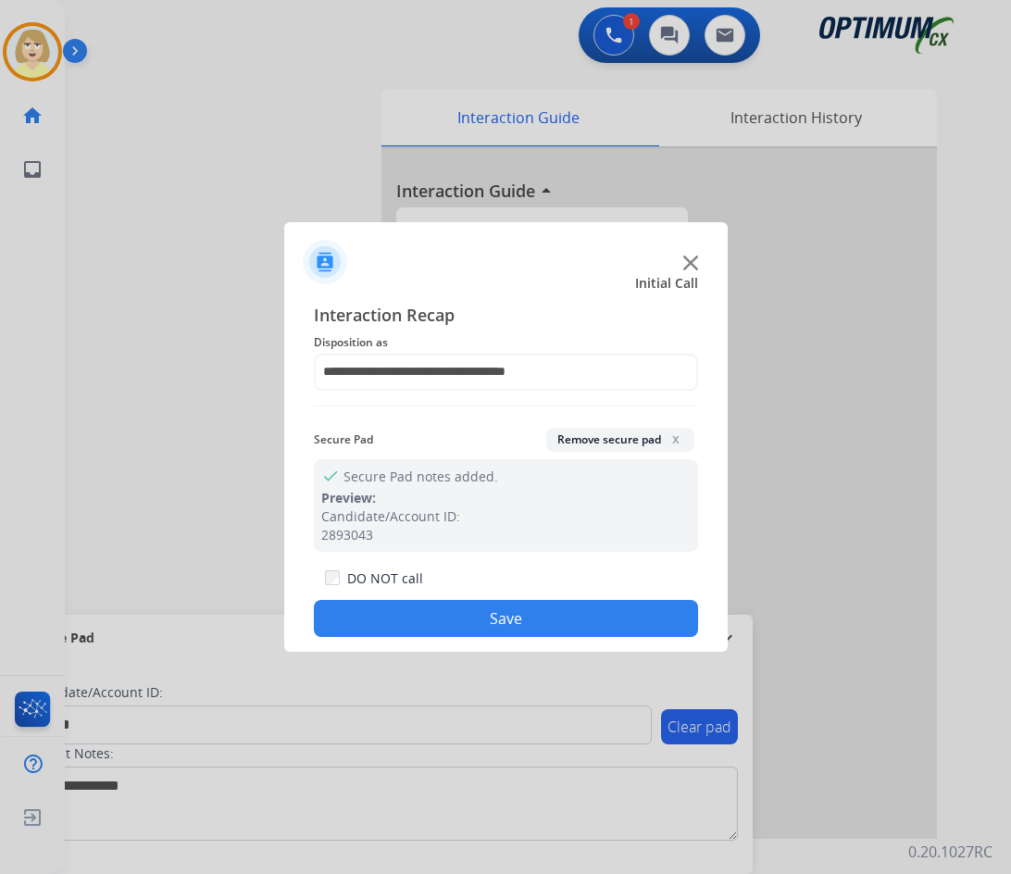
click at [393, 614] on button "Save" at bounding box center [506, 618] width 384 height 37
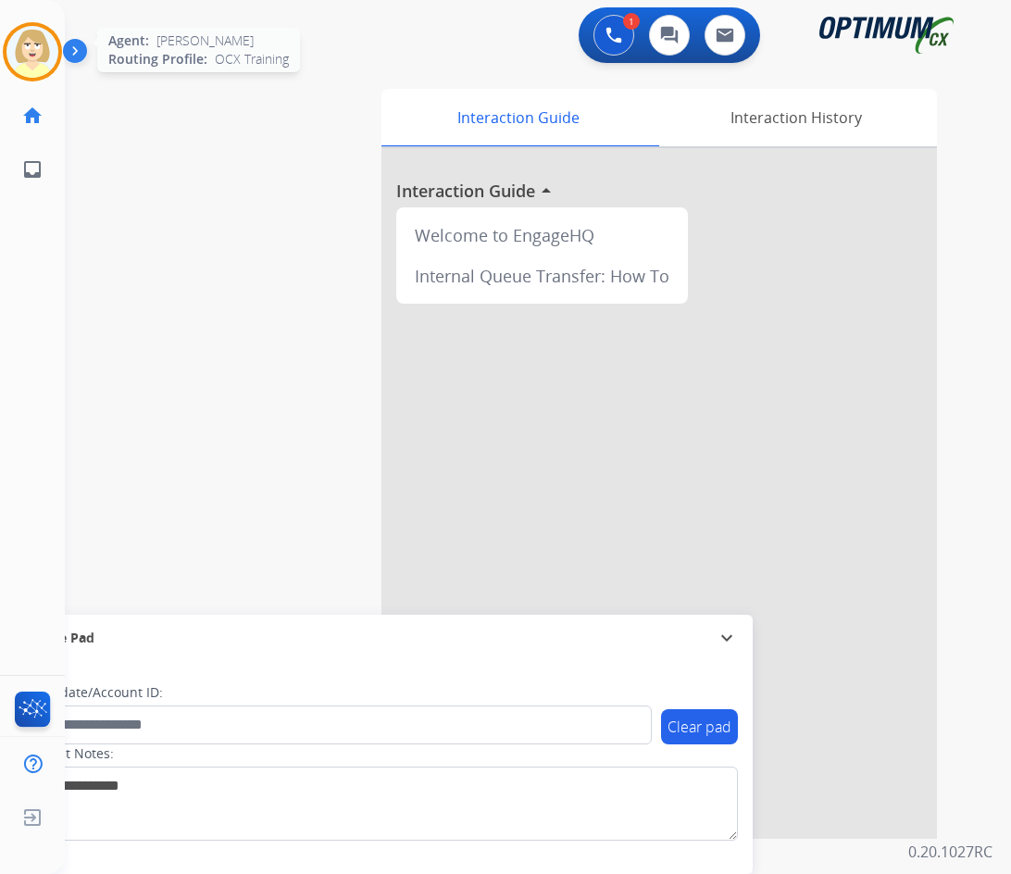
click at [32, 45] on img at bounding box center [32, 52] width 52 height 52
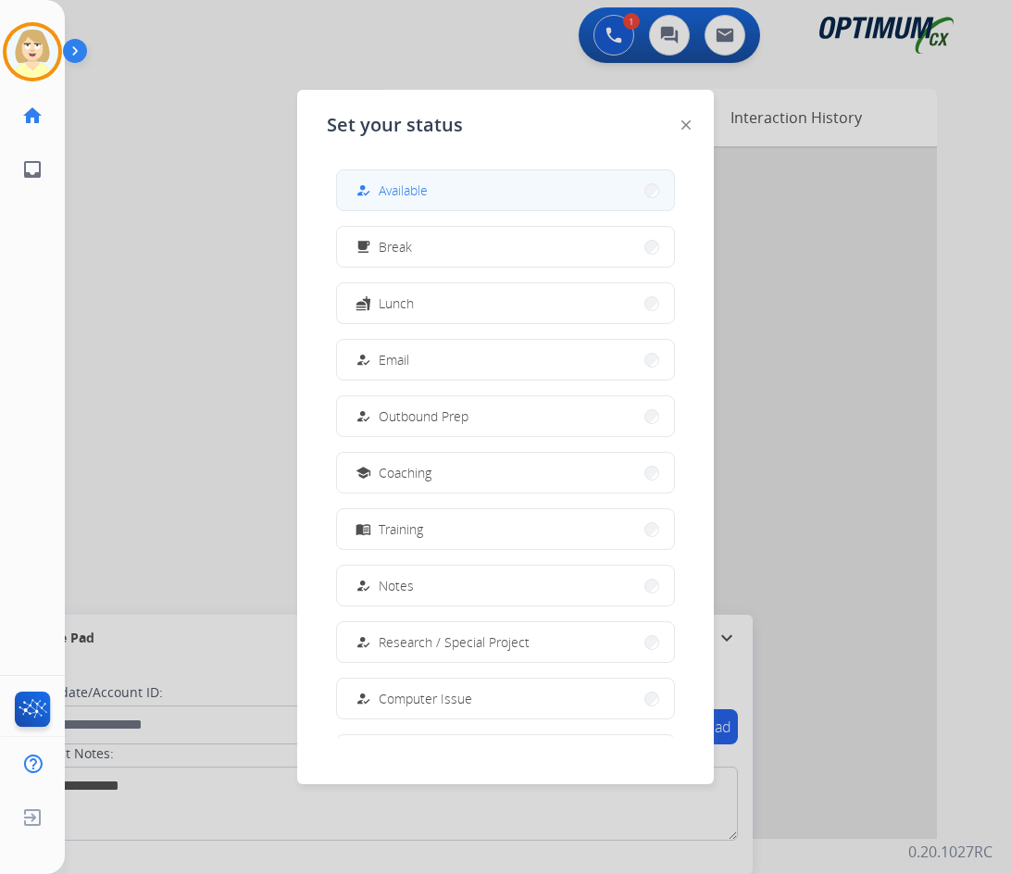
click at [407, 182] on span "Available" at bounding box center [402, 189] width 49 height 19
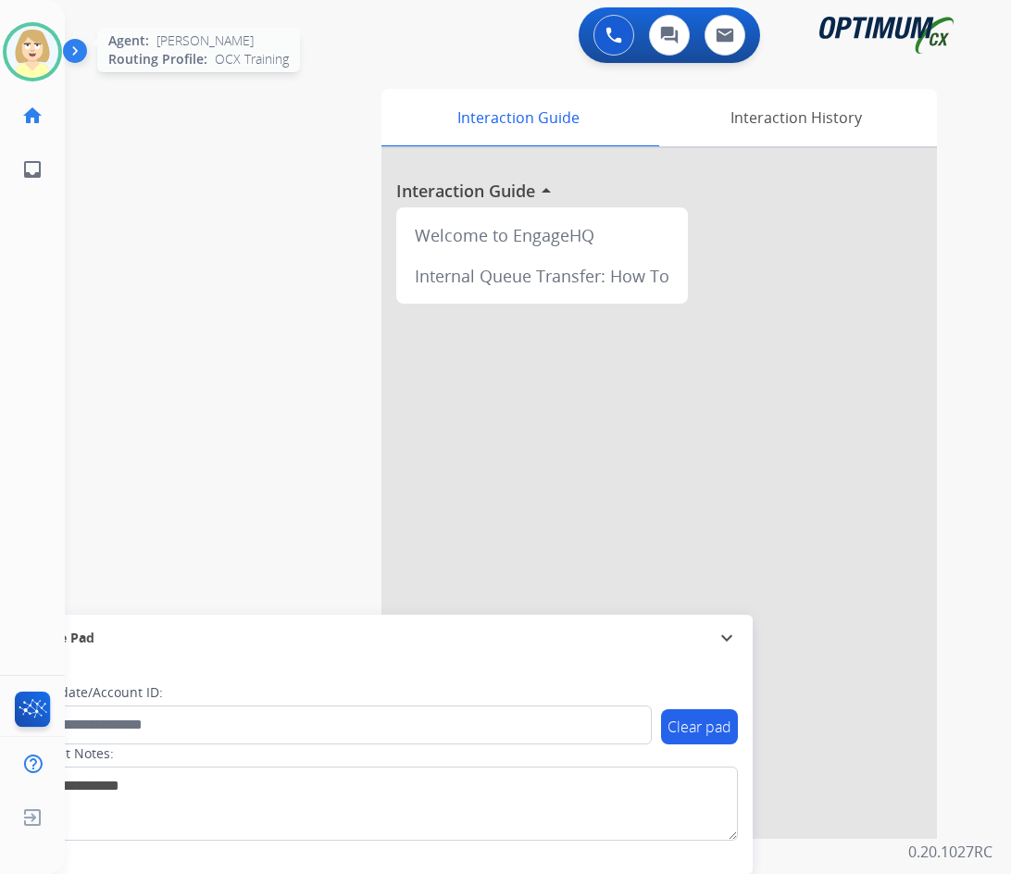
click at [36, 52] on img at bounding box center [32, 52] width 52 height 52
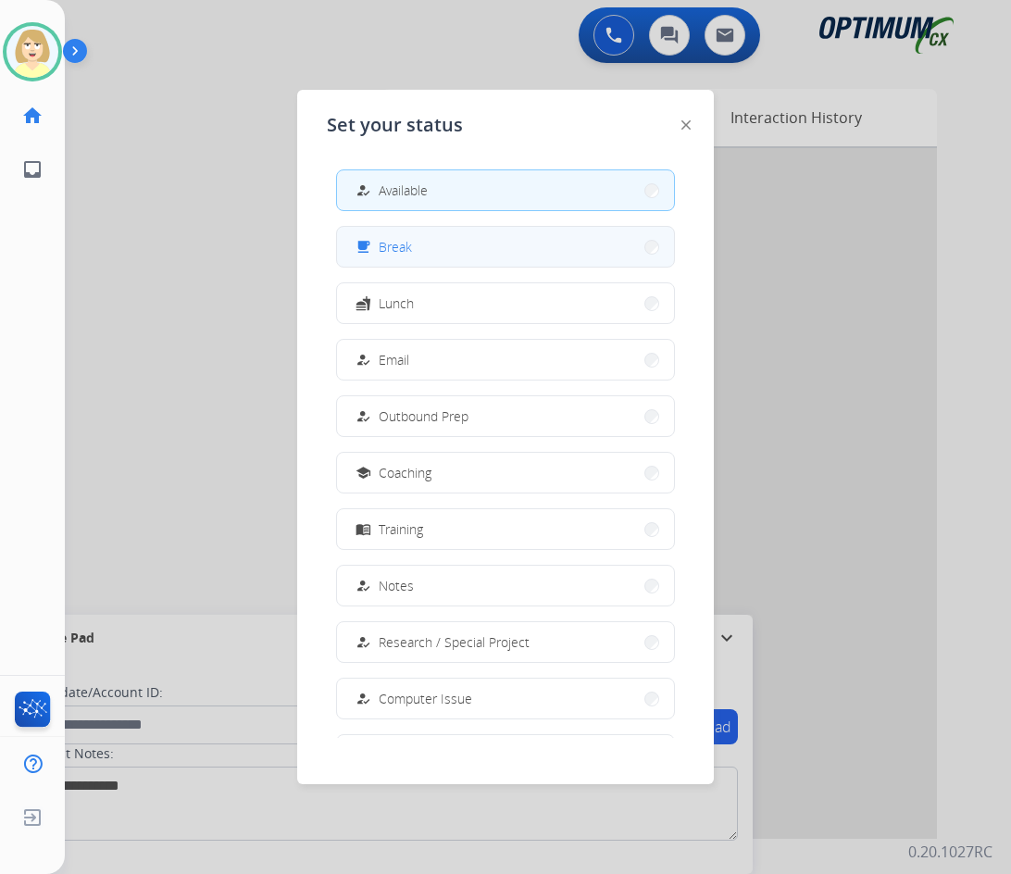
click at [393, 247] on span "Break" at bounding box center [394, 246] width 33 height 19
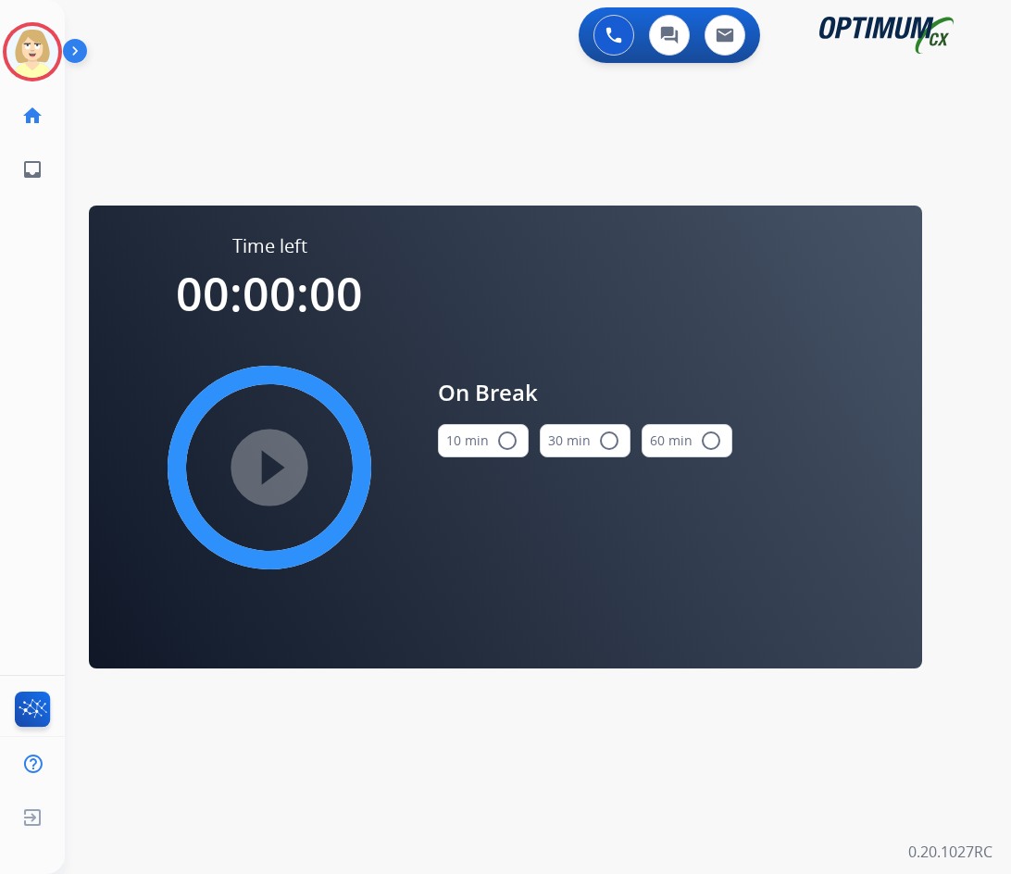
click at [498, 435] on mat-icon "radio_button_unchecked" at bounding box center [507, 440] width 22 height 22
click at [273, 456] on mat-icon "play_circle_filled" at bounding box center [269, 467] width 22 height 22
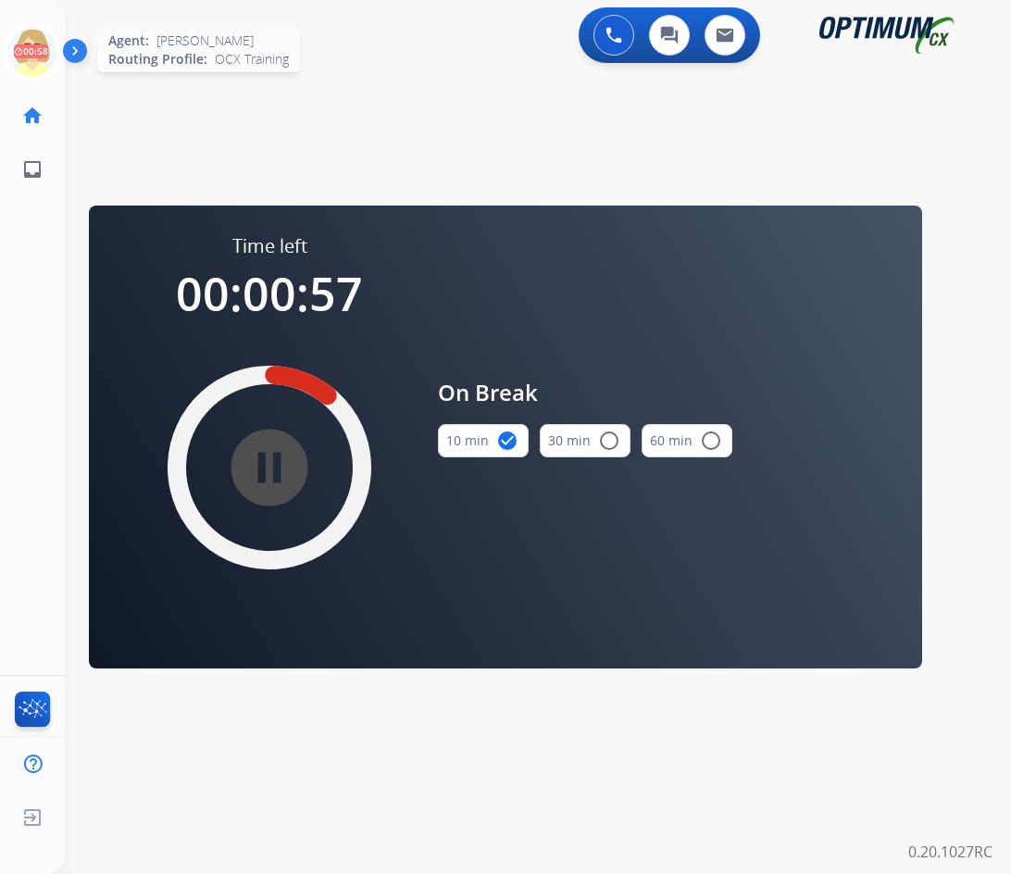
click at [43, 42] on icon at bounding box center [33, 52] width 60 height 60
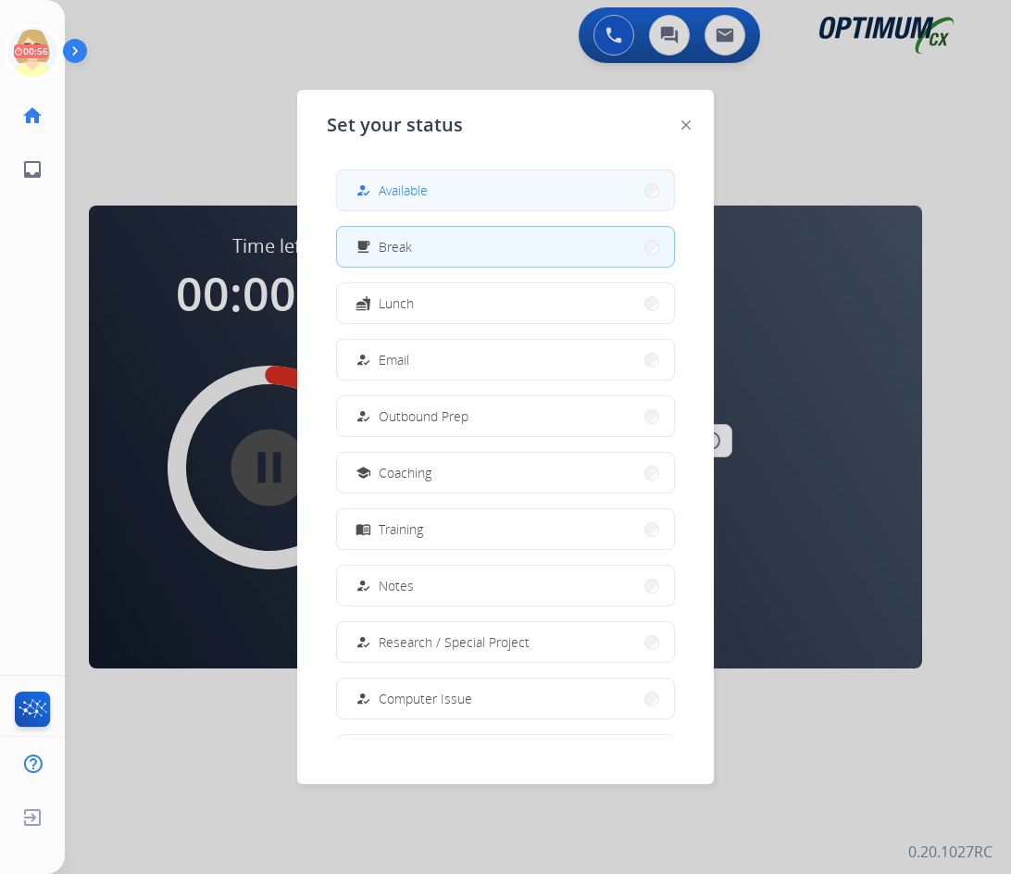
click at [384, 184] on span "Available" at bounding box center [402, 189] width 49 height 19
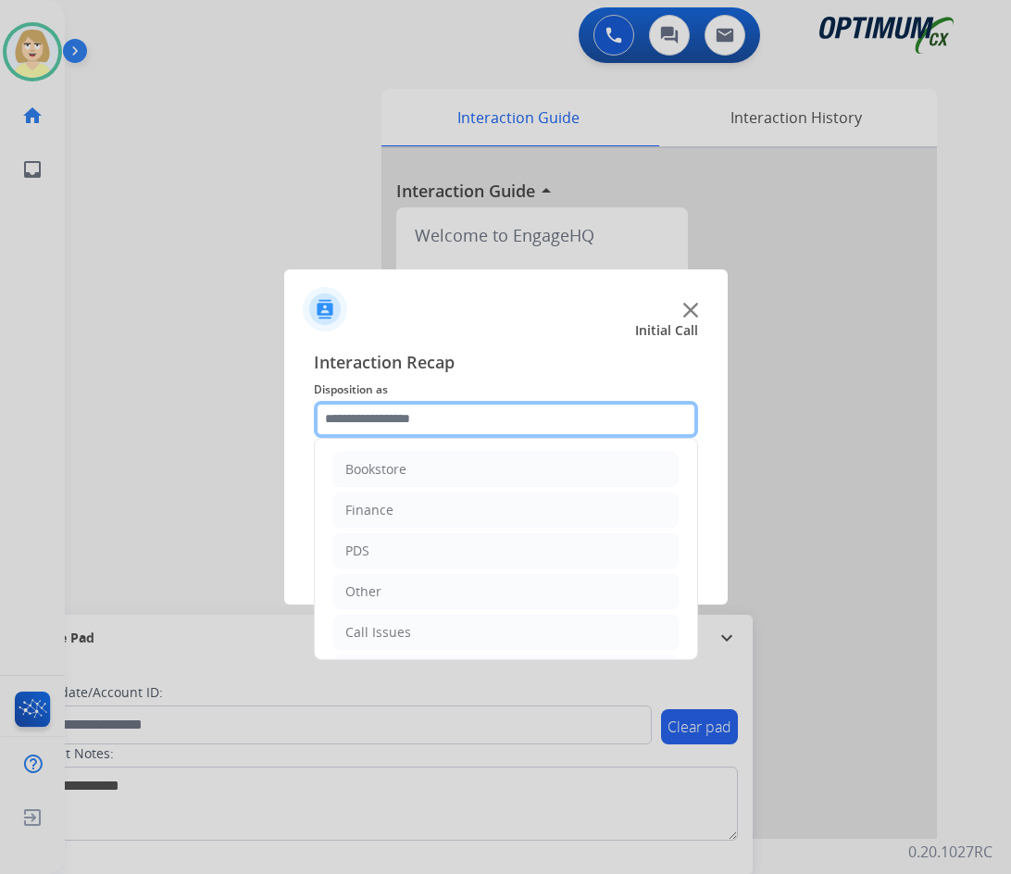
click at [407, 416] on input "text" at bounding box center [506, 419] width 384 height 37
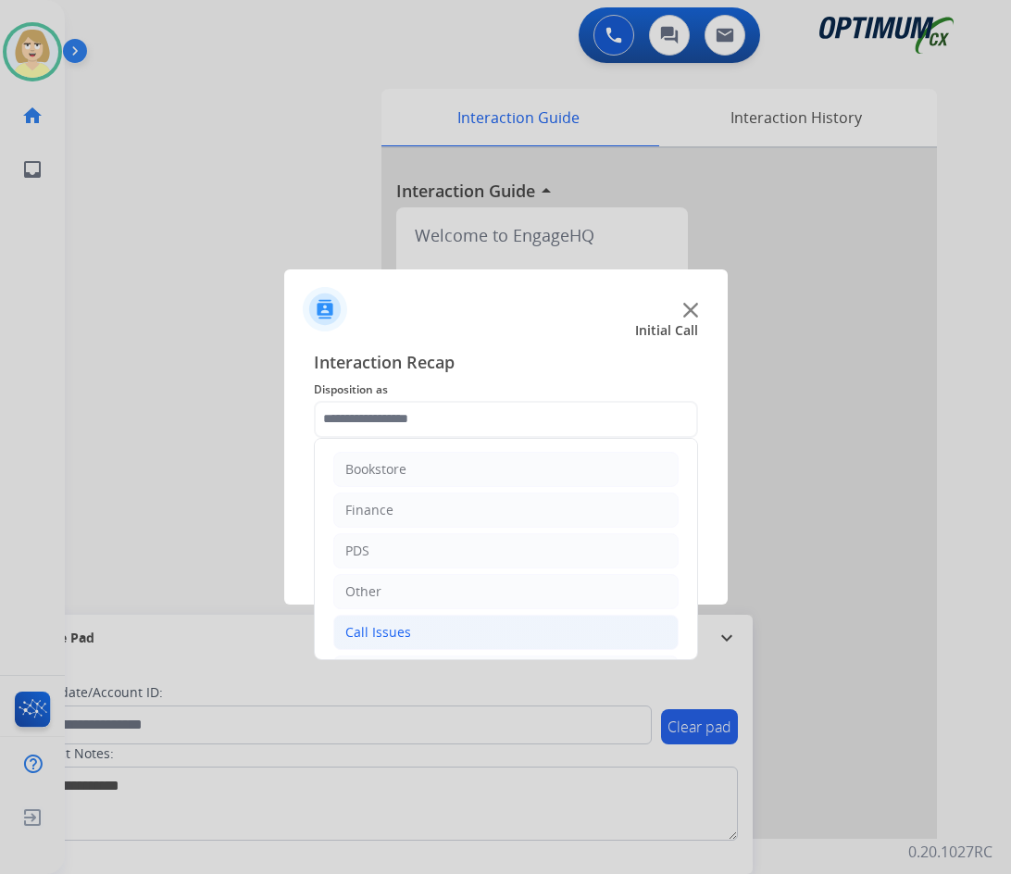
click at [386, 628] on div "Call Issues" at bounding box center [378, 632] width 66 height 19
drag, startPoint x: 391, startPoint y: 637, endPoint x: 413, endPoint y: 627, distance: 23.2
click at [391, 637] on div "Call Issues" at bounding box center [378, 632] width 66 height 19
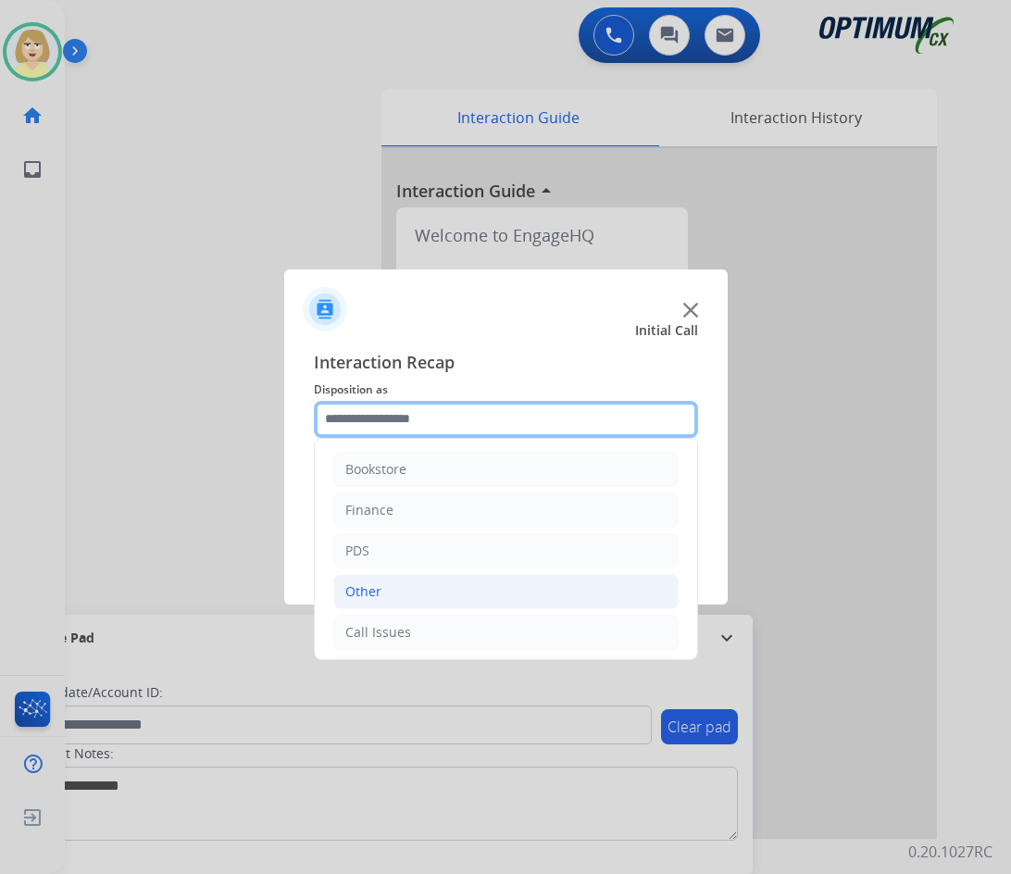
scroll to position [93, 0]
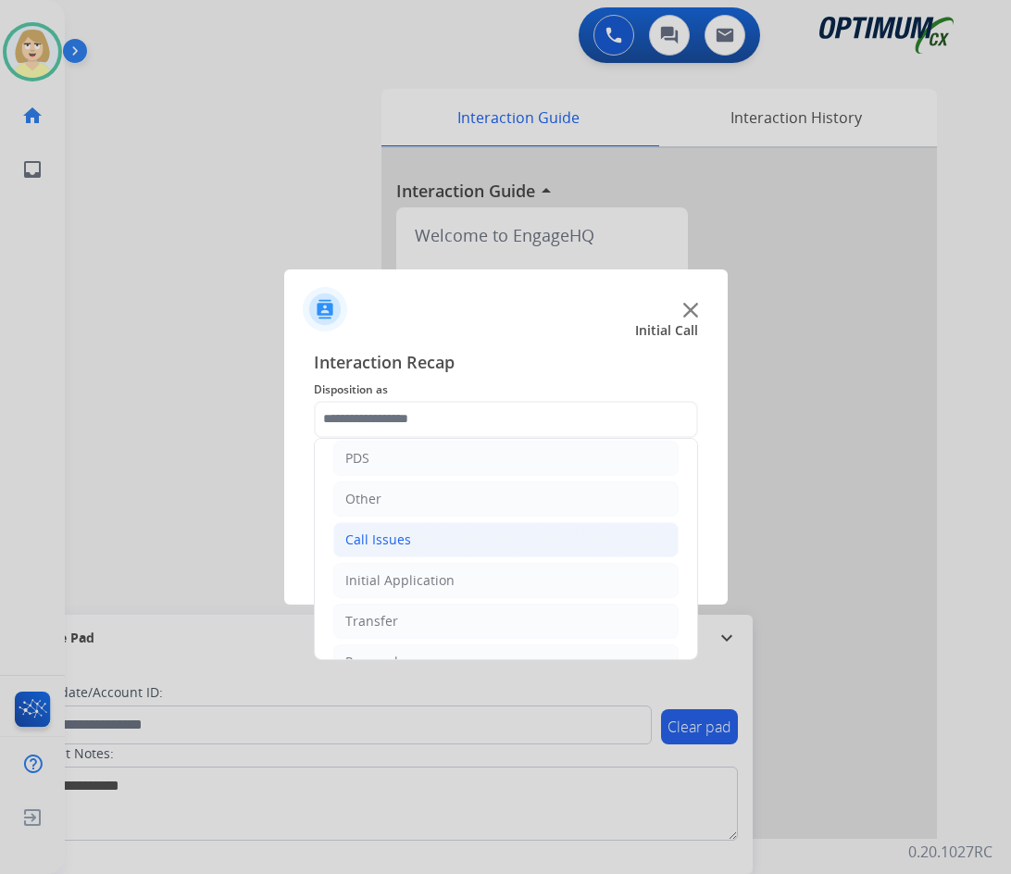
click at [387, 540] on div "Call Issues" at bounding box center [378, 539] width 66 height 19
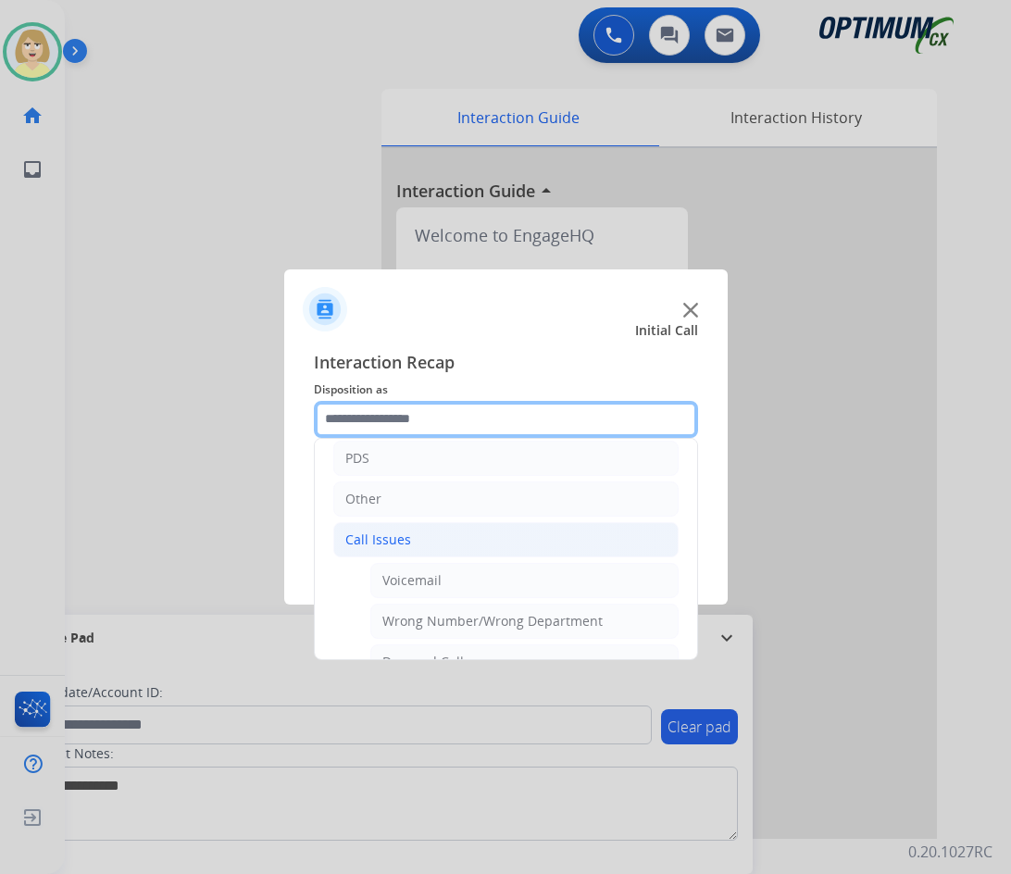
scroll to position [185, 0]
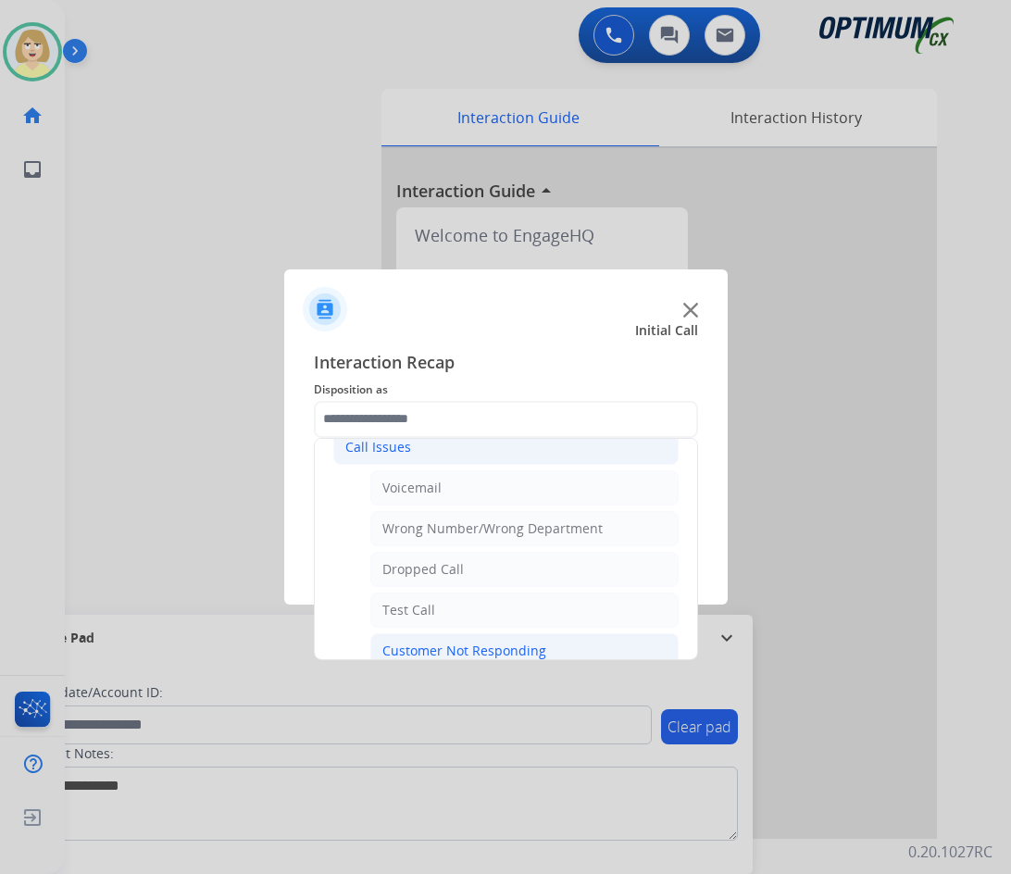
click at [446, 652] on div "Customer Not Responding" at bounding box center [464, 650] width 164 height 19
type input "**********"
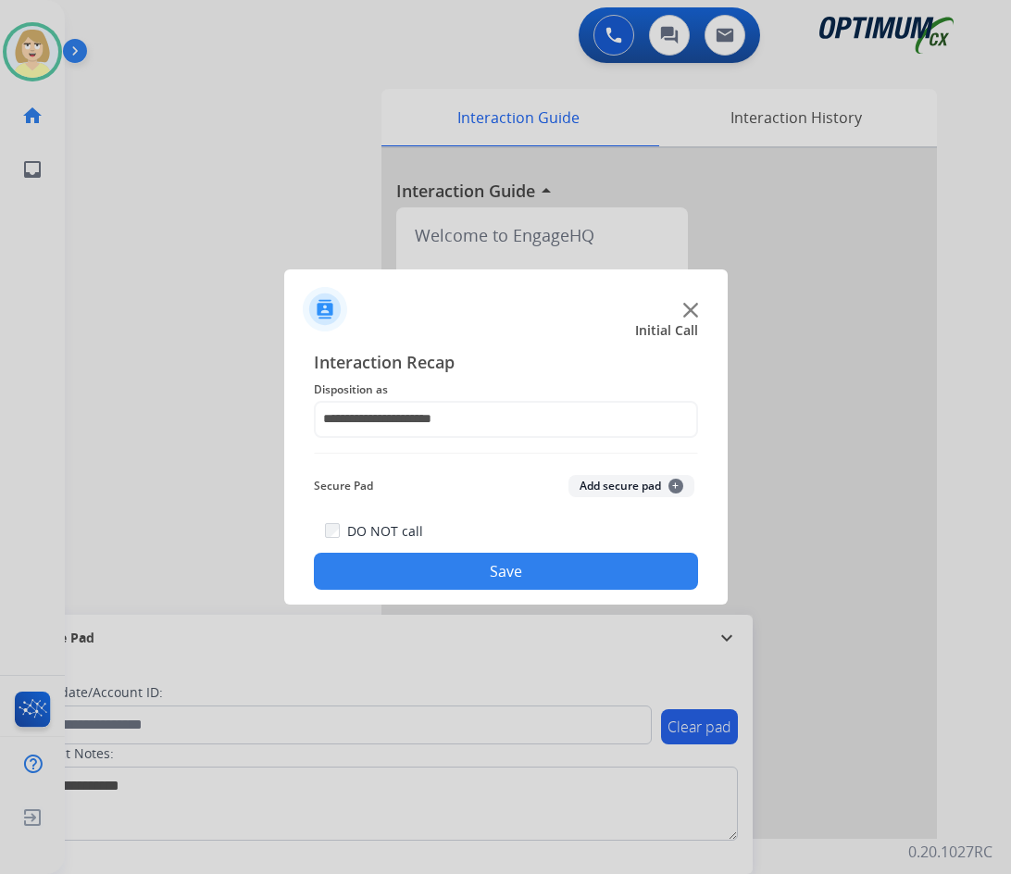
click at [606, 480] on button "Add secure pad +" at bounding box center [631, 486] width 126 height 22
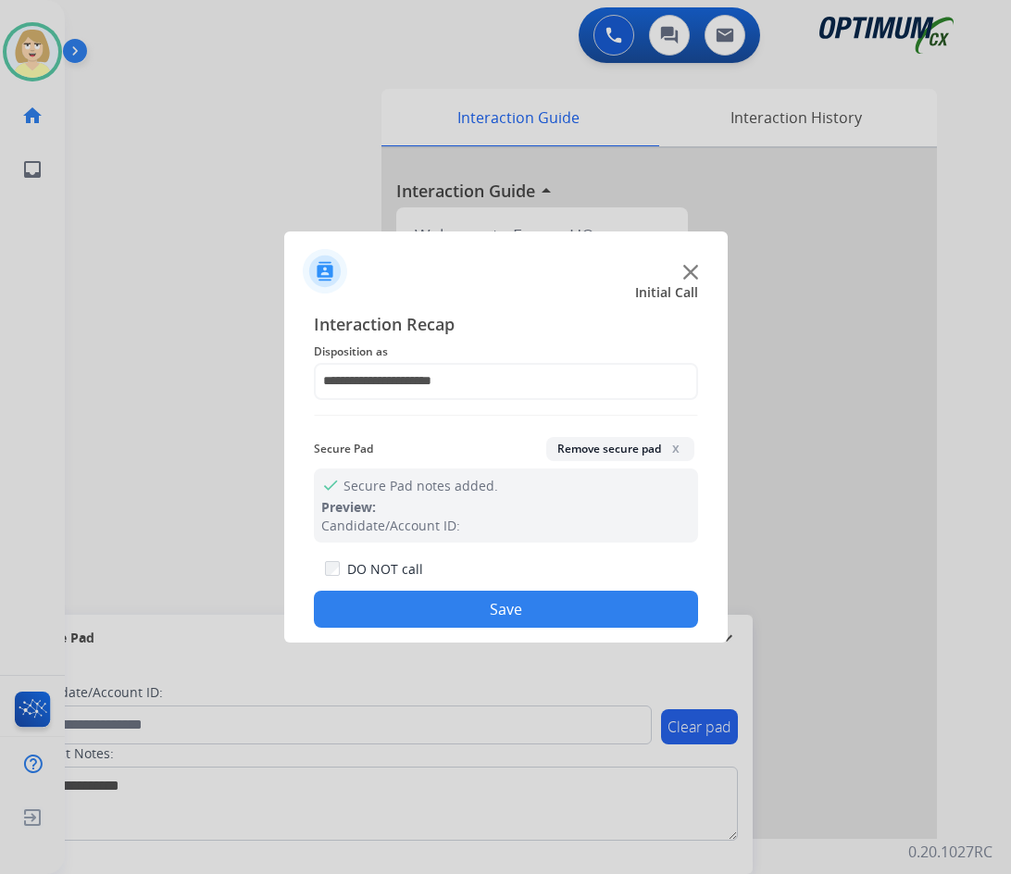
click at [418, 593] on button "Save" at bounding box center [506, 608] width 384 height 37
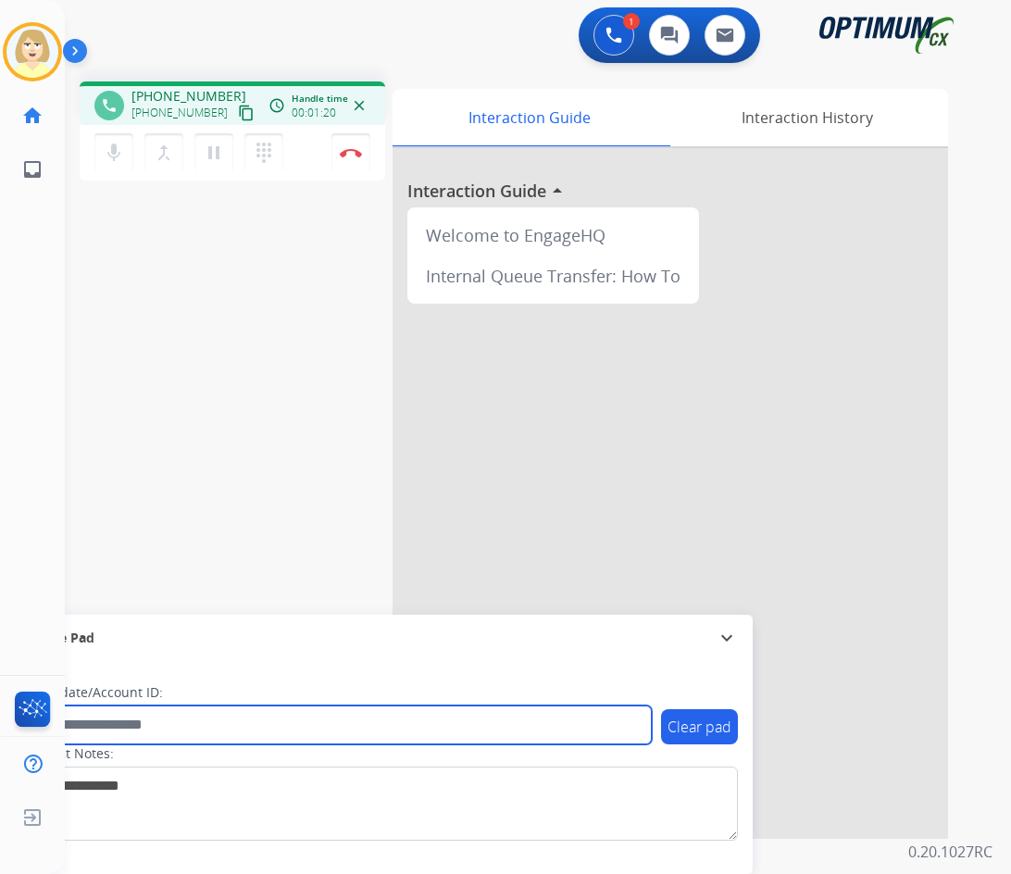
click at [159, 729] on input "text" at bounding box center [337, 724] width 627 height 39
paste input "*******"
type input "*******"
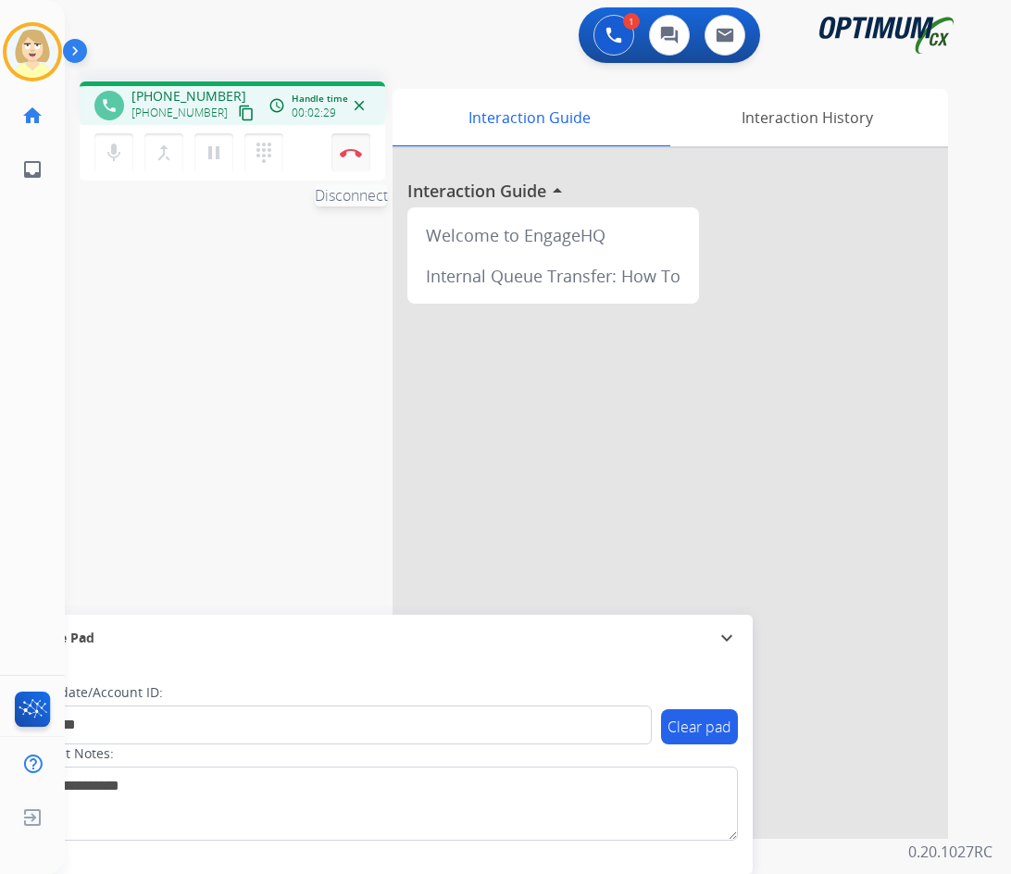
click at [353, 152] on img at bounding box center [351, 152] width 22 height 9
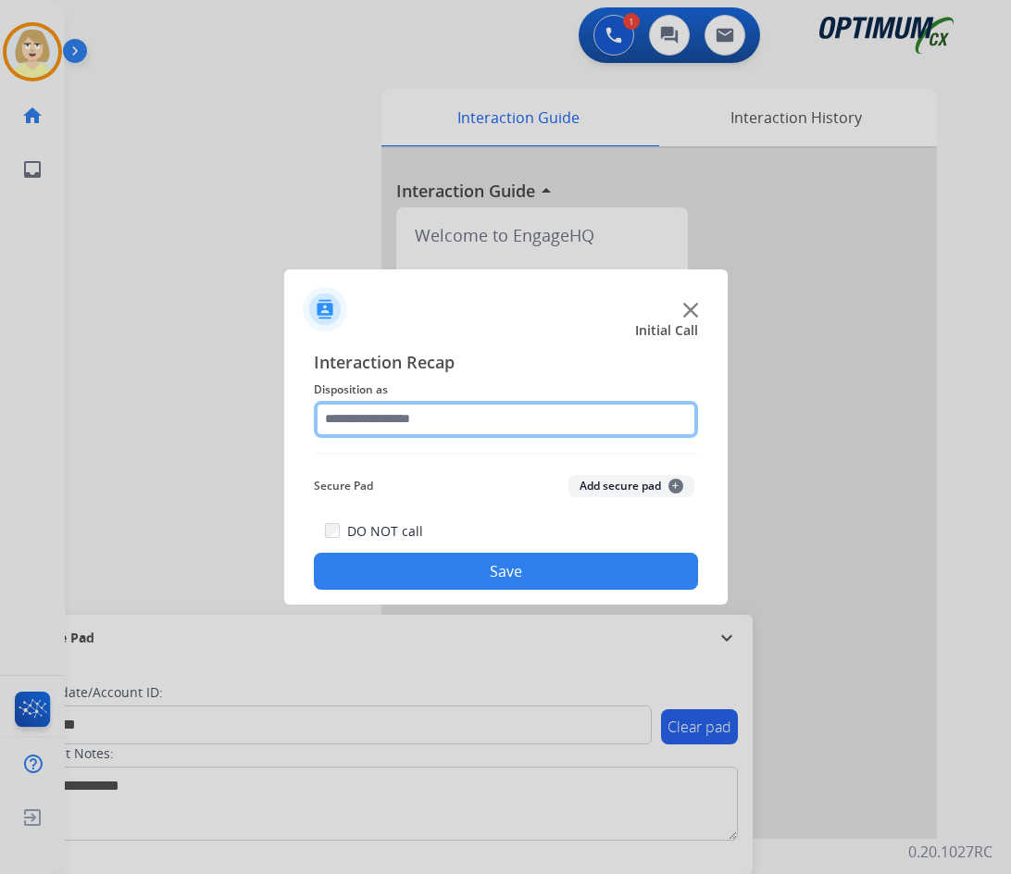
click at [377, 422] on input "text" at bounding box center [506, 419] width 384 height 37
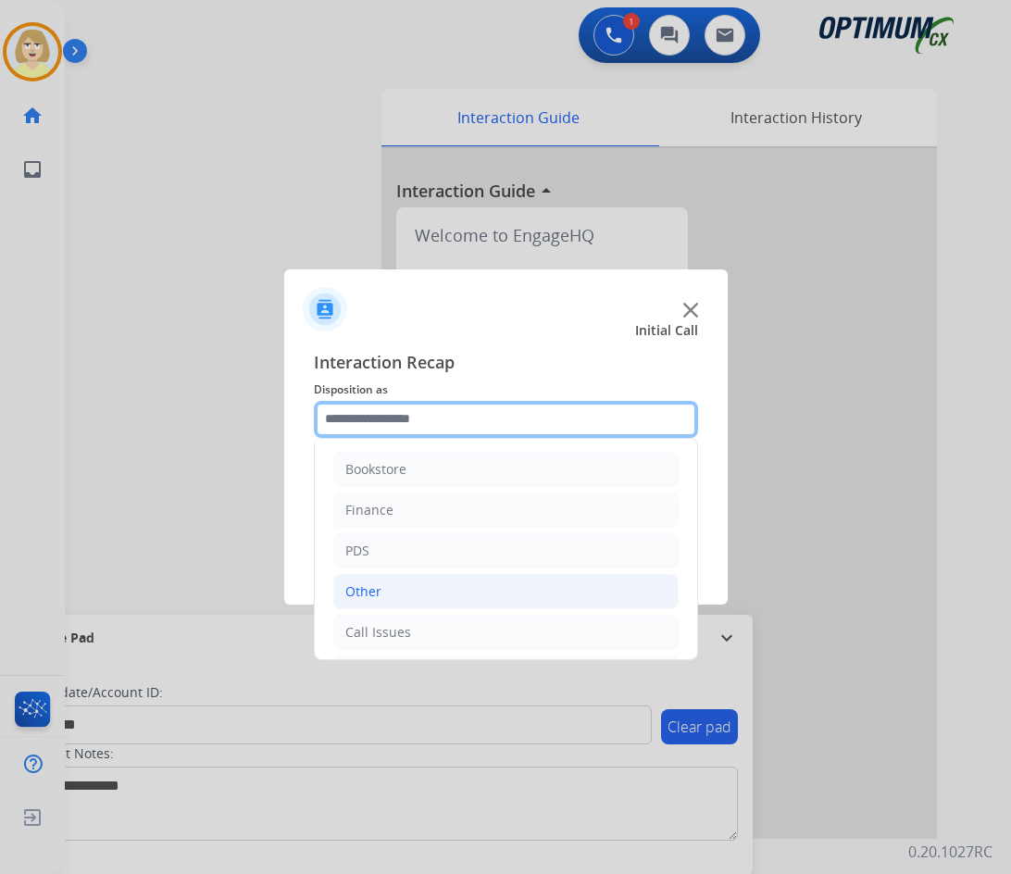
scroll to position [126, 0]
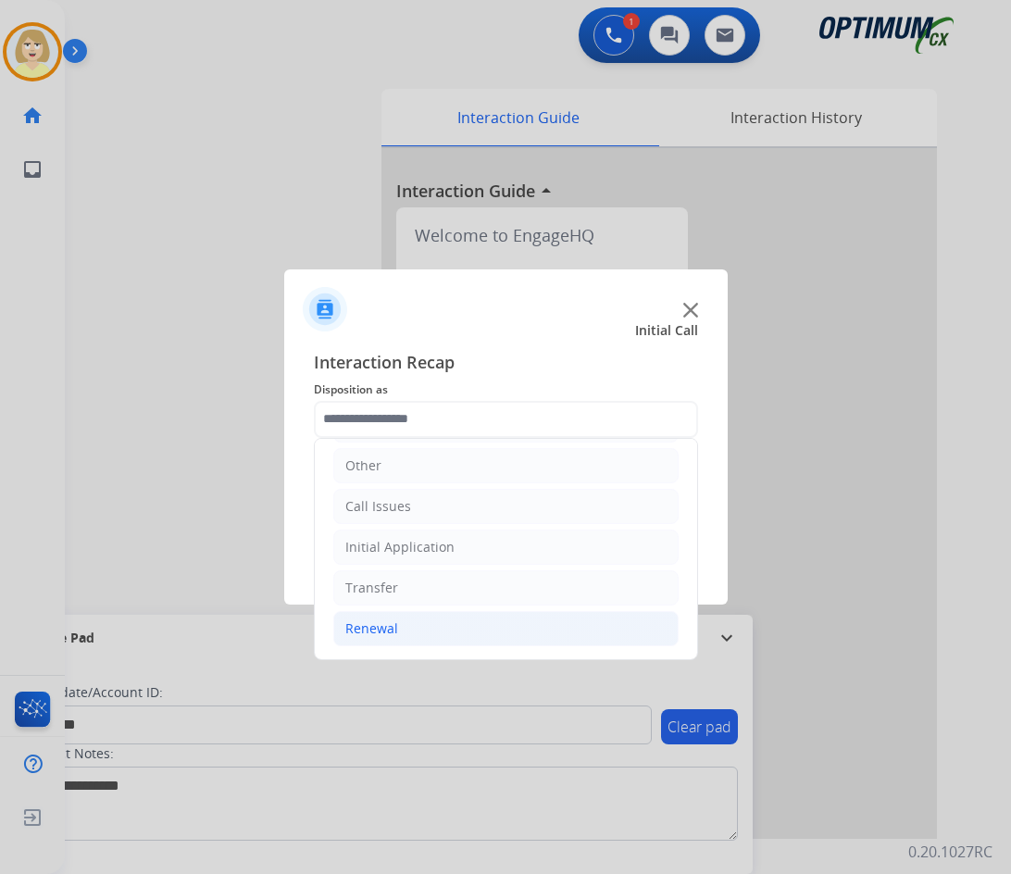
click at [386, 628] on div "Renewal" at bounding box center [371, 628] width 53 height 19
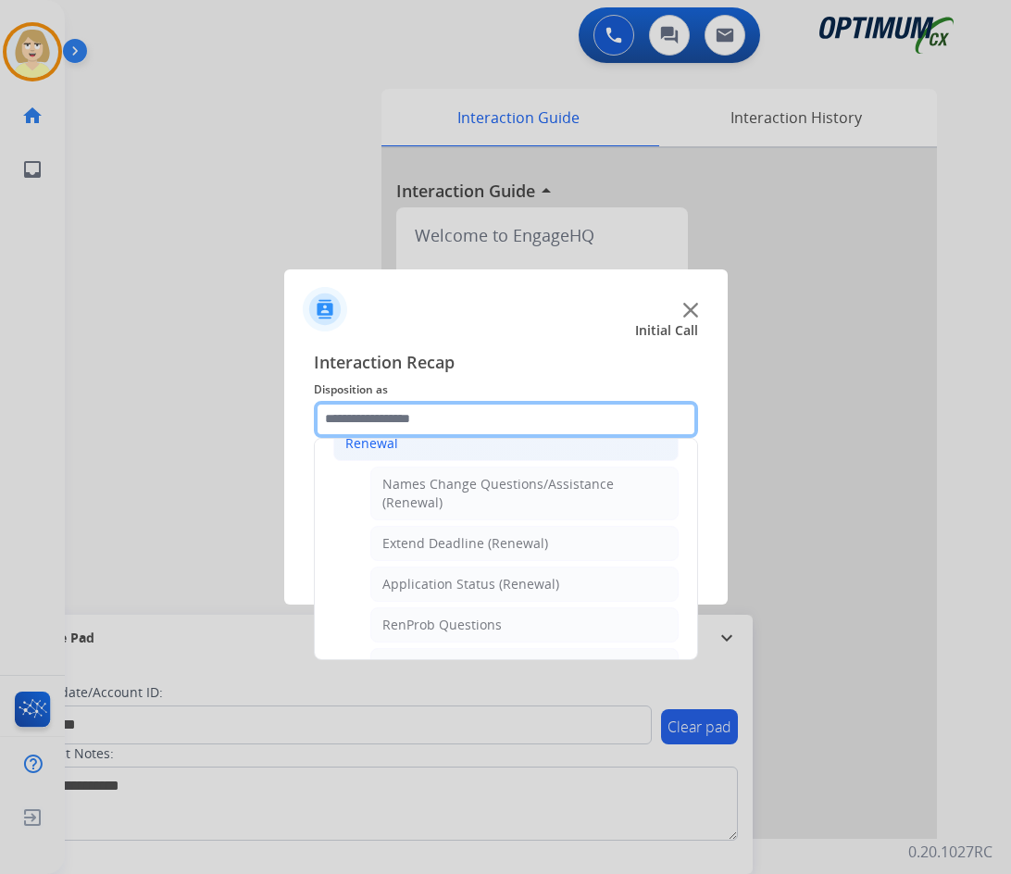
scroll to position [403, 0]
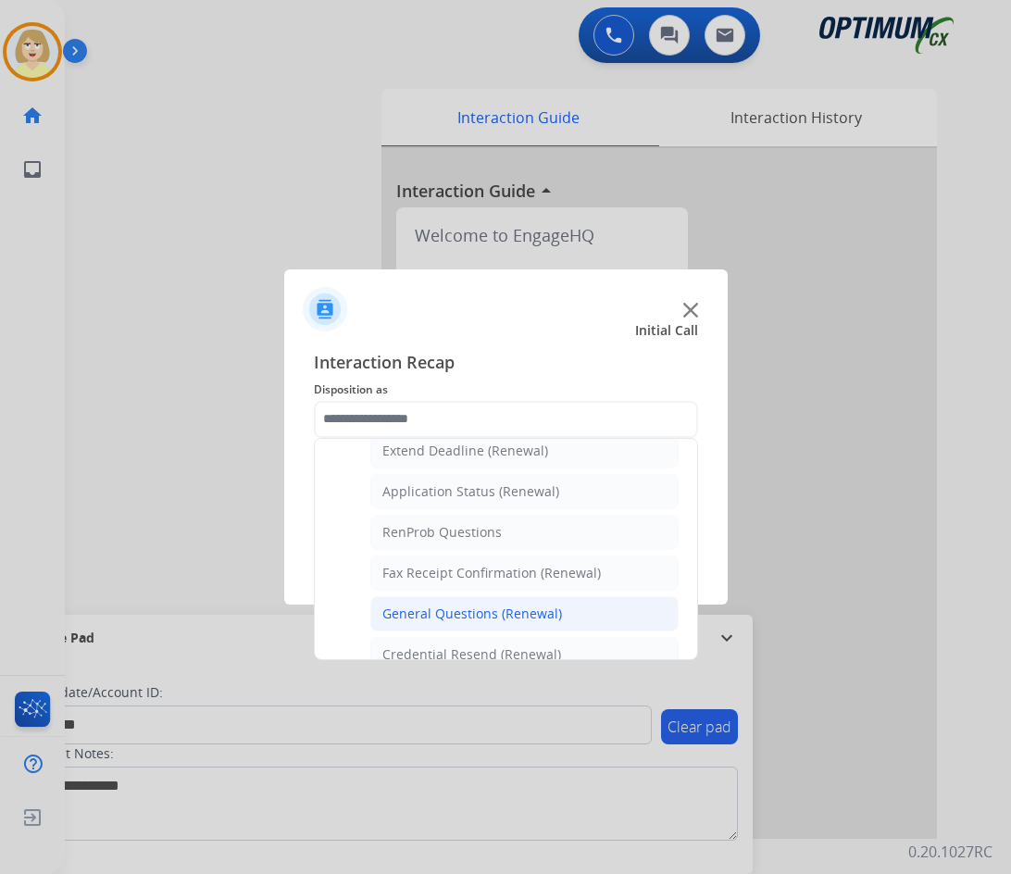
click at [478, 615] on div "General Questions (Renewal)" at bounding box center [472, 613] width 180 height 19
type input "**********"
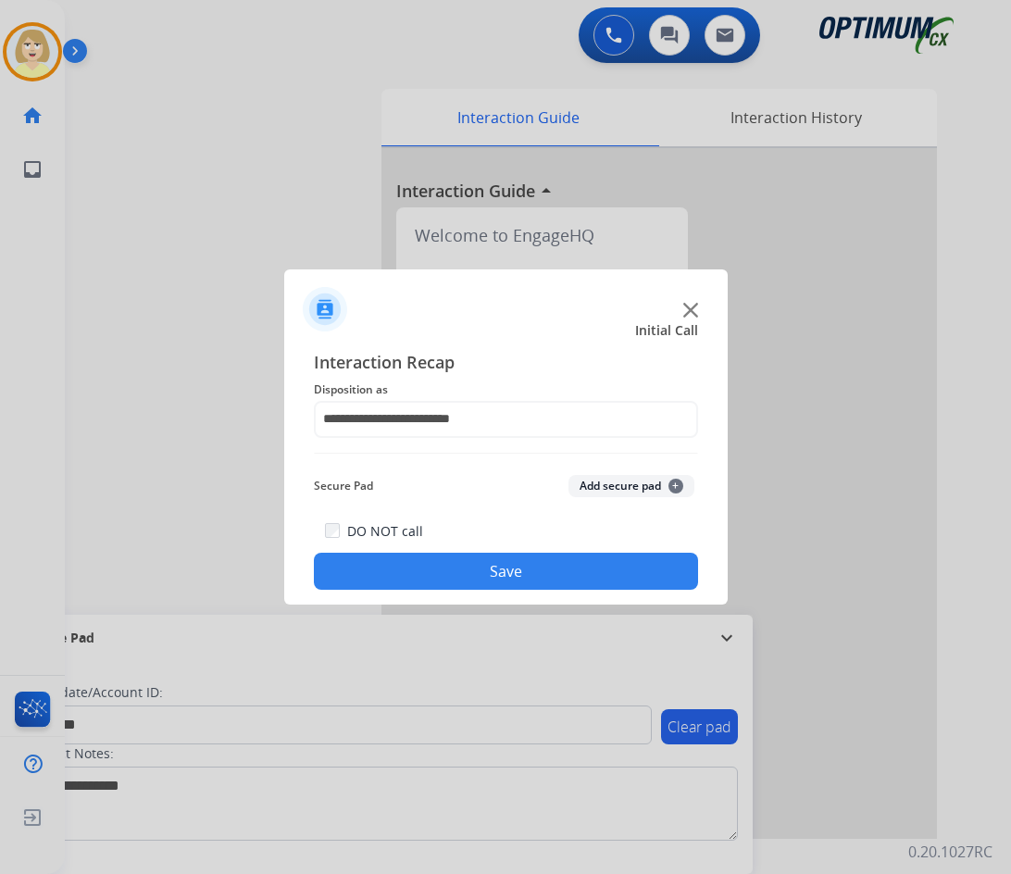
click at [601, 484] on button "Add secure pad +" at bounding box center [631, 486] width 126 height 22
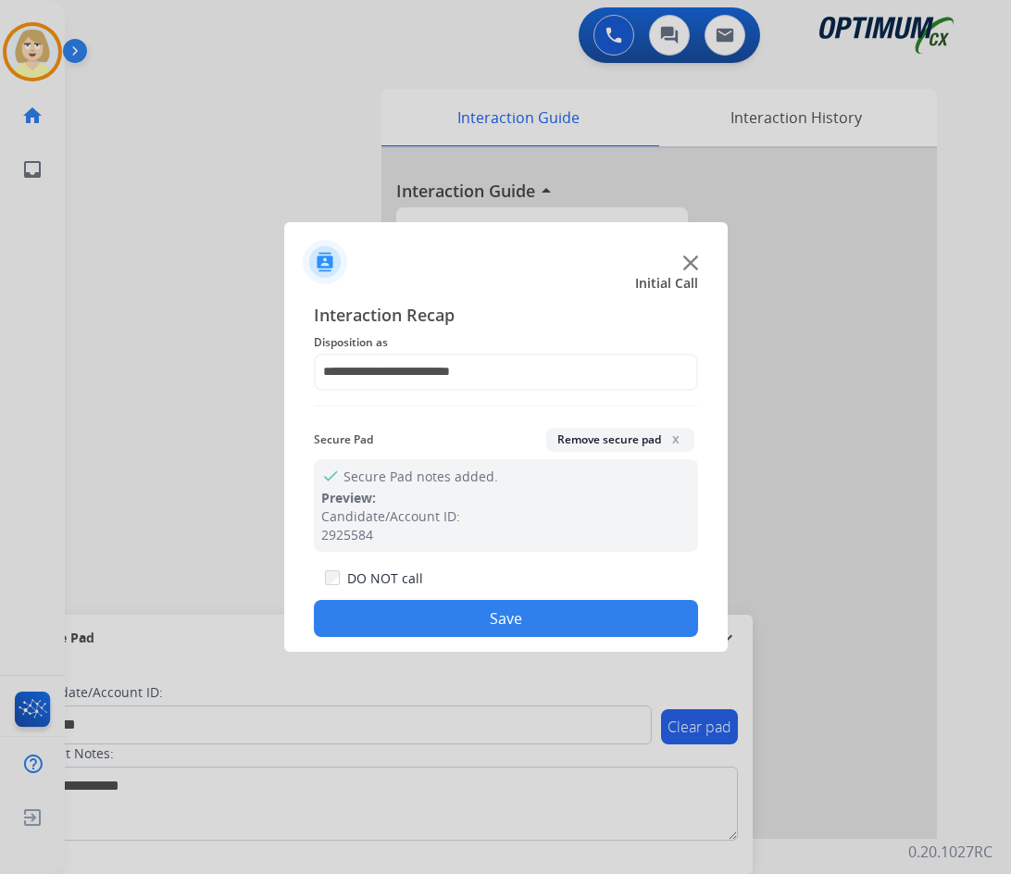
click at [427, 619] on button "Save" at bounding box center [506, 618] width 384 height 37
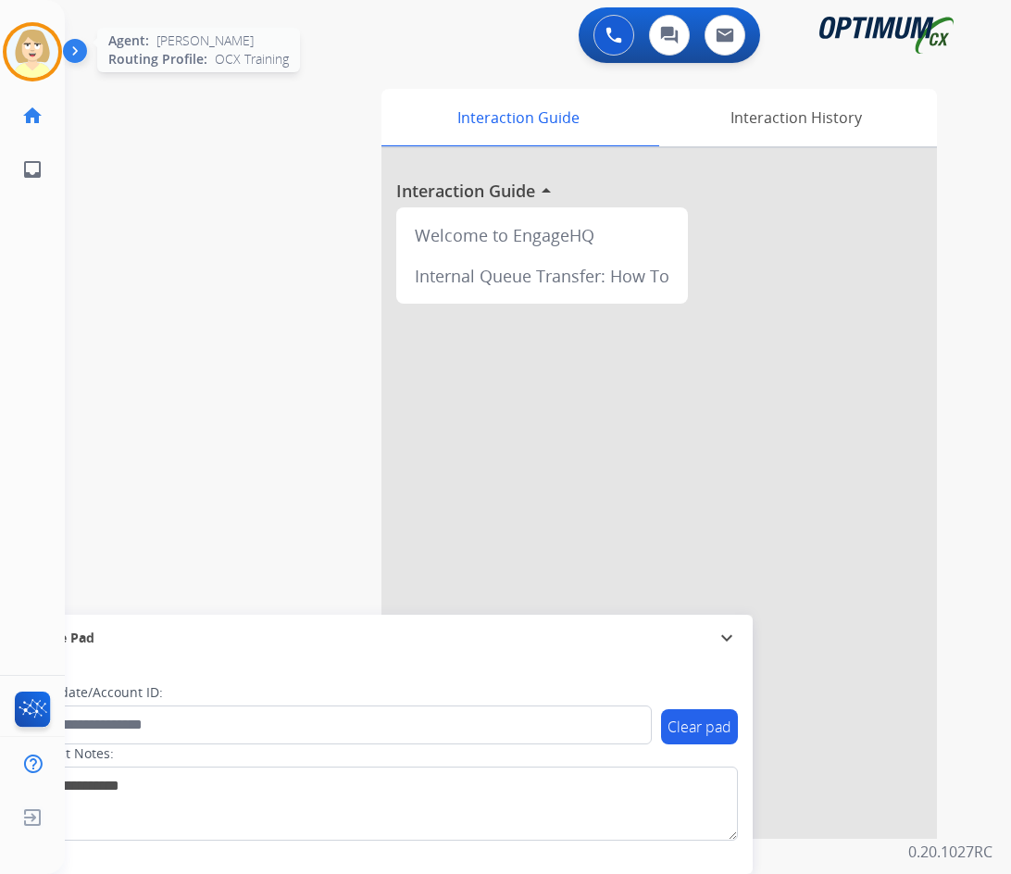
click at [34, 41] on img at bounding box center [32, 52] width 52 height 52
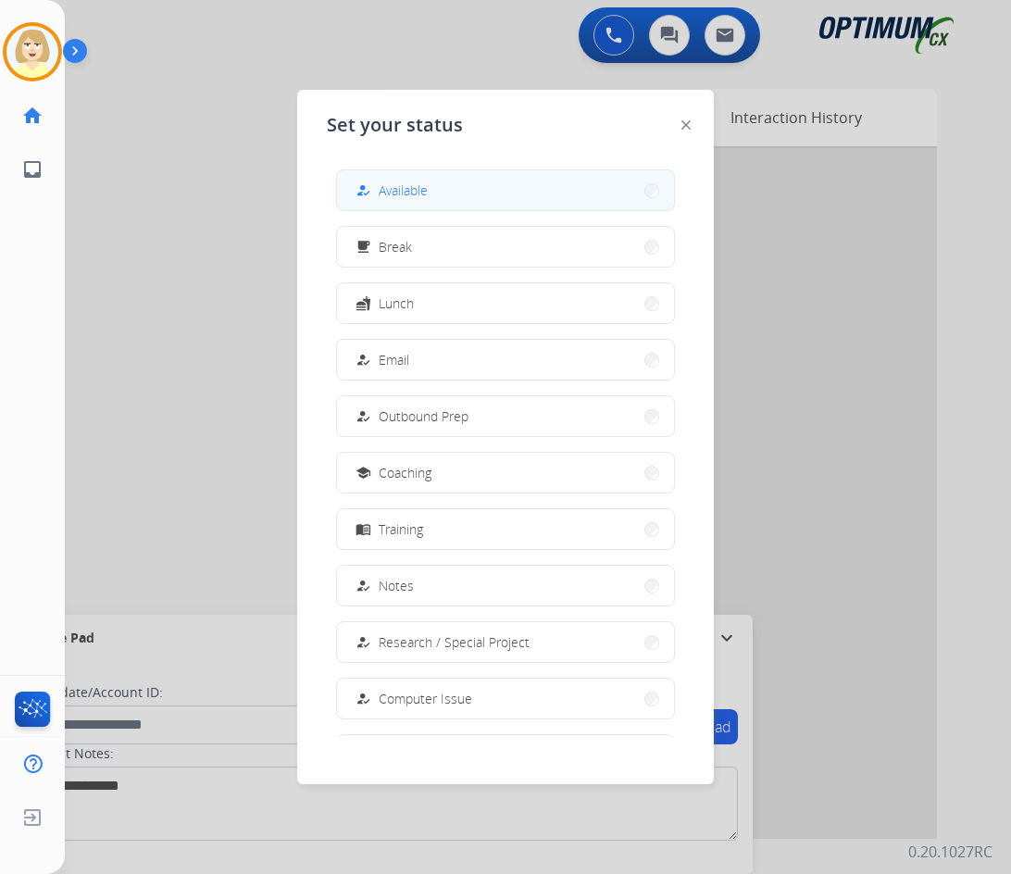
click at [421, 184] on span "Available" at bounding box center [402, 189] width 49 height 19
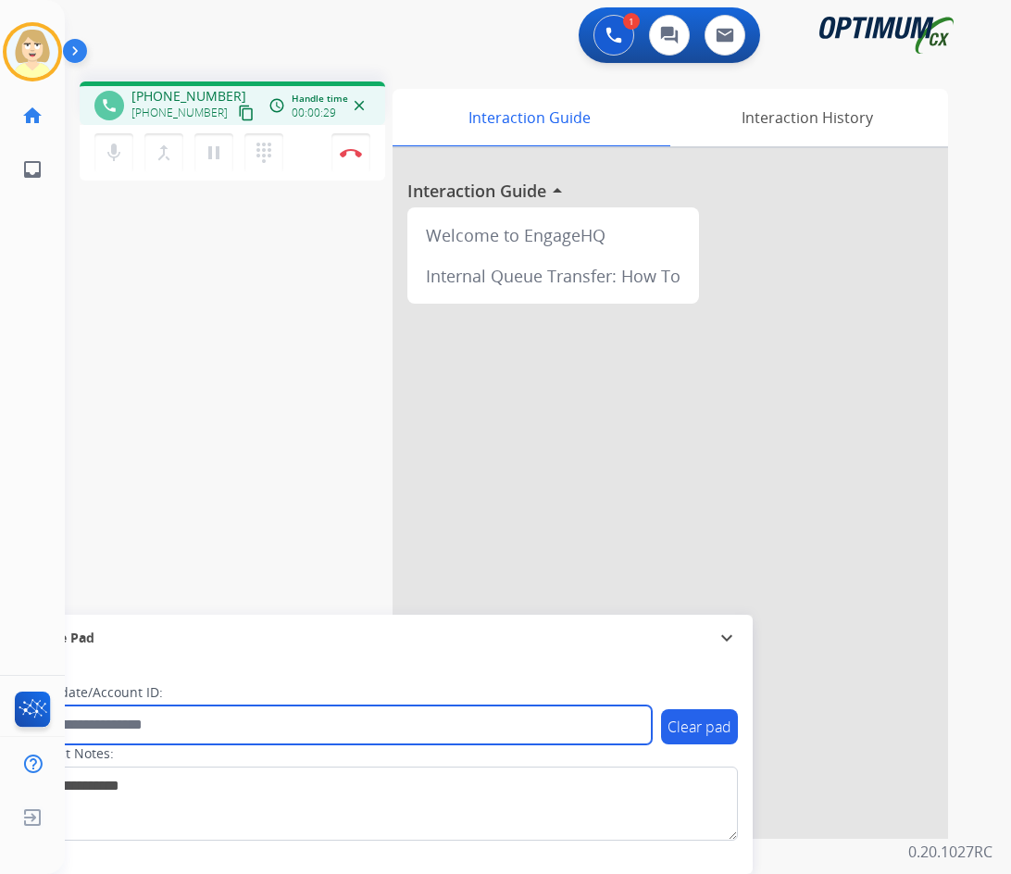
click at [130, 714] on input "text" at bounding box center [337, 724] width 627 height 39
paste input "*******"
type input "*******"
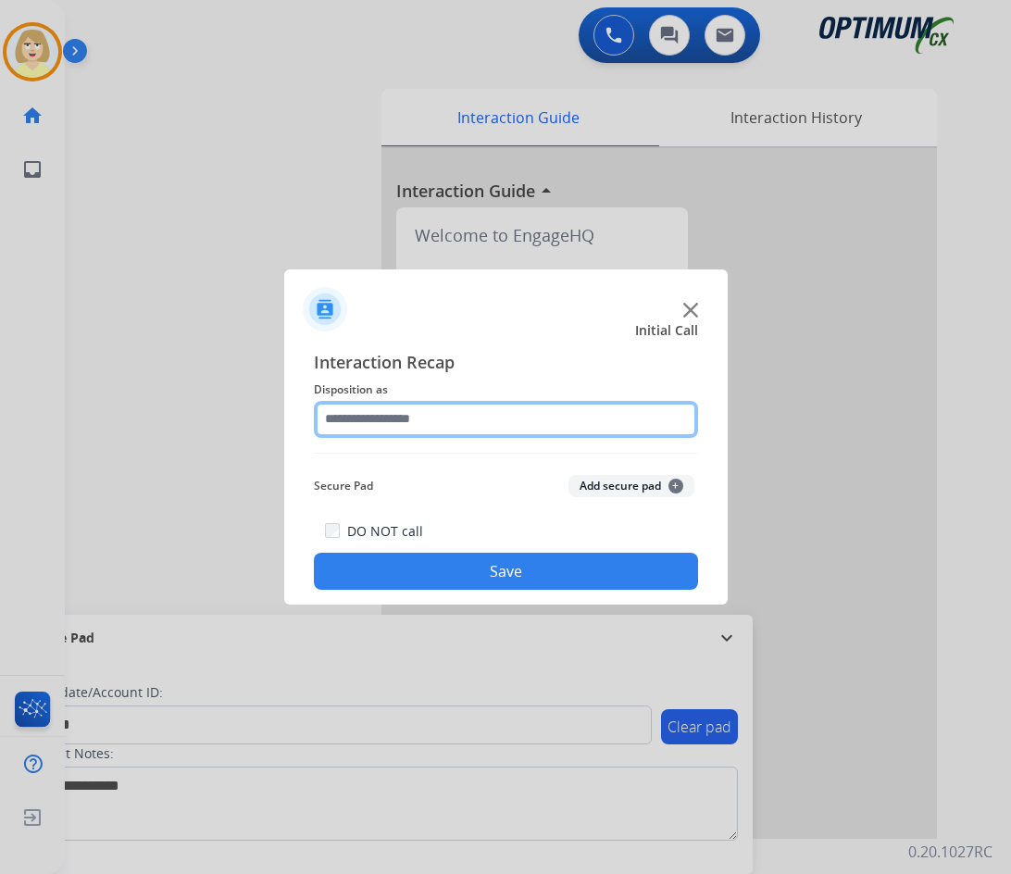
click at [364, 421] on input "text" at bounding box center [506, 419] width 384 height 37
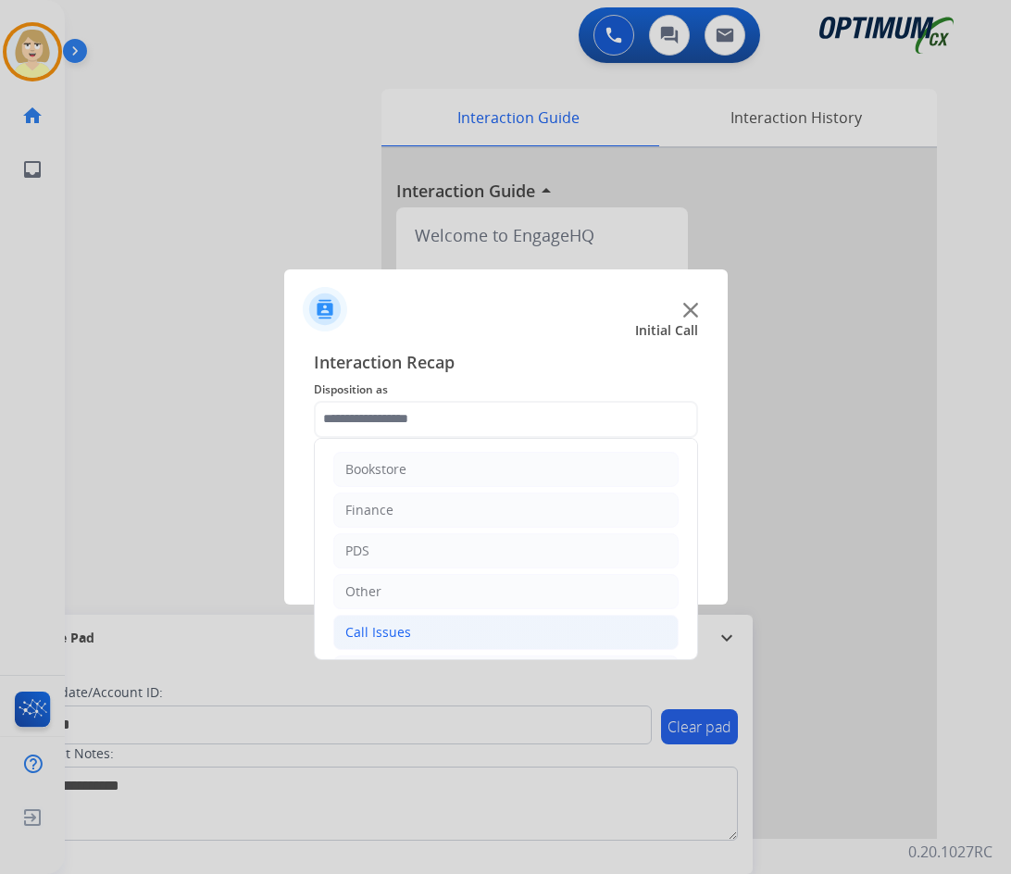
click at [385, 632] on div "Call Issues" at bounding box center [378, 632] width 66 height 19
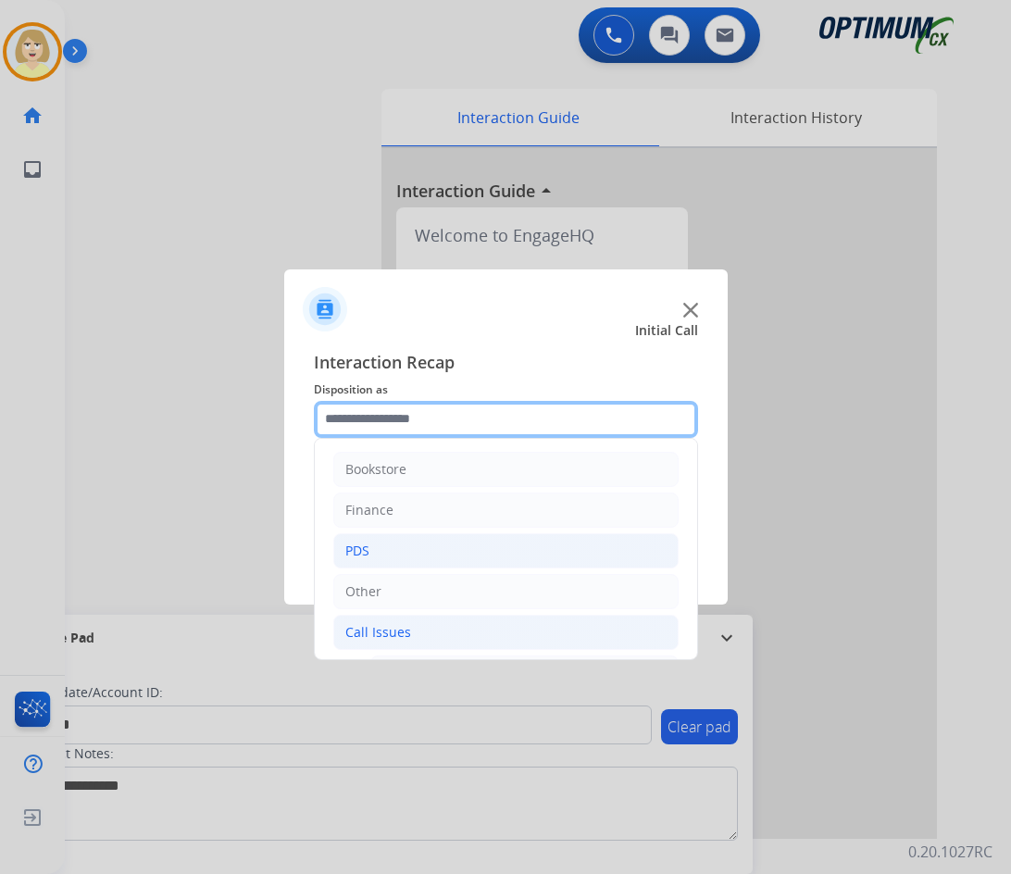
scroll to position [278, 0]
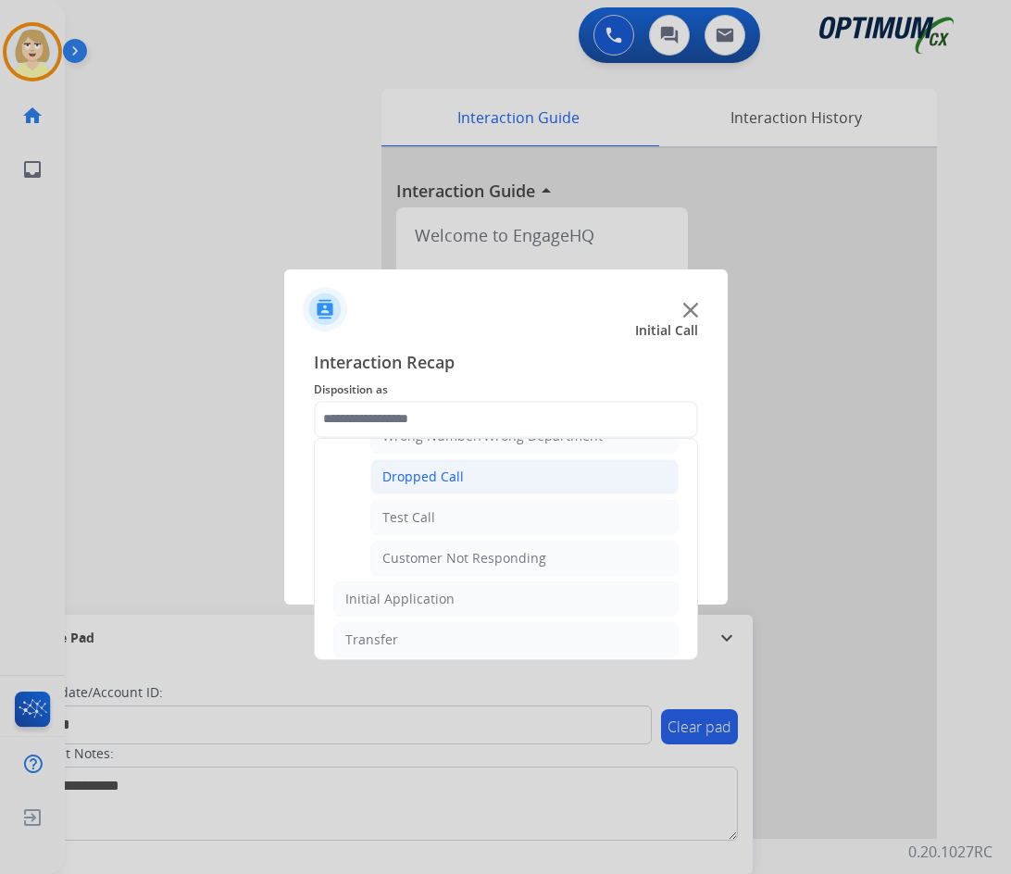
click at [424, 478] on div "Dropped Call" at bounding box center [422, 476] width 81 height 19
type input "**********"
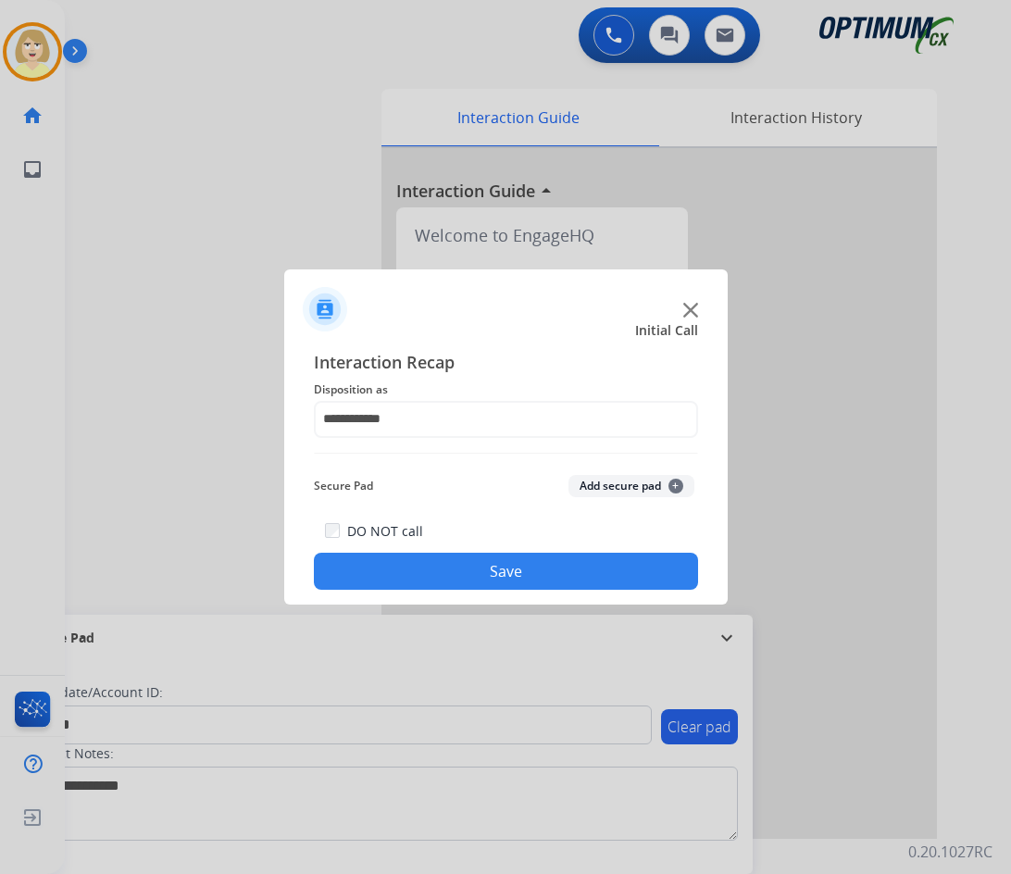
click at [457, 575] on button "Save" at bounding box center [506, 570] width 384 height 37
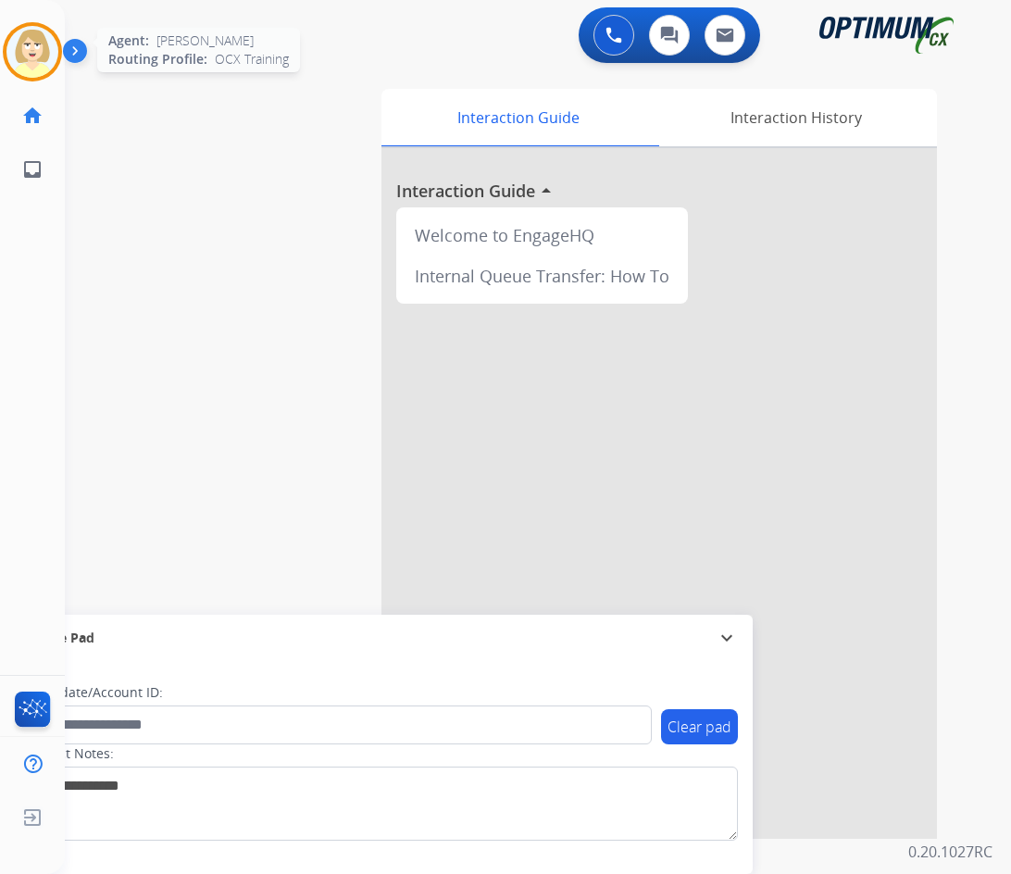
click at [9, 47] on img at bounding box center [32, 52] width 52 height 52
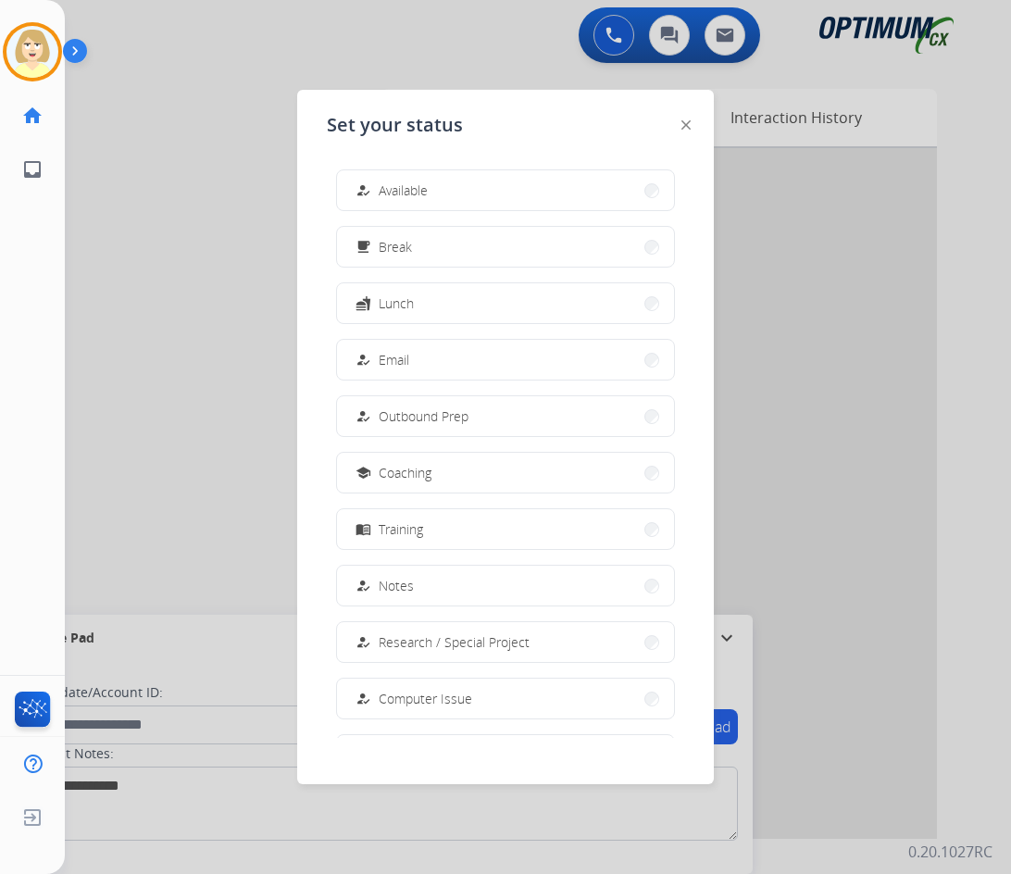
drag, startPoint x: 403, startPoint y: 185, endPoint x: 465, endPoint y: 150, distance: 72.1
click at [410, 183] on span "Available" at bounding box center [402, 189] width 49 height 19
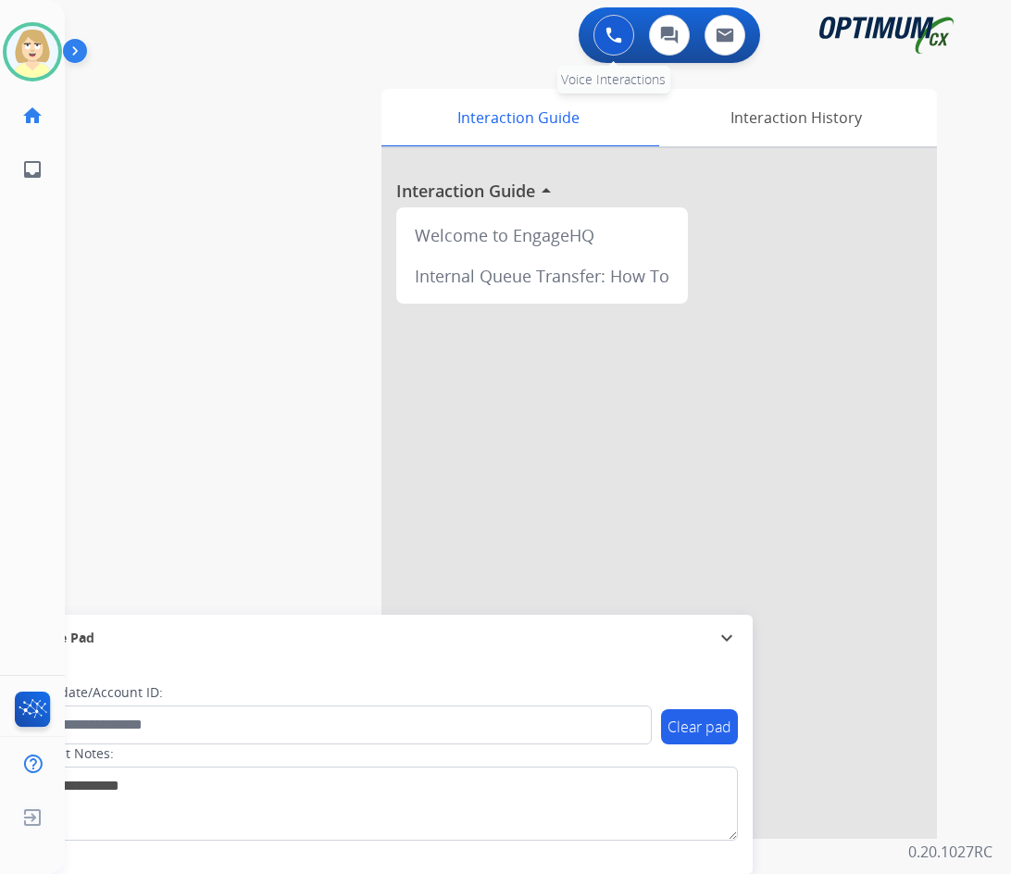
click at [613, 37] on img at bounding box center [613, 35] width 17 height 17
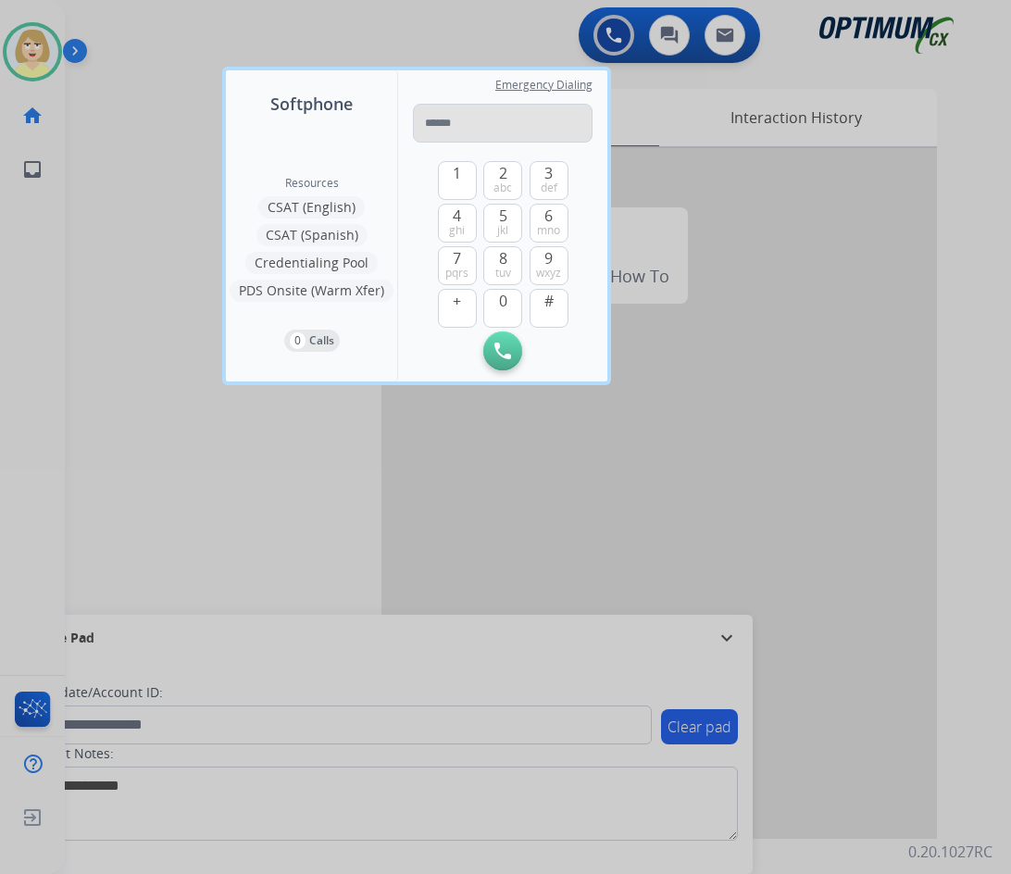
click at [452, 128] on input "tel" at bounding box center [503, 123] width 180 height 39
type input "**********"
click at [495, 349] on img at bounding box center [502, 350] width 17 height 17
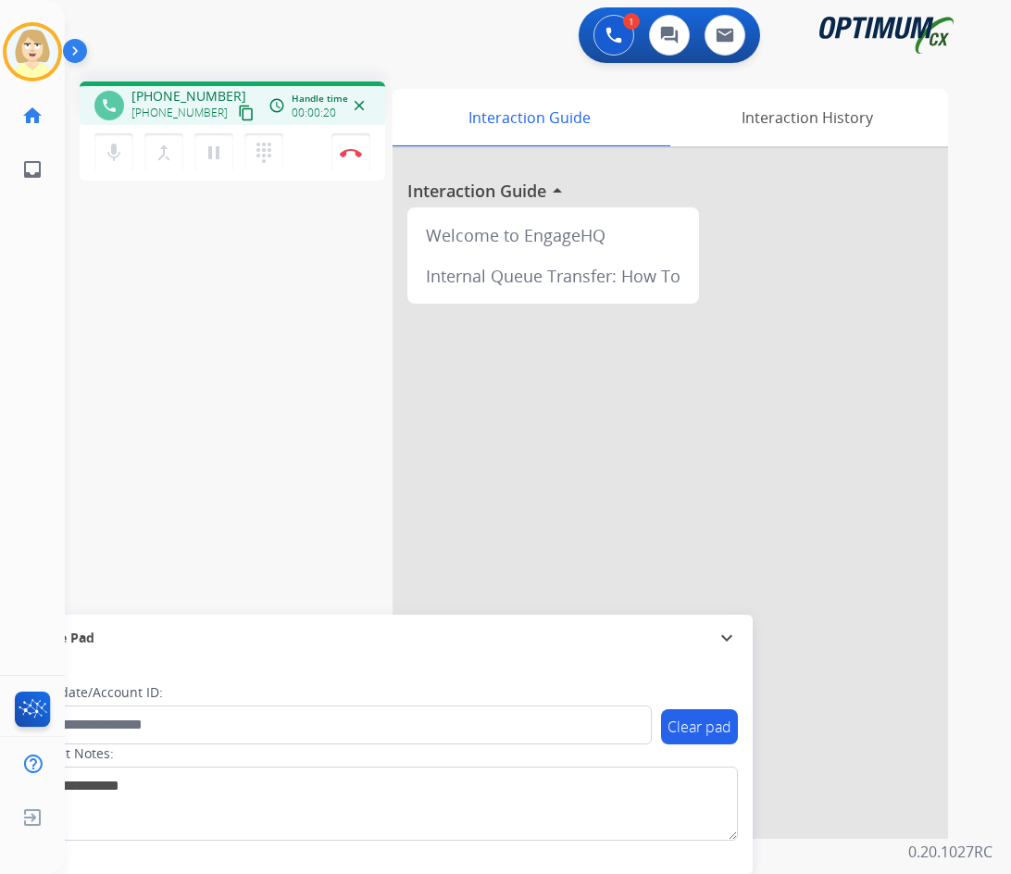
click at [331, 149] on div "mic Mute merge_type Bridge pause Hold dialpad Dialpad Disconnect" at bounding box center [232, 153] width 305 height 56
click at [345, 151] on img at bounding box center [351, 152] width 22 height 9
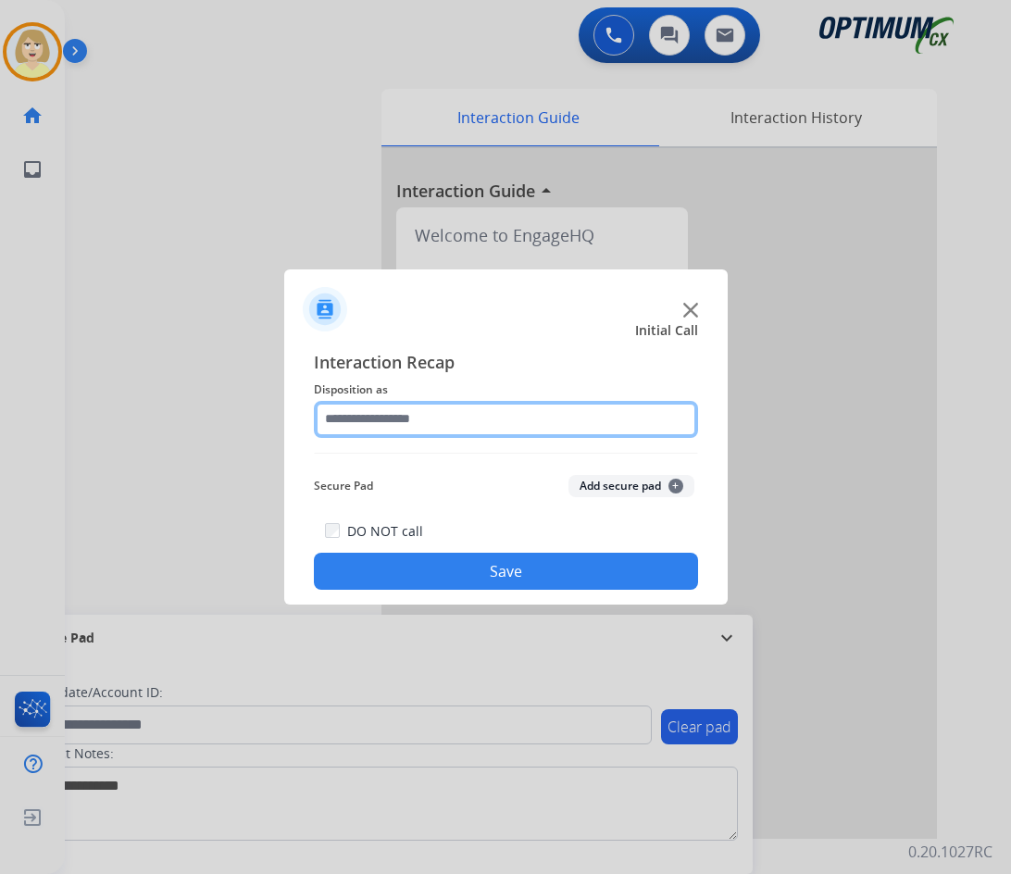
click at [367, 416] on input "text" at bounding box center [506, 419] width 384 height 37
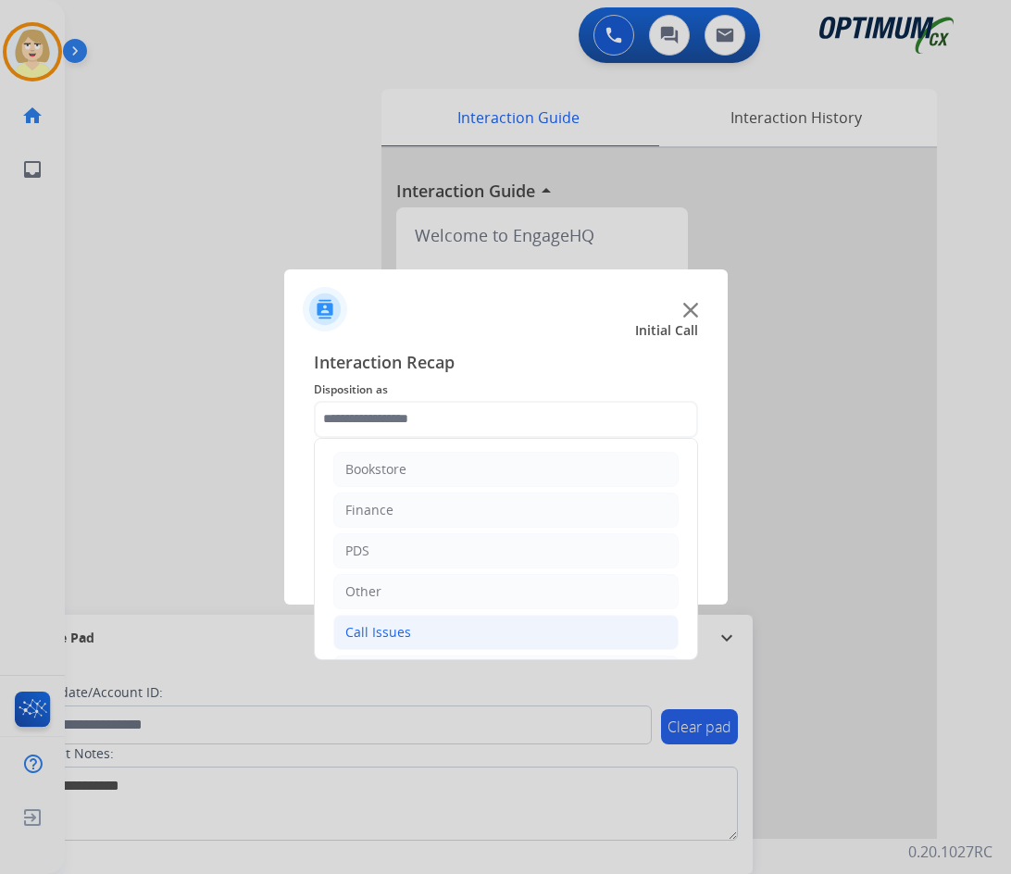
click at [395, 625] on div "Call Issues" at bounding box center [378, 632] width 66 height 19
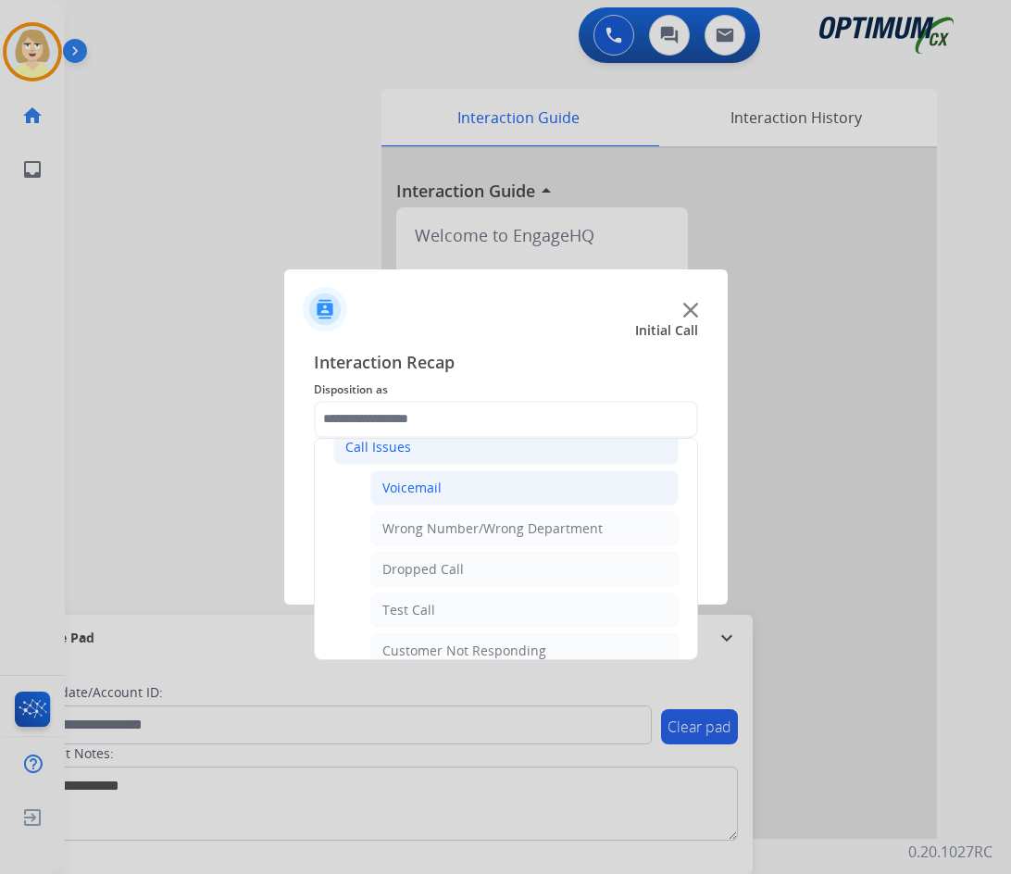
click at [408, 489] on div "Voicemail" at bounding box center [411, 487] width 59 height 19
type input "*********"
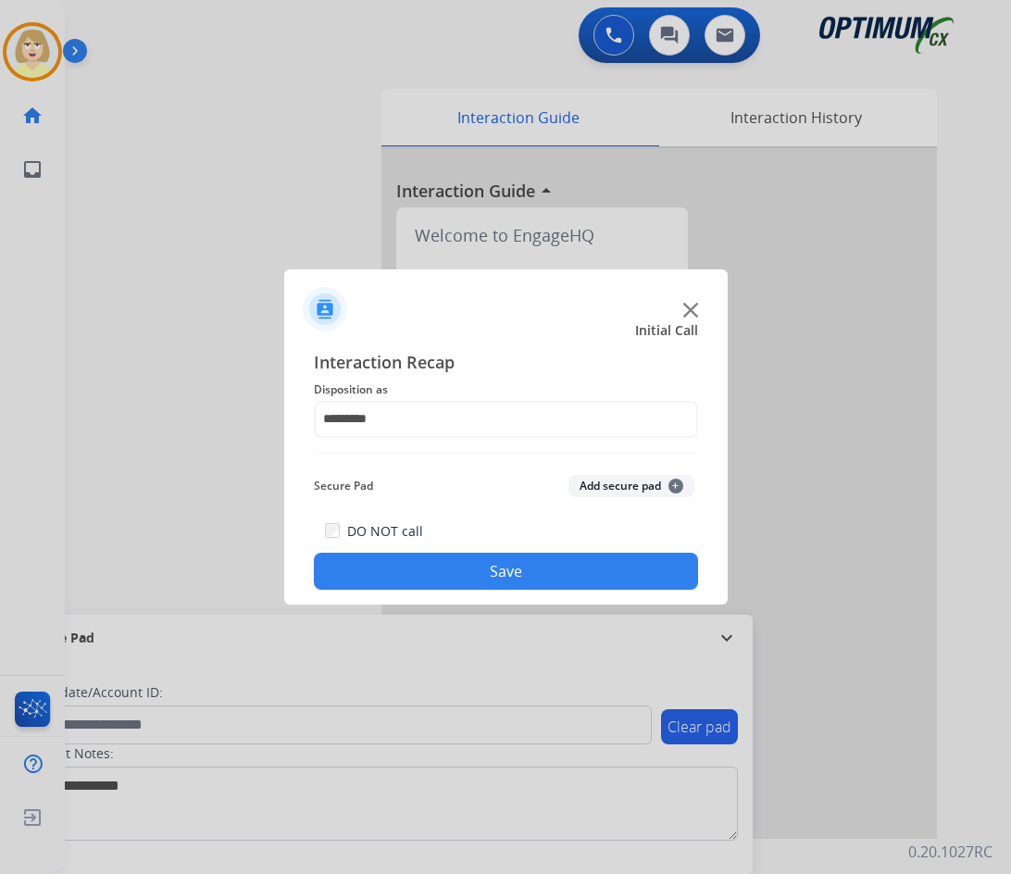
click at [613, 490] on button "Add secure pad +" at bounding box center [631, 486] width 126 height 22
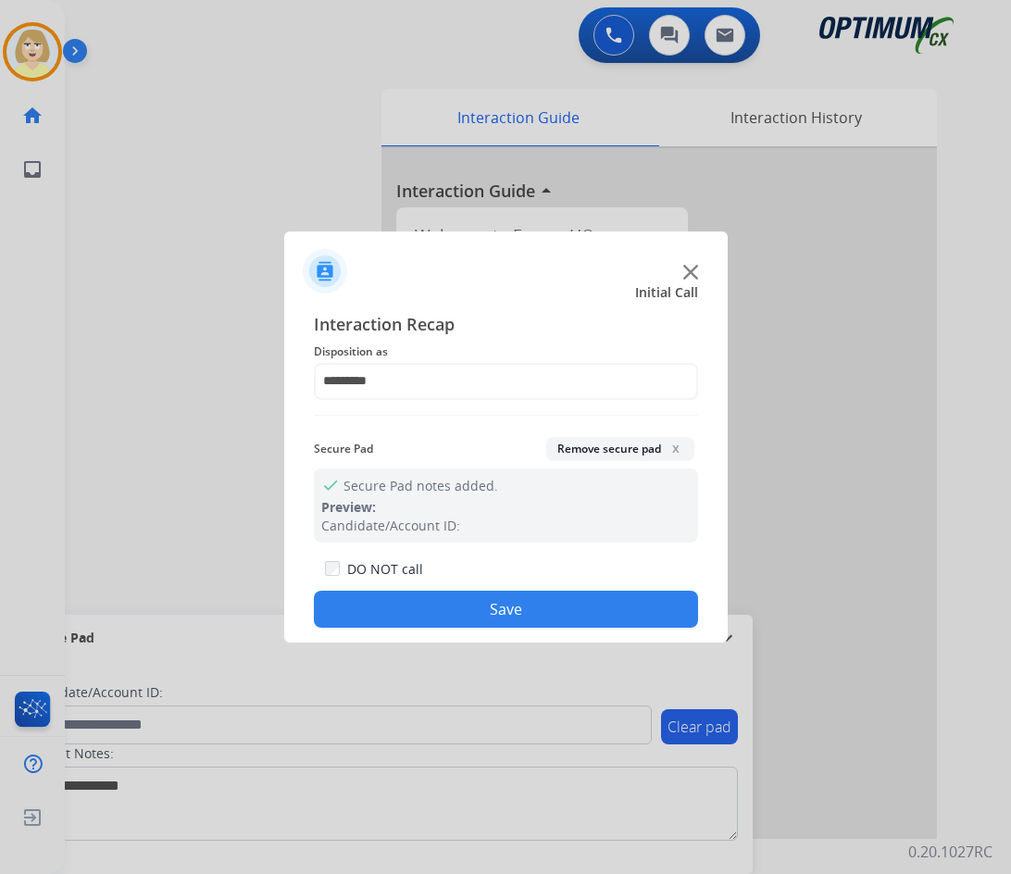
drag, startPoint x: 449, startPoint y: 601, endPoint x: 43, endPoint y: 577, distance: 407.0
click at [444, 601] on button "Save" at bounding box center [506, 608] width 384 height 37
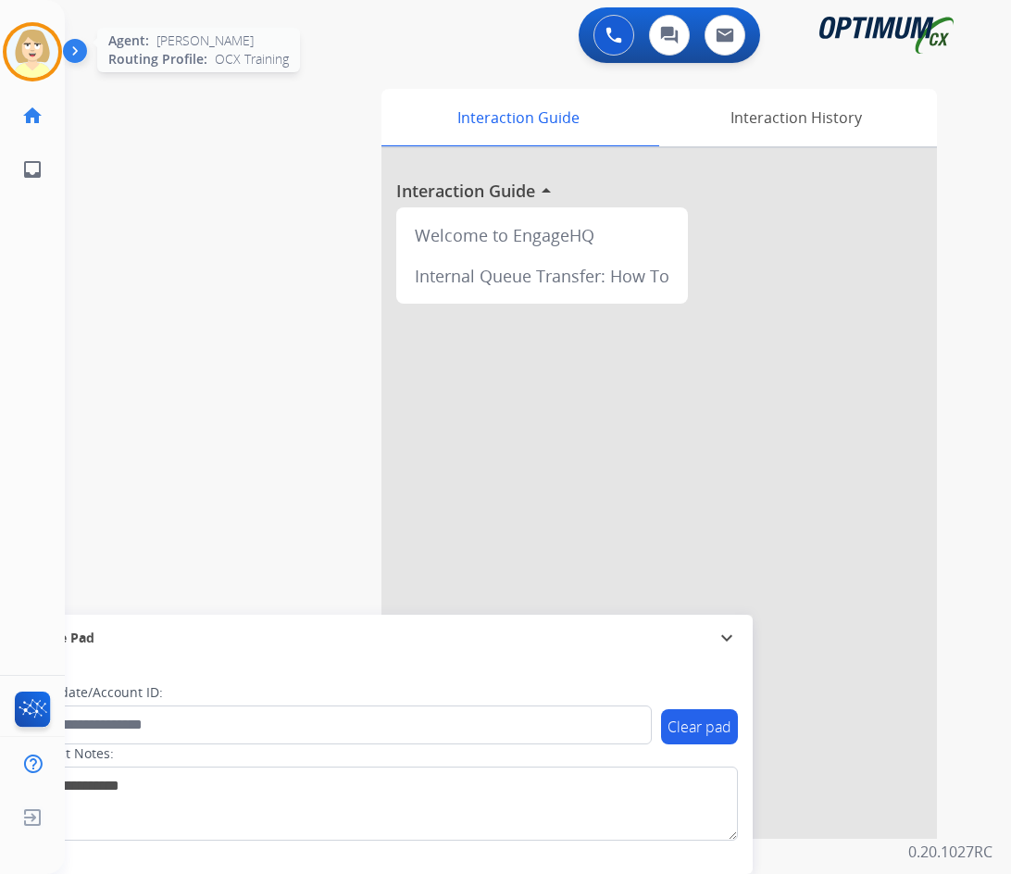
click at [34, 47] on img at bounding box center [32, 52] width 52 height 52
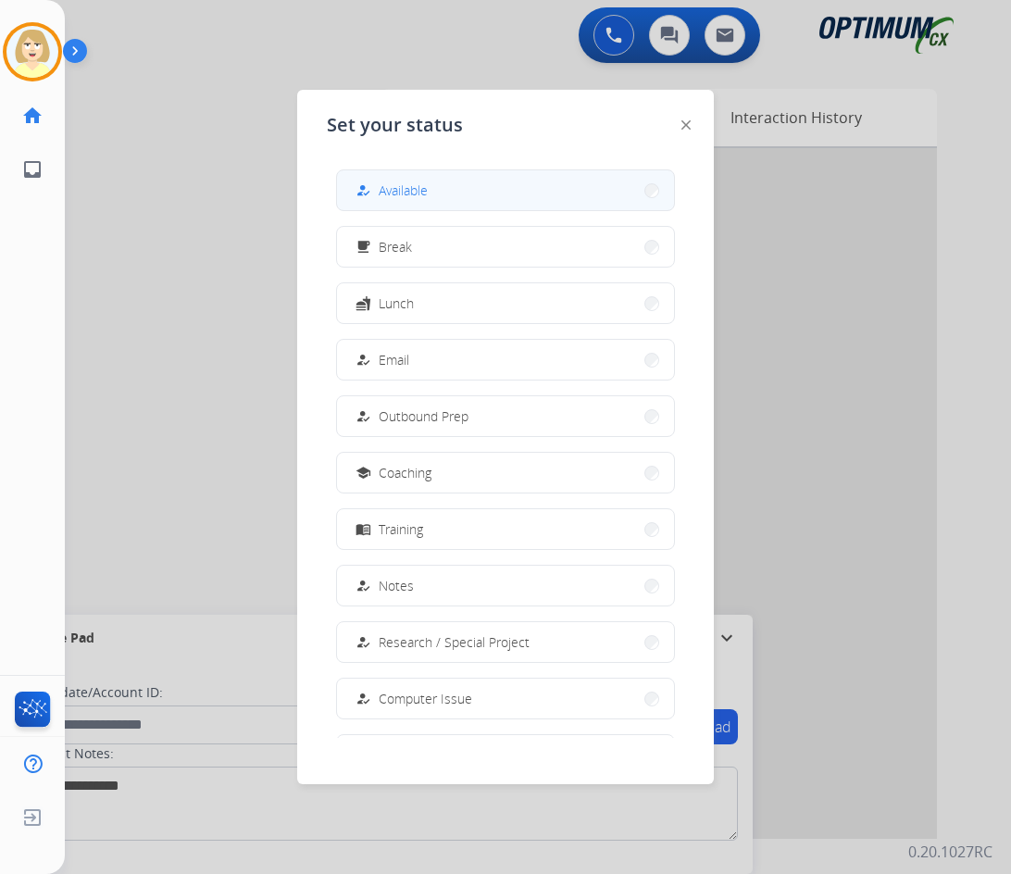
click at [392, 192] on span "Available" at bounding box center [402, 189] width 49 height 19
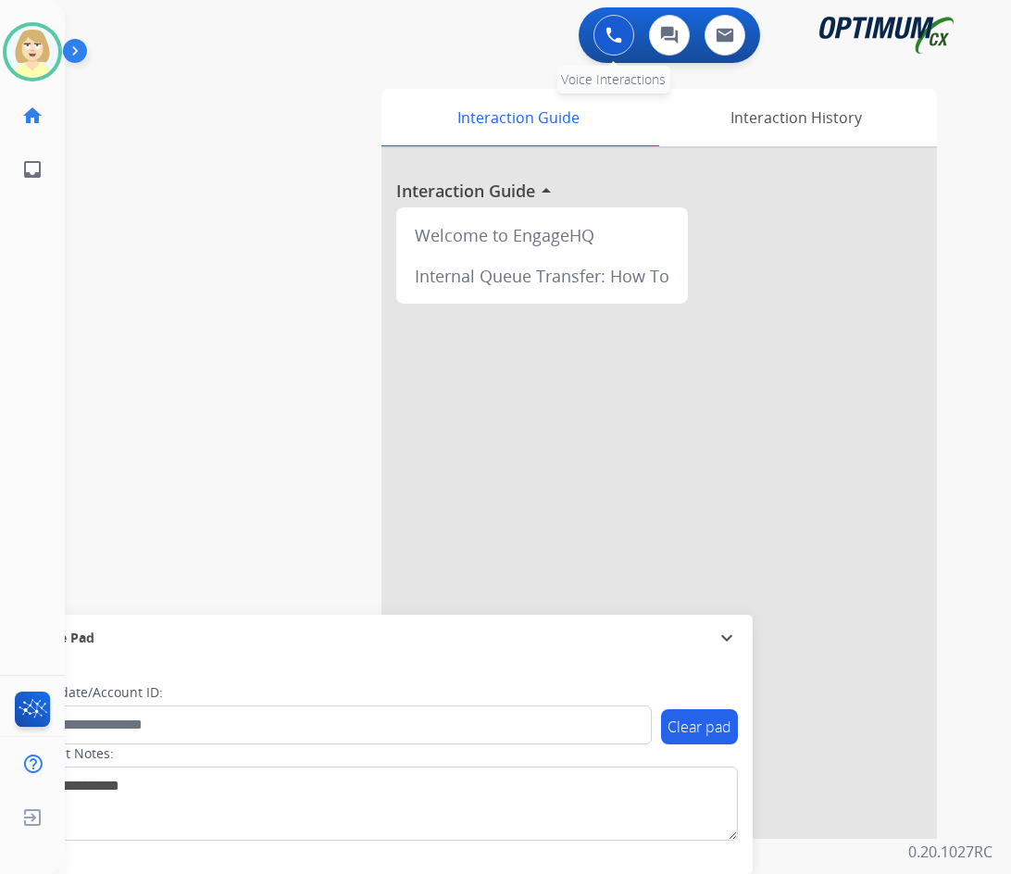
click at [625, 37] on button at bounding box center [613, 35] width 41 height 41
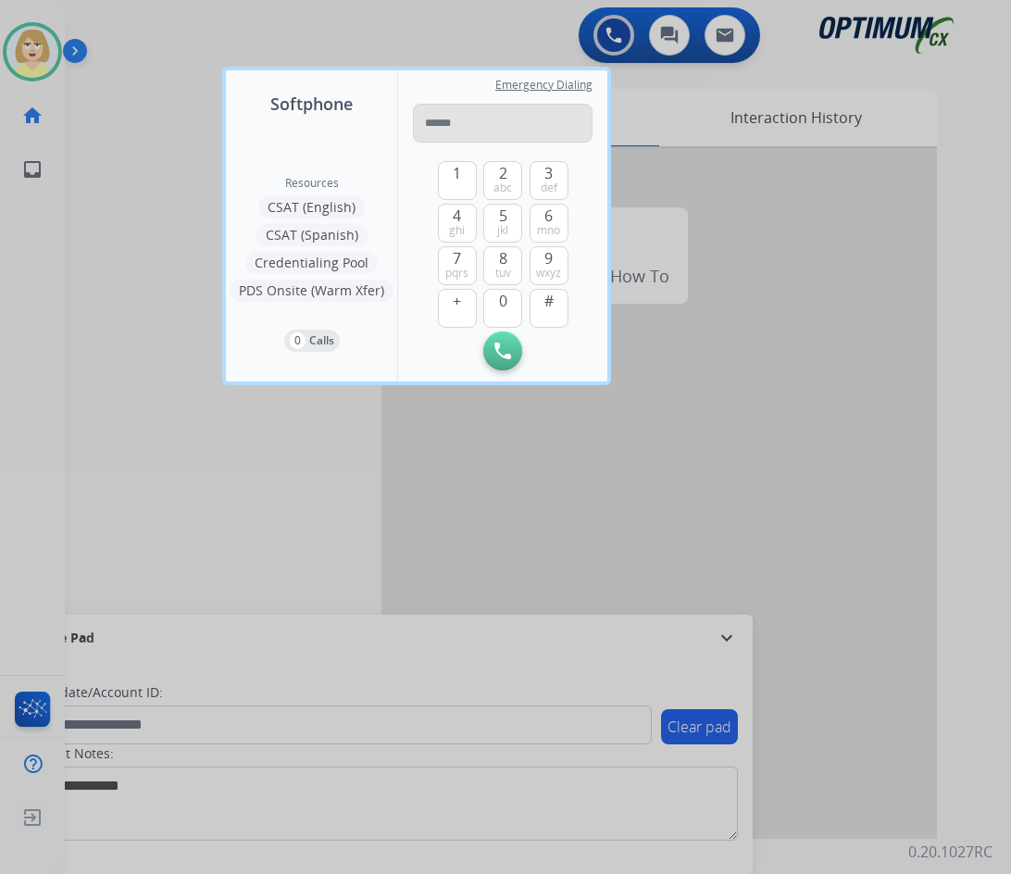
click at [440, 119] on input "tel" at bounding box center [503, 123] width 180 height 39
type input "**********"
click at [497, 346] on img at bounding box center [502, 350] width 17 height 17
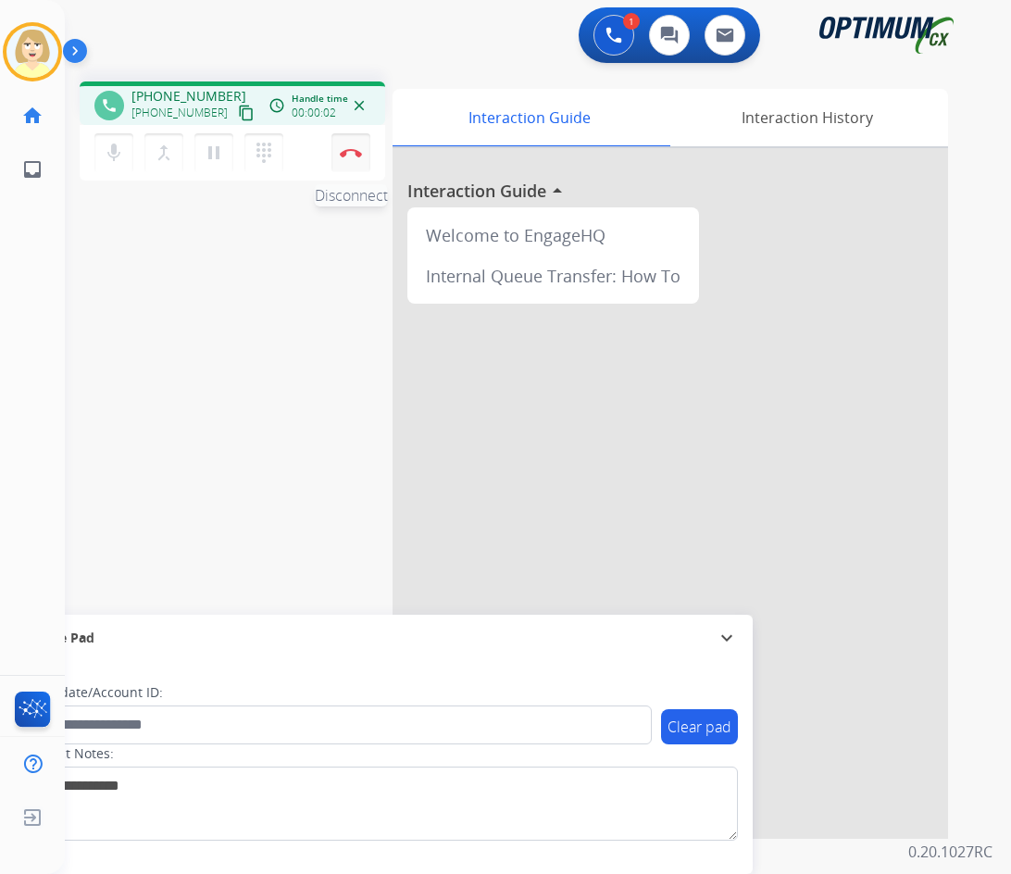
click at [349, 146] on button "Disconnect" at bounding box center [350, 152] width 39 height 39
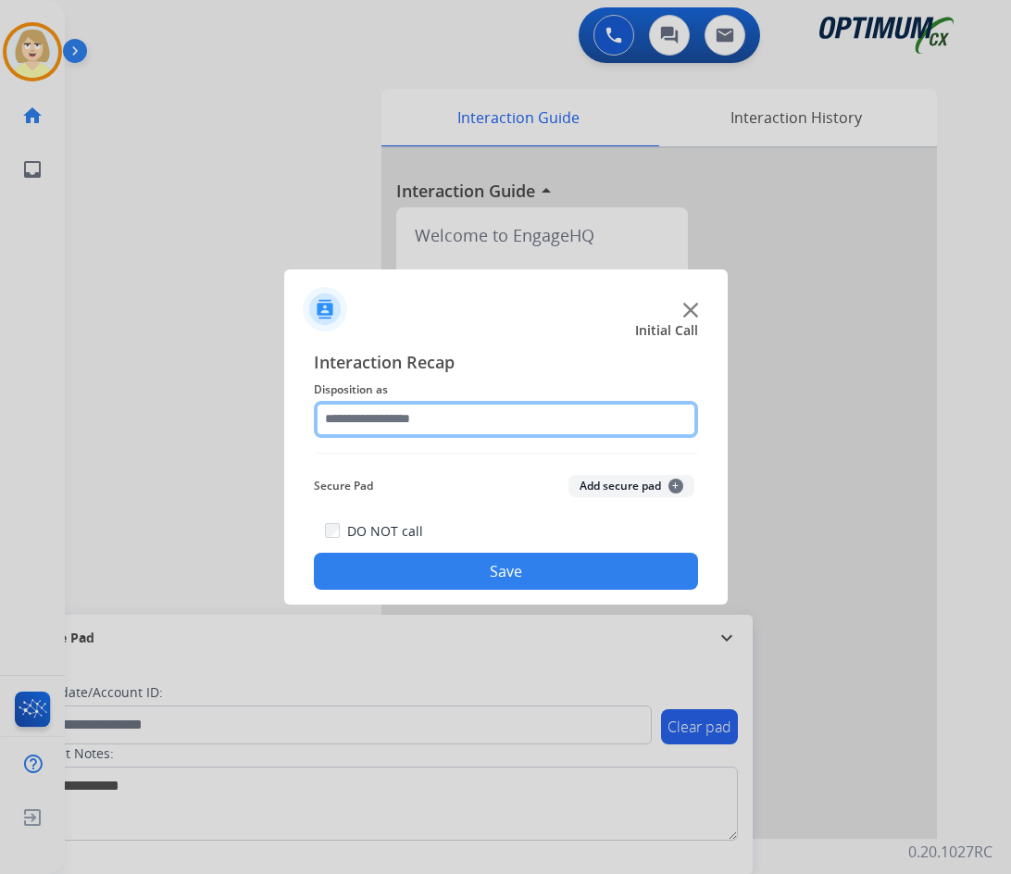
click at [412, 417] on input "text" at bounding box center [506, 419] width 384 height 37
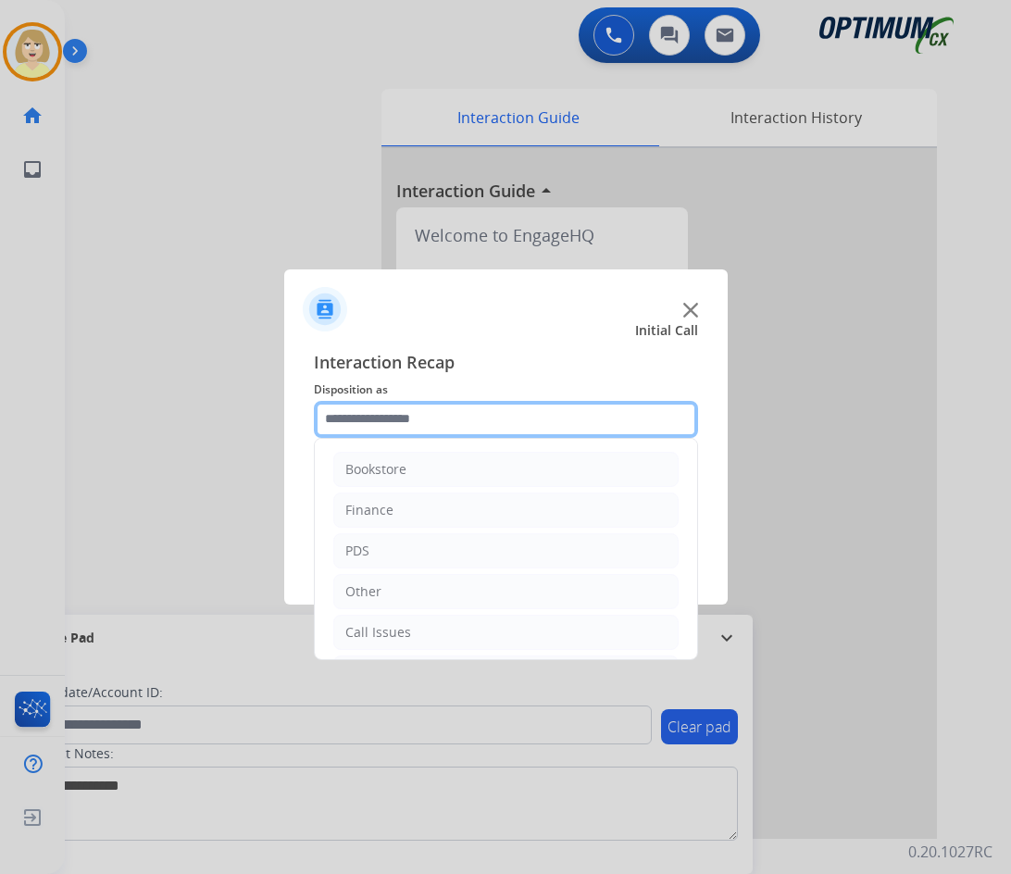
scroll to position [93, 0]
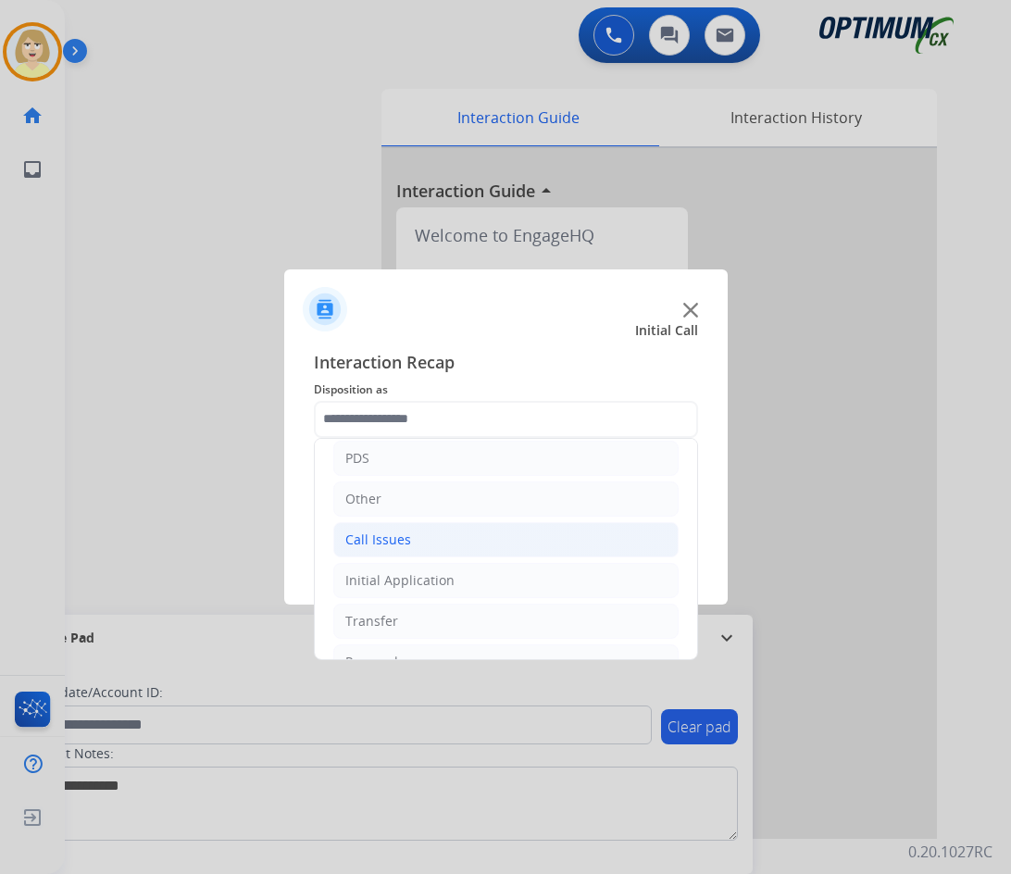
click at [388, 540] on div "Call Issues" at bounding box center [378, 539] width 66 height 19
drag, startPoint x: 403, startPoint y: 580, endPoint x: 458, endPoint y: 571, distance: 55.4
click at [415, 580] on div "Voicemail" at bounding box center [411, 580] width 59 height 19
type input "*********"
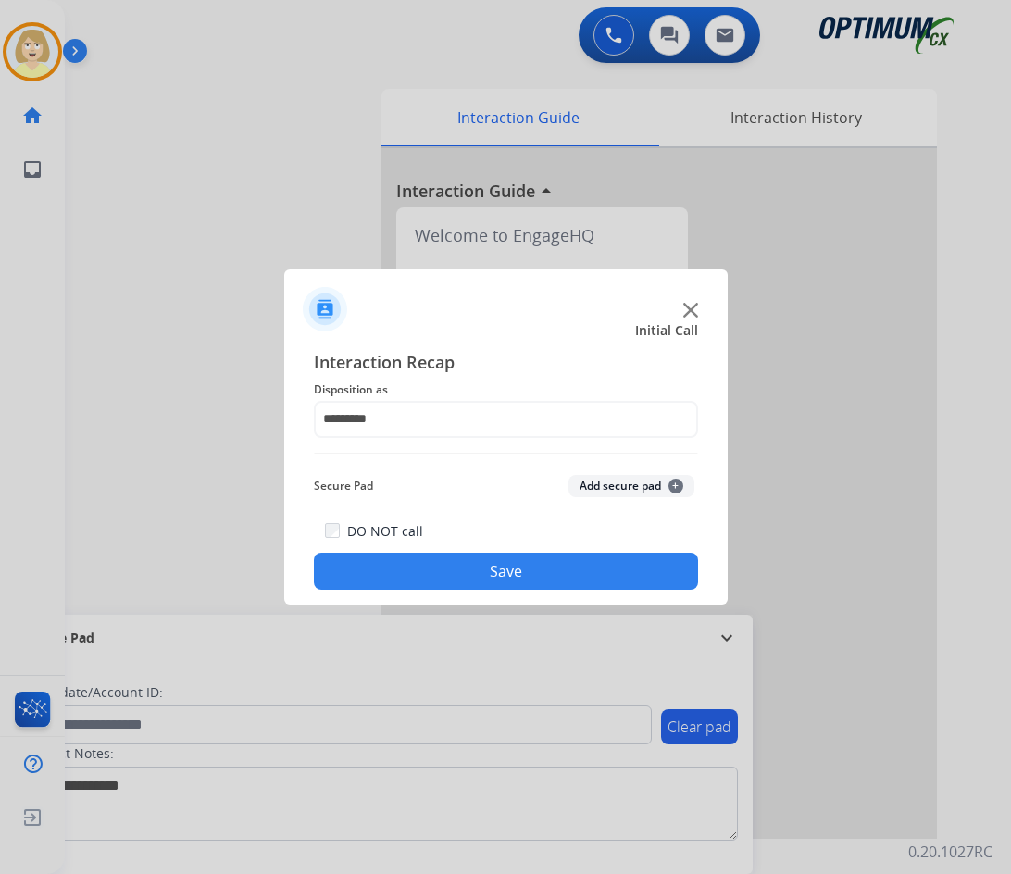
click at [589, 488] on button "Add secure pad +" at bounding box center [631, 486] width 126 height 22
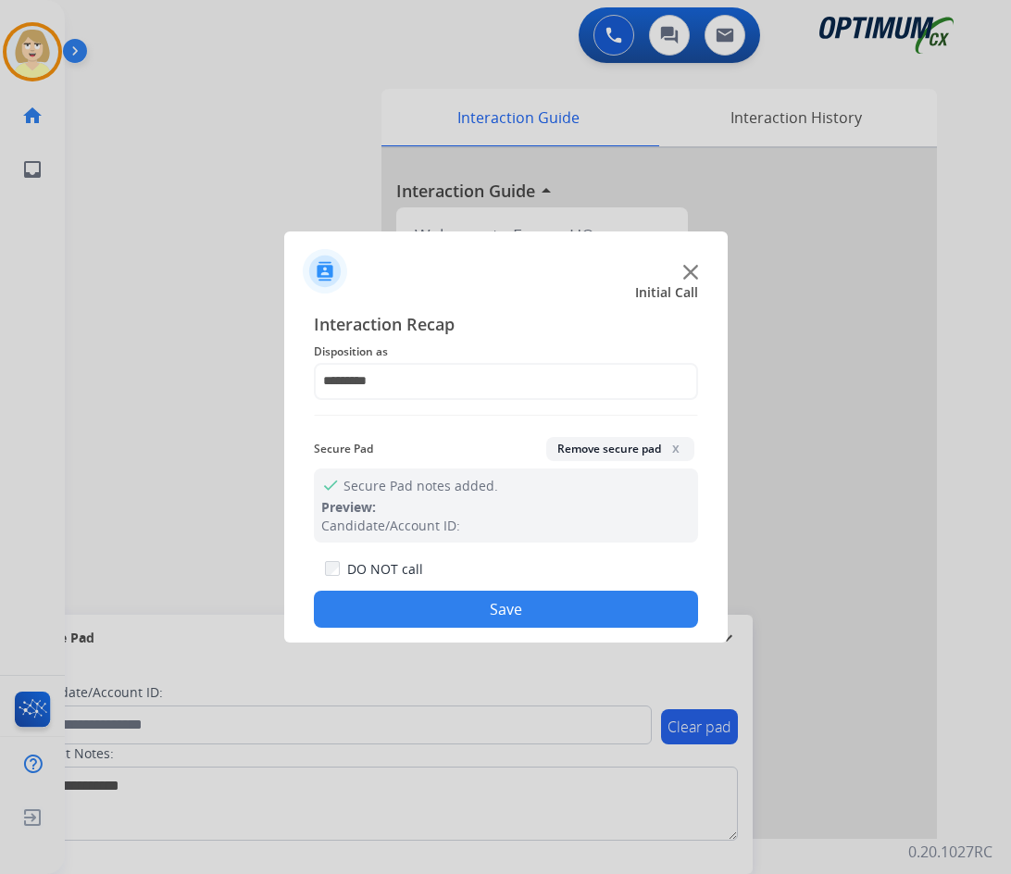
click at [462, 600] on button "Save" at bounding box center [506, 608] width 384 height 37
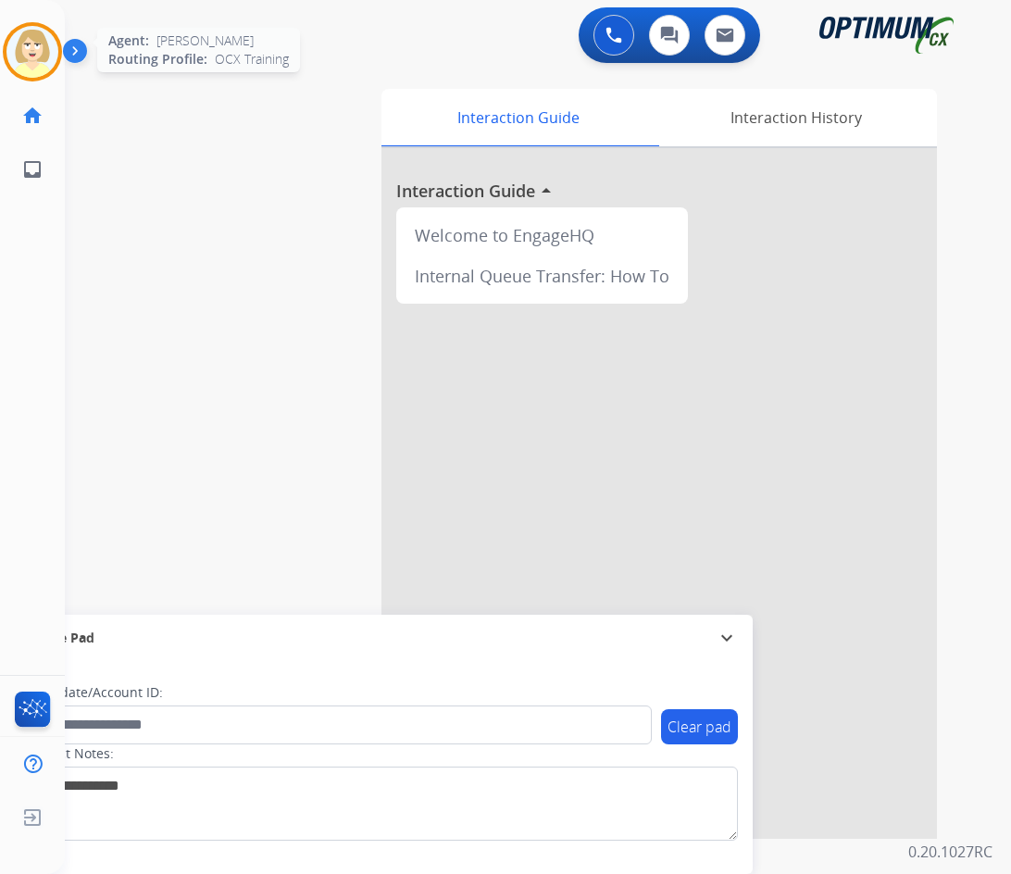
click at [19, 42] on img at bounding box center [32, 52] width 52 height 52
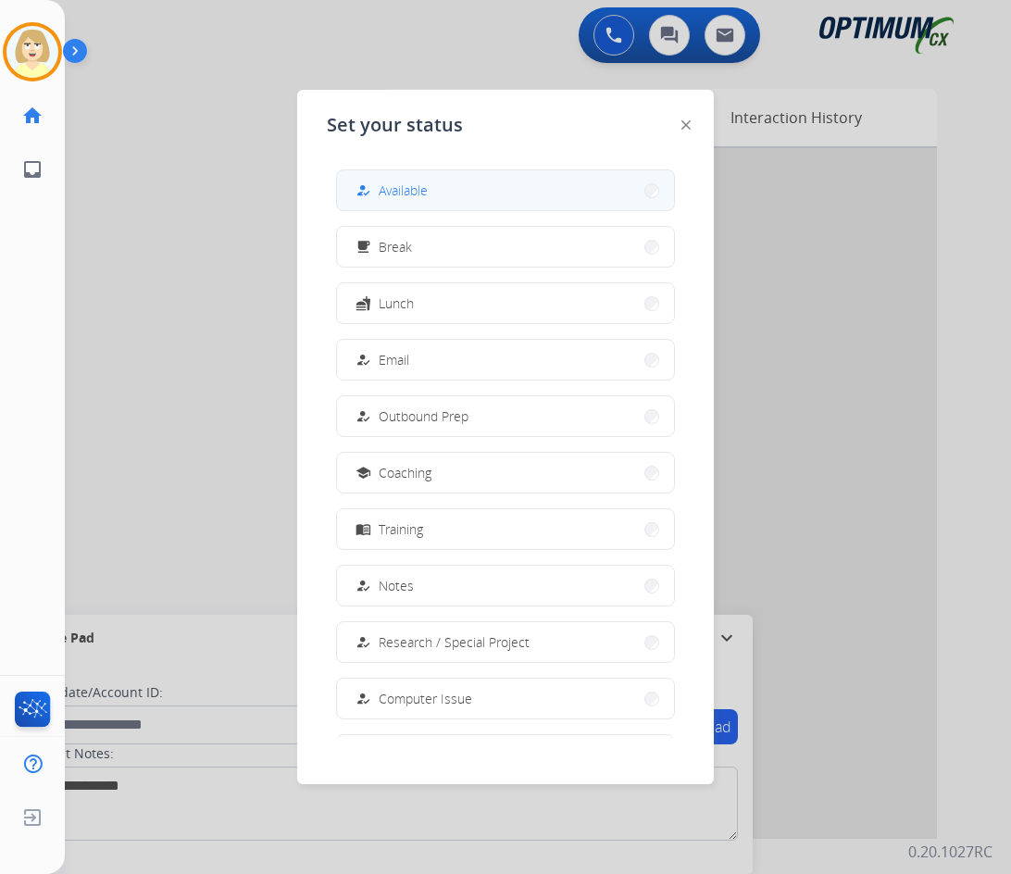
click at [395, 186] on span "Available" at bounding box center [402, 189] width 49 height 19
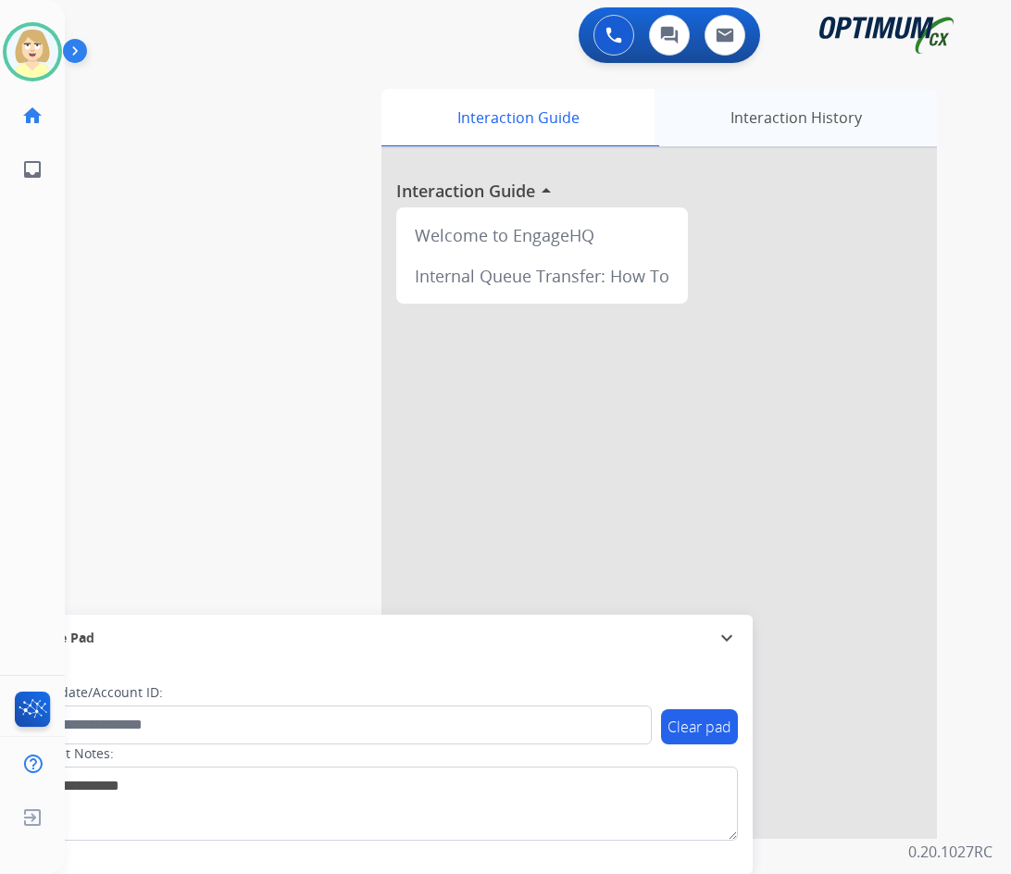
click at [851, 113] on div "Interaction History" at bounding box center [795, 117] width 282 height 57
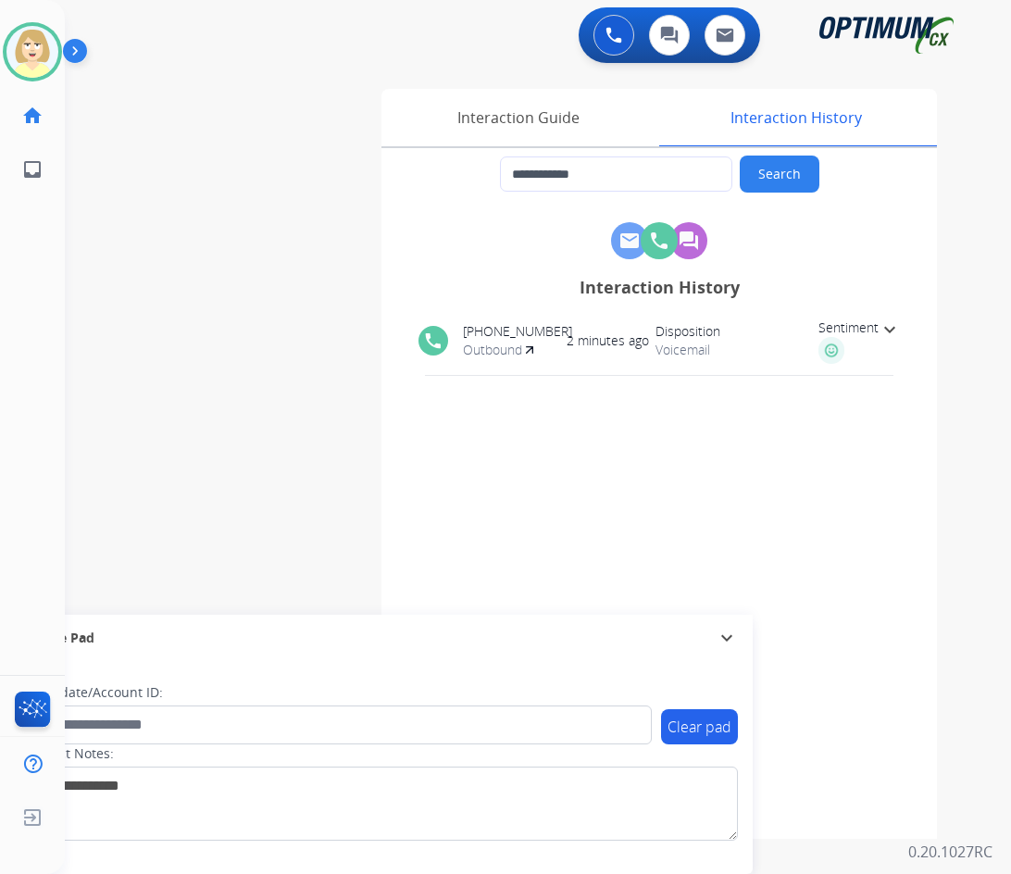
click at [885, 330] on mat-icon "expand_more" at bounding box center [889, 329] width 22 height 22
click at [885, 330] on mat-icon "expand_less" at bounding box center [889, 329] width 22 height 22
click at [885, 330] on mat-icon "expand_more" at bounding box center [889, 329] width 22 height 22
click at [887, 324] on mat-icon "expand_less" at bounding box center [889, 329] width 22 height 22
click at [512, 118] on div "Interaction Guide" at bounding box center [517, 117] width 273 height 57
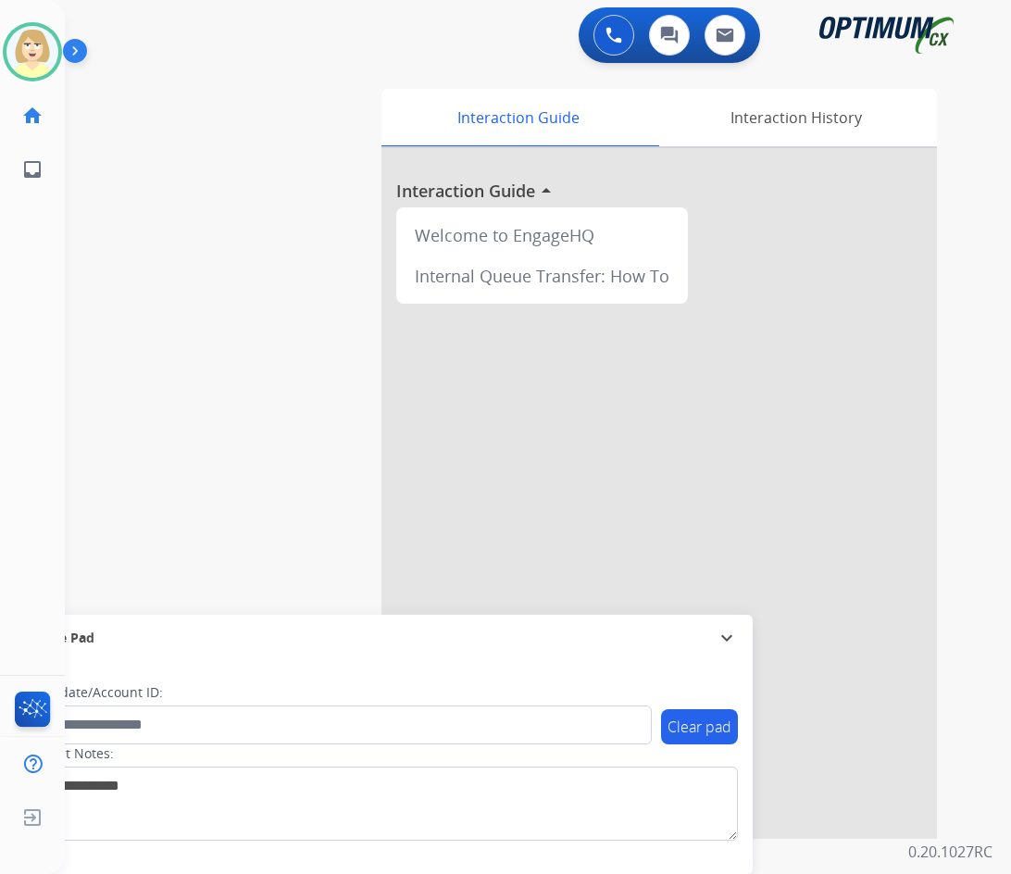
drag, startPoint x: 601, startPoint y: 31, endPoint x: 582, endPoint y: 33, distance: 18.6
click at [601, 31] on button at bounding box center [613, 35] width 41 height 41
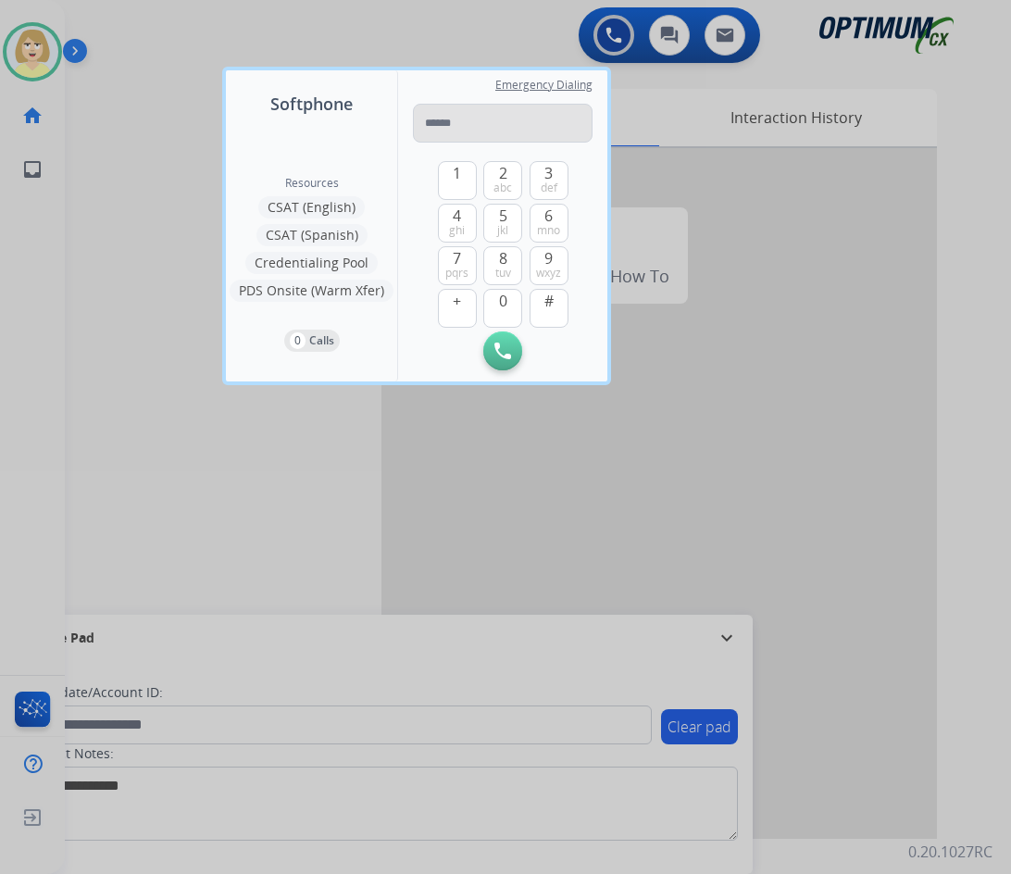
click at [468, 122] on input "tel" at bounding box center [503, 123] width 180 height 39
type input "**********"
click at [498, 352] on img at bounding box center [502, 350] width 17 height 17
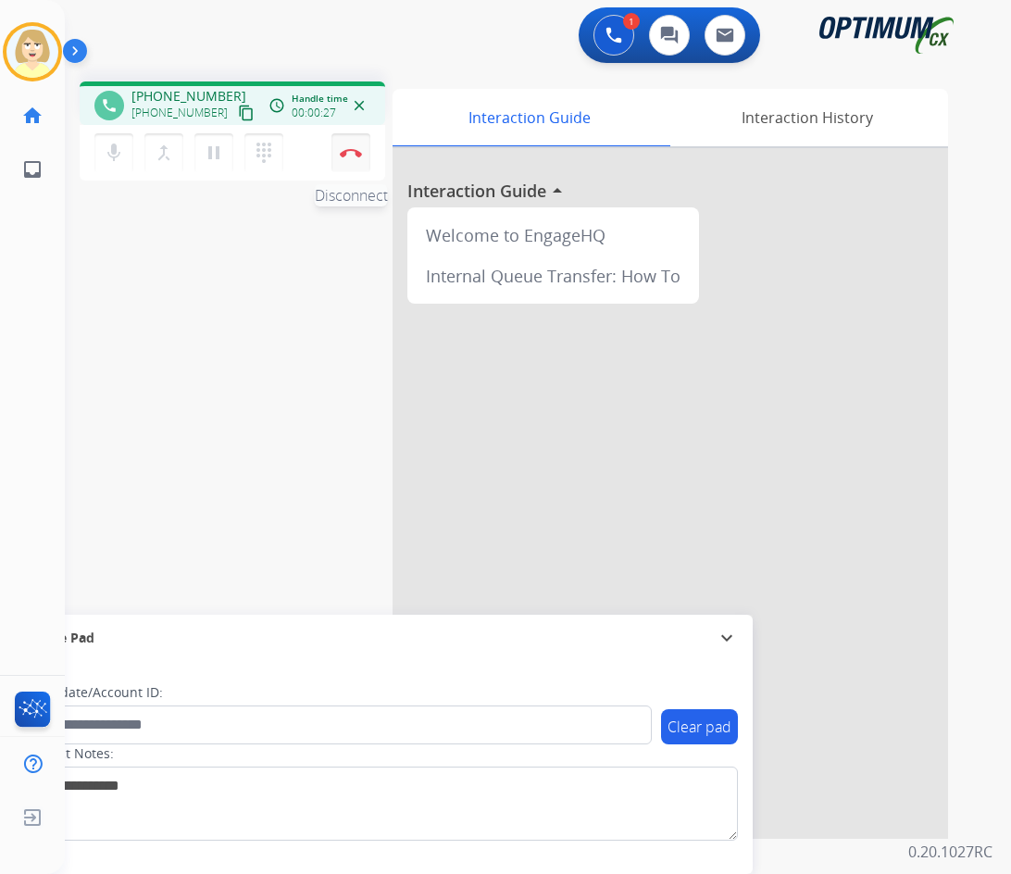
click at [341, 146] on button "Disconnect" at bounding box center [350, 152] width 39 height 39
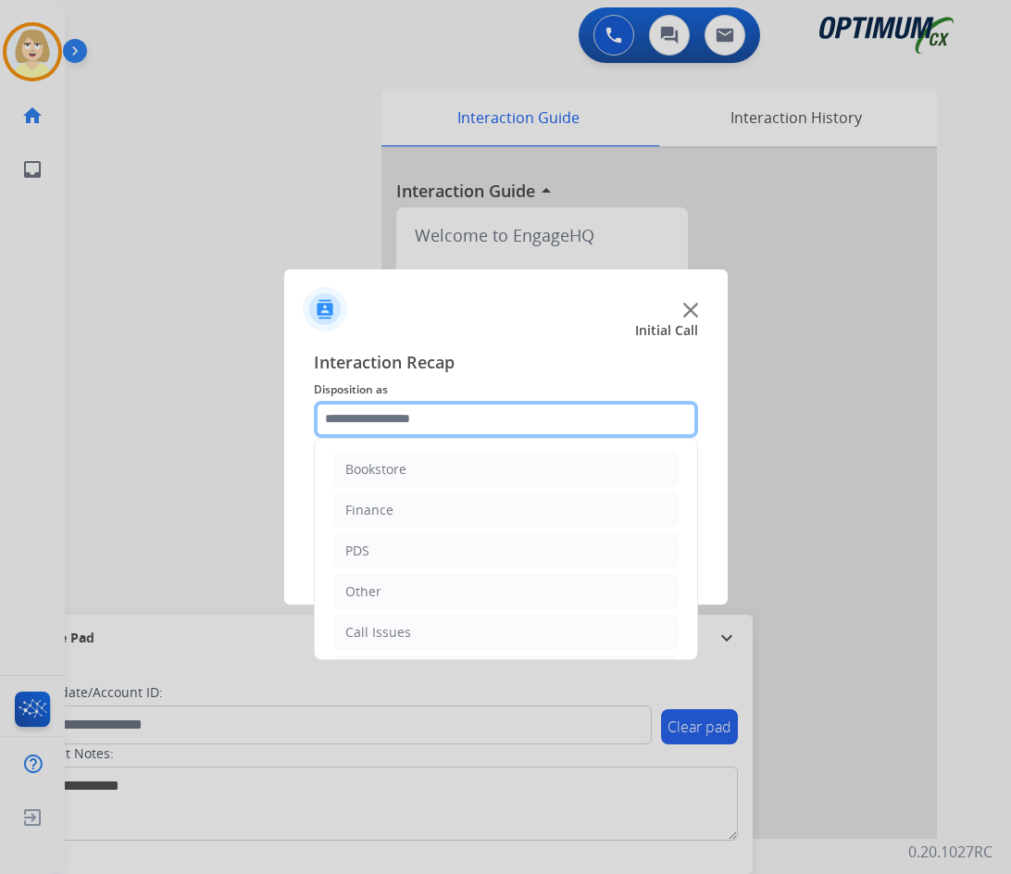
click at [398, 412] on input "text" at bounding box center [506, 419] width 384 height 37
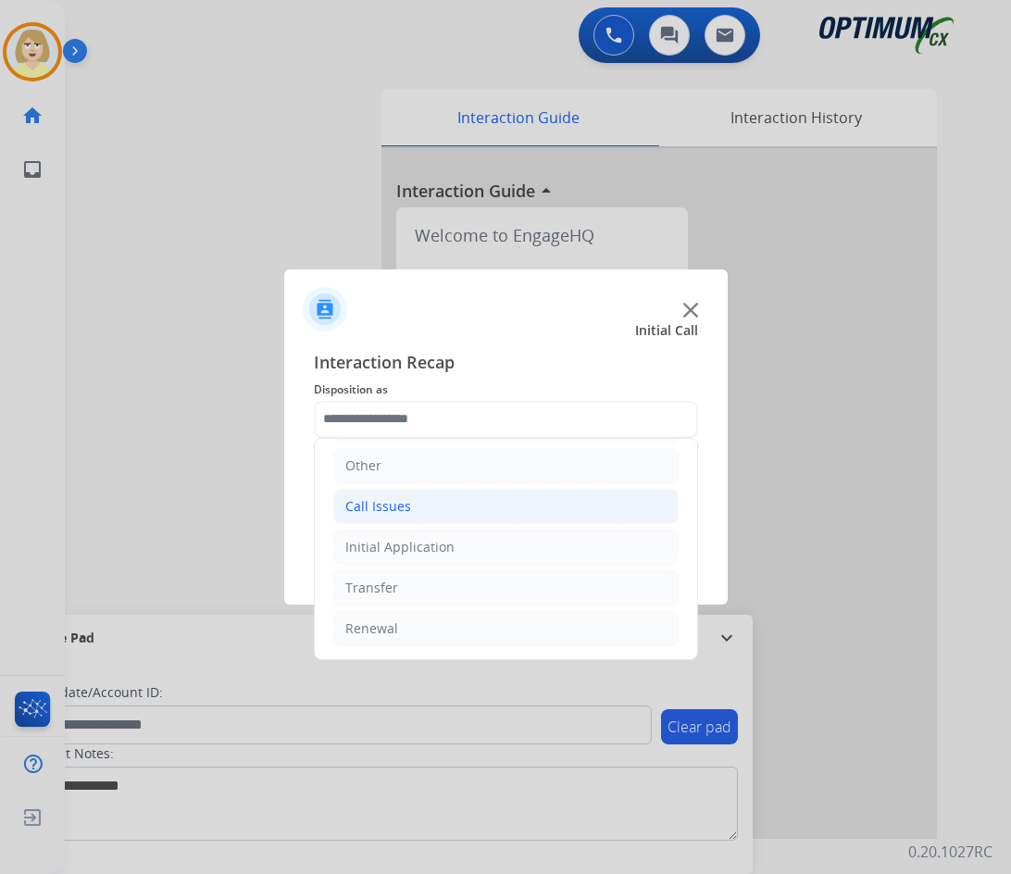
click at [393, 502] on div "Call Issues" at bounding box center [378, 506] width 66 height 19
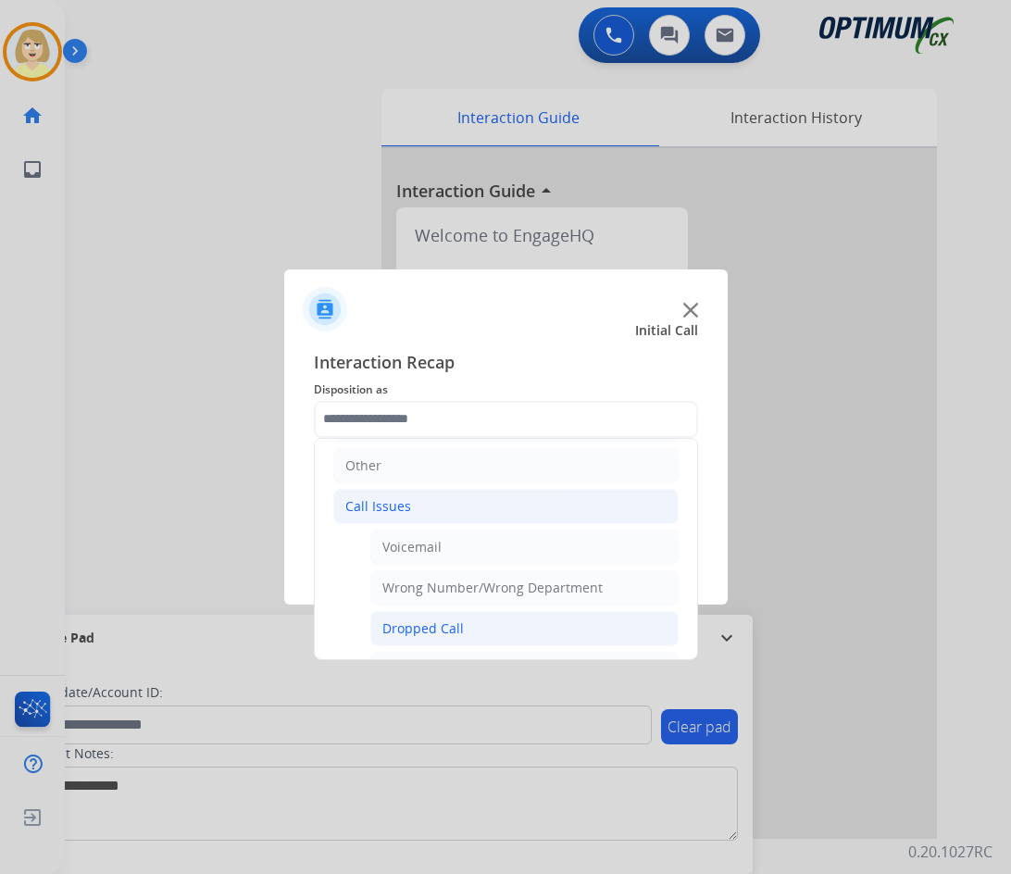
click at [413, 625] on div "Dropped Call" at bounding box center [422, 628] width 81 height 19
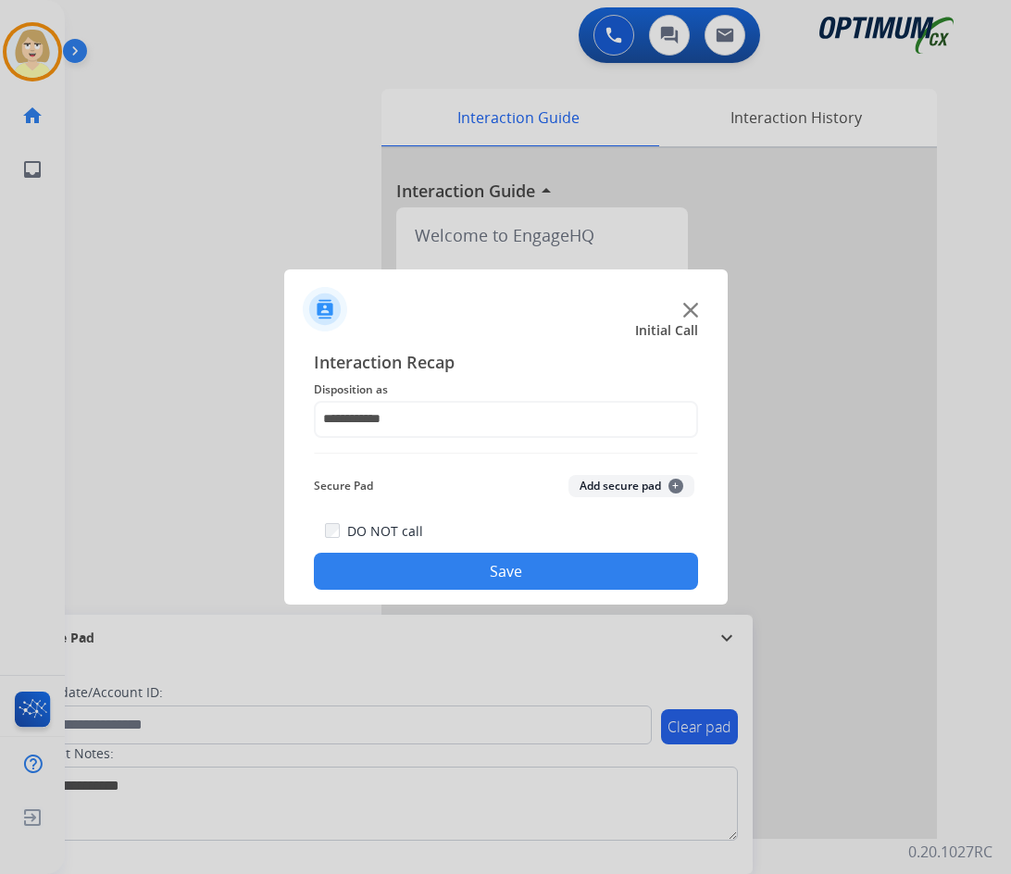
click at [598, 485] on button "Add secure pad +" at bounding box center [631, 486] width 126 height 22
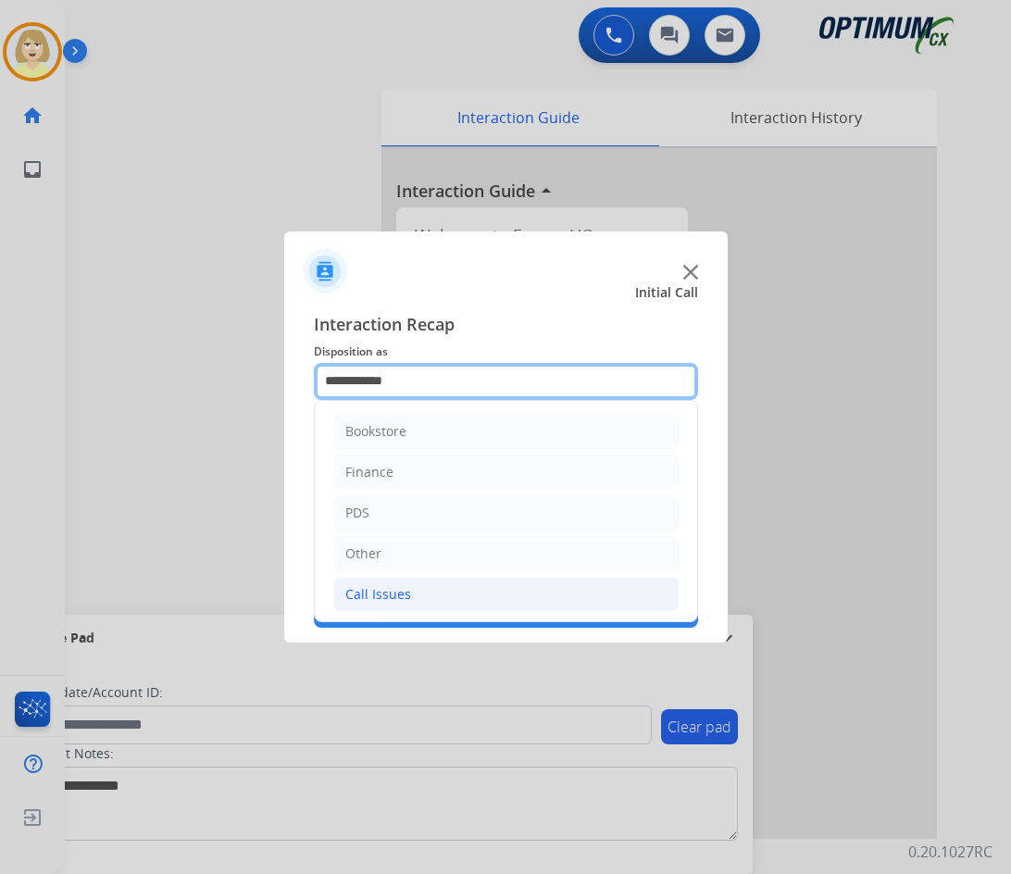
click at [380, 386] on input "**********" at bounding box center [506, 381] width 384 height 37
click at [368, 589] on div "Call Issues" at bounding box center [378, 594] width 66 height 19
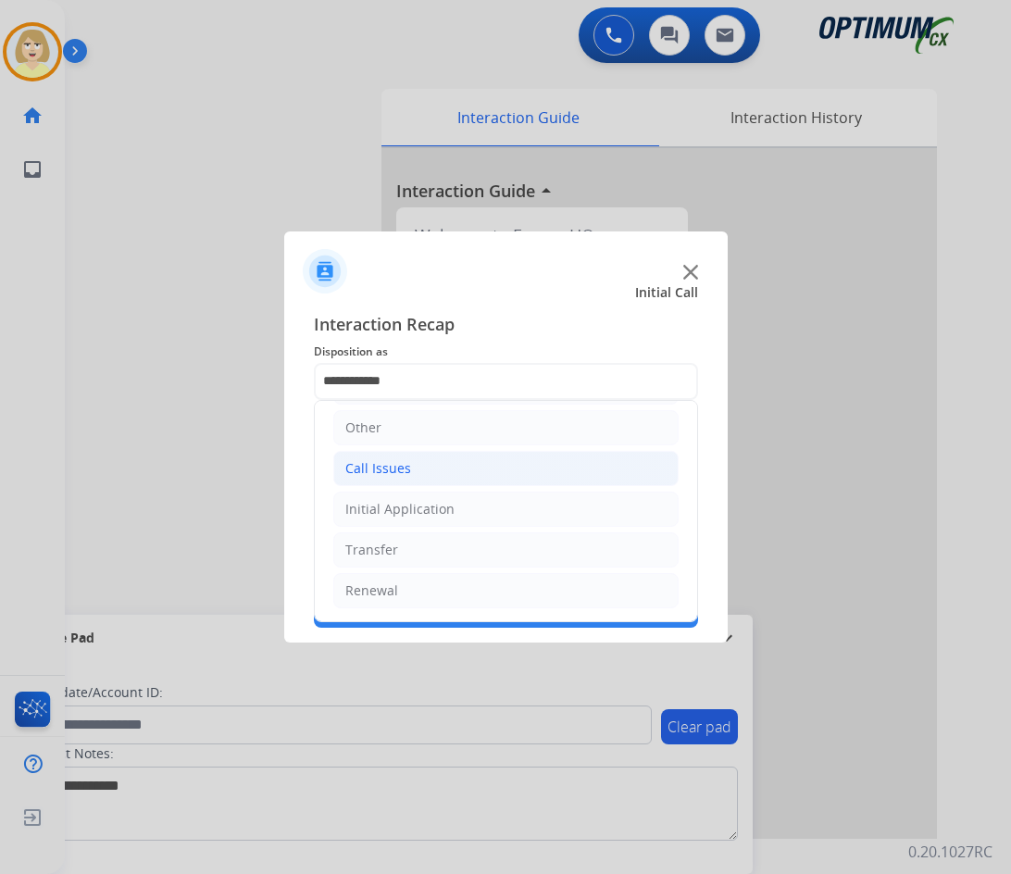
click at [405, 469] on div "Call Issues" at bounding box center [378, 468] width 66 height 19
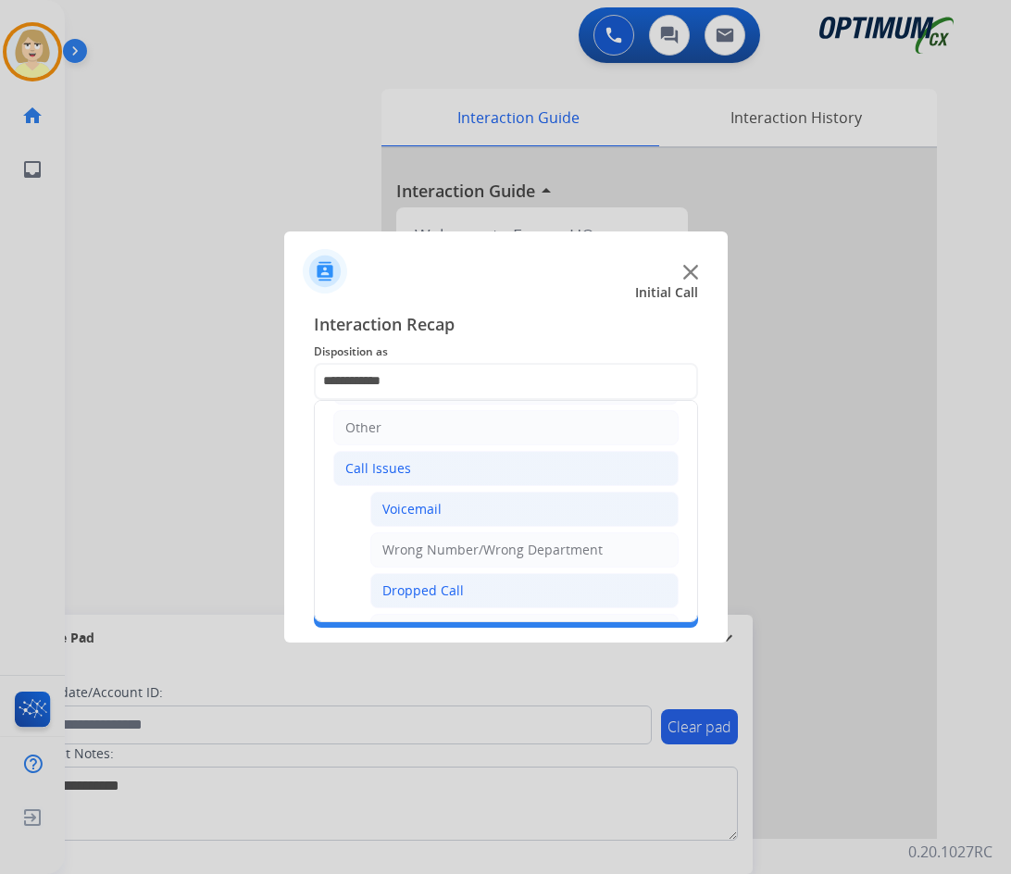
click at [417, 510] on div "Voicemail" at bounding box center [411, 509] width 59 height 19
type input "*********"
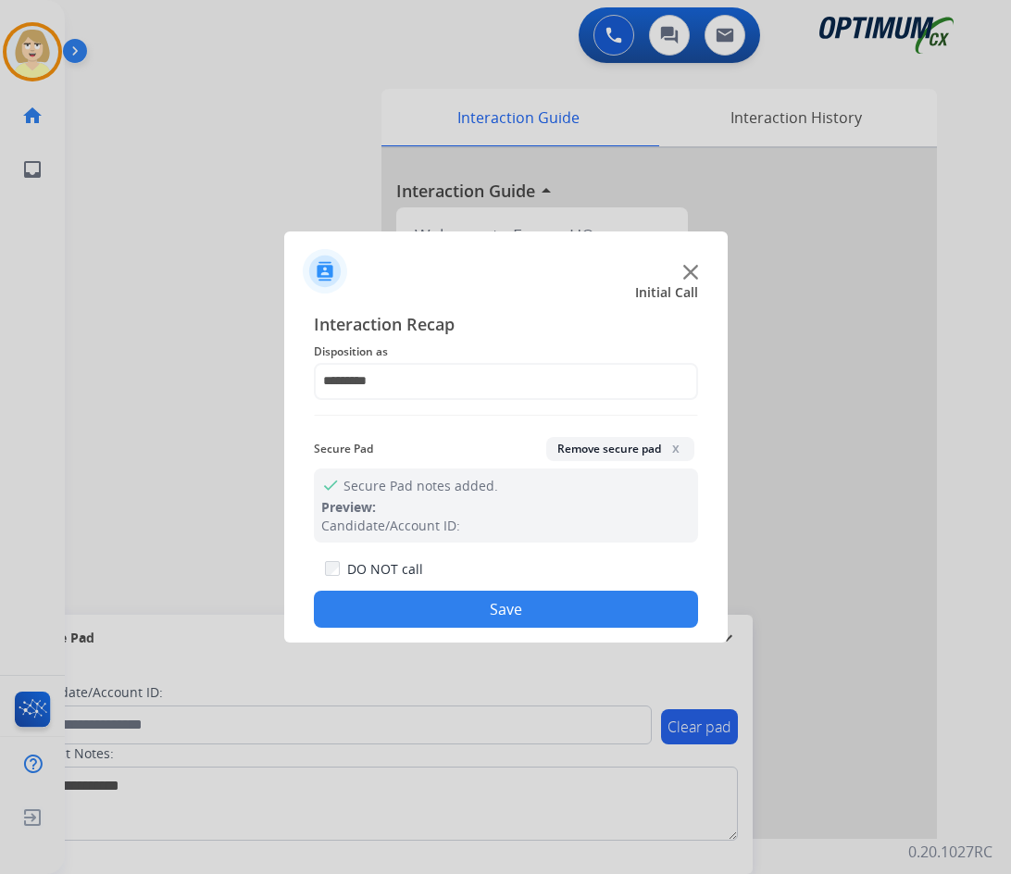
click at [421, 613] on button "Save" at bounding box center [506, 608] width 384 height 37
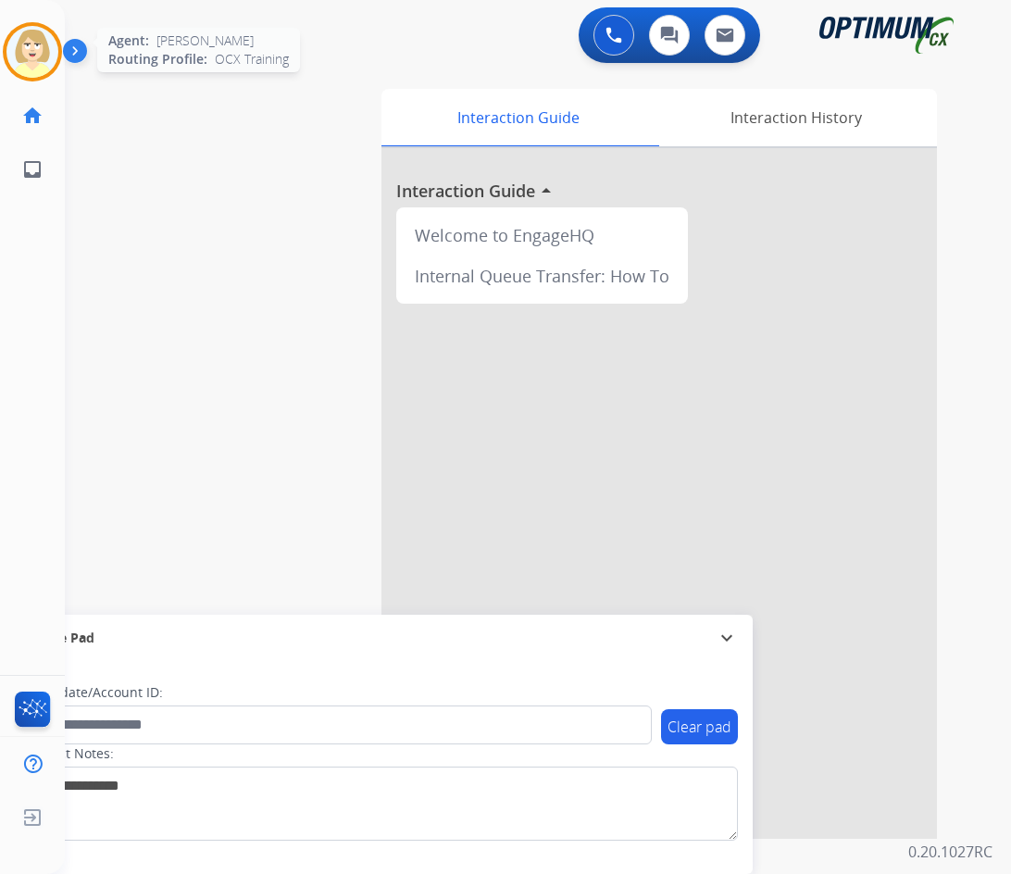
click at [22, 56] on img at bounding box center [32, 52] width 52 height 52
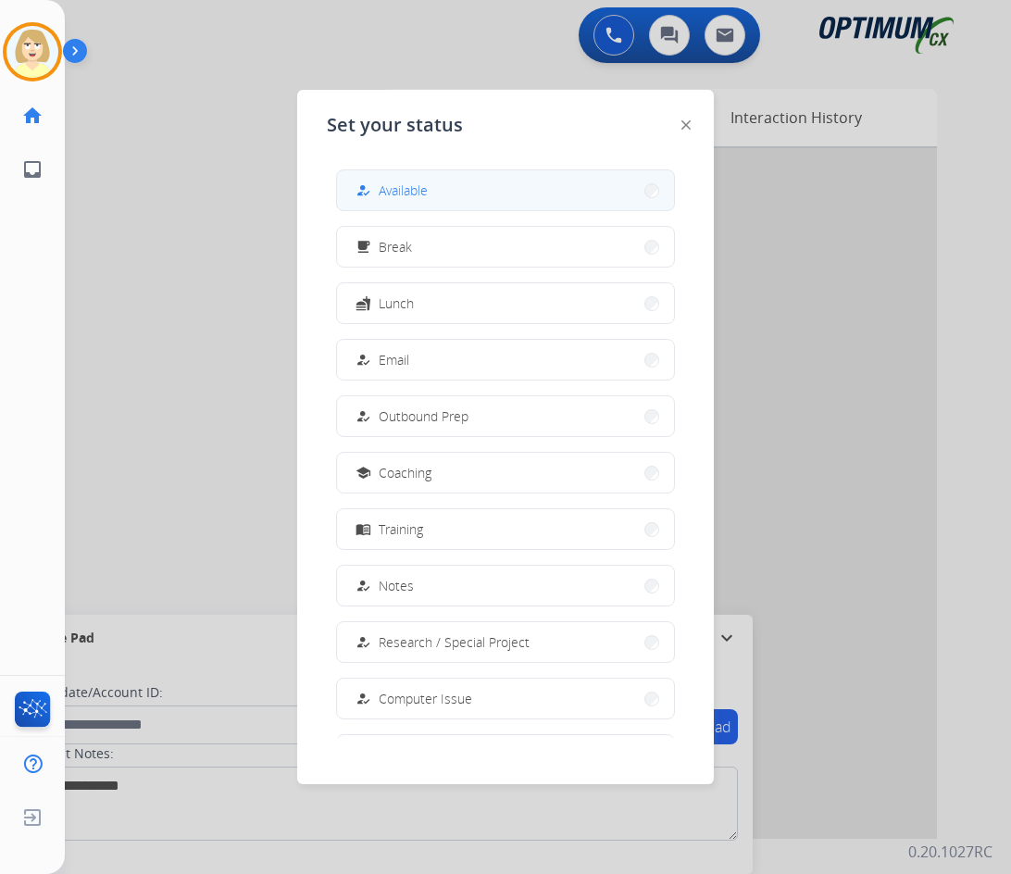
click at [386, 192] on span "Available" at bounding box center [402, 189] width 49 height 19
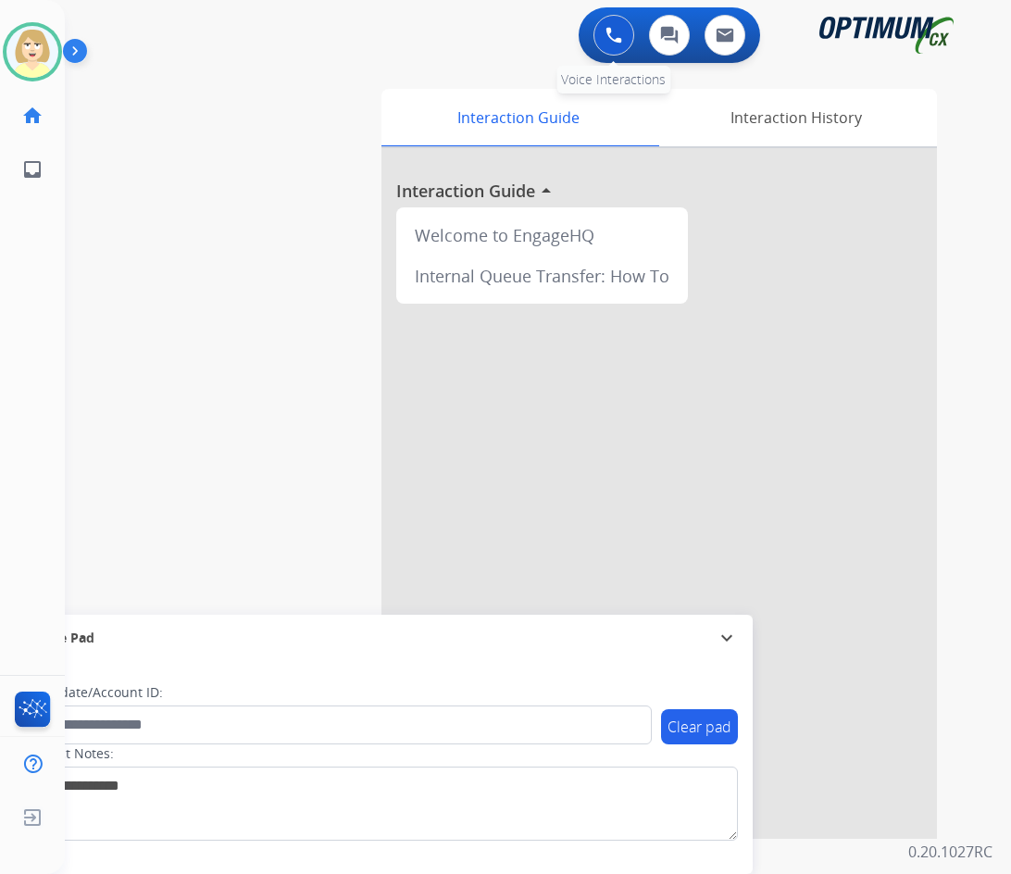
click at [610, 40] on img at bounding box center [613, 35] width 17 height 17
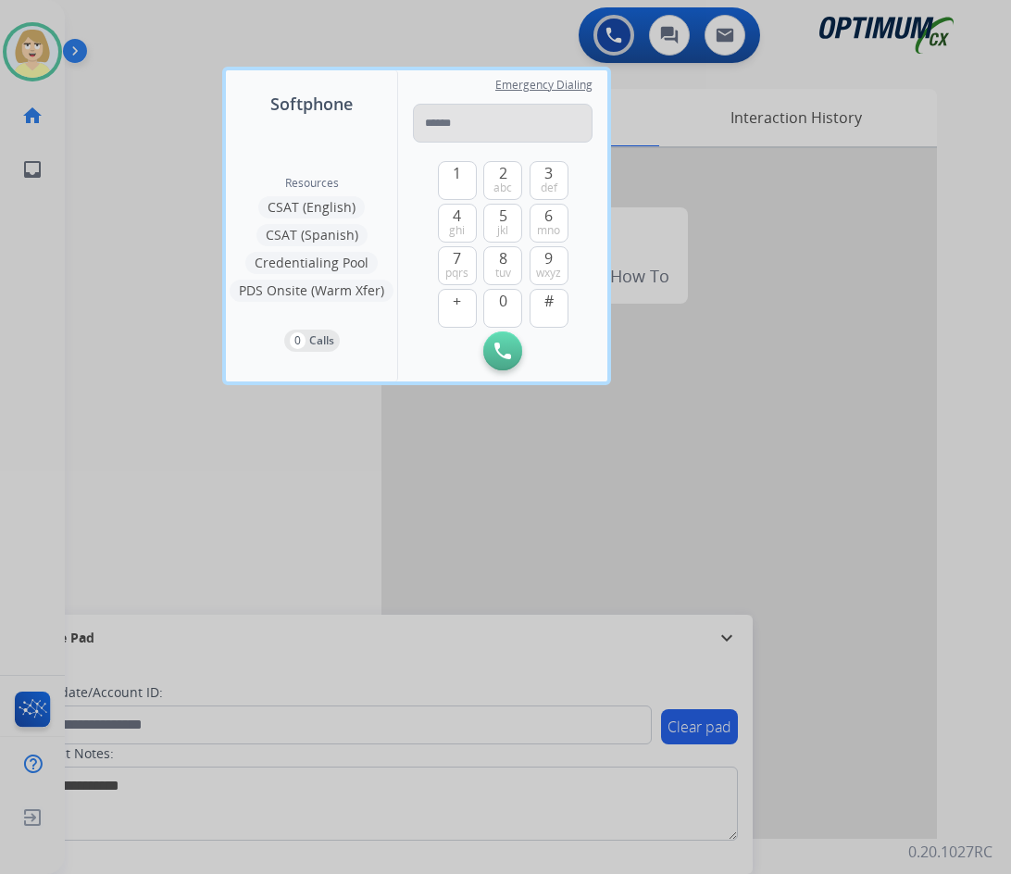
click at [448, 122] on input "tel" at bounding box center [503, 123] width 180 height 39
type input "**********"
click at [501, 357] on img at bounding box center [502, 350] width 17 height 17
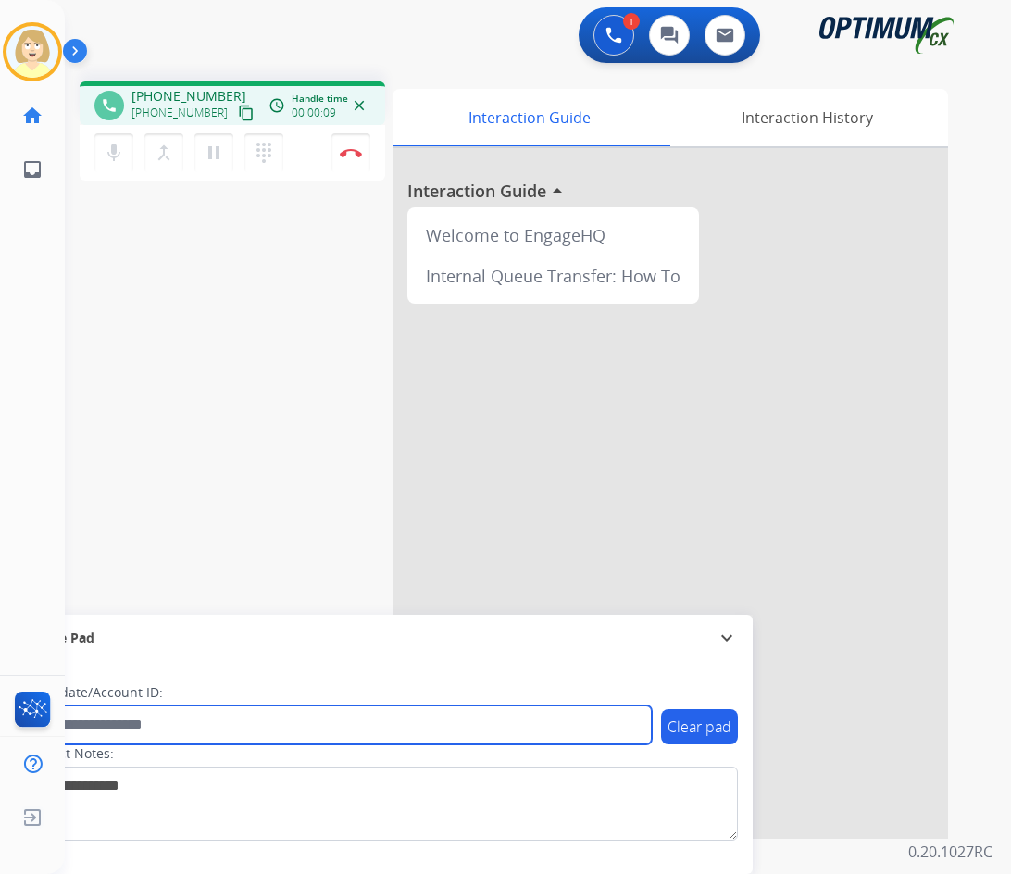
click at [144, 733] on input "text" at bounding box center [337, 724] width 627 height 39
paste input "*******"
type input "*******"
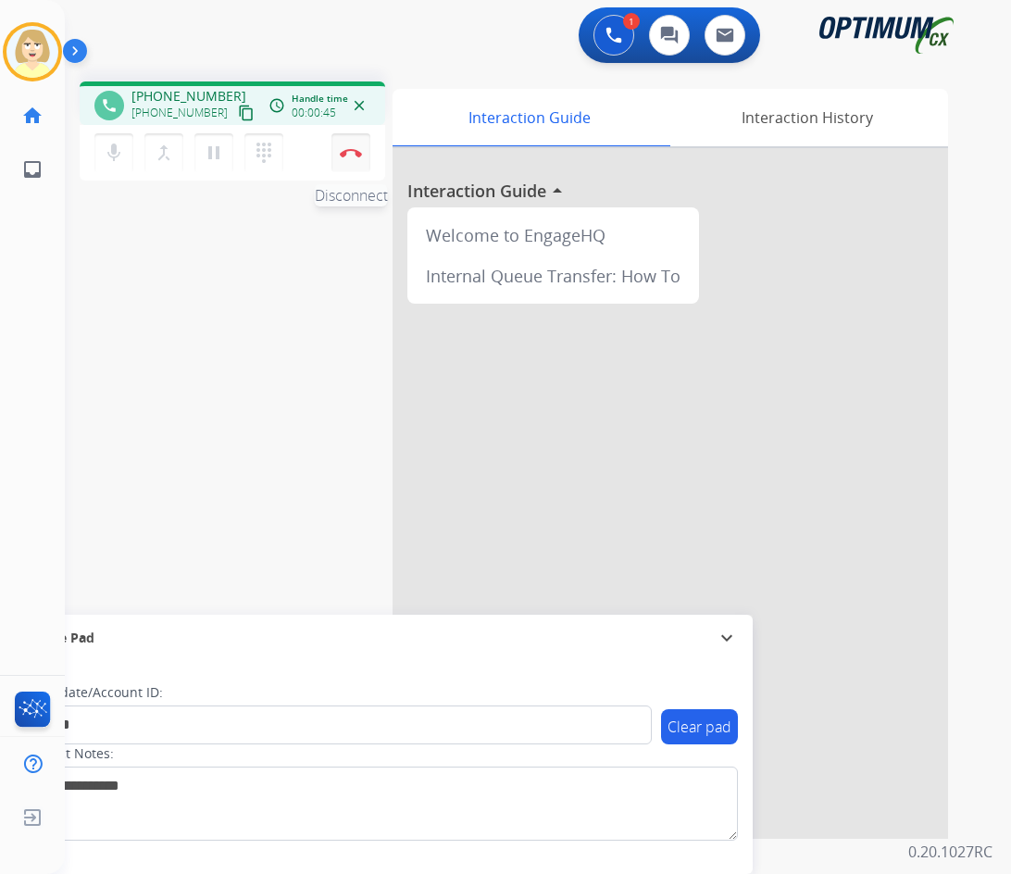
click at [354, 148] on img at bounding box center [351, 152] width 22 height 9
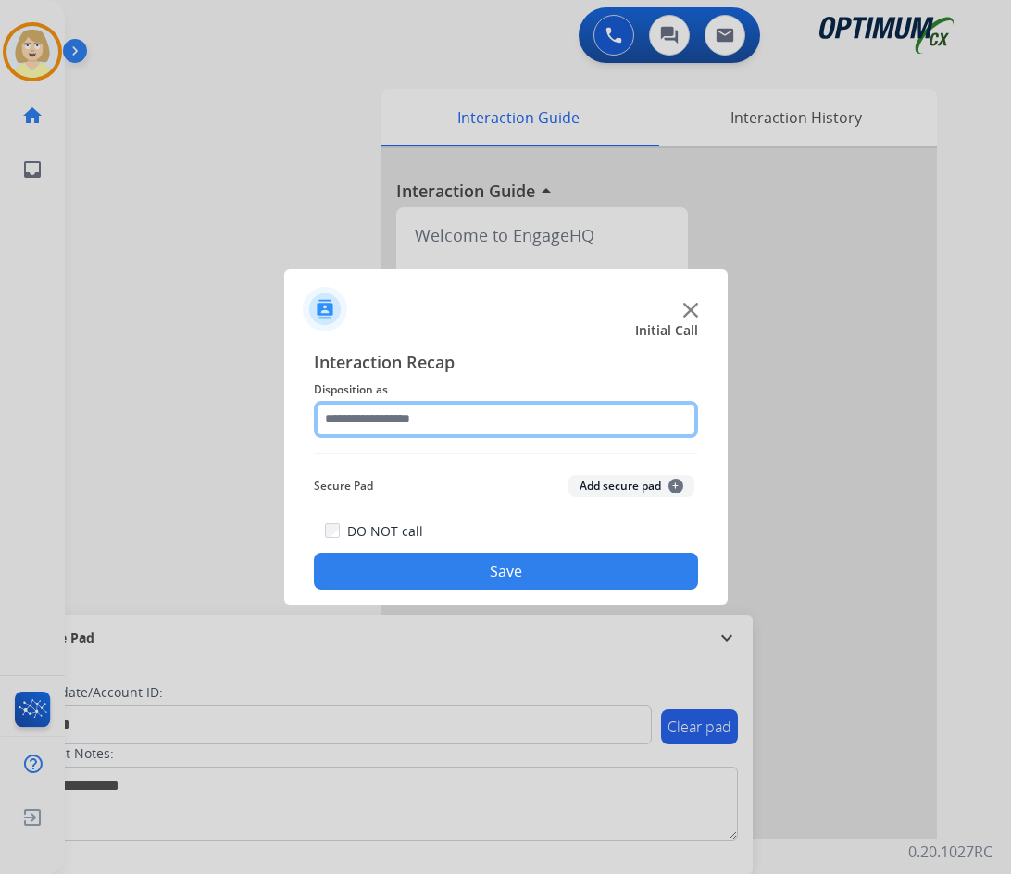
click at [382, 420] on input "text" at bounding box center [506, 419] width 384 height 37
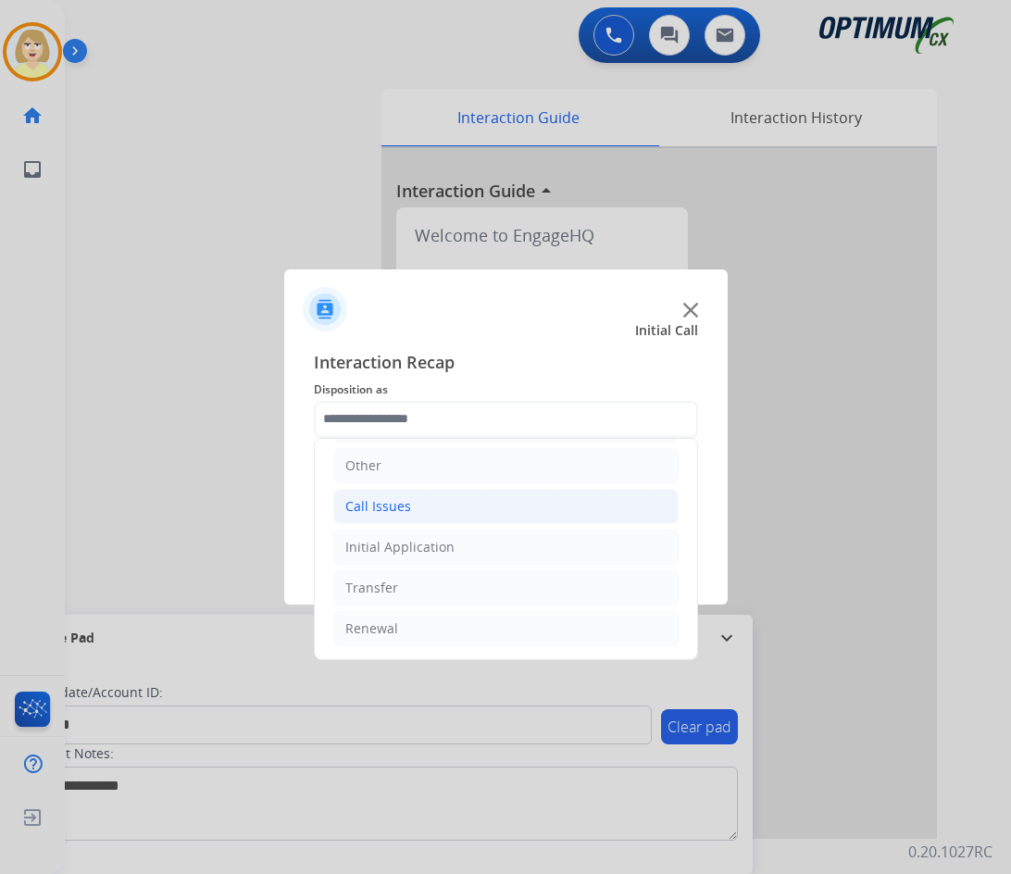
click at [401, 506] on div "Call Issues" at bounding box center [378, 506] width 66 height 19
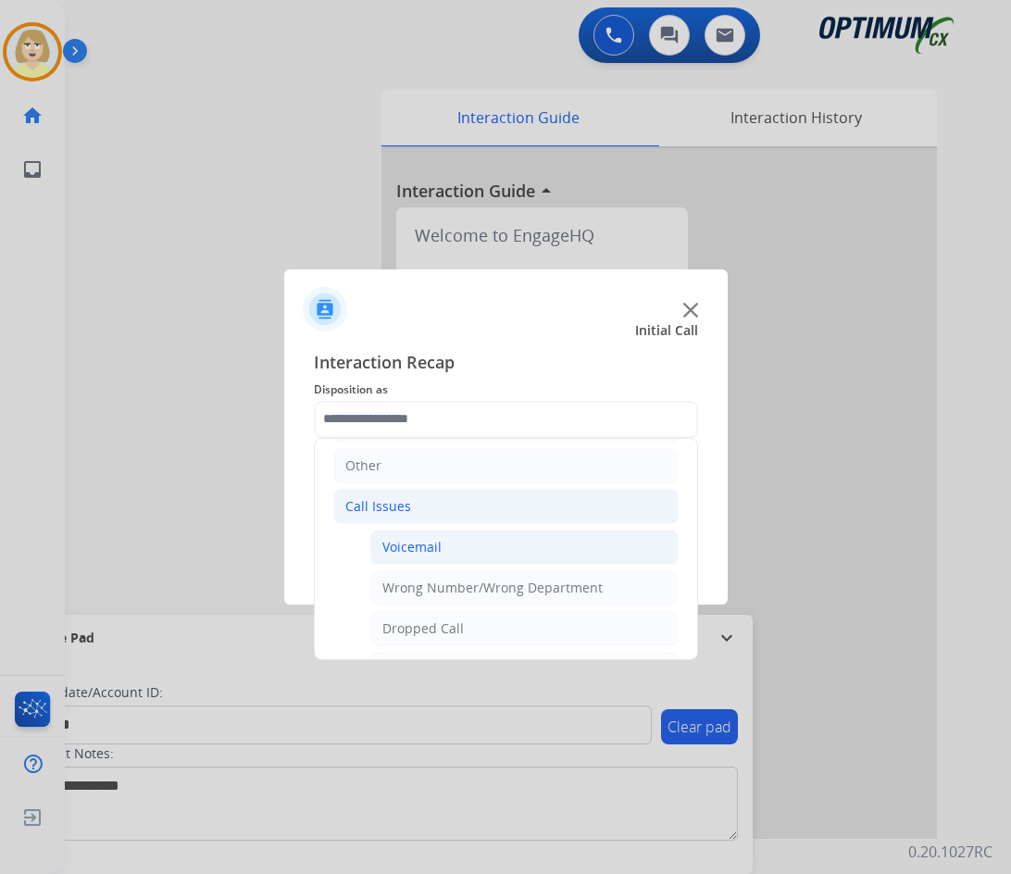
click at [417, 544] on div "Voicemail" at bounding box center [411, 547] width 59 height 19
type input "*********"
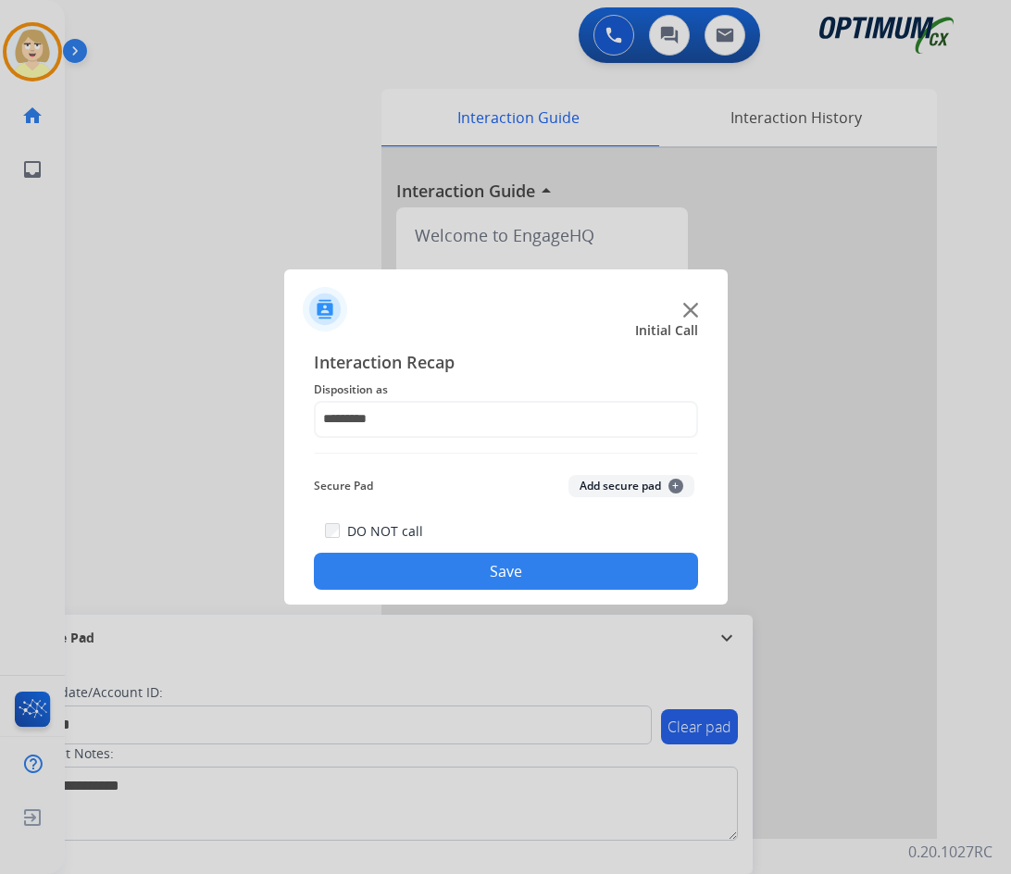
click at [594, 485] on button "Add secure pad +" at bounding box center [631, 486] width 126 height 22
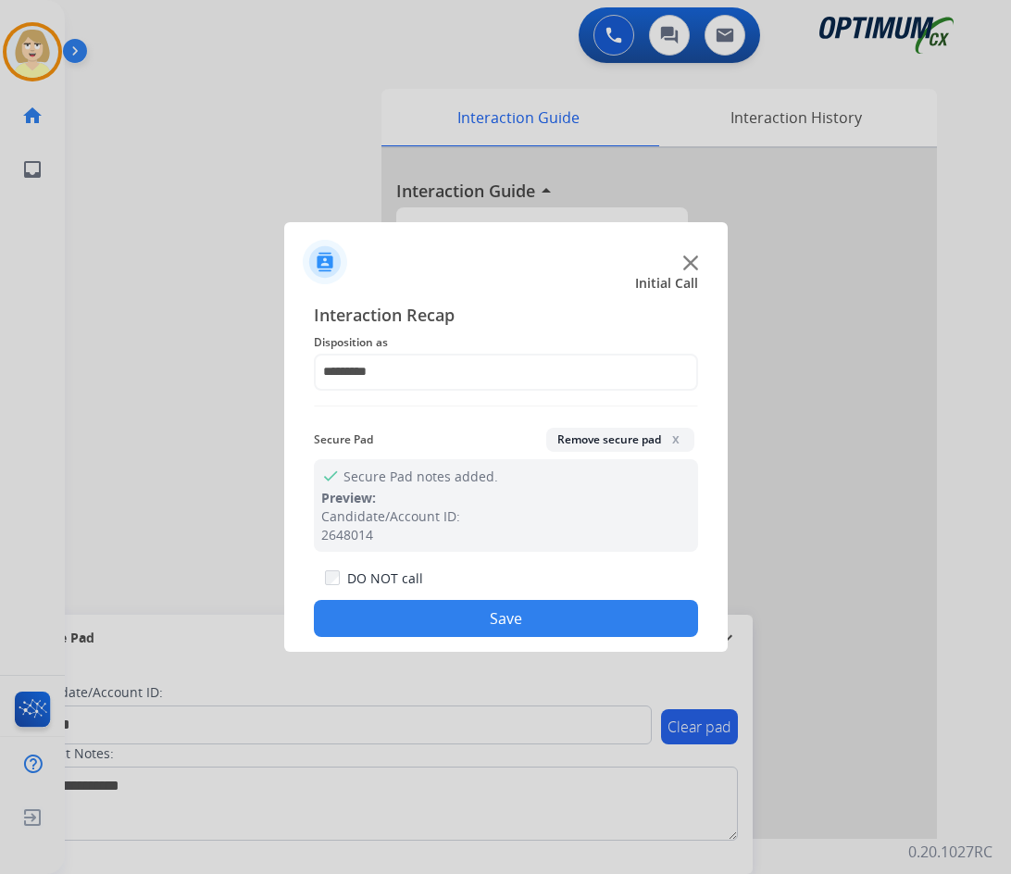
drag, startPoint x: 415, startPoint y: 608, endPoint x: 399, endPoint y: 610, distance: 15.8
click at [411, 609] on button "Save" at bounding box center [506, 618] width 384 height 37
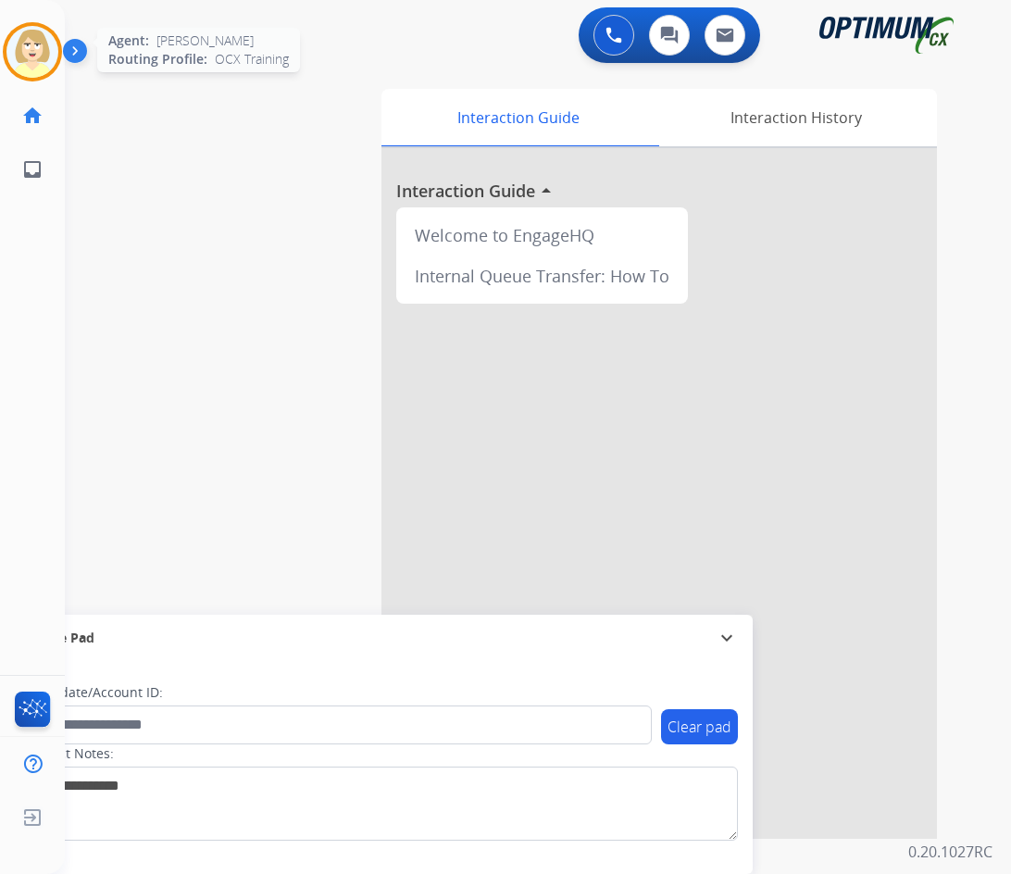
click at [33, 43] on img at bounding box center [32, 52] width 52 height 52
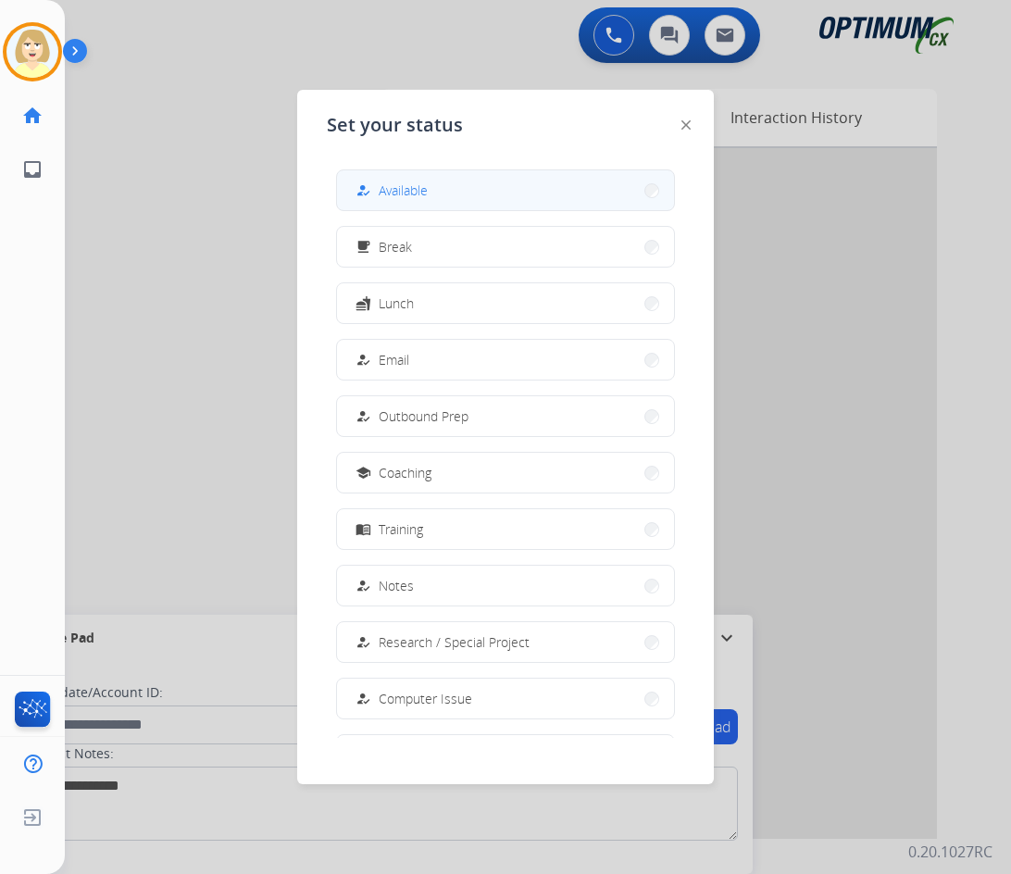
click at [391, 188] on span "Available" at bounding box center [402, 189] width 49 height 19
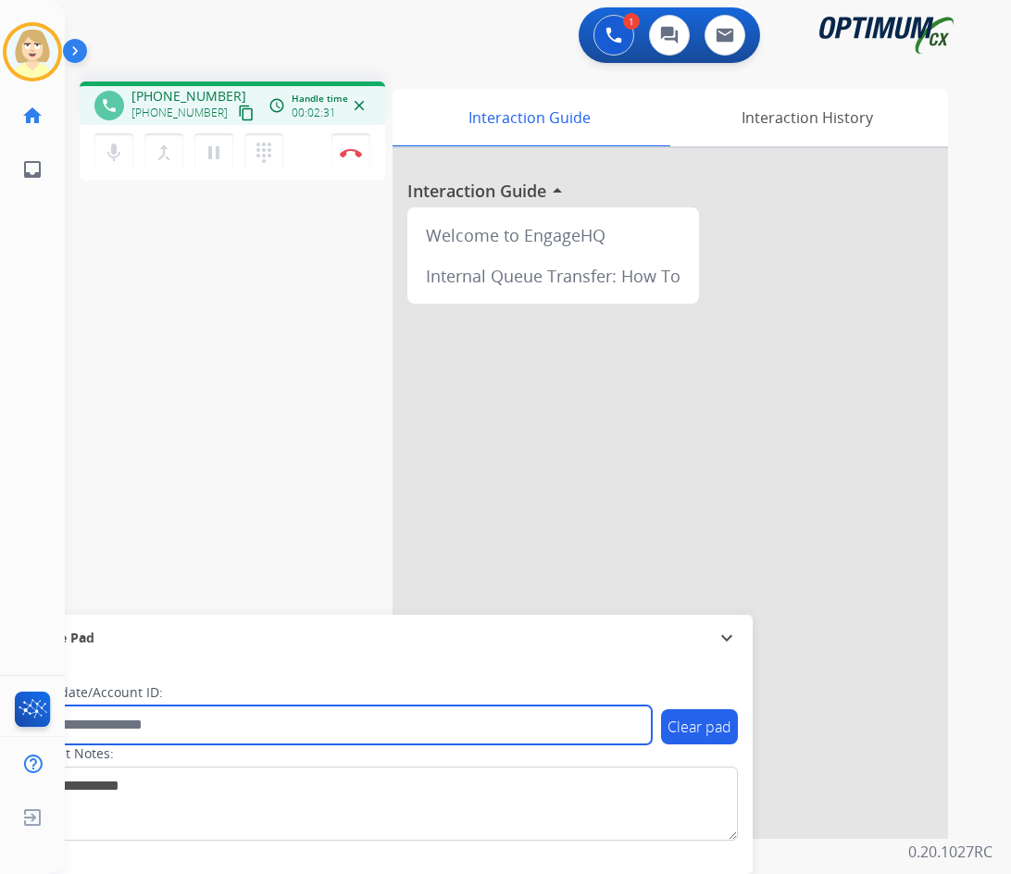
click at [129, 725] on input "text" at bounding box center [337, 724] width 627 height 39
paste input "*******"
click at [131, 720] on input "*******" at bounding box center [337, 724] width 627 height 39
paste input "********"
type input "**********"
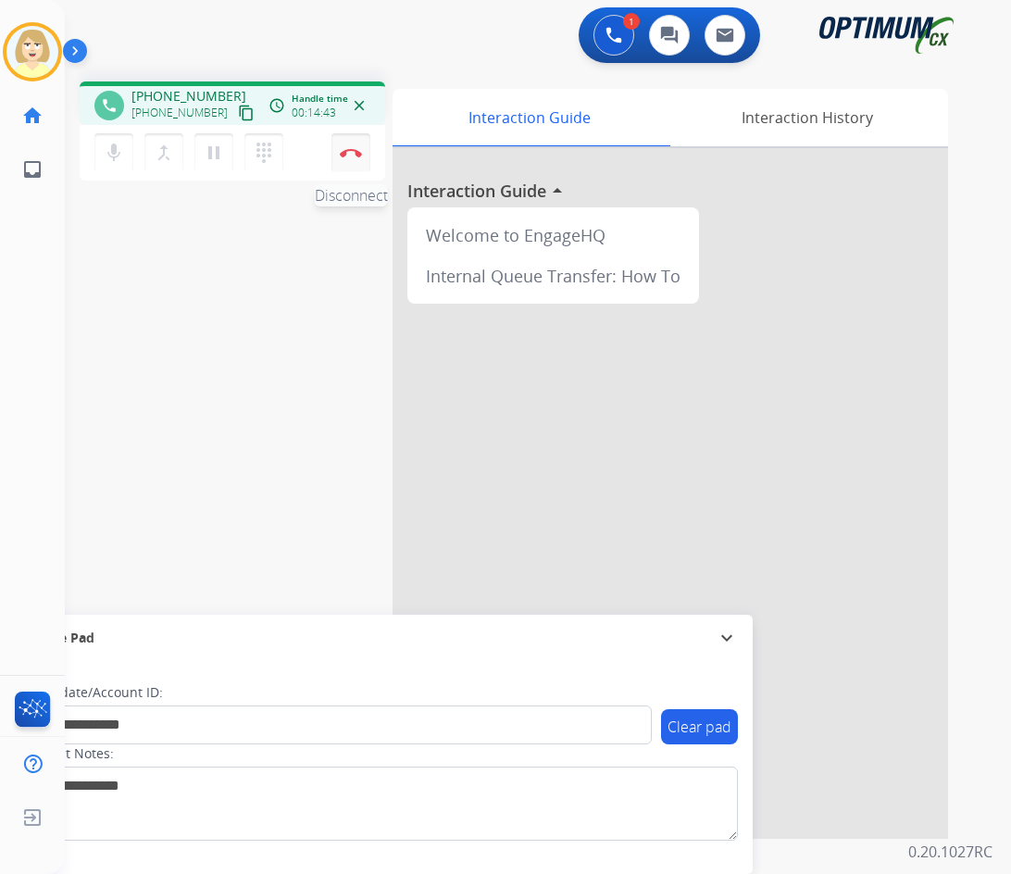
click at [349, 150] on img at bounding box center [351, 152] width 22 height 9
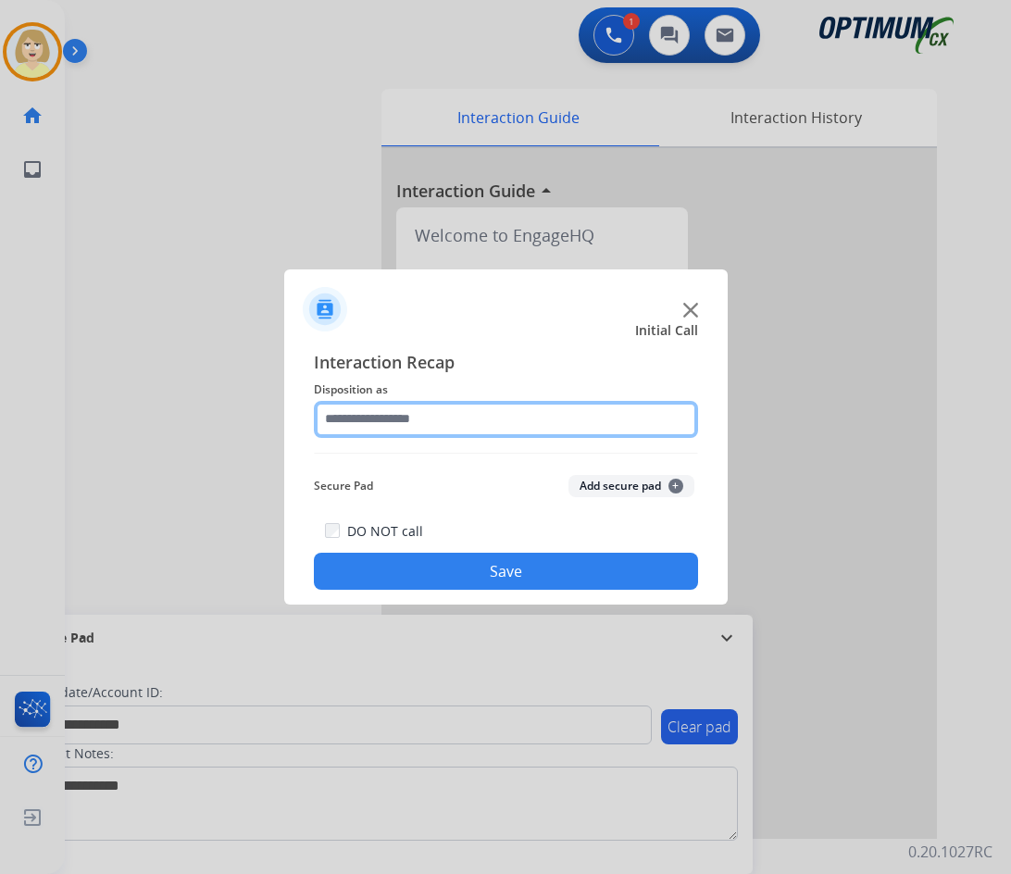
click at [366, 421] on input "text" at bounding box center [506, 419] width 384 height 37
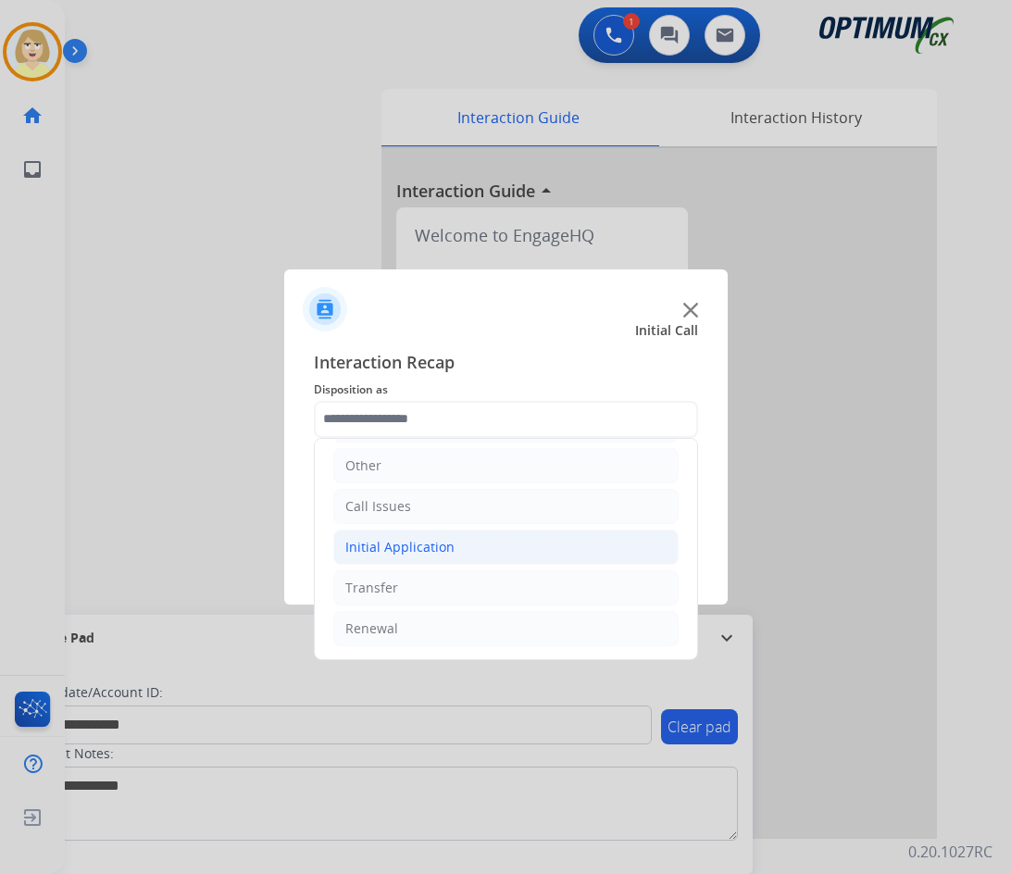
click at [413, 547] on div "Initial Application" at bounding box center [399, 547] width 109 height 19
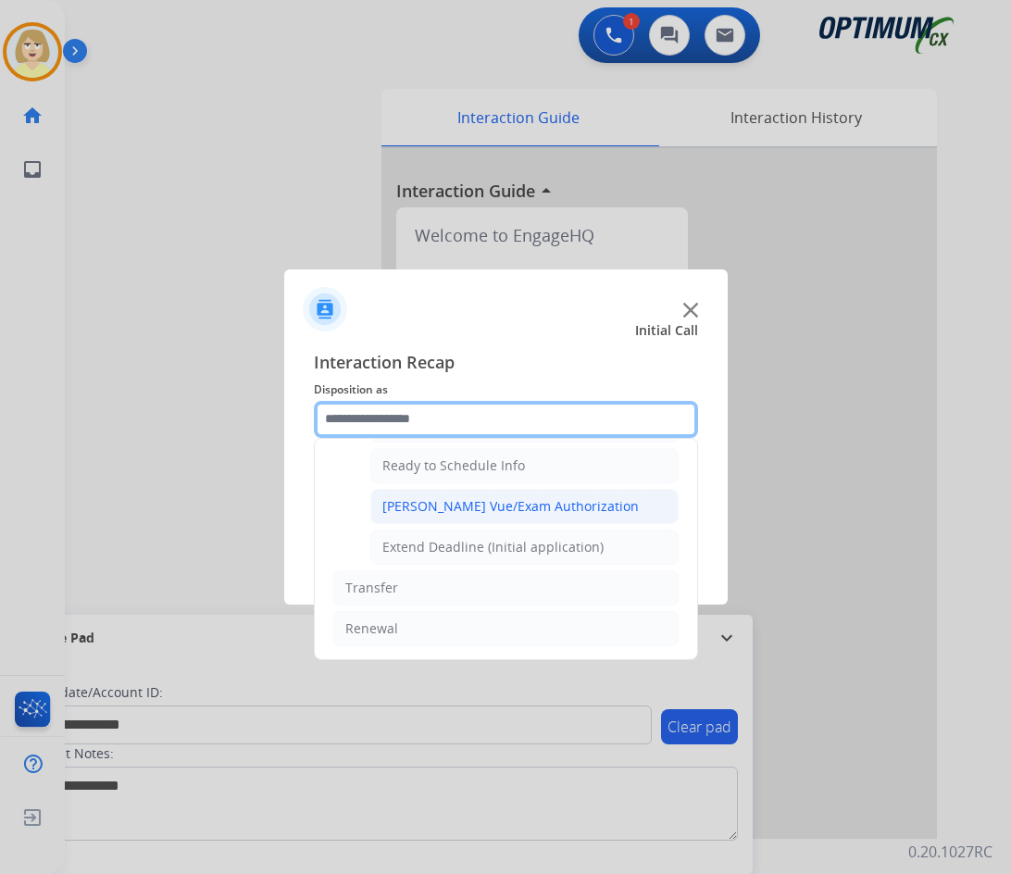
scroll to position [1029, 0]
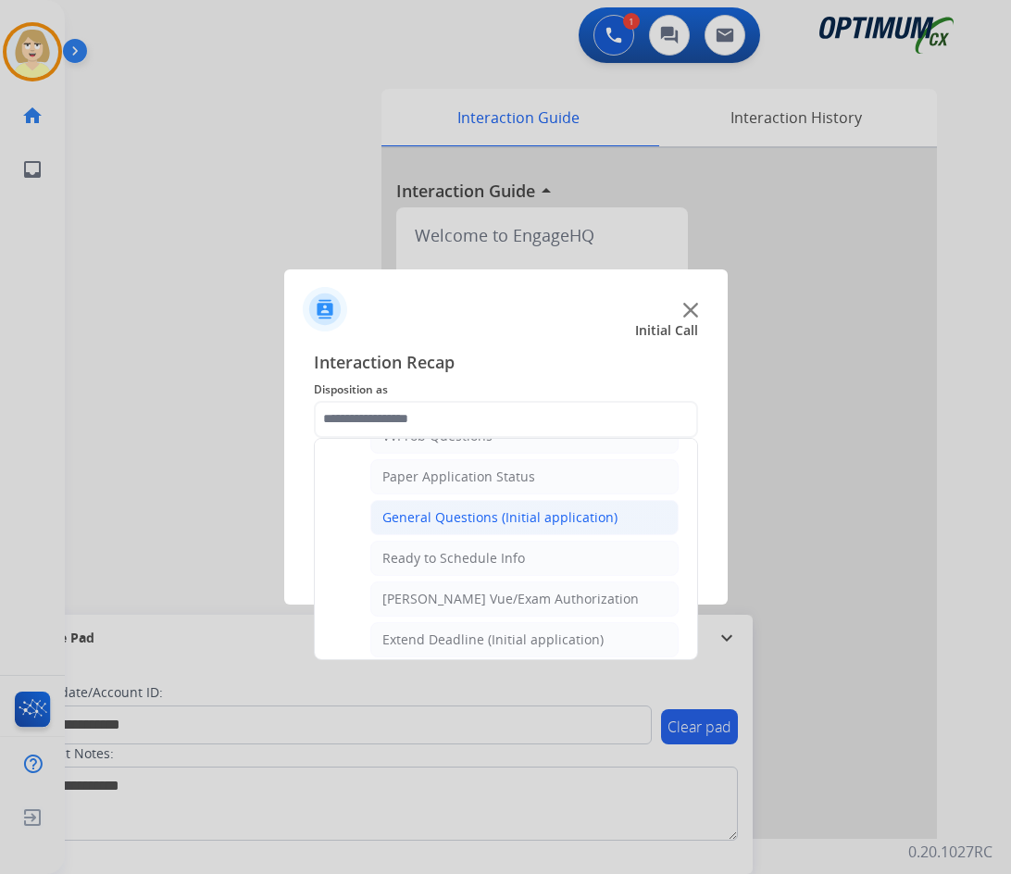
click at [441, 512] on div "General Questions (Initial application)" at bounding box center [499, 517] width 235 height 19
type input "**********"
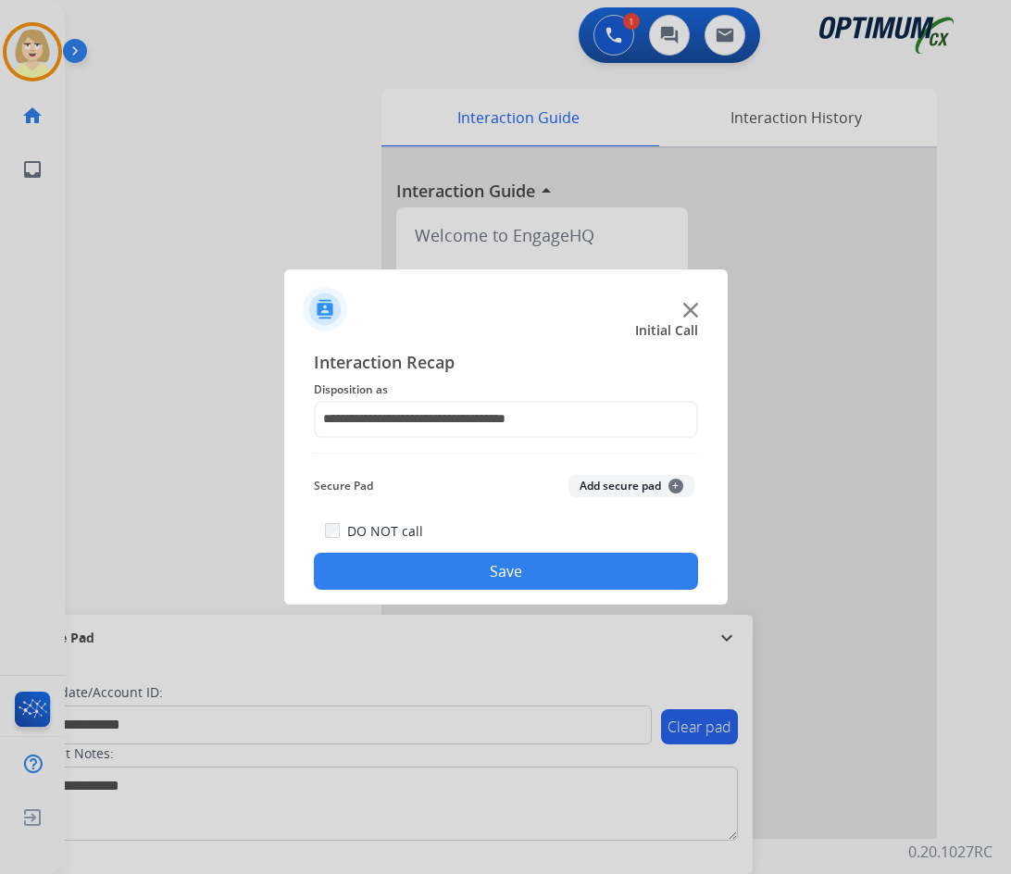
click at [604, 481] on button "Add secure pad +" at bounding box center [631, 486] width 126 height 22
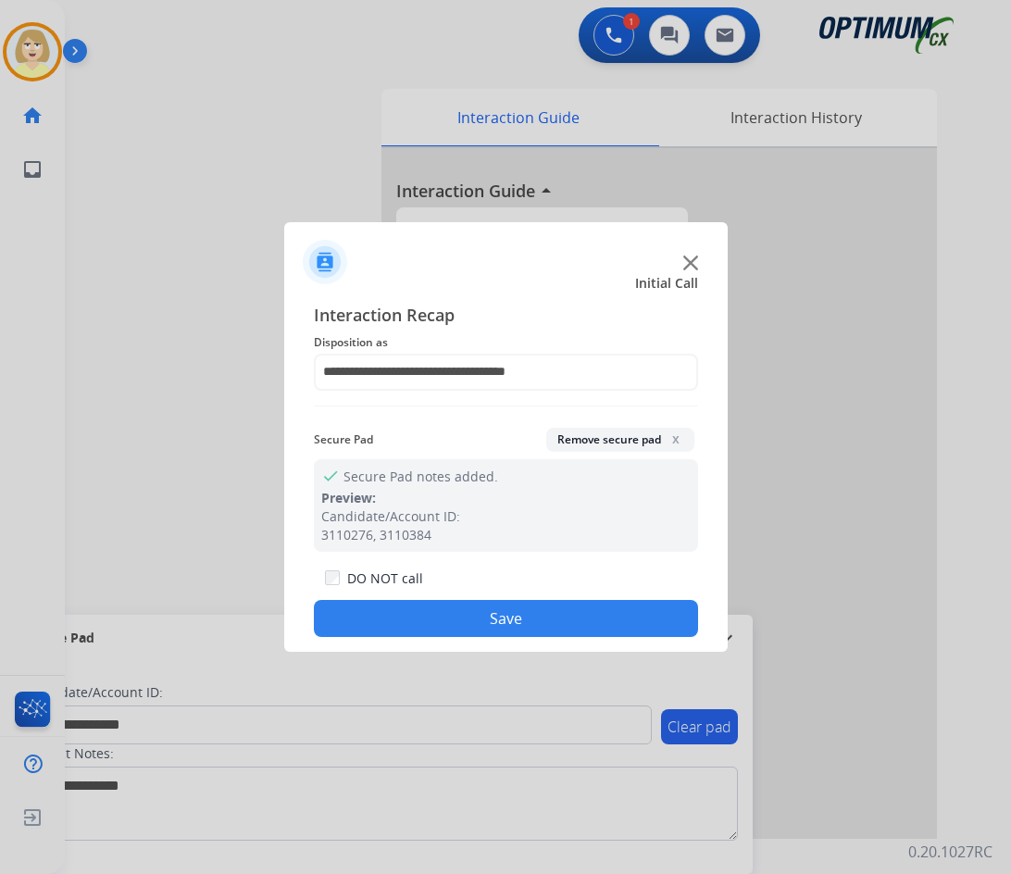
drag, startPoint x: 410, startPoint y: 620, endPoint x: 116, endPoint y: 177, distance: 532.1
click at [406, 619] on button "Save" at bounding box center [506, 618] width 384 height 37
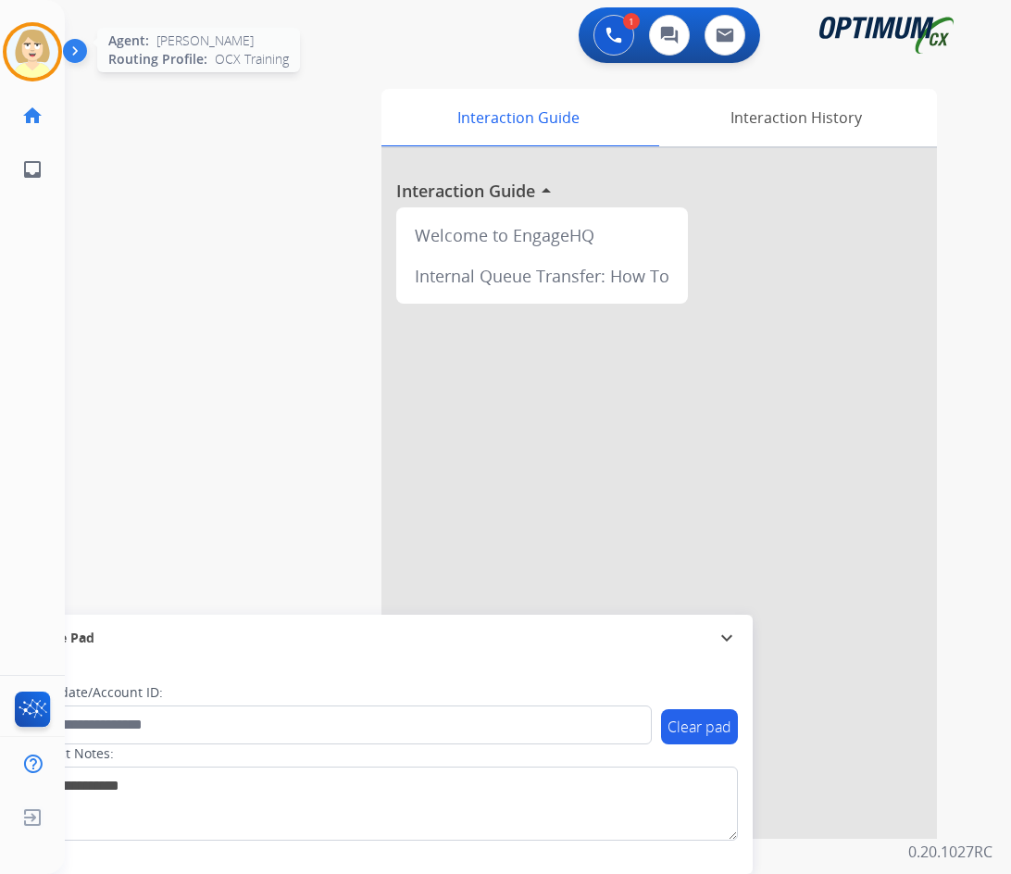
drag, startPoint x: 37, startPoint y: 50, endPoint x: 47, endPoint y: 51, distance: 10.2
click at [37, 49] on img at bounding box center [32, 52] width 52 height 52
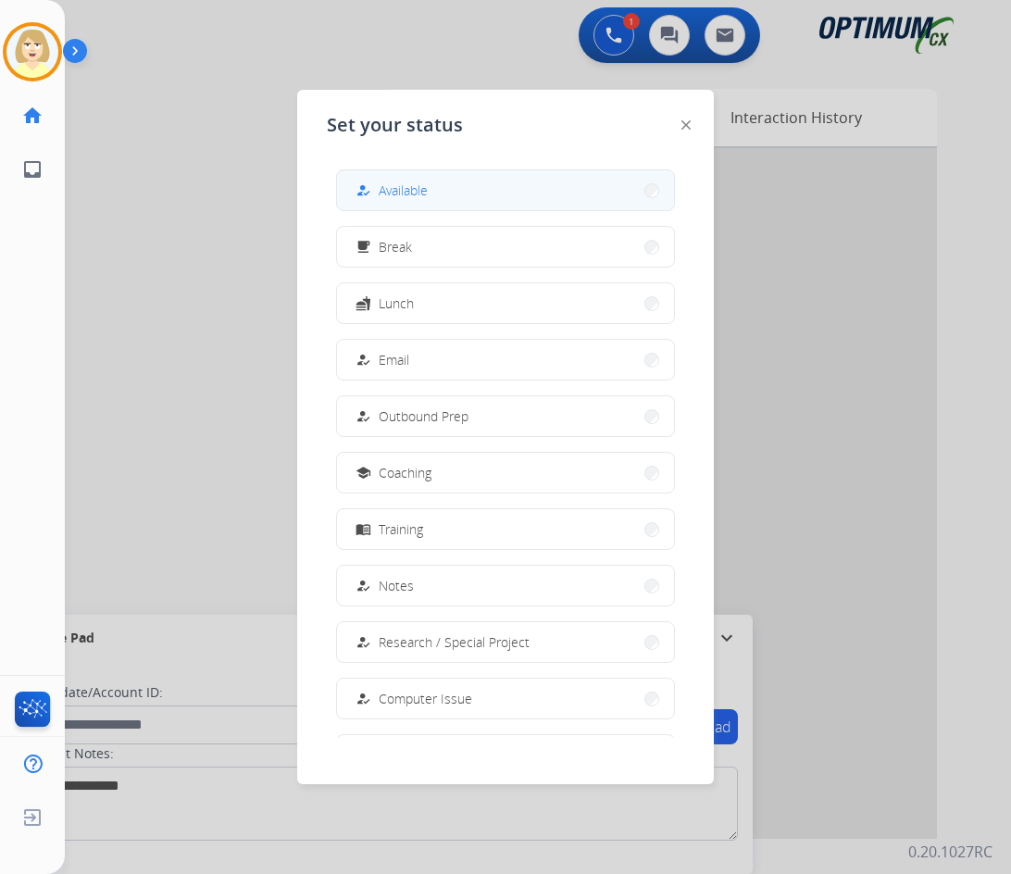
click at [391, 186] on span "Available" at bounding box center [402, 189] width 49 height 19
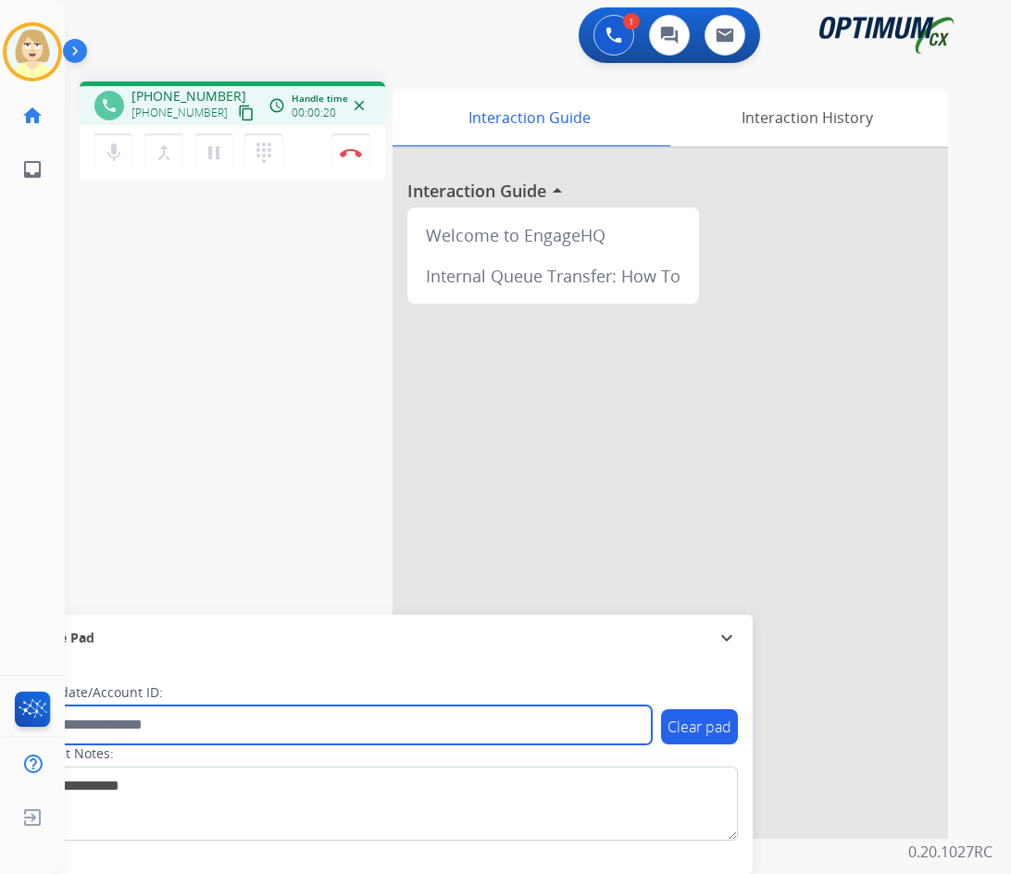
click at [97, 731] on input "text" at bounding box center [337, 724] width 627 height 39
paste input "*******"
type input "*******"
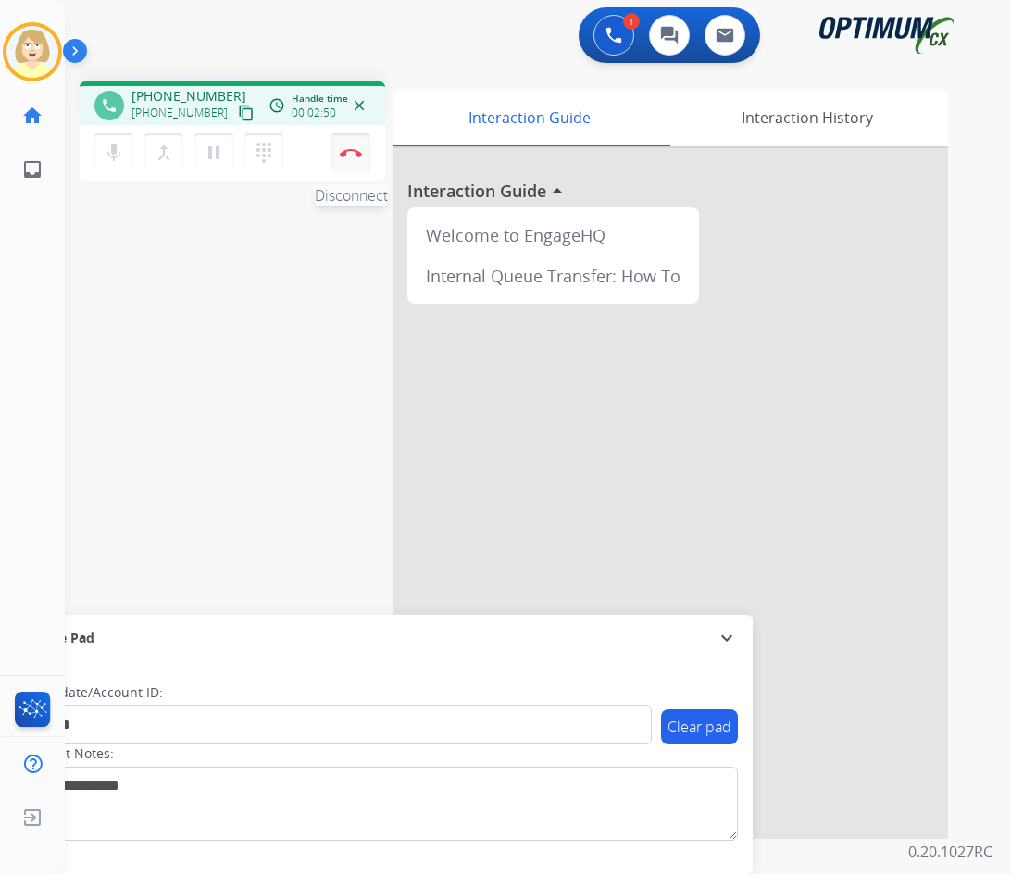
click at [350, 150] on img at bounding box center [351, 152] width 22 height 9
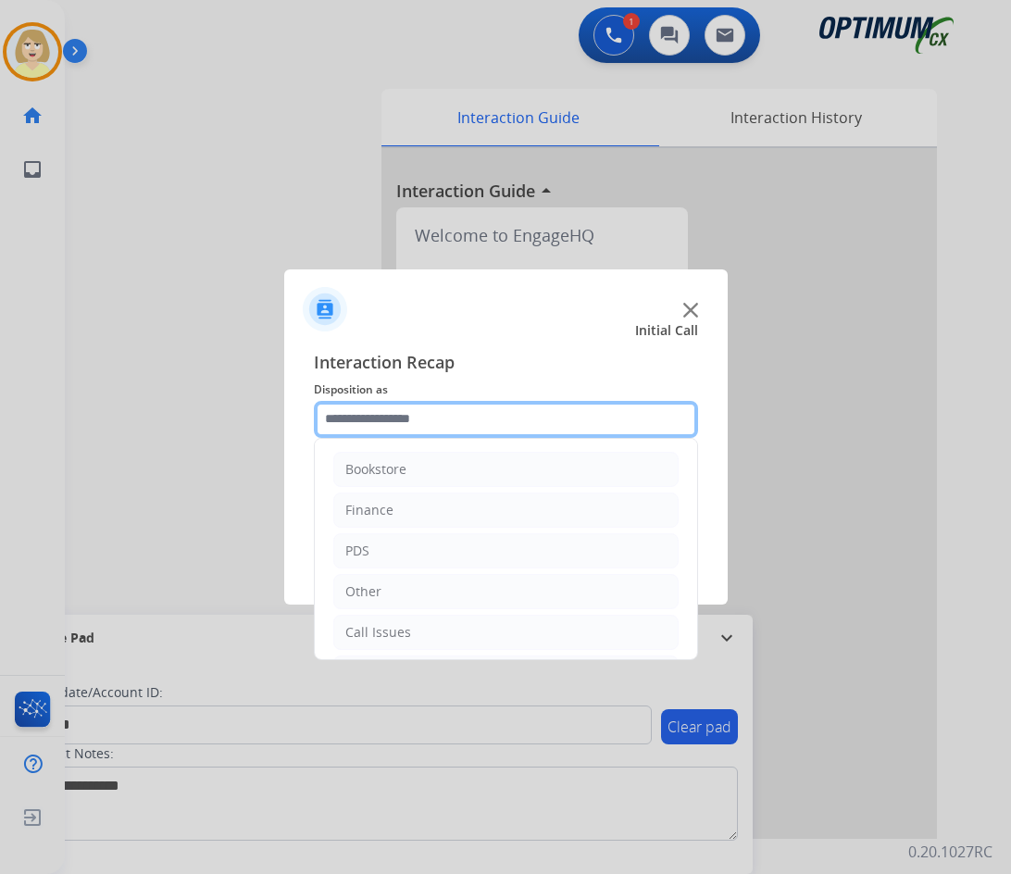
drag, startPoint x: 341, startPoint y: 425, endPoint x: 372, endPoint y: 457, distance: 44.5
click at [341, 425] on input "text" at bounding box center [506, 419] width 384 height 37
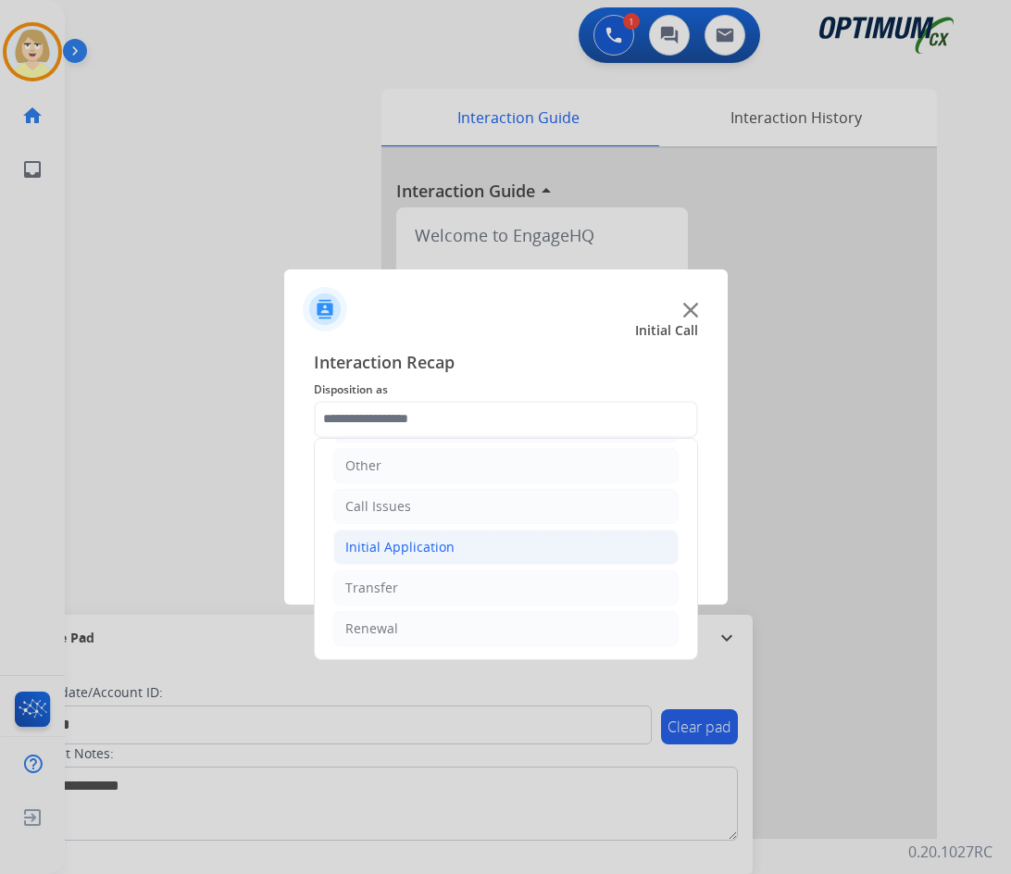
click at [386, 547] on div "Initial Application" at bounding box center [399, 547] width 109 height 19
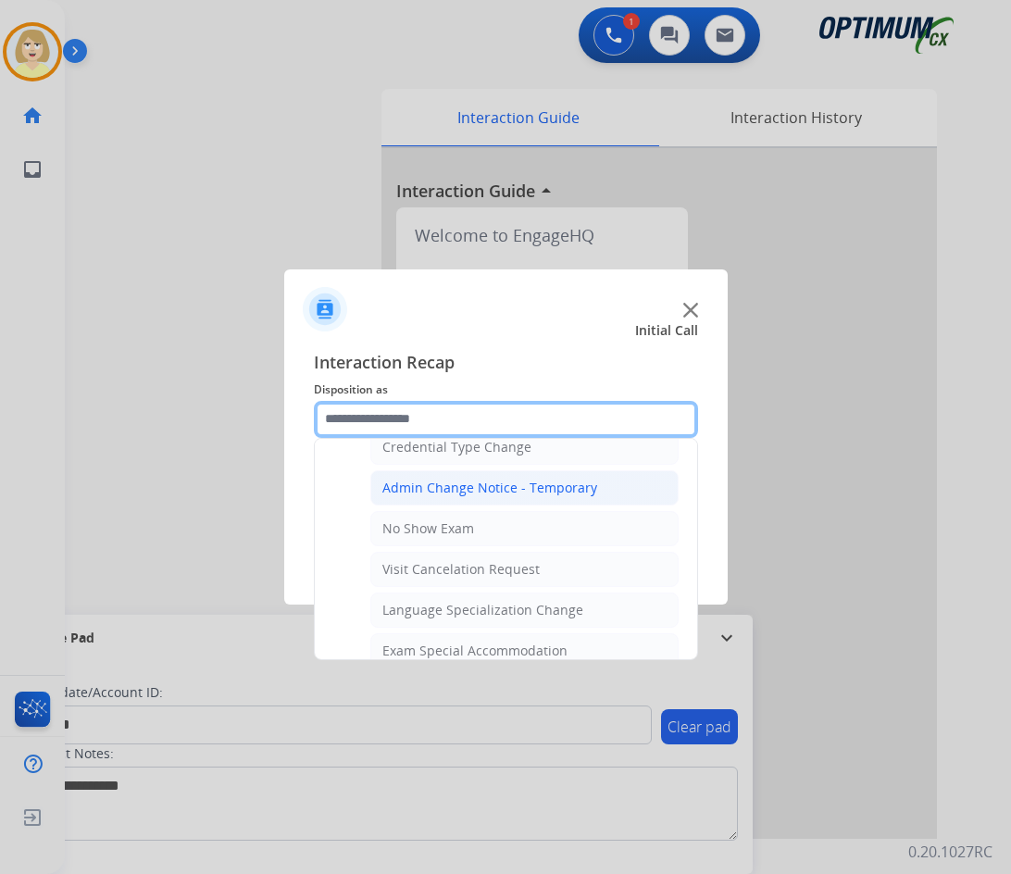
scroll to position [1051, 0]
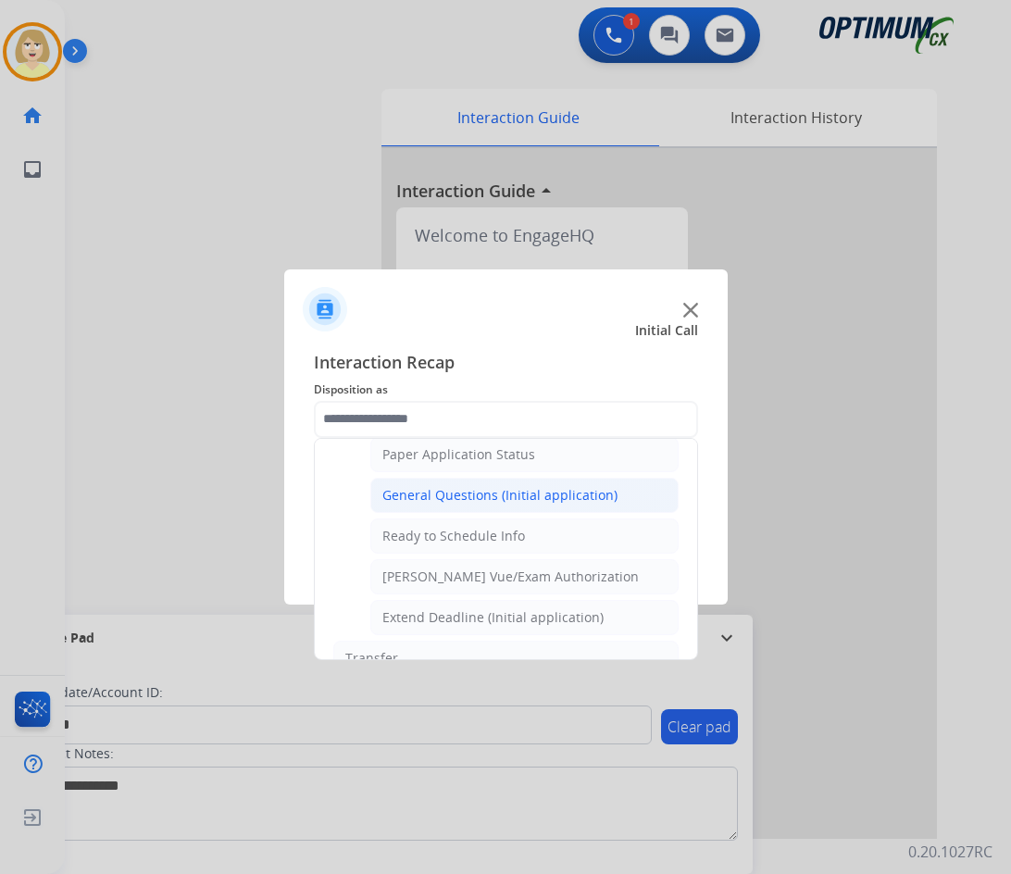
click at [481, 491] on div "General Questions (Initial application)" at bounding box center [499, 495] width 235 height 19
type input "**********"
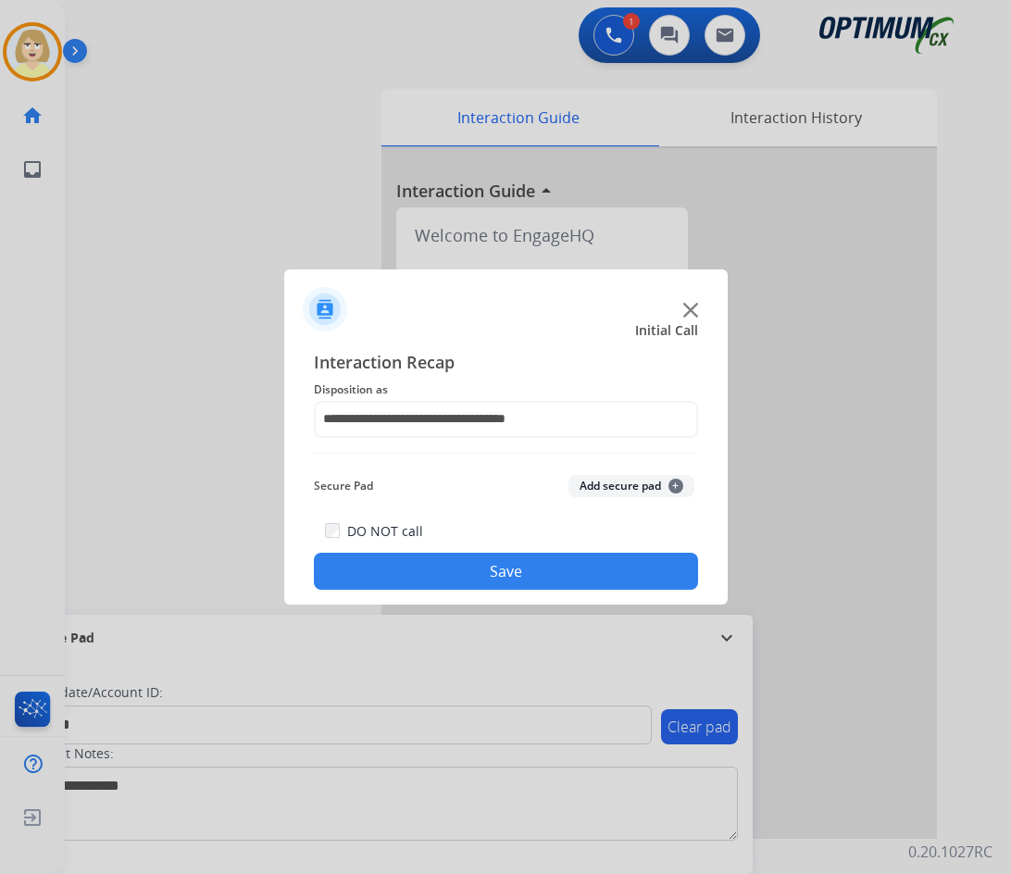
drag, startPoint x: 597, startPoint y: 481, endPoint x: 465, endPoint y: 556, distance: 152.1
click at [595, 482] on button "Add secure pad +" at bounding box center [631, 486] width 126 height 22
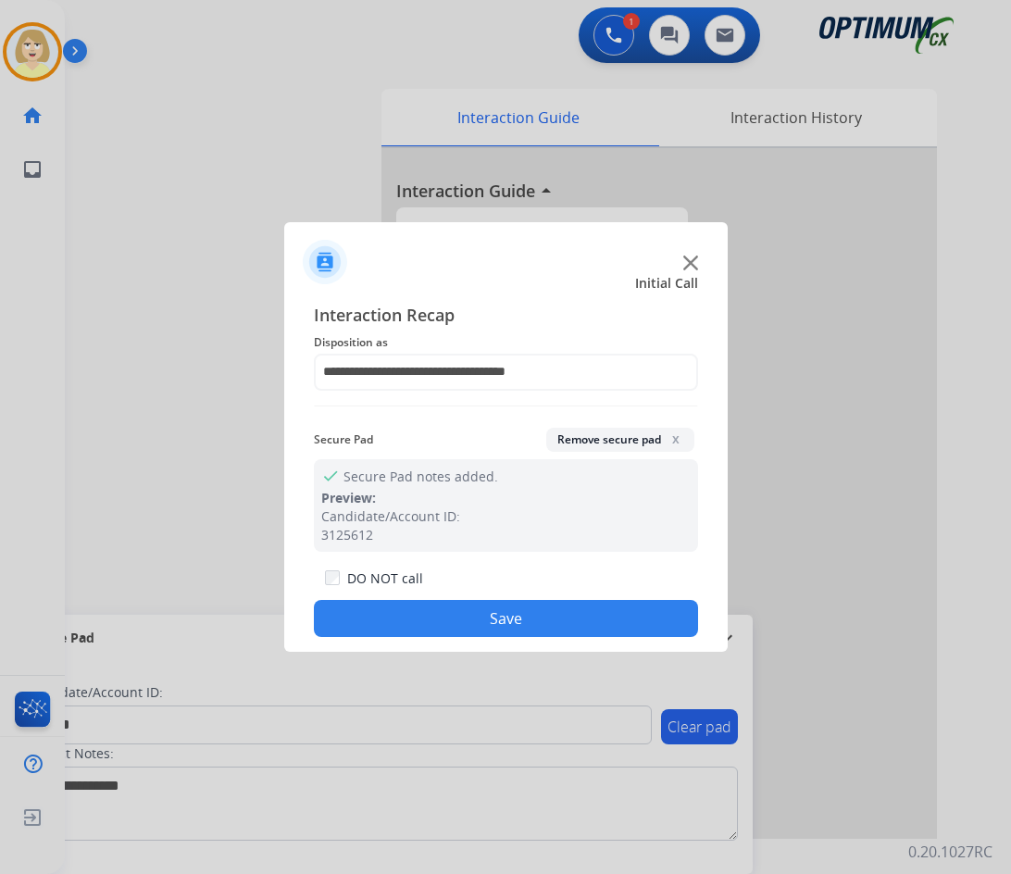
drag, startPoint x: 407, startPoint y: 617, endPoint x: 62, endPoint y: 321, distance: 454.8
click at [406, 617] on button "Save" at bounding box center [506, 618] width 384 height 37
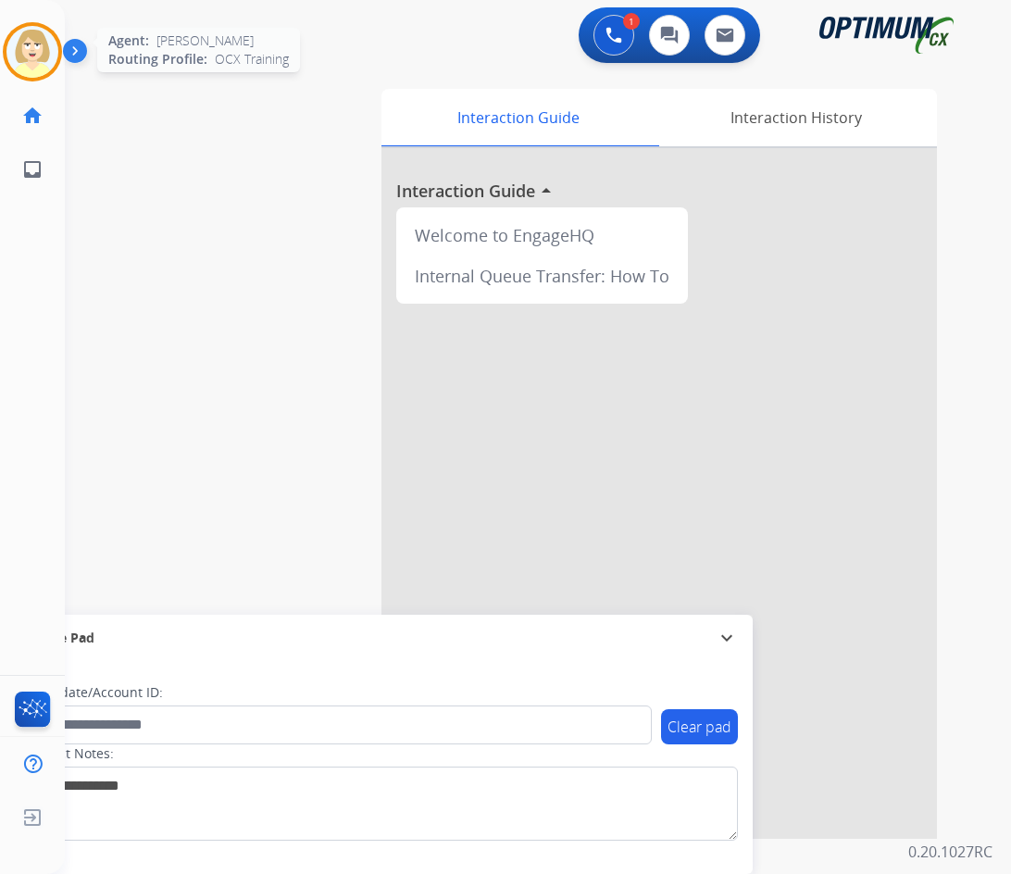
click at [31, 44] on img at bounding box center [32, 52] width 52 height 52
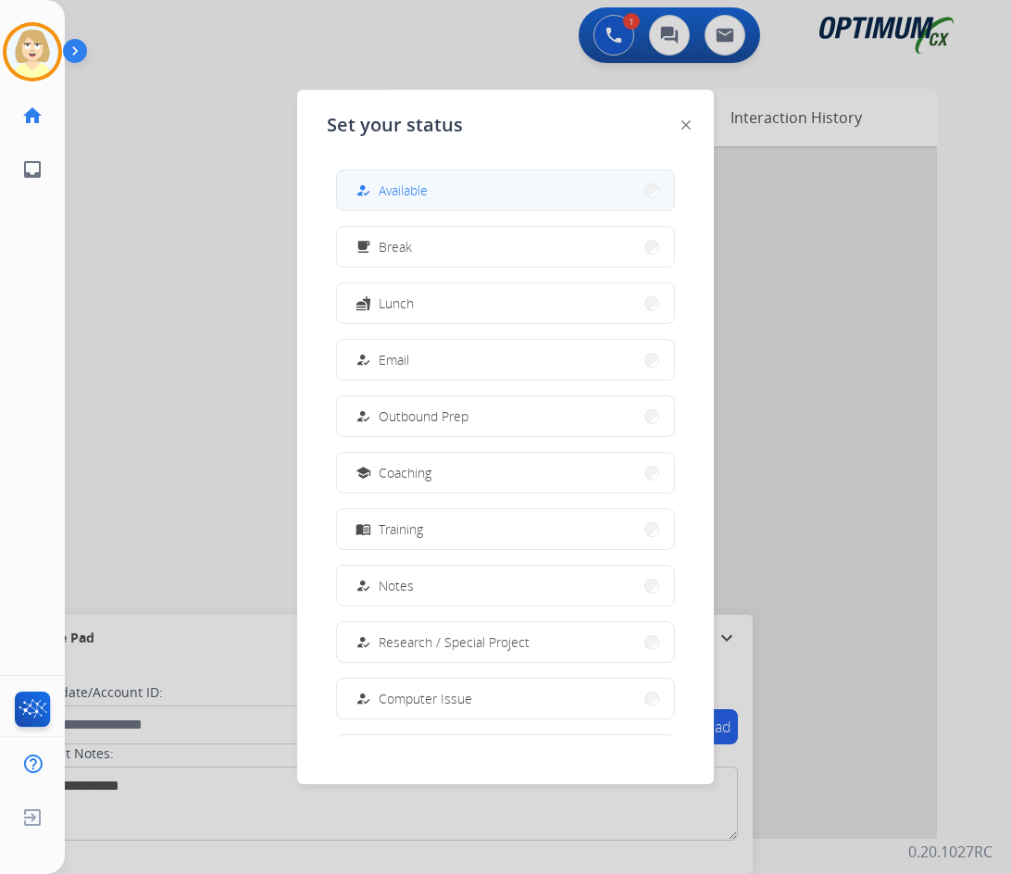
click at [421, 187] on span "Available" at bounding box center [402, 189] width 49 height 19
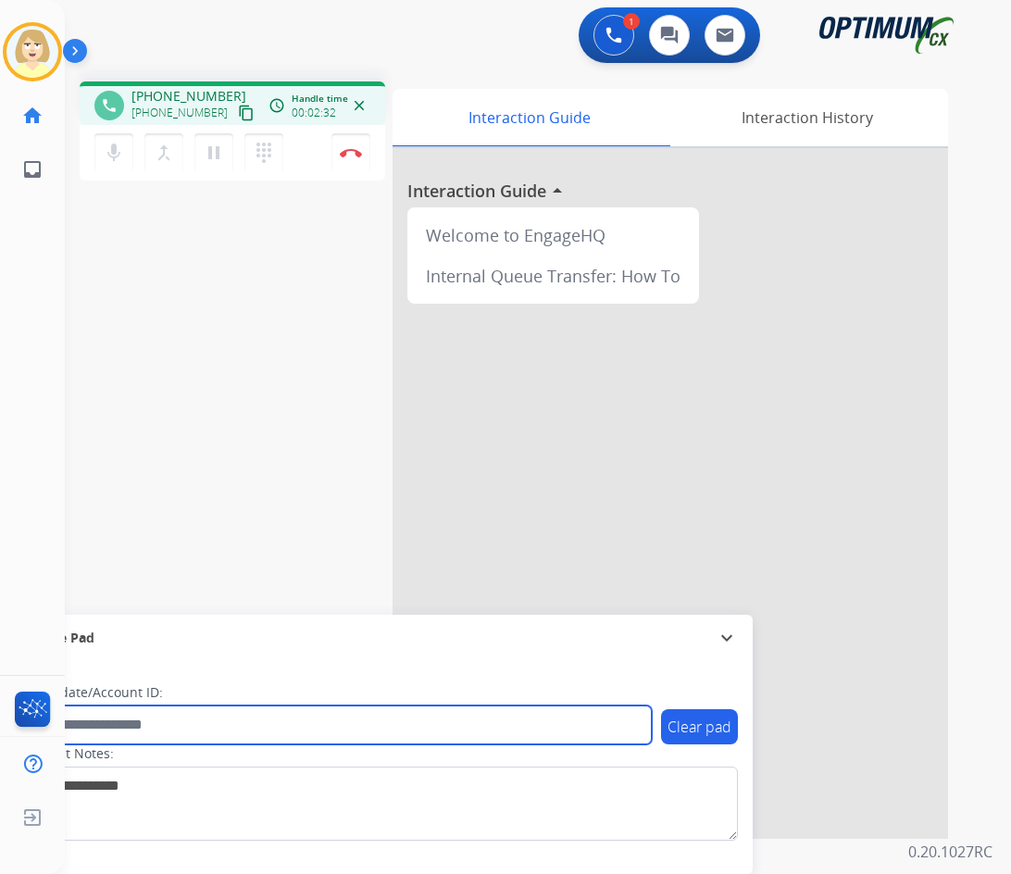
click at [112, 716] on input "text" at bounding box center [337, 724] width 627 height 39
paste input "*******"
type input "*******"
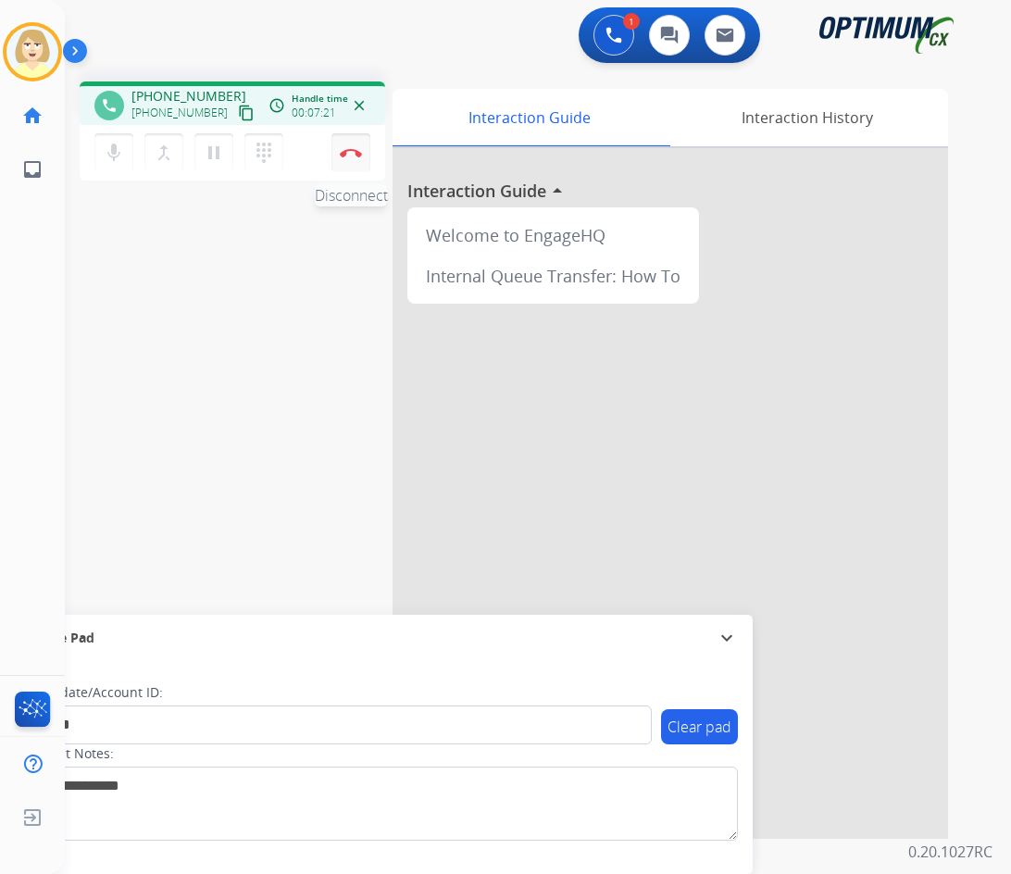
click at [347, 148] on img at bounding box center [351, 152] width 22 height 9
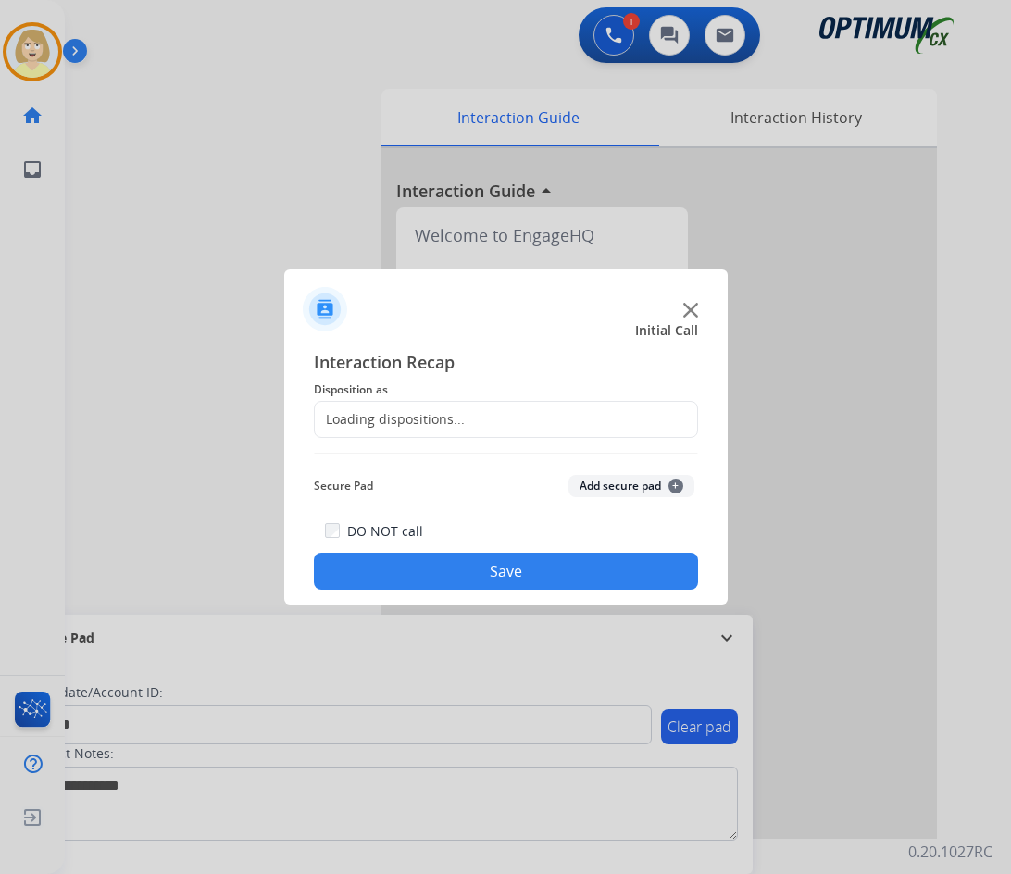
click at [378, 388] on span "Disposition as" at bounding box center [506, 389] width 384 height 22
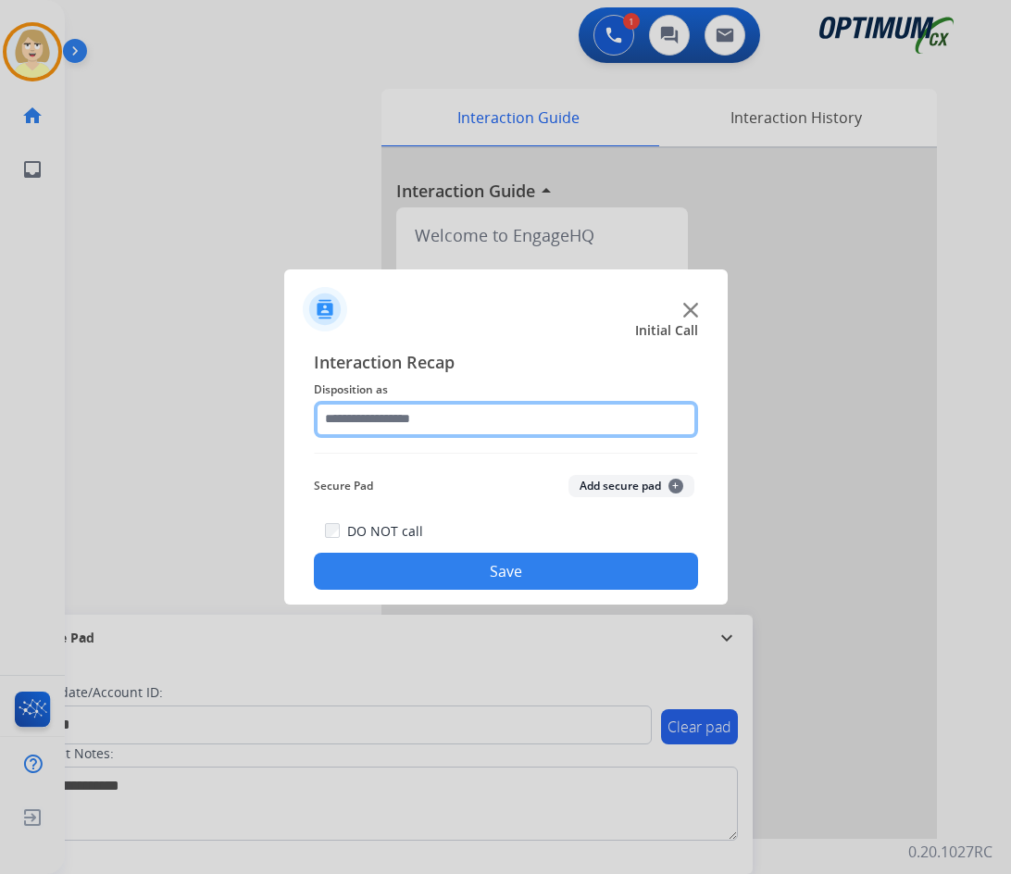
click at [371, 410] on input "text" at bounding box center [506, 419] width 384 height 37
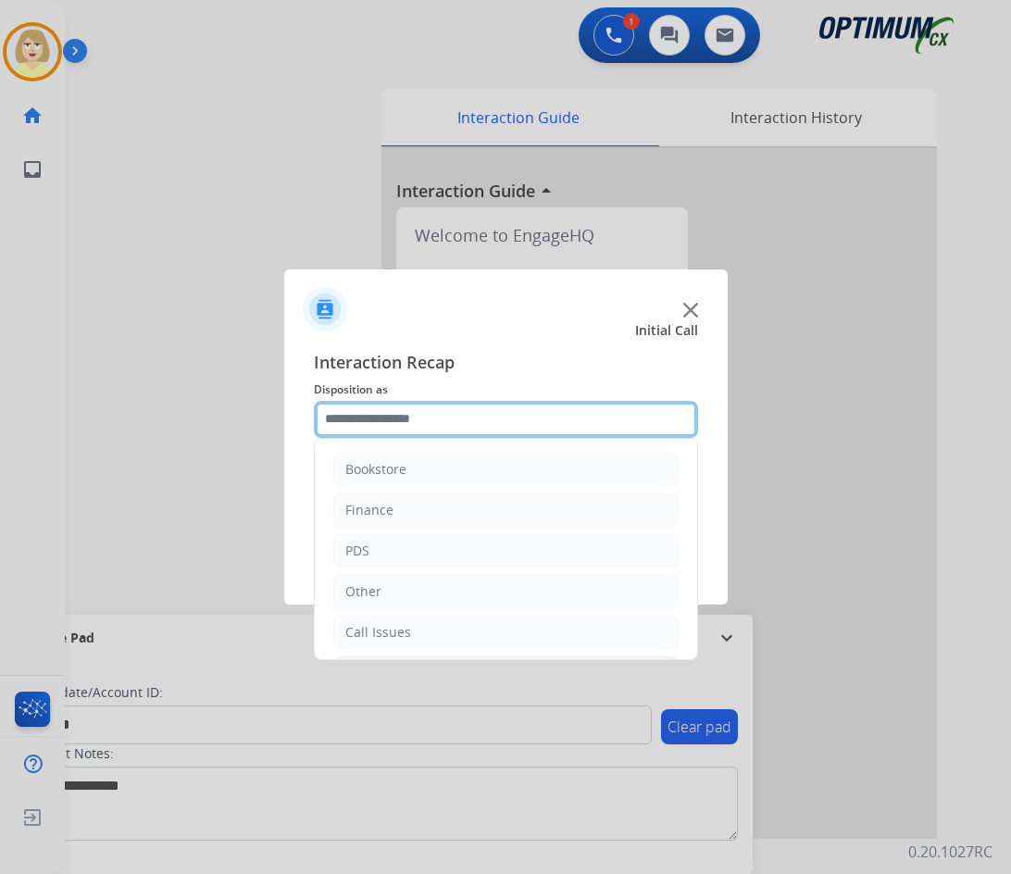
scroll to position [126, 0]
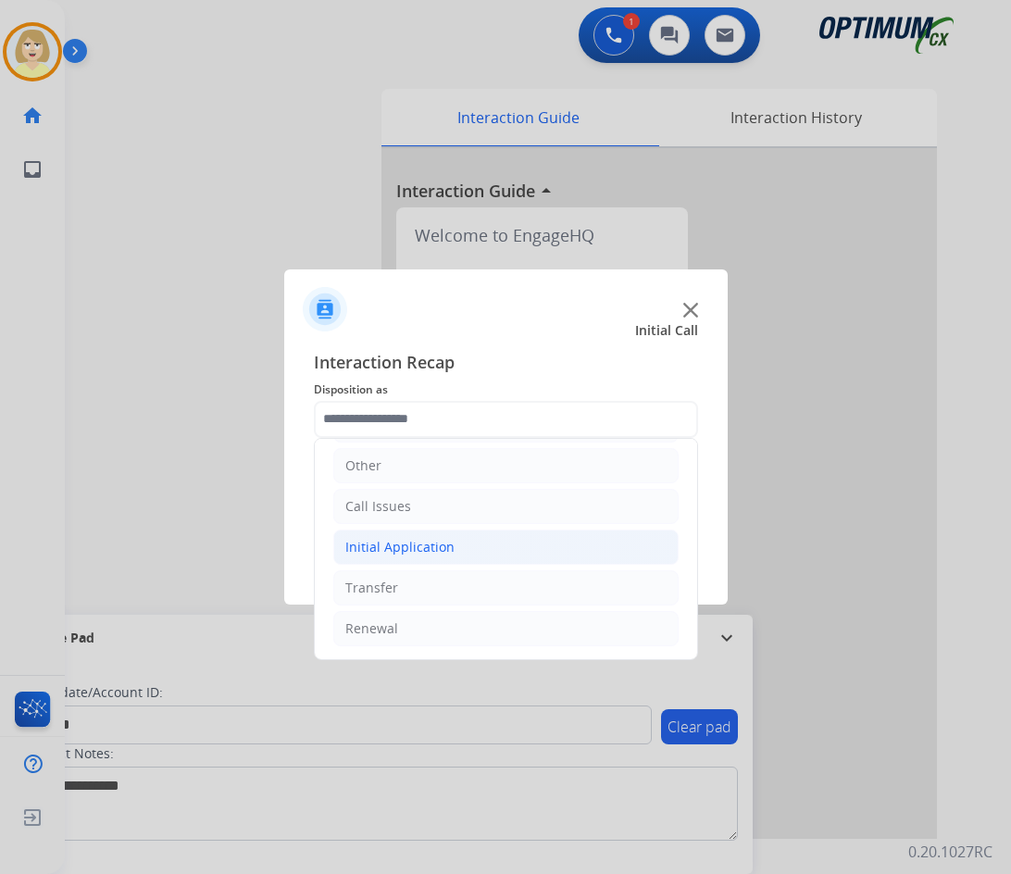
click at [412, 548] on div "Initial Application" at bounding box center [399, 547] width 109 height 19
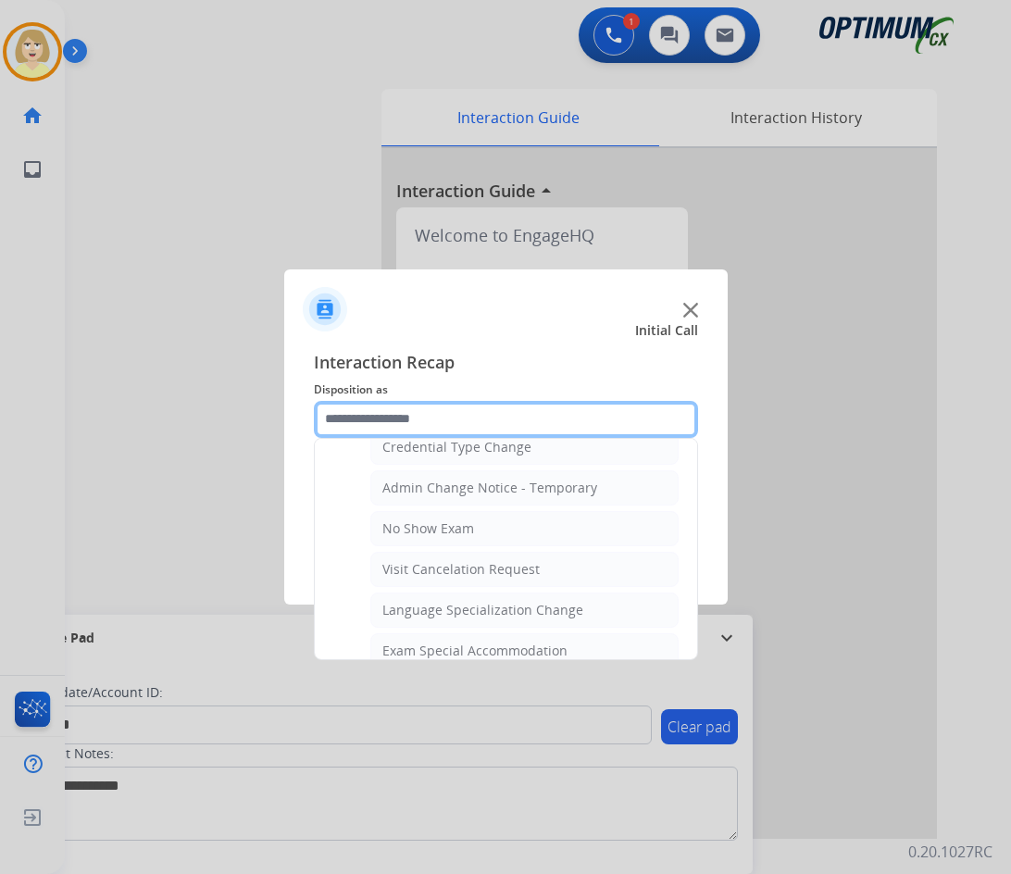
scroll to position [1051, 0]
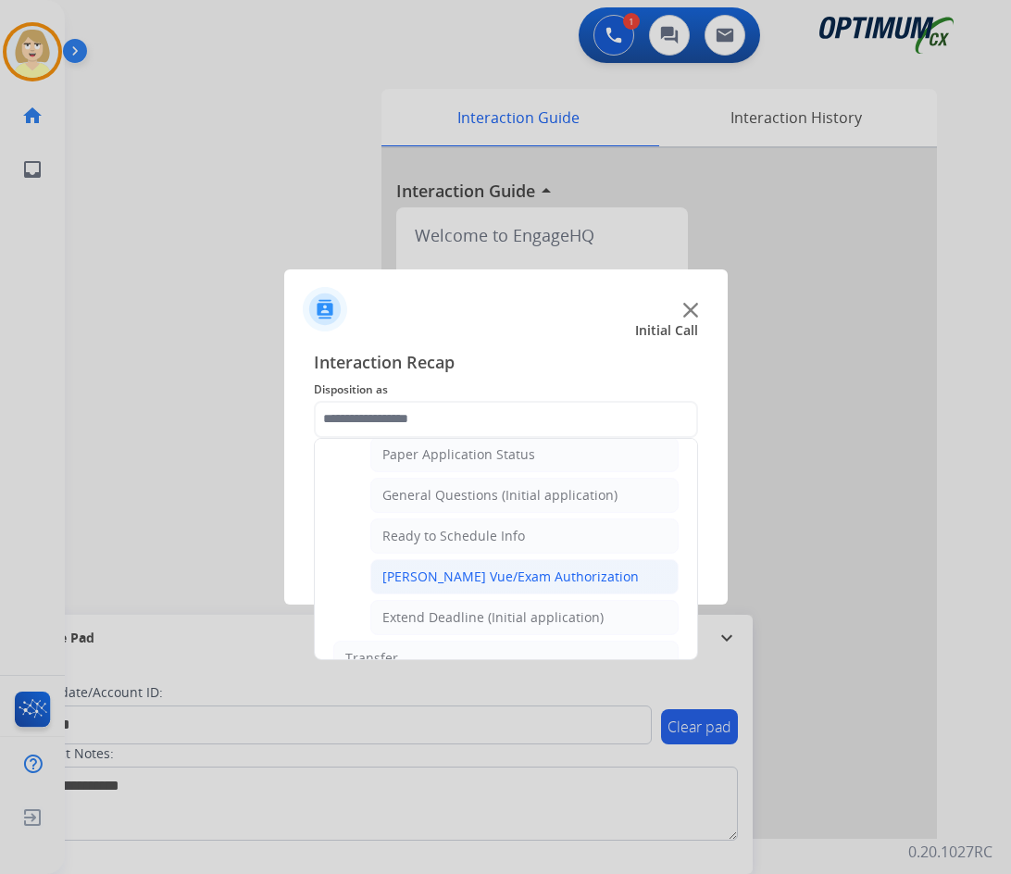
click at [440, 580] on div "[PERSON_NAME] Vue/Exam Authorization" at bounding box center [510, 576] width 256 height 19
type input "**********"
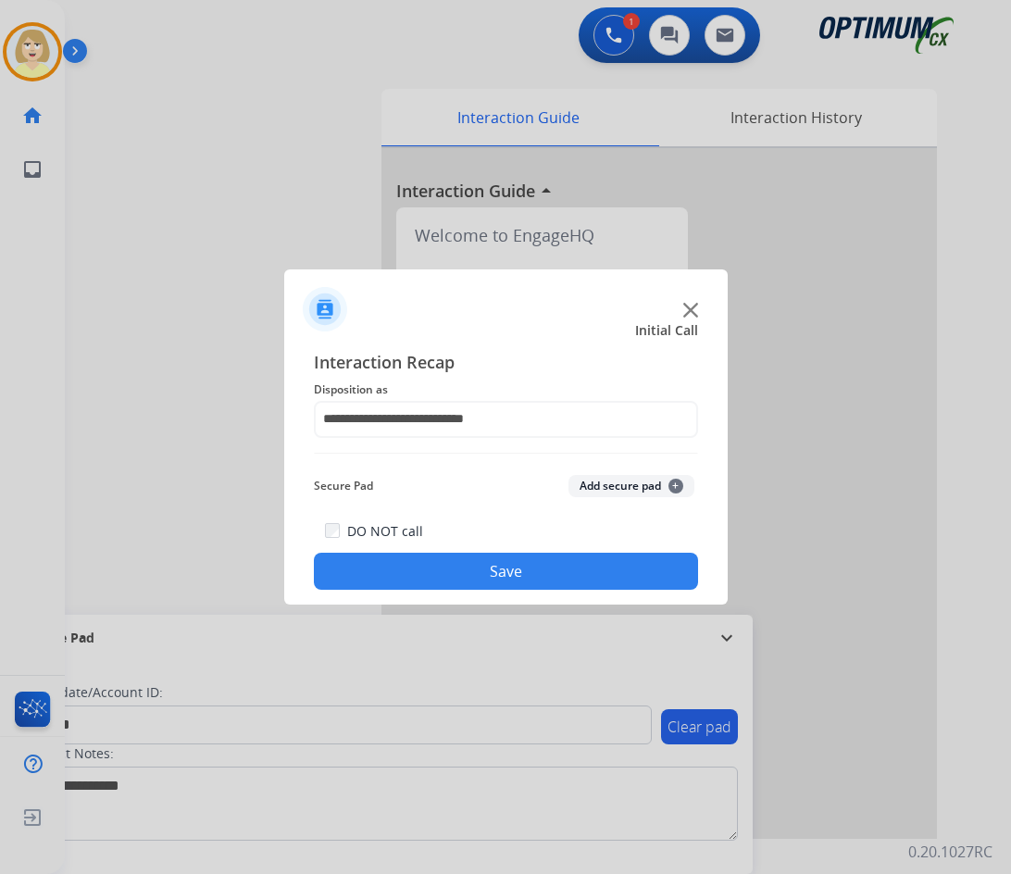
click at [605, 482] on button "Add secure pad +" at bounding box center [631, 486] width 126 height 22
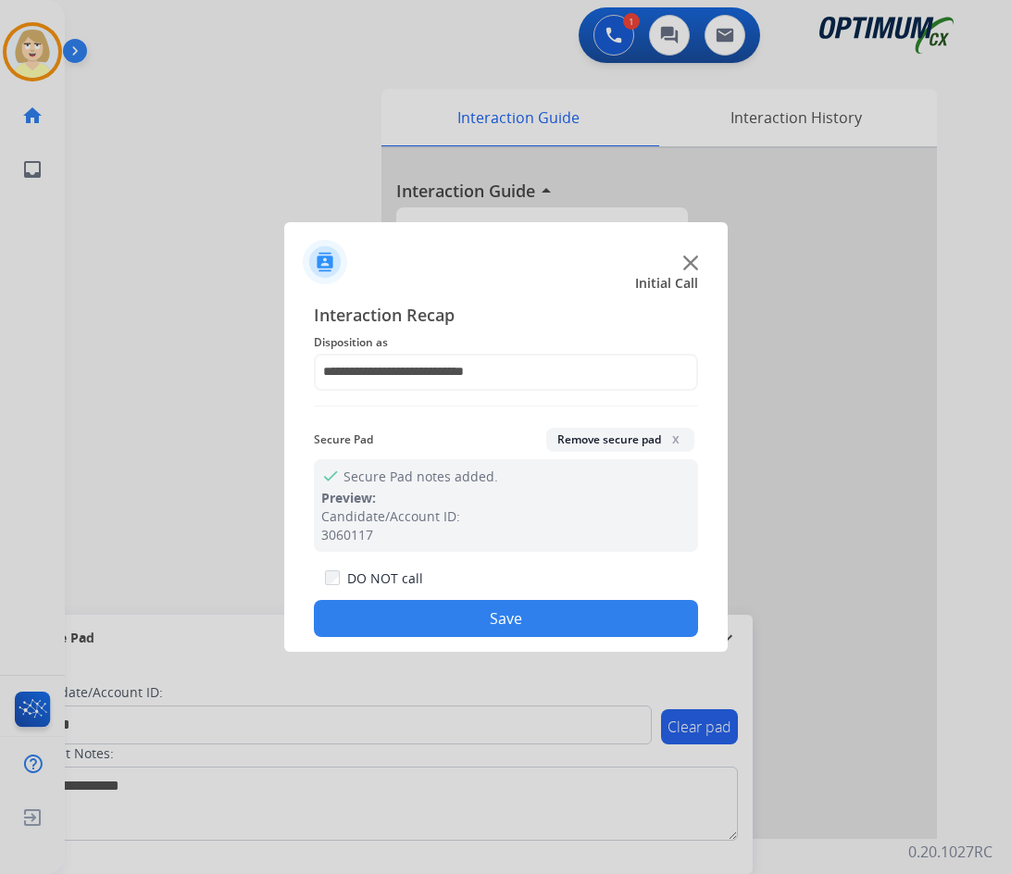
click at [428, 616] on button "Save" at bounding box center [506, 618] width 384 height 37
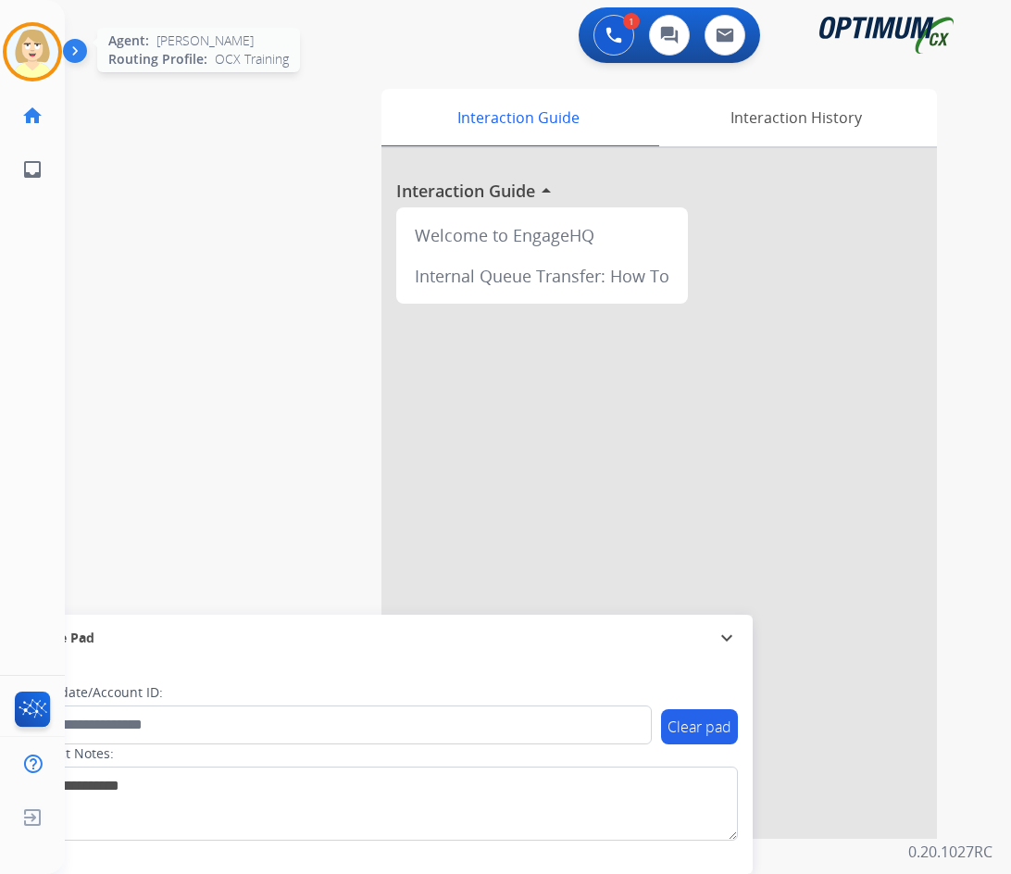
click at [24, 43] on img at bounding box center [32, 52] width 52 height 52
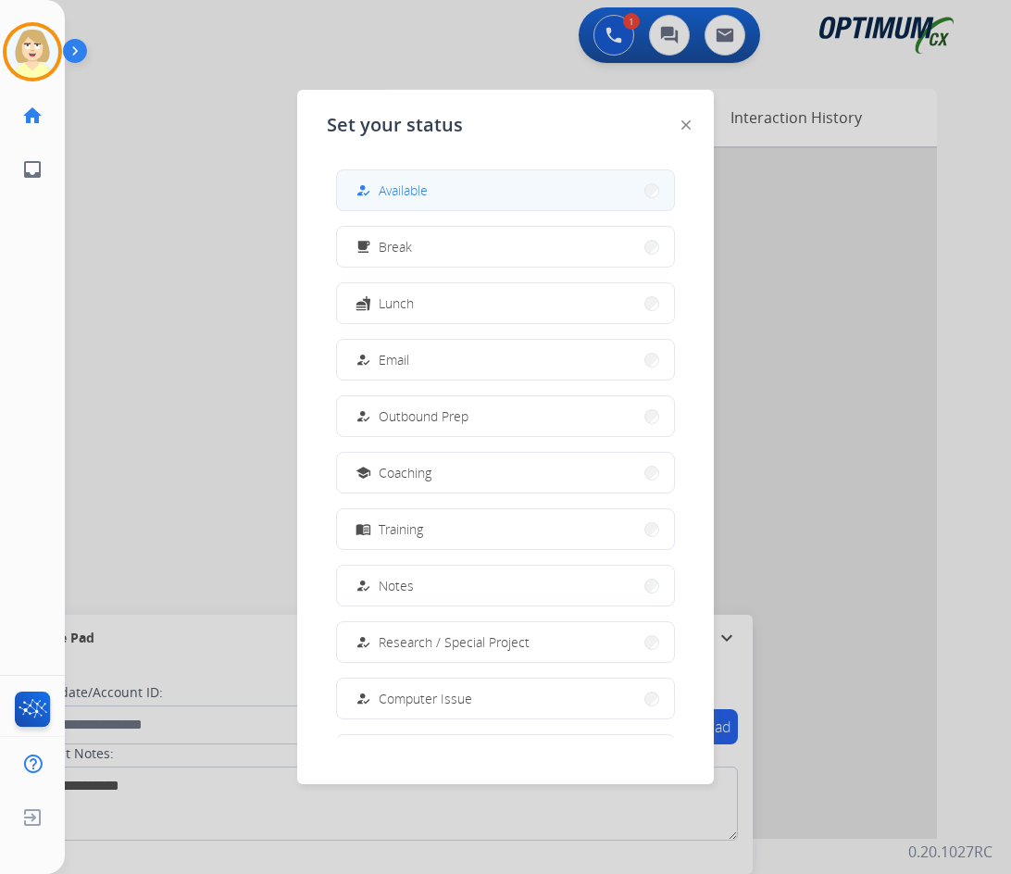
drag, startPoint x: 430, startPoint y: 191, endPoint x: 384, endPoint y: 179, distance: 47.8
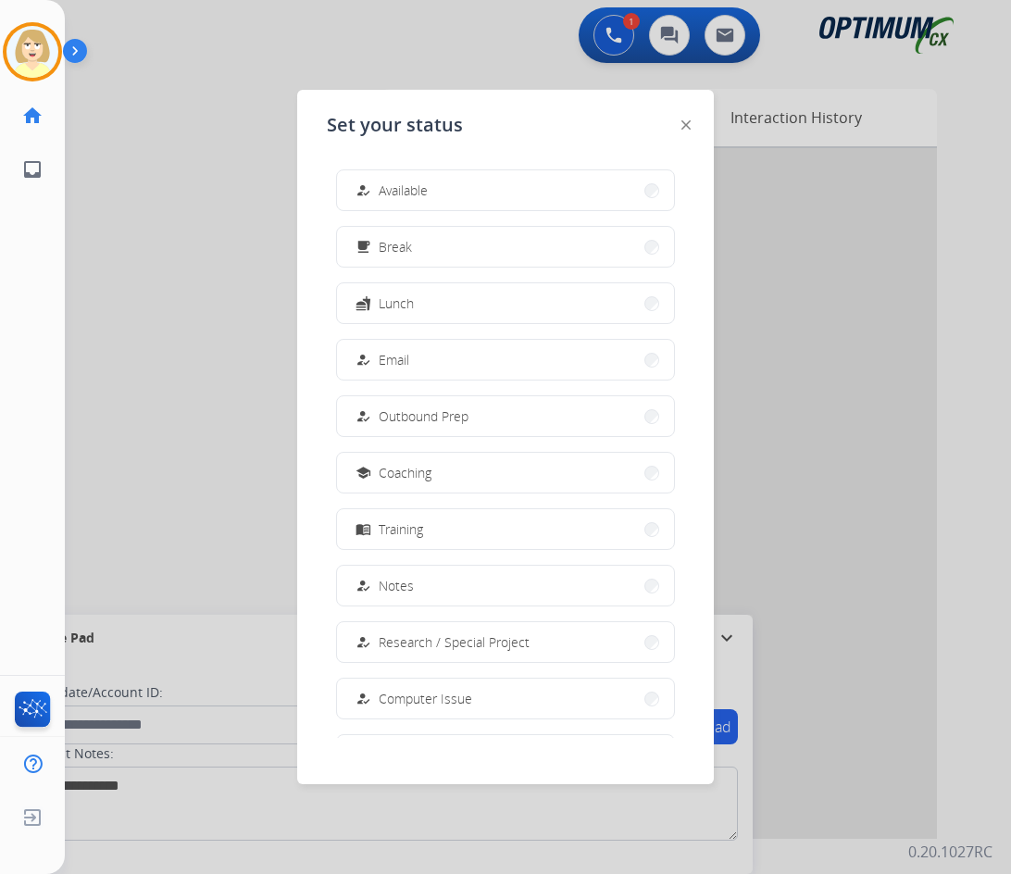
click at [429, 191] on button "how_to_reg Available" at bounding box center [505, 190] width 337 height 40
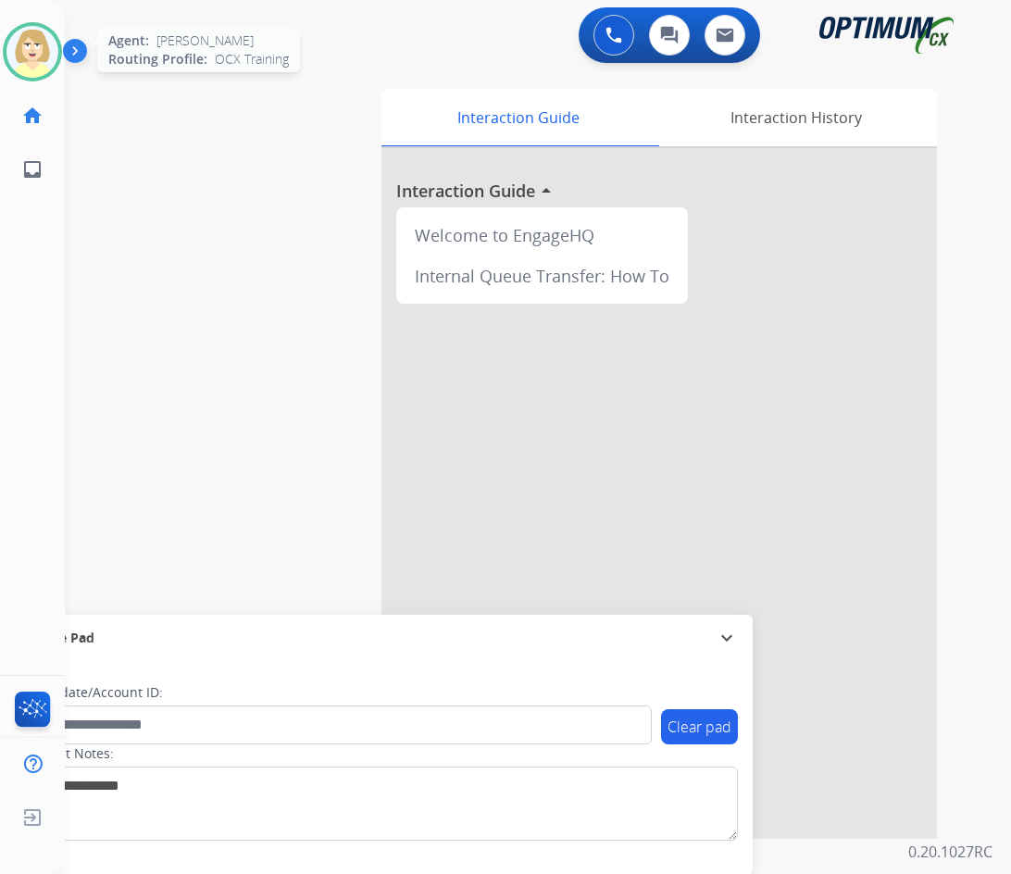
click at [25, 40] on img at bounding box center [32, 52] width 52 height 52
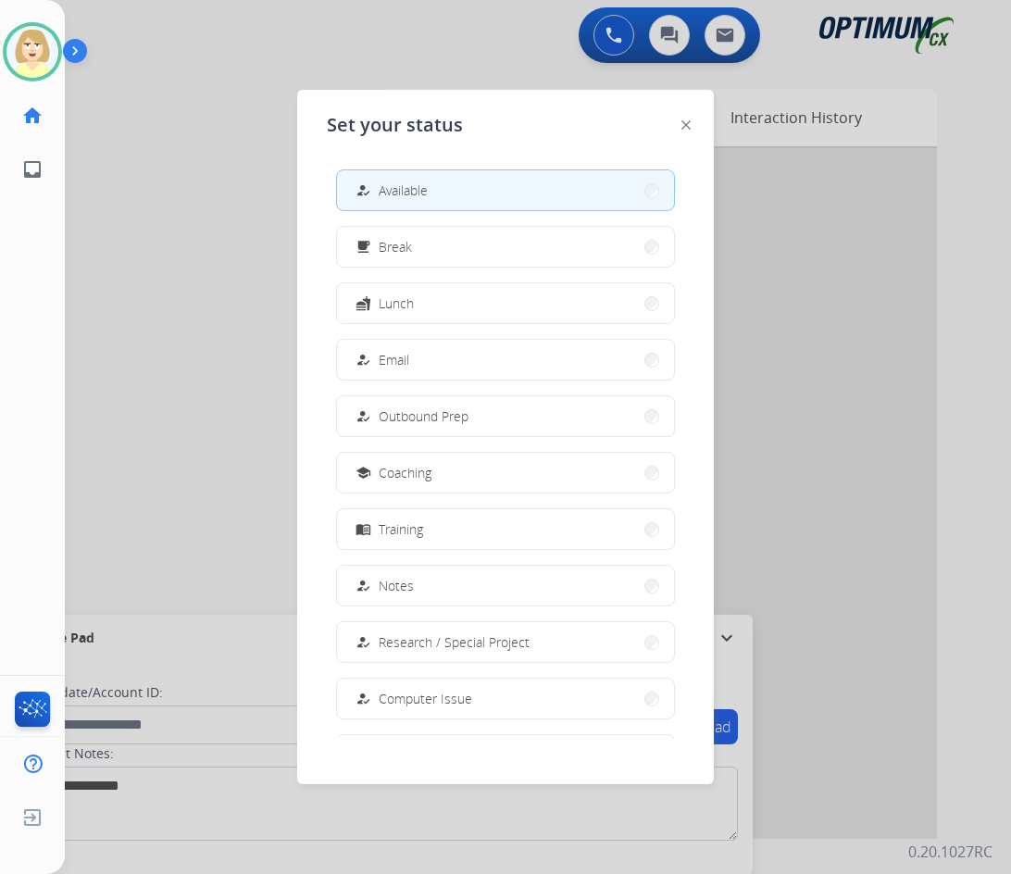
scroll to position [175, 0]
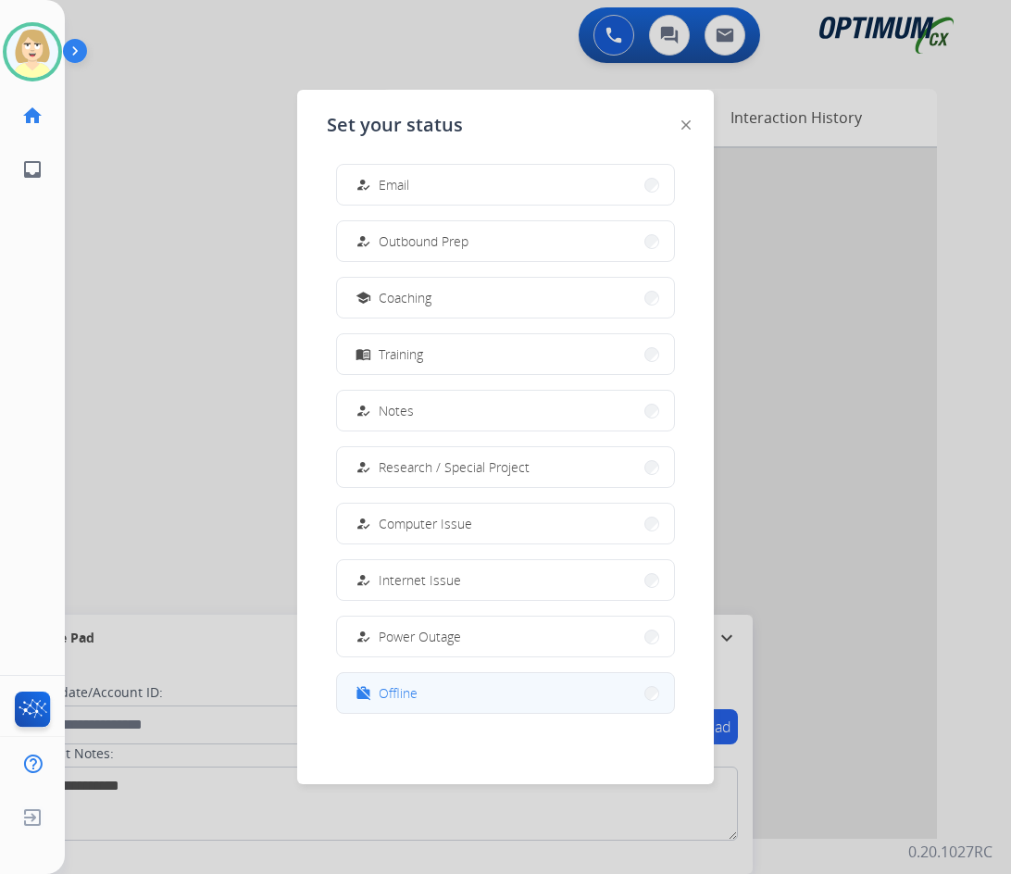
click at [402, 694] on span "Offline" at bounding box center [397, 692] width 39 height 19
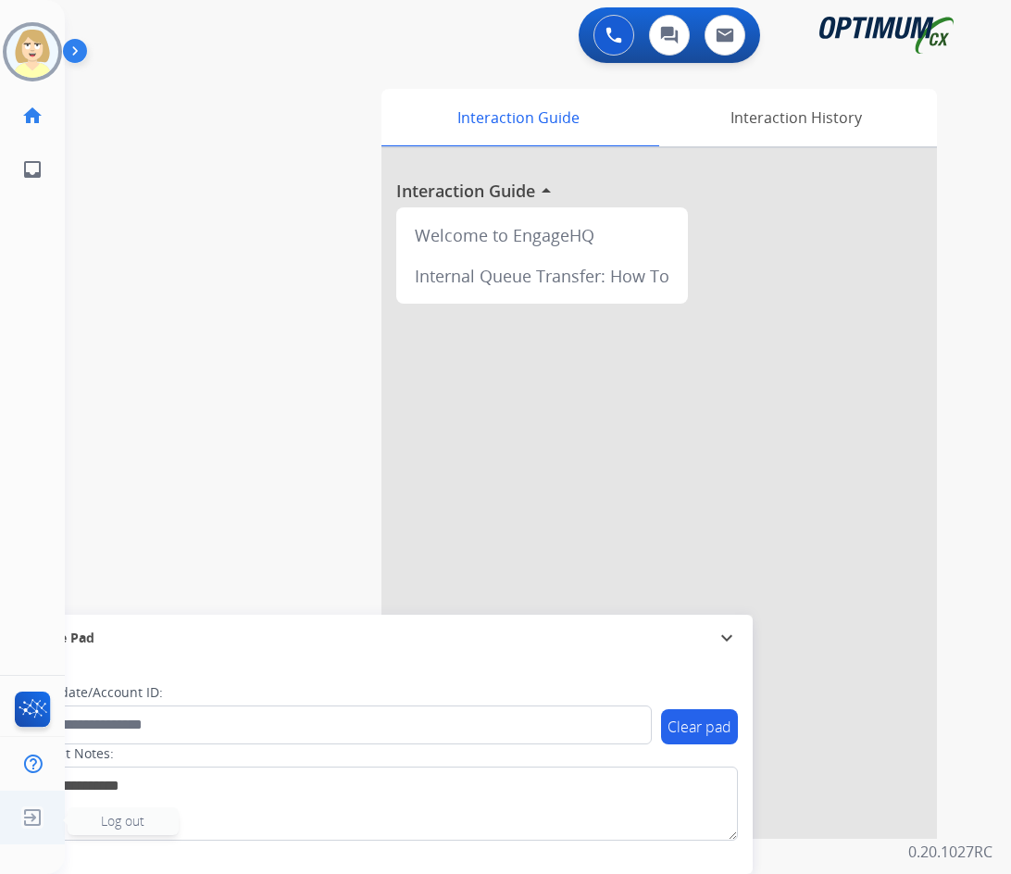
click at [110, 824] on span "Log out" at bounding box center [122, 821] width 43 height 18
